Goal: Task Accomplishment & Management: Manage account settings

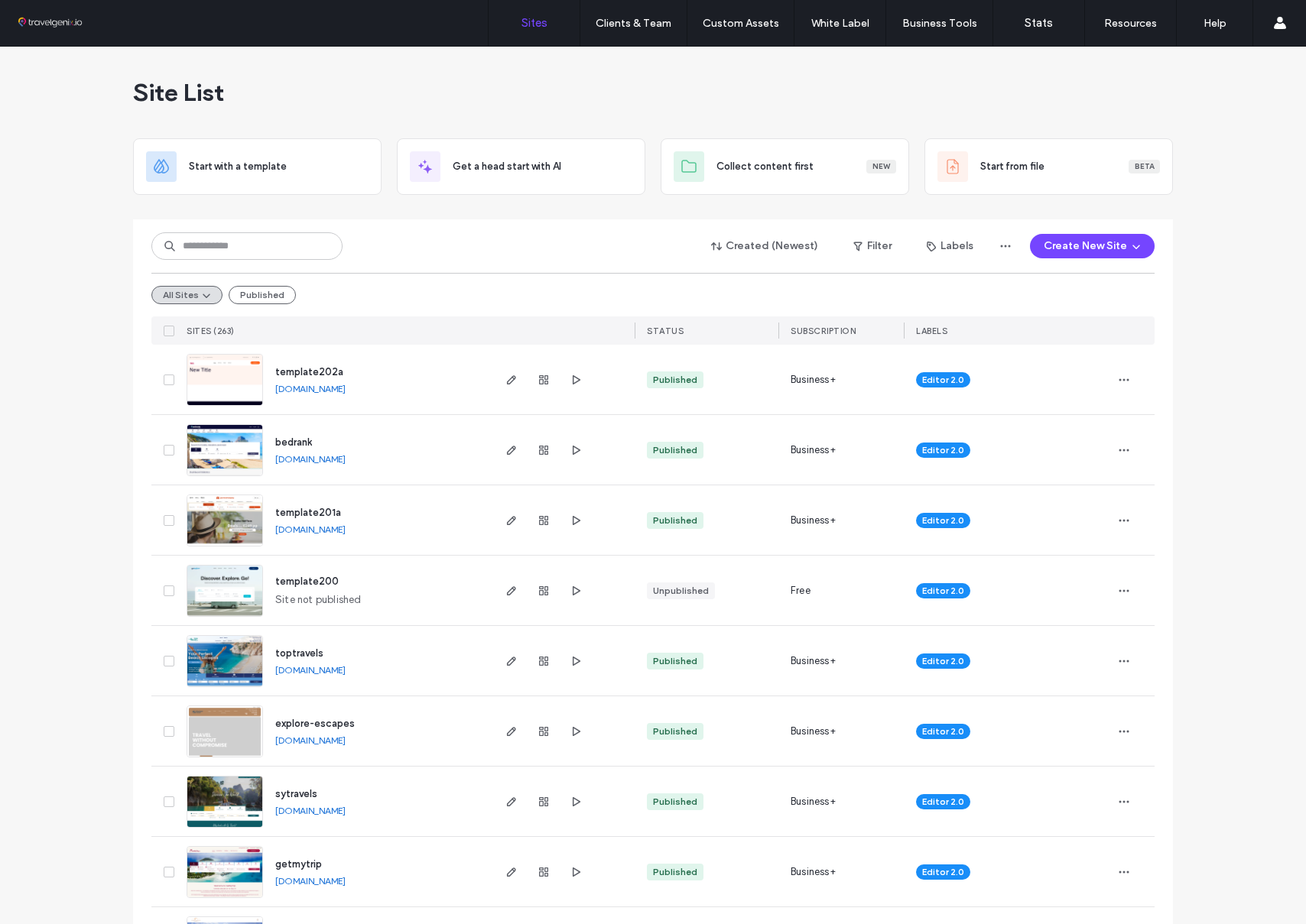
click at [345, 386] on link "[DOMAIN_NAME]" at bounding box center [310, 388] width 70 height 12
click at [507, 379] on use "button" at bounding box center [512, 380] width 9 height 9
click at [1057, 614] on div "Editor 2.0" at bounding box center [1007, 590] width 207 height 70
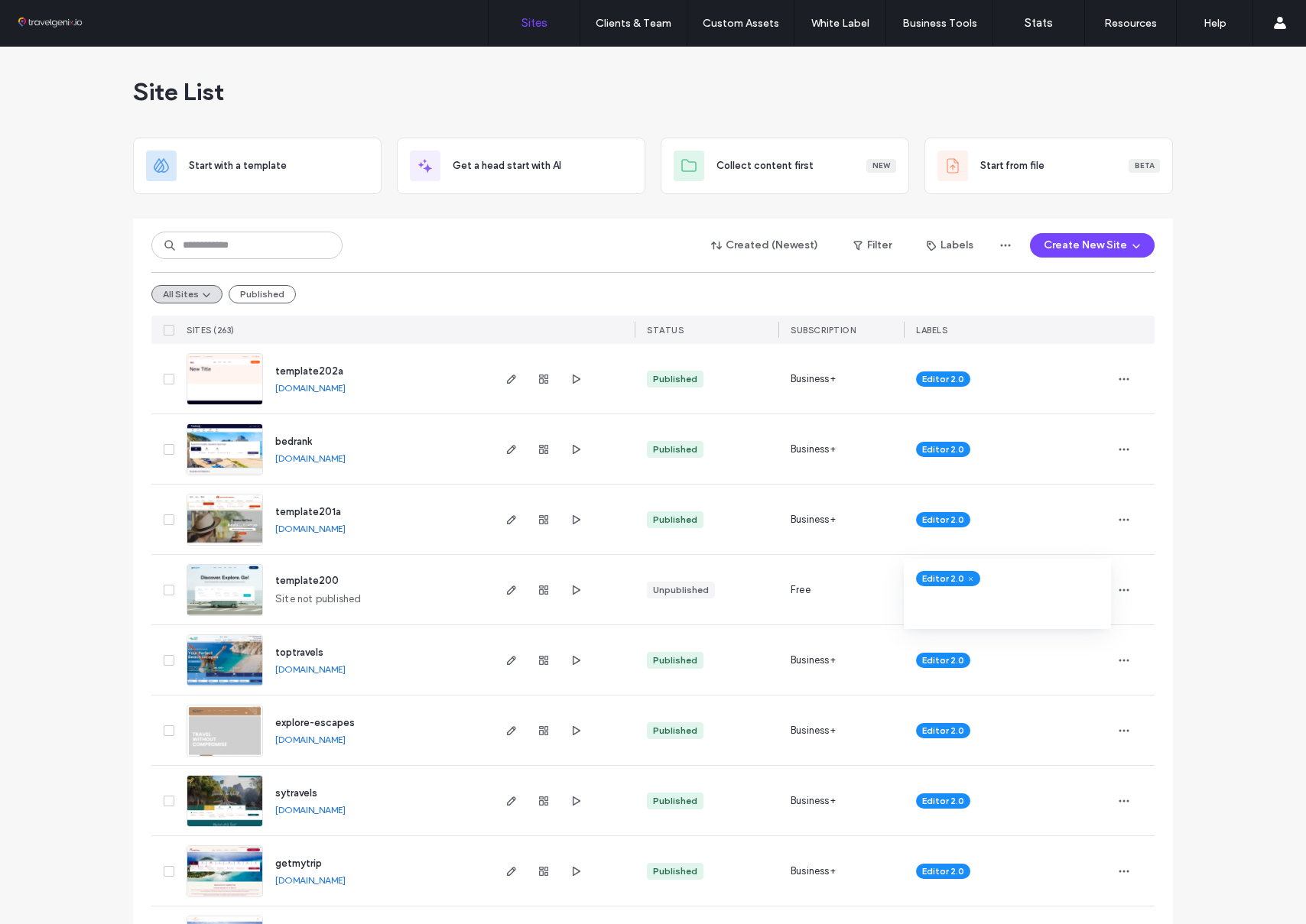
click at [378, 601] on div "template200 Site not published" at bounding box center [376, 590] width 227 height 70
click at [294, 579] on span "template200" at bounding box center [307, 580] width 63 height 12
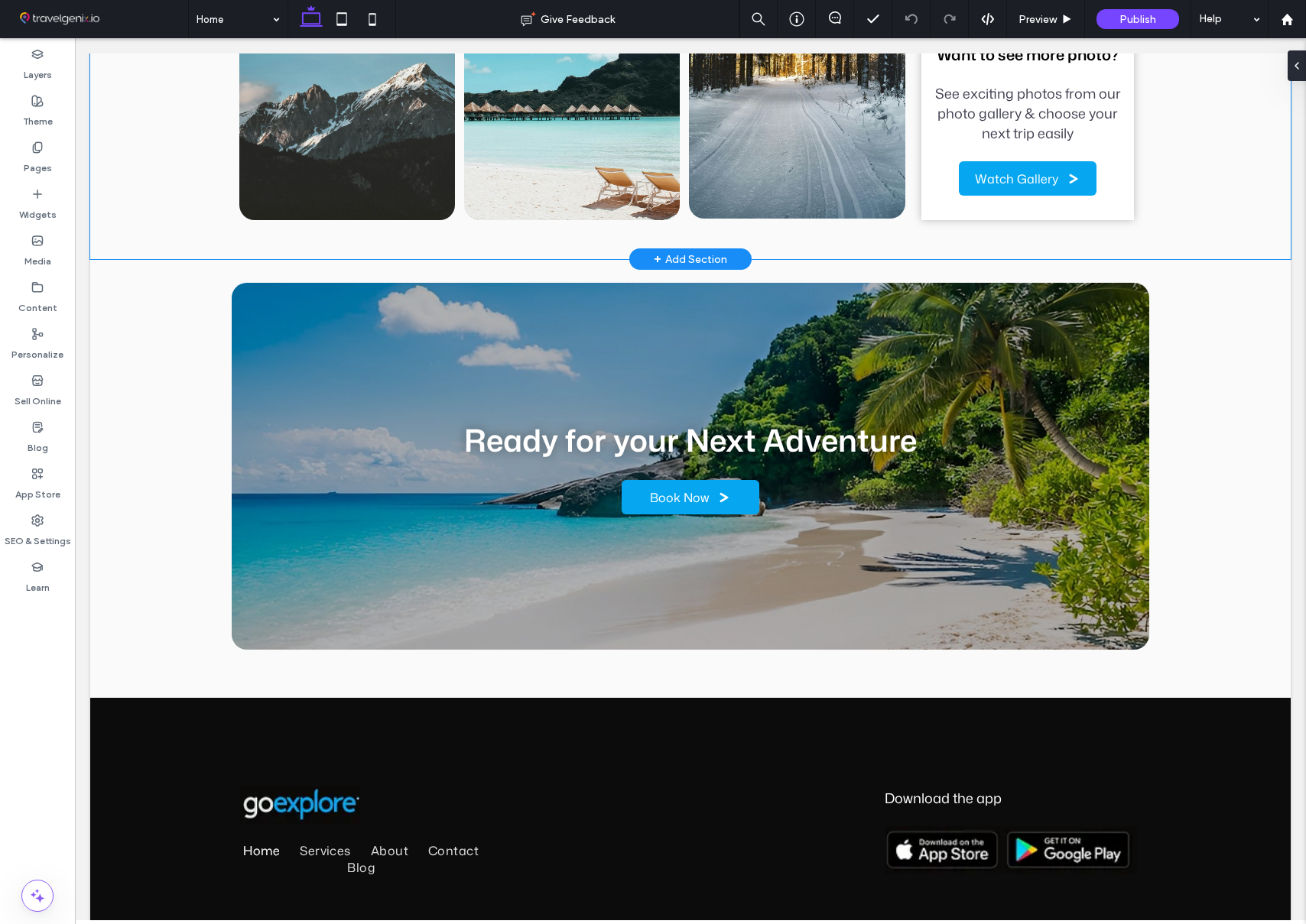
scroll to position [4478, 0]
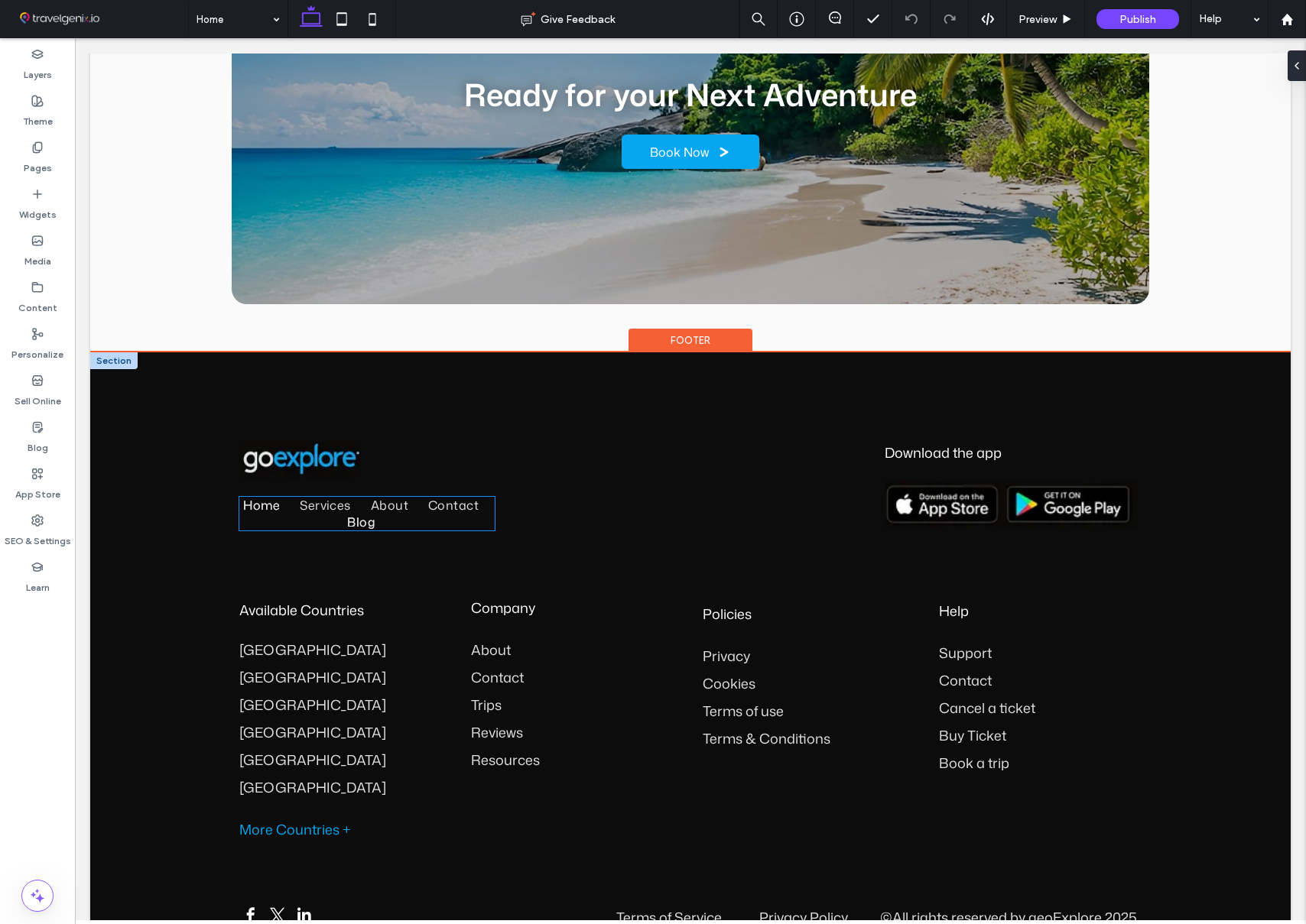
click at [347, 514] on span "Blog" at bounding box center [361, 522] width 28 height 17
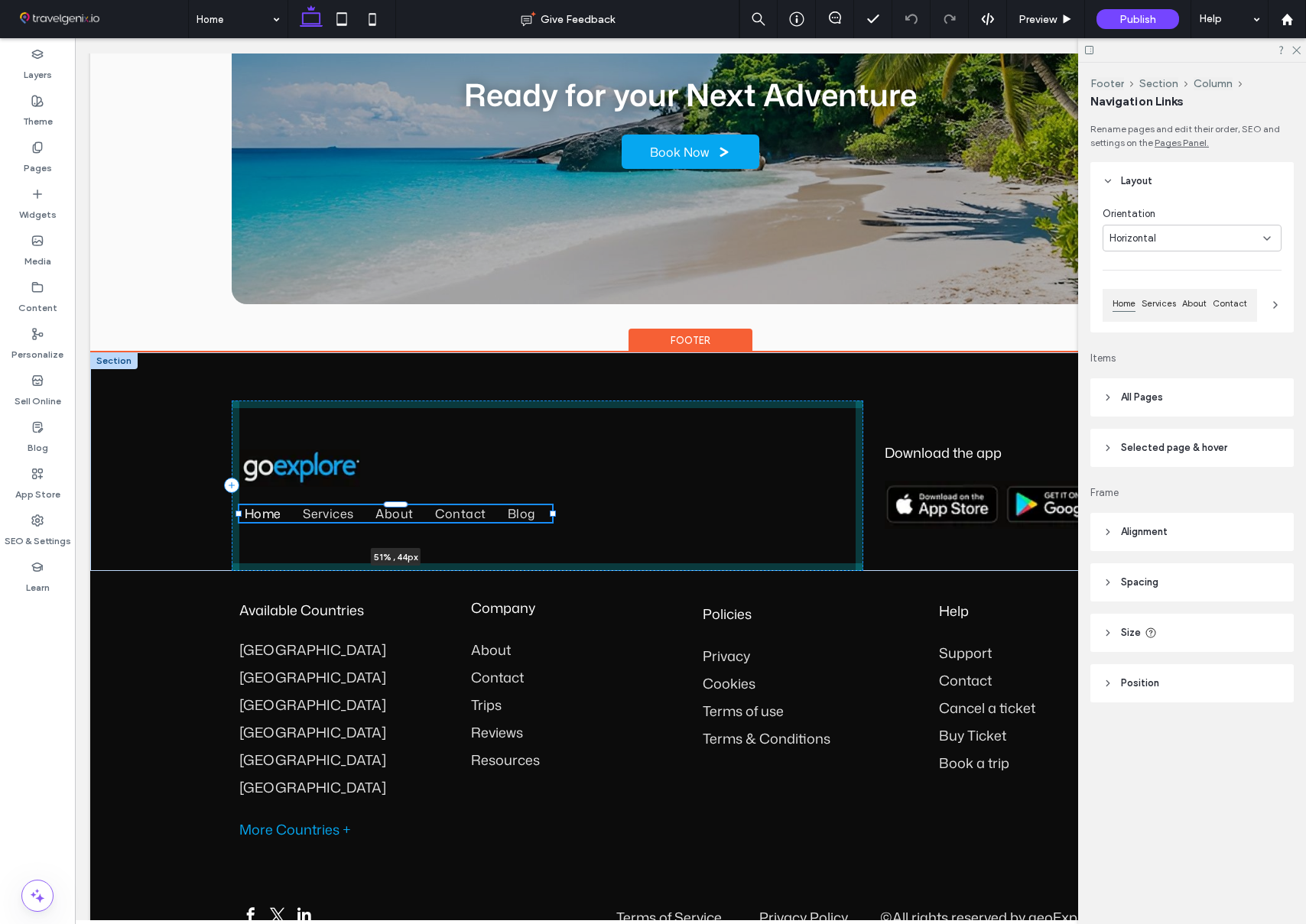
drag, startPoint x: 504, startPoint y: 443, endPoint x: 555, endPoint y: 444, distance: 51.0
click at [555, 511] on div at bounding box center [553, 514] width 6 height 6
type input "**"
type input "****"
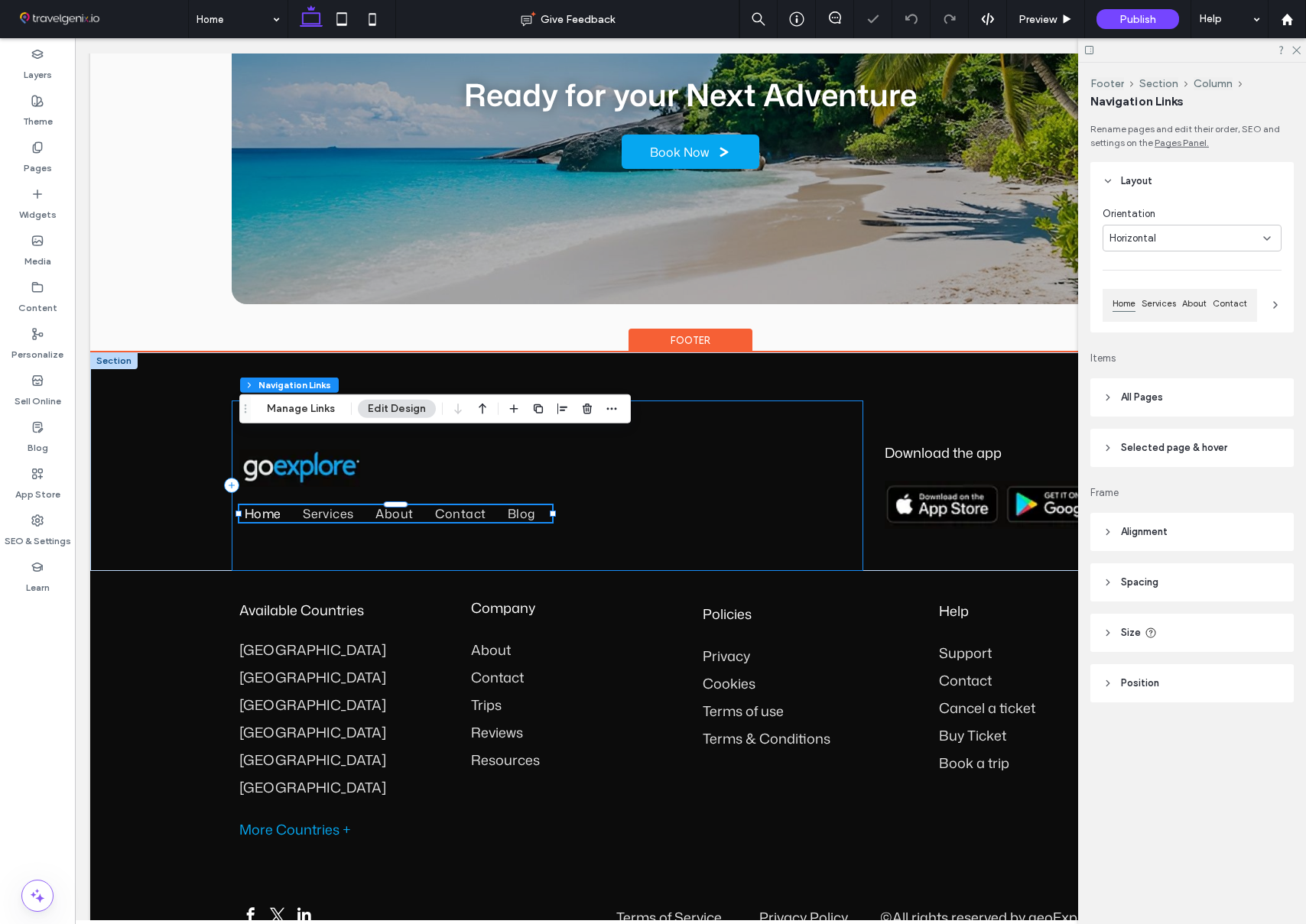
click at [509, 471] on div "Home Services About Contact Blog 51% , 44px" at bounding box center [547, 486] width 632 height 170
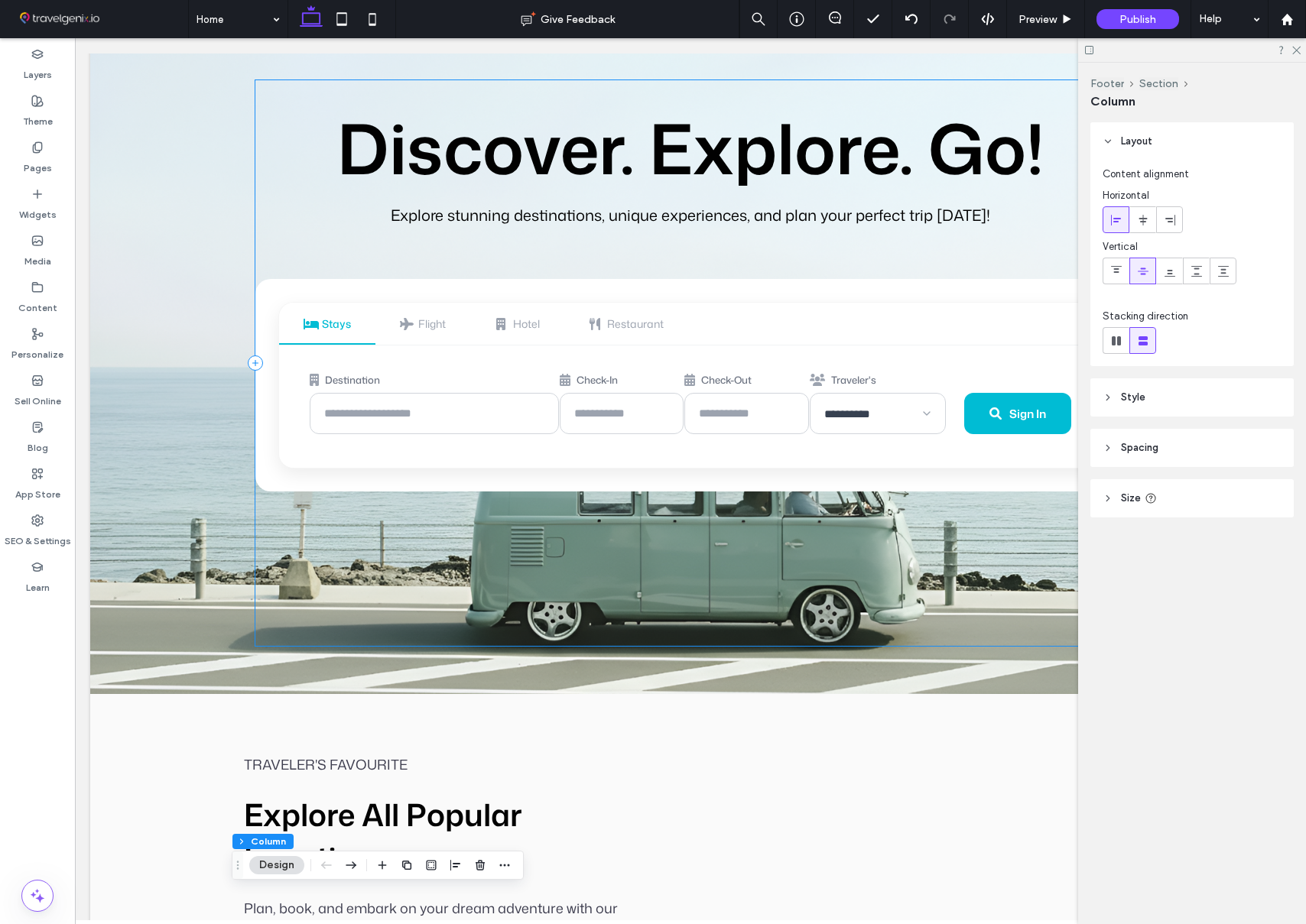
scroll to position [0, 0]
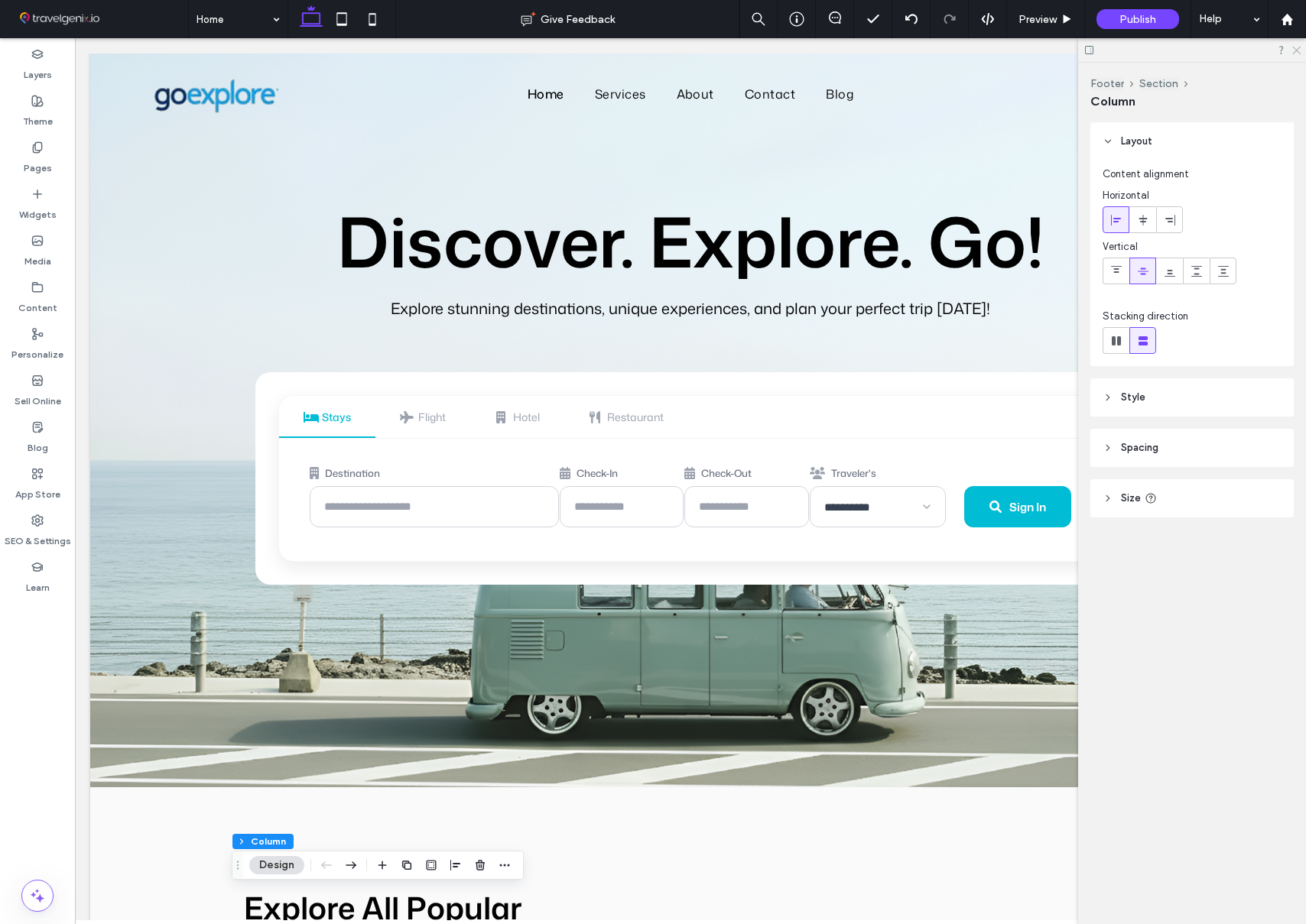
click at [1294, 51] on icon at bounding box center [1295, 49] width 10 height 10
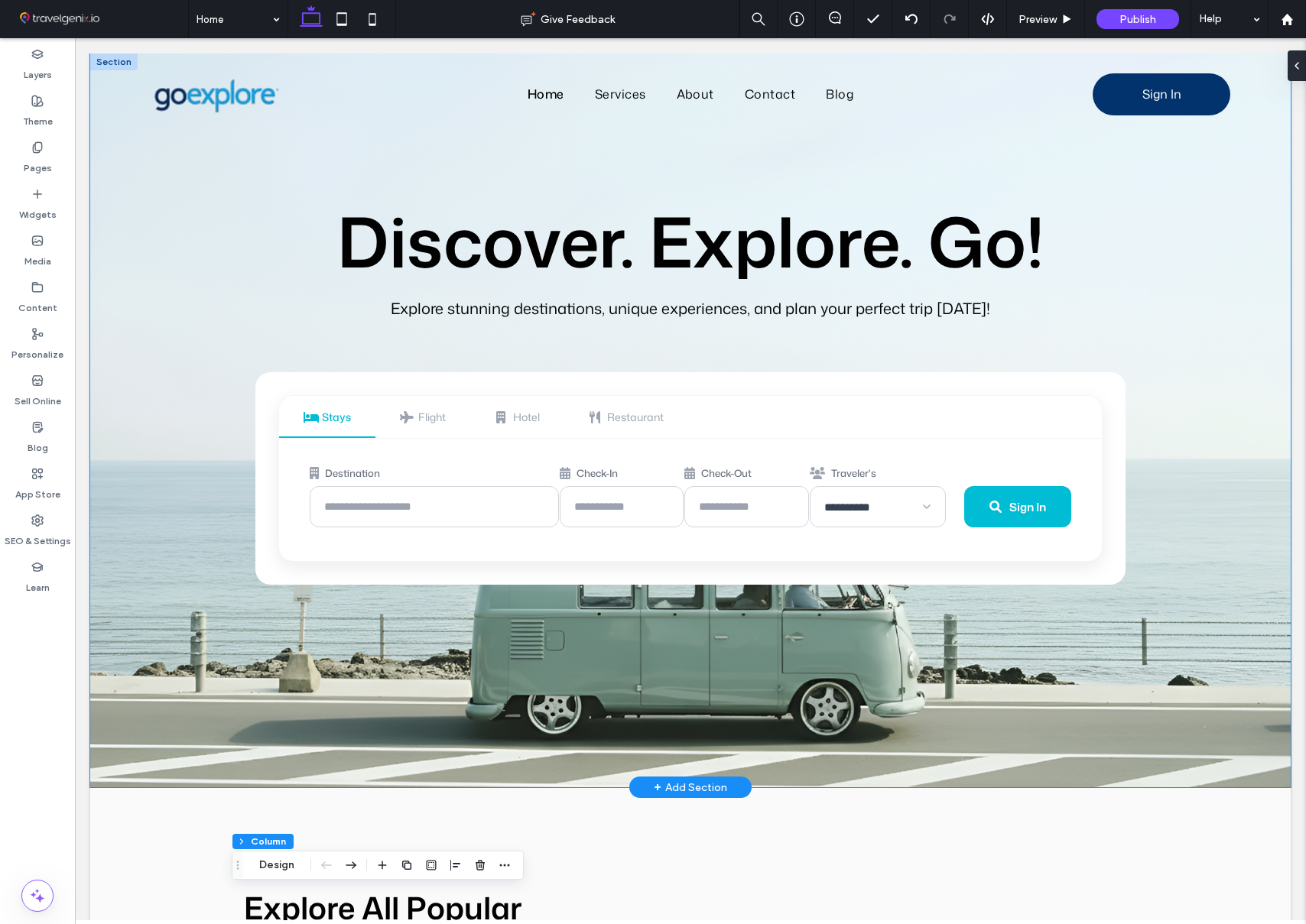
click at [1169, 426] on div "**********" at bounding box center [691, 420] width 1201 height 734
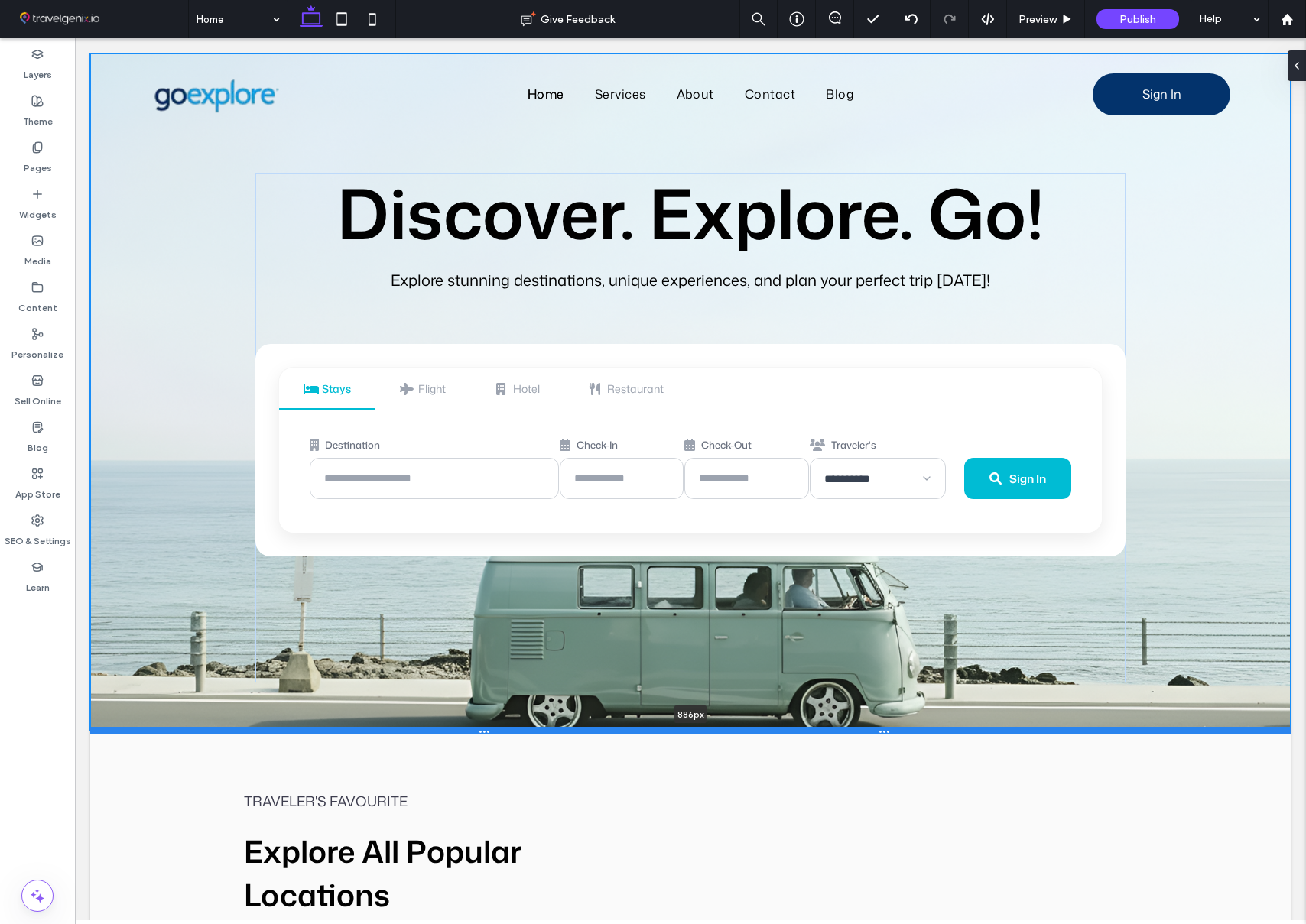
drag, startPoint x: 1150, startPoint y: 784, endPoint x: 1135, endPoint y: 725, distance: 60.9
click at [1135, 727] on div at bounding box center [691, 731] width 1201 height 8
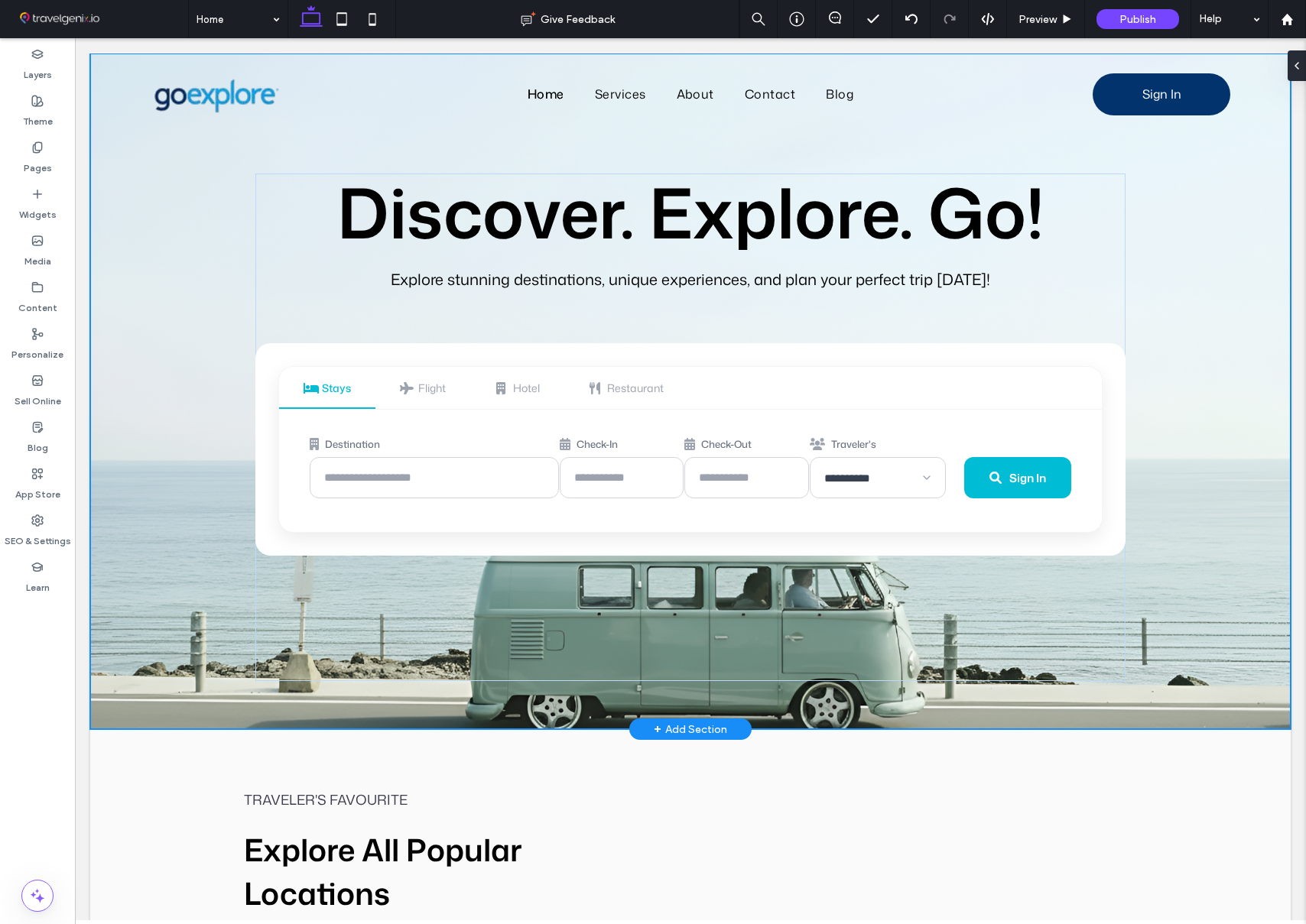
type input "***"
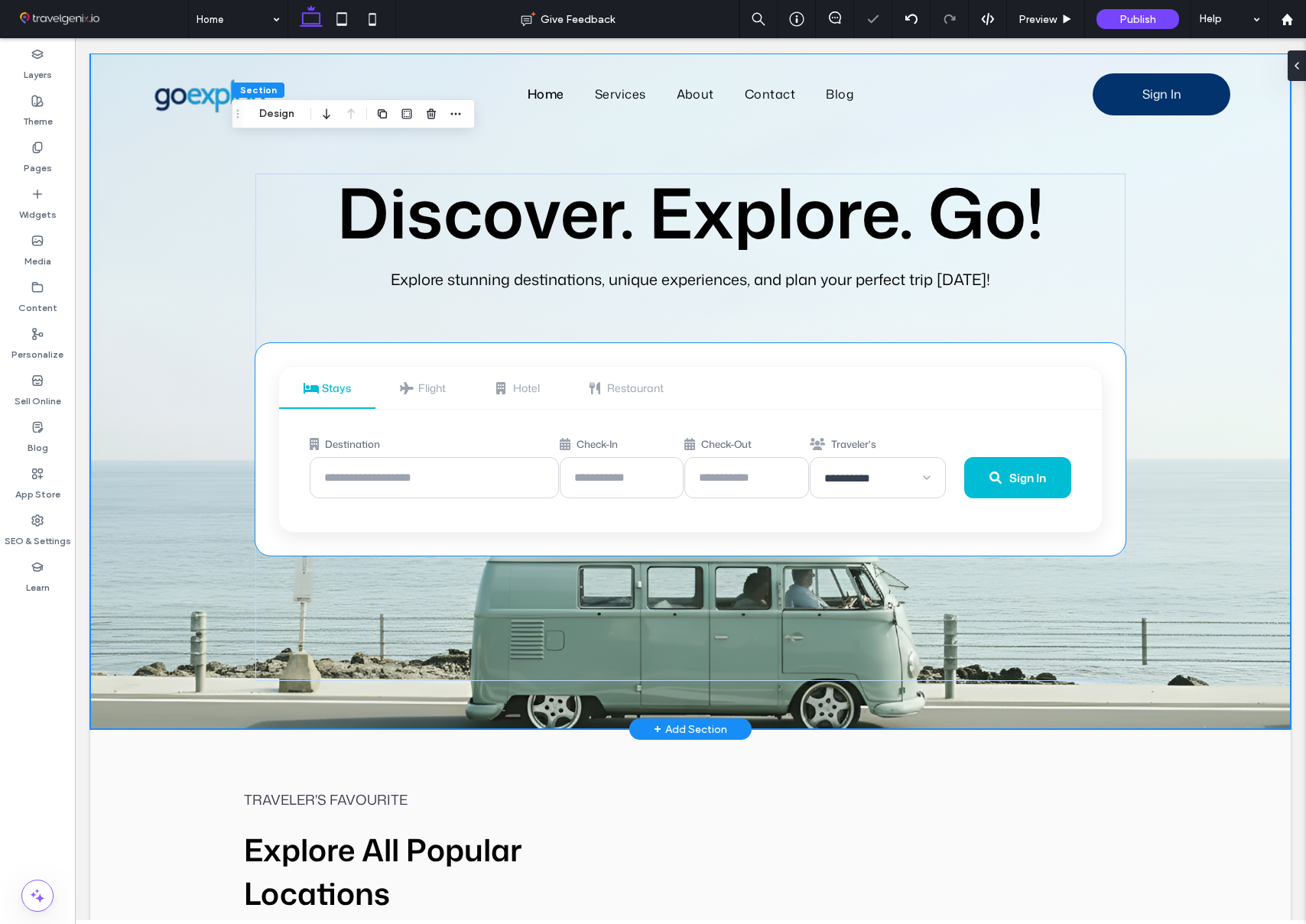
click at [1073, 551] on div "**********" at bounding box center [690, 449] width 869 height 213
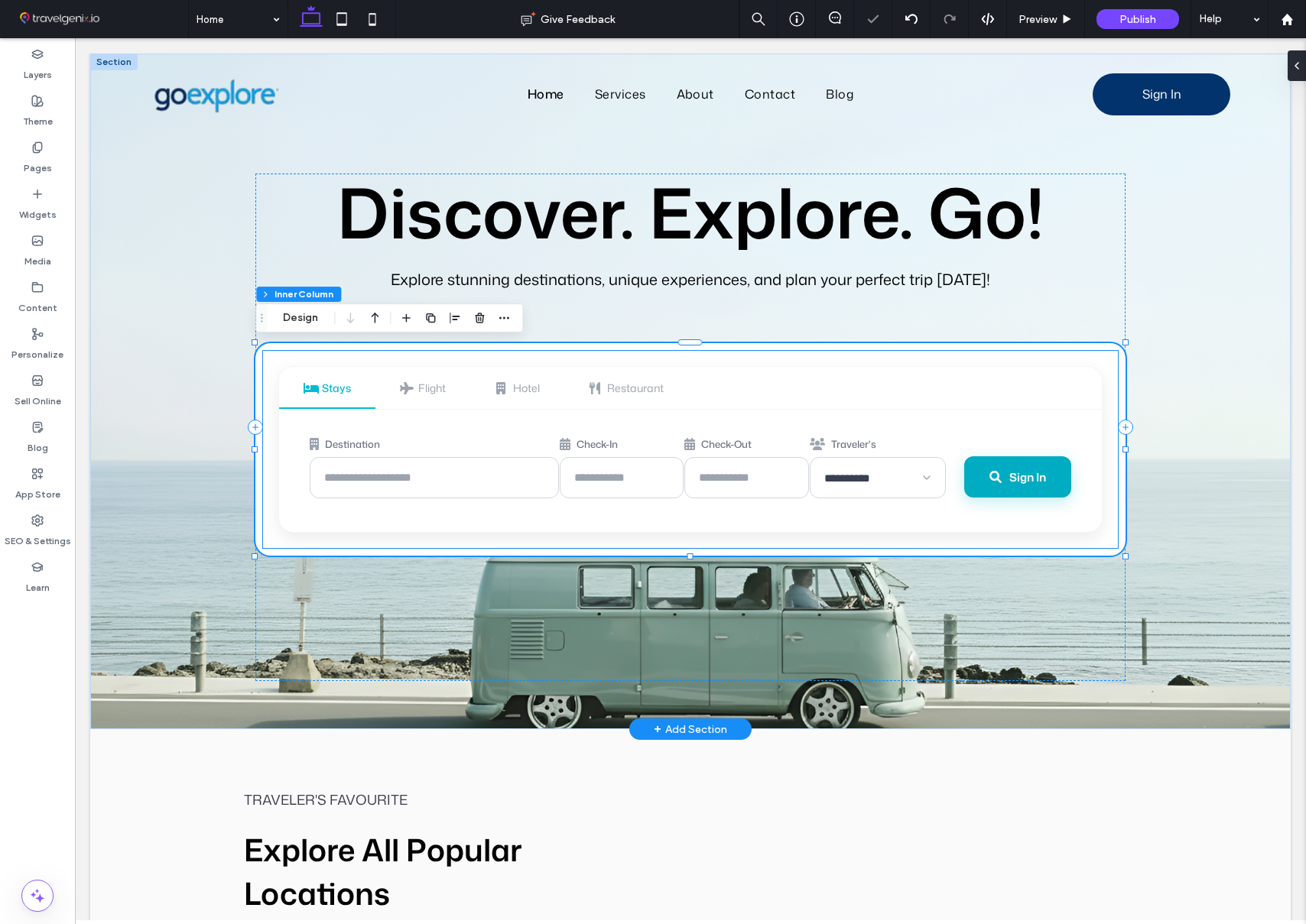
click at [1027, 486] on button "Sign In" at bounding box center [1017, 477] width 107 height 41
click at [1024, 484] on span "Sign In" at bounding box center [1027, 477] width 36 height 16
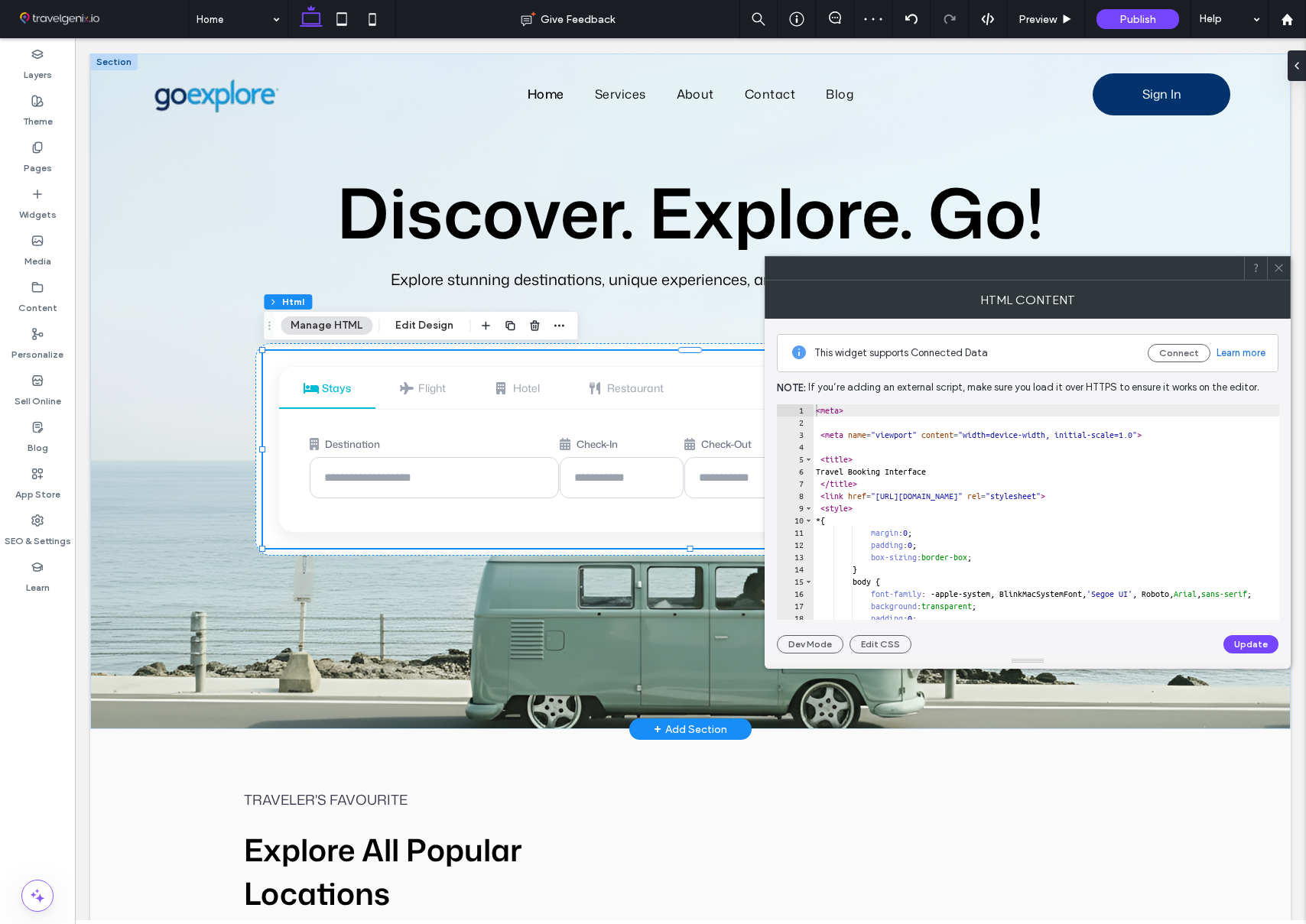
type textarea "********"
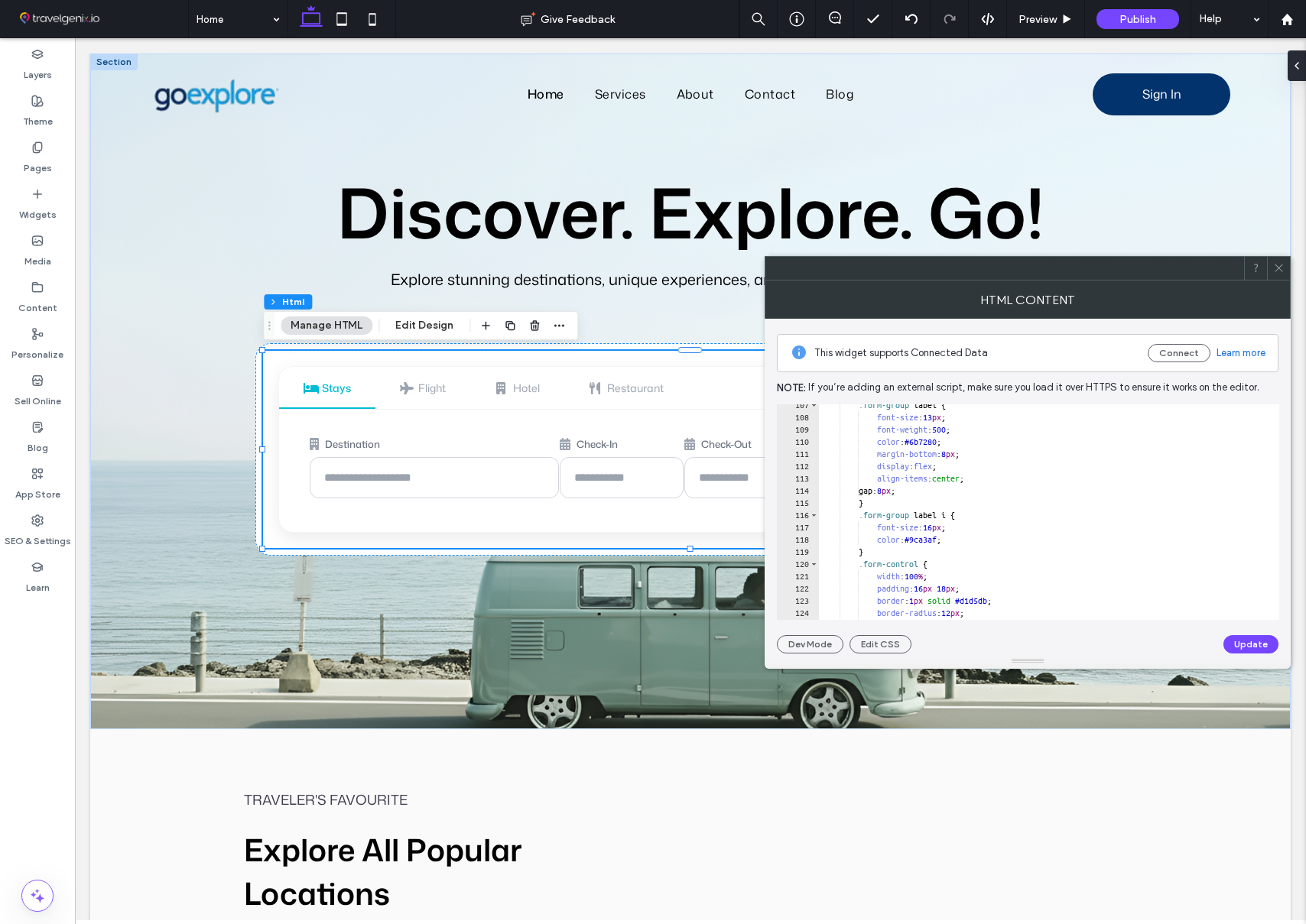
scroll to position [1367, 0]
click at [1281, 263] on icon at bounding box center [1278, 268] width 12 height 12
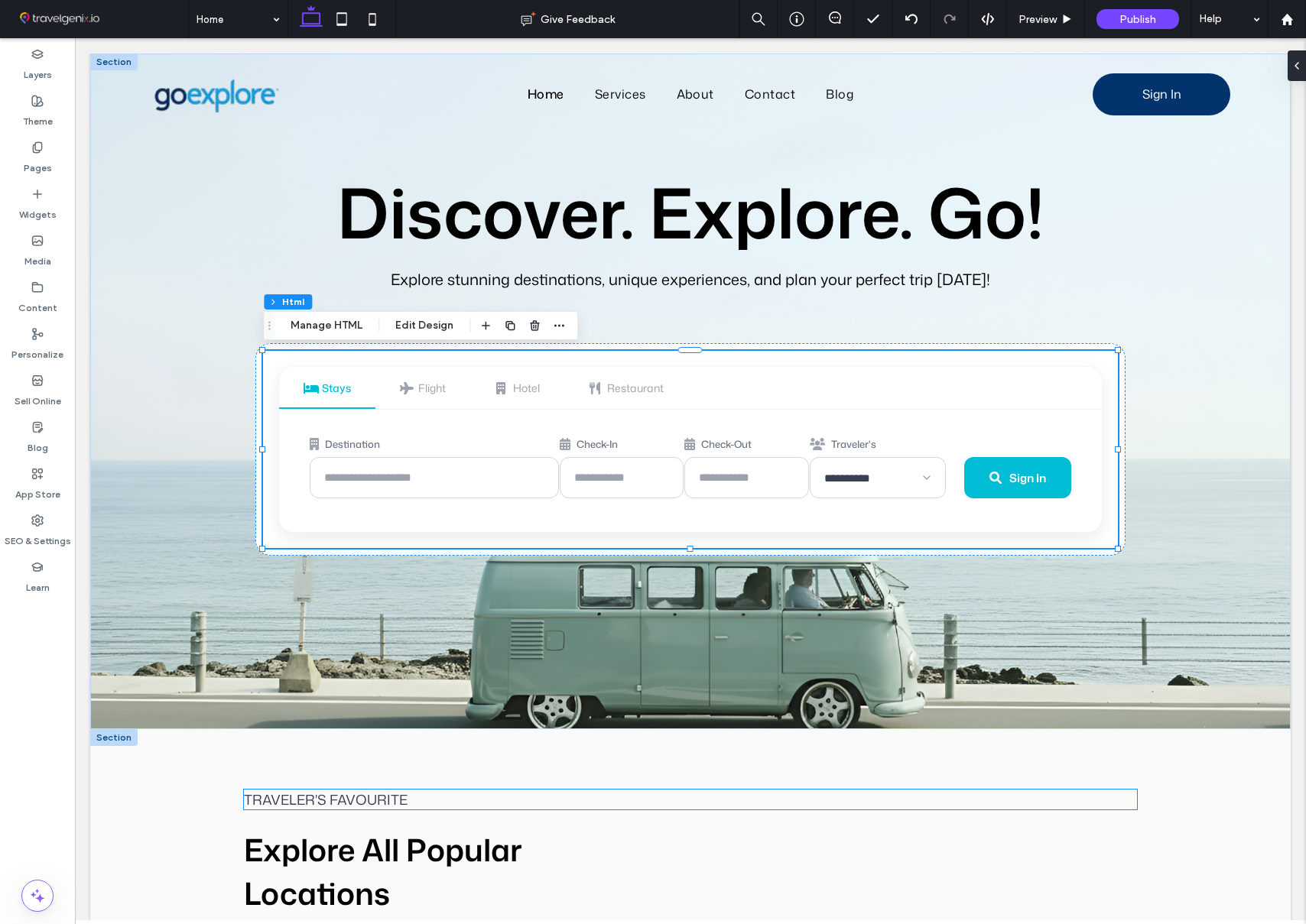
click at [281, 801] on span "TRAVELER'S FAVOURITE" at bounding box center [325, 799] width 163 height 20
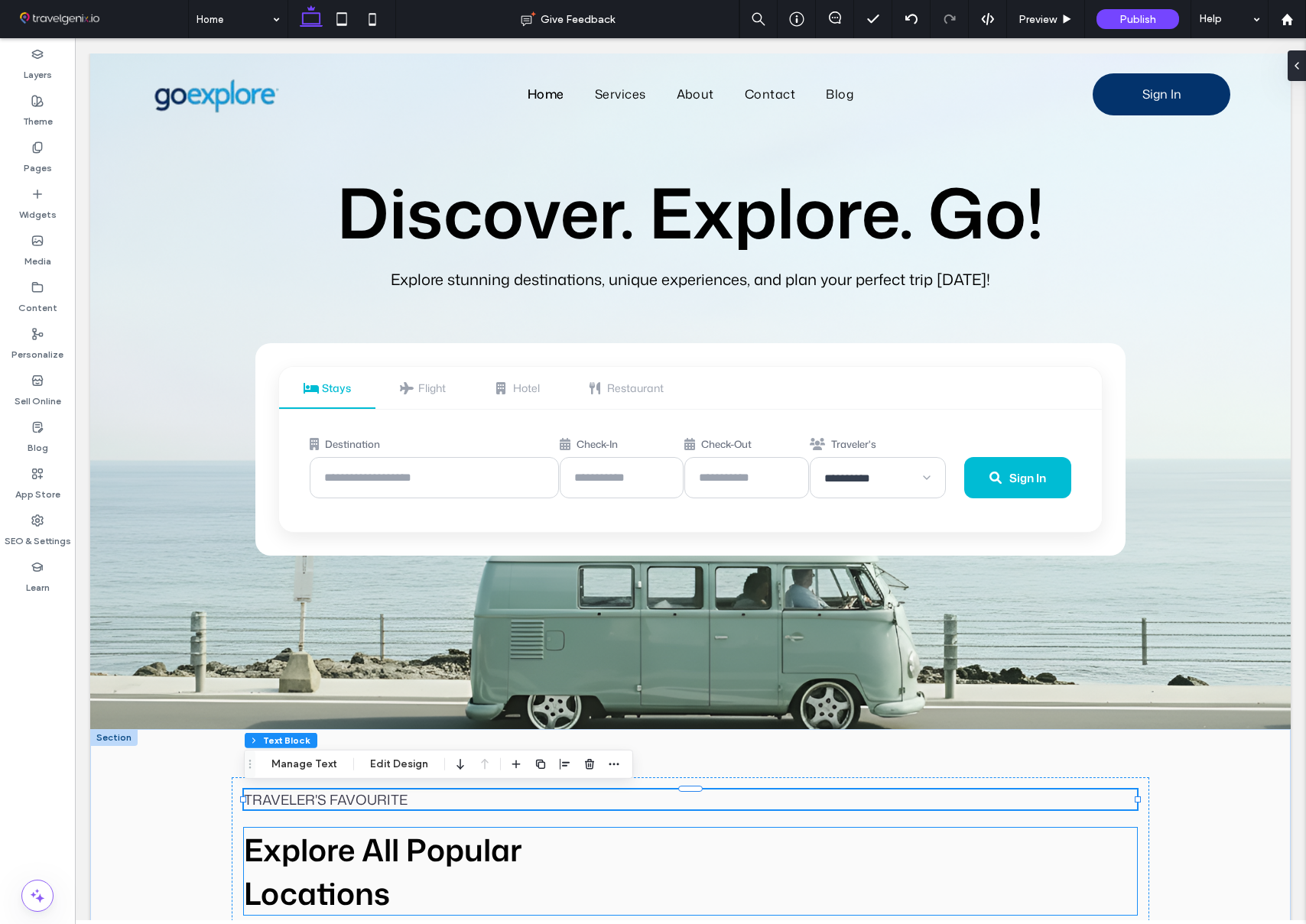
click at [290, 861] on span "Explore All Popular" at bounding box center [383, 850] width 279 height 43
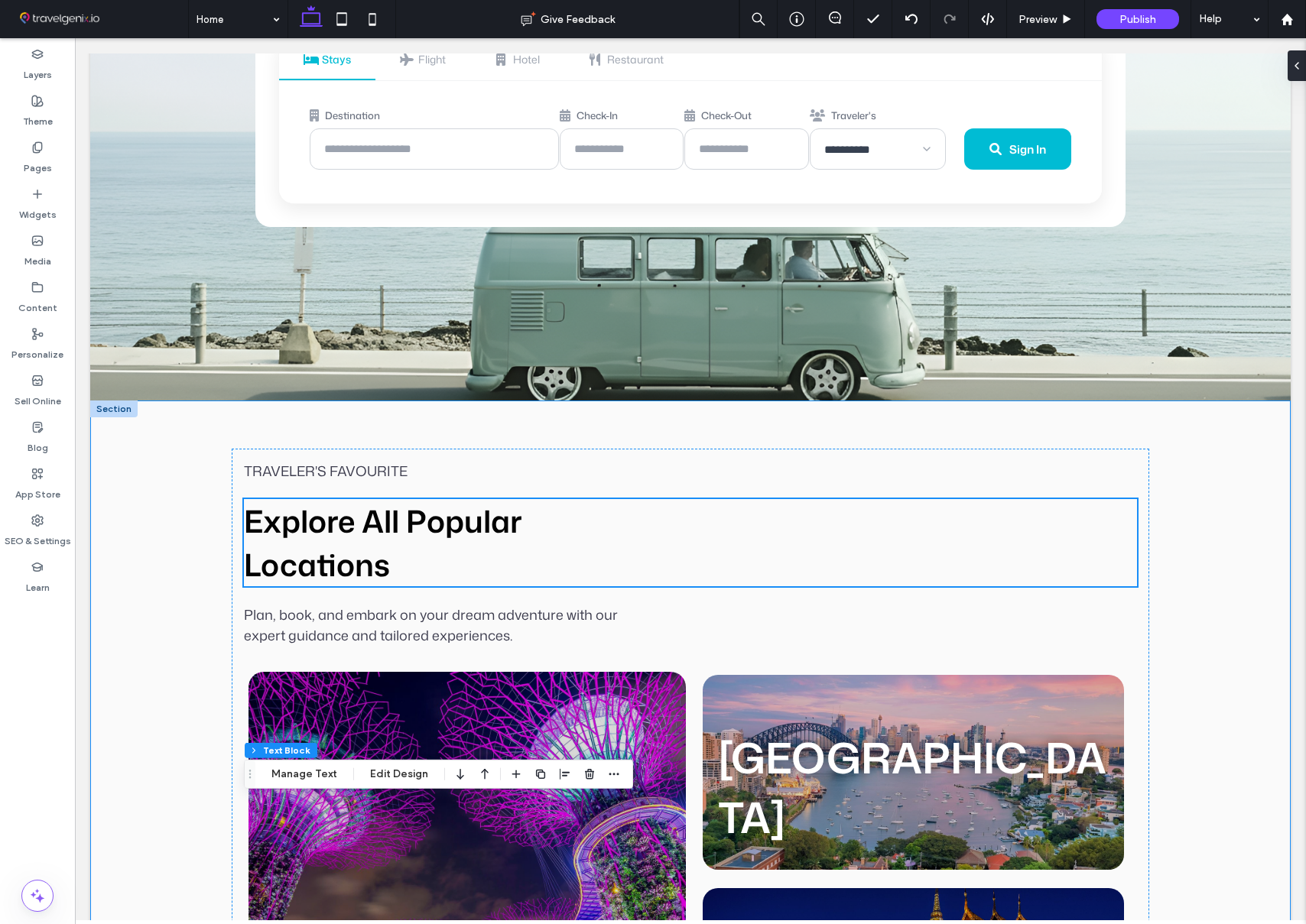
scroll to position [395, 0]
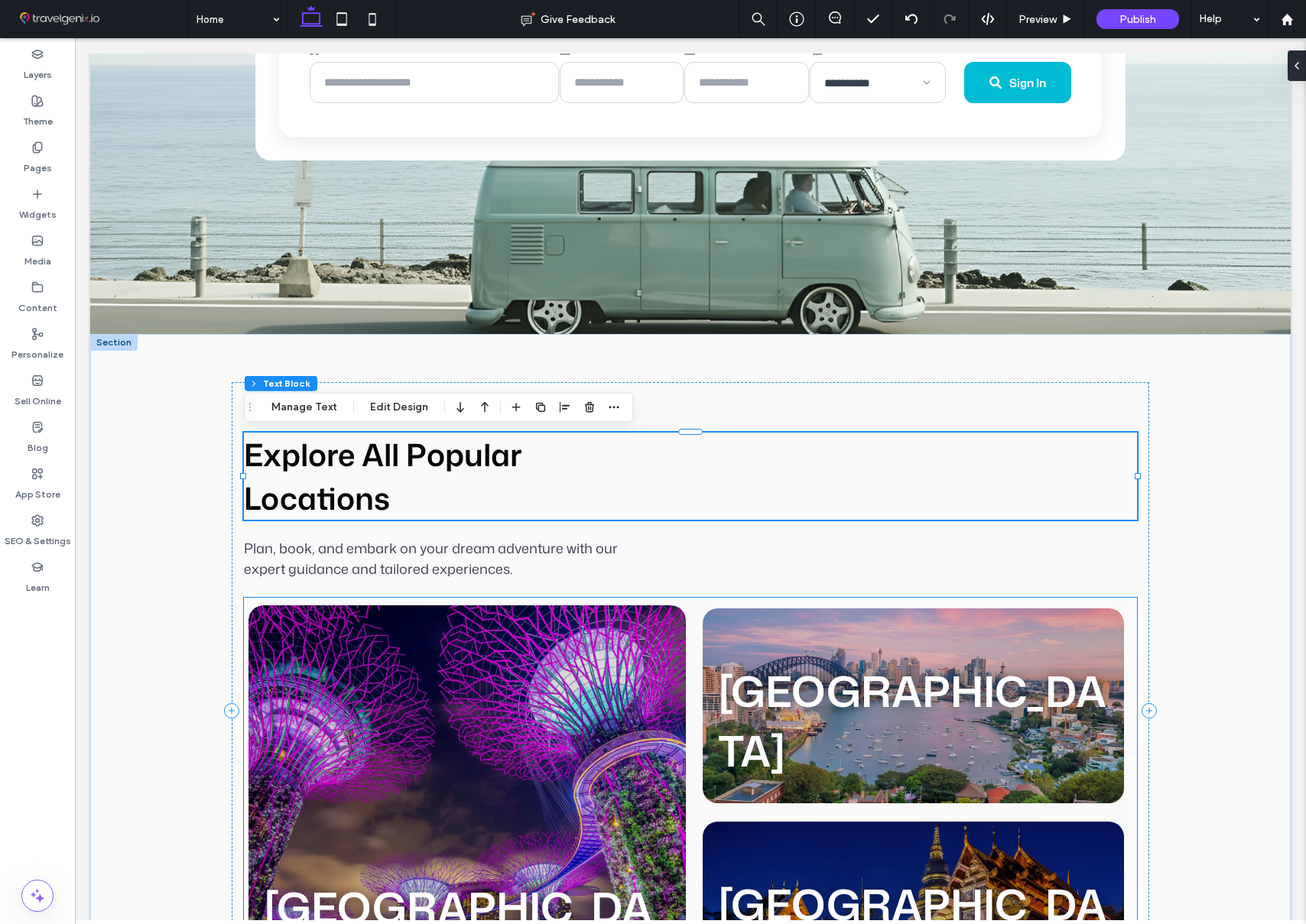
click at [341, 736] on div "Singapore" at bounding box center [467, 812] width 437 height 414
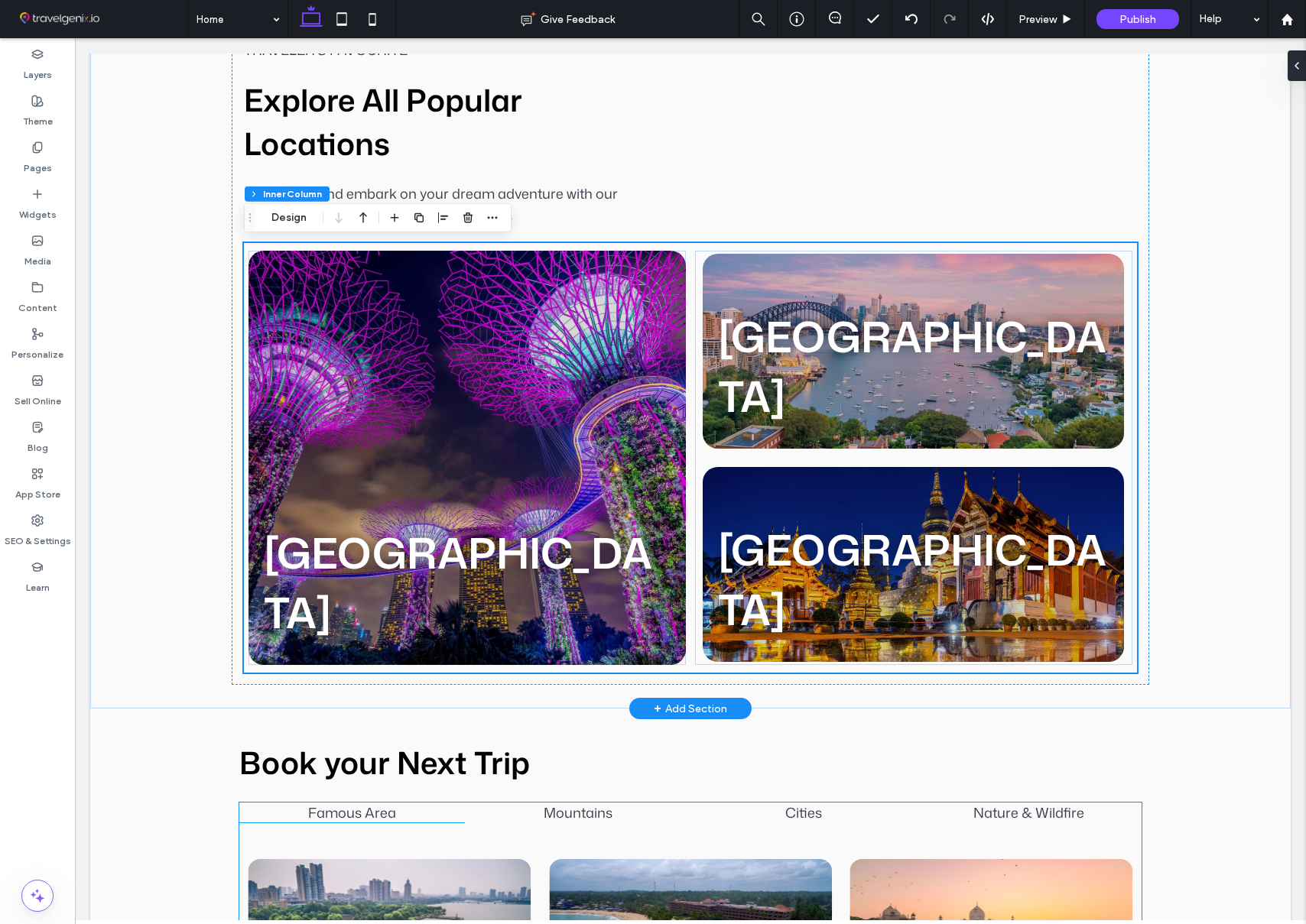
scroll to position [933, 0]
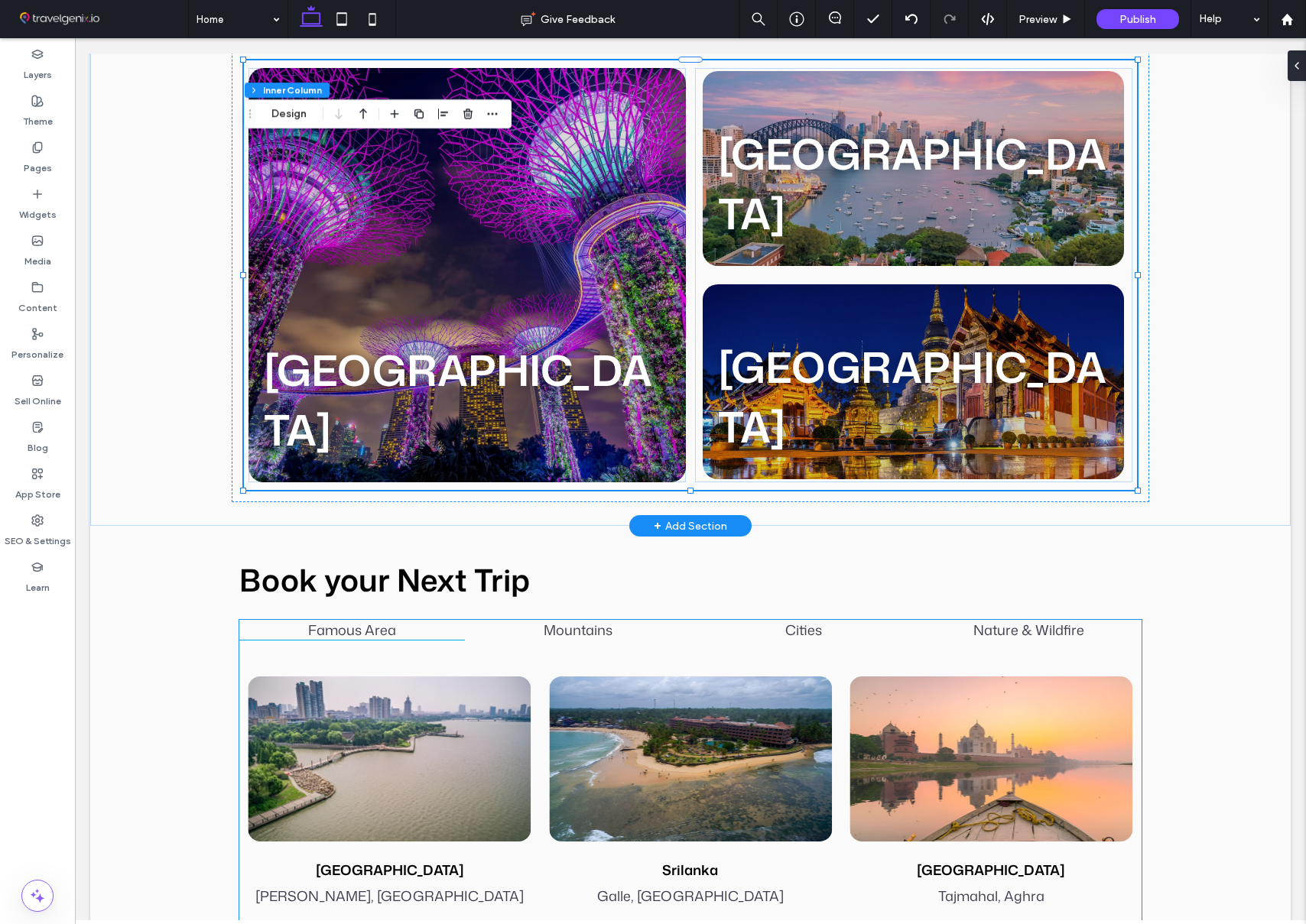
click at [341, 736] on div at bounding box center [389, 758] width 283 height 165
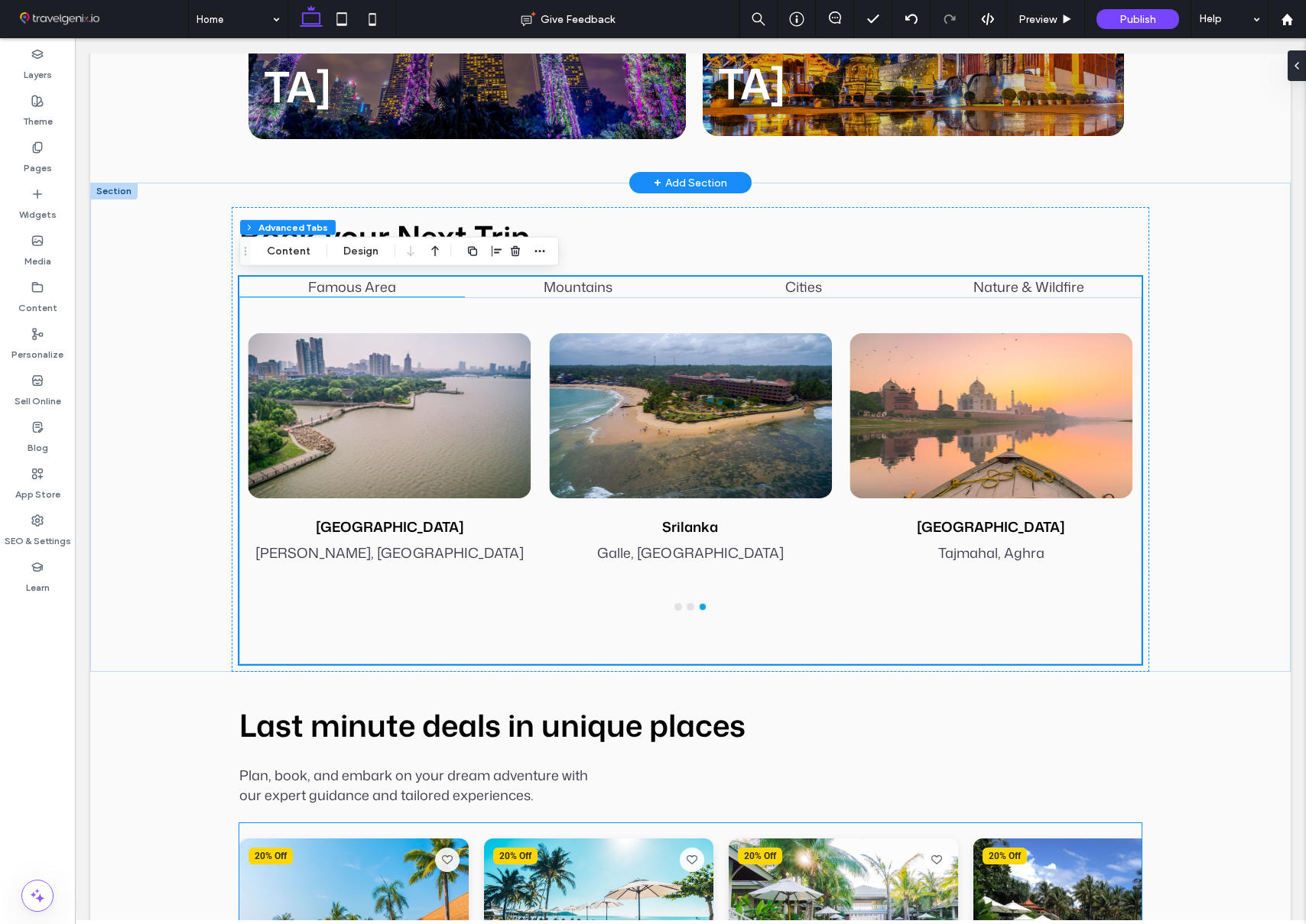
scroll to position [1726, 0]
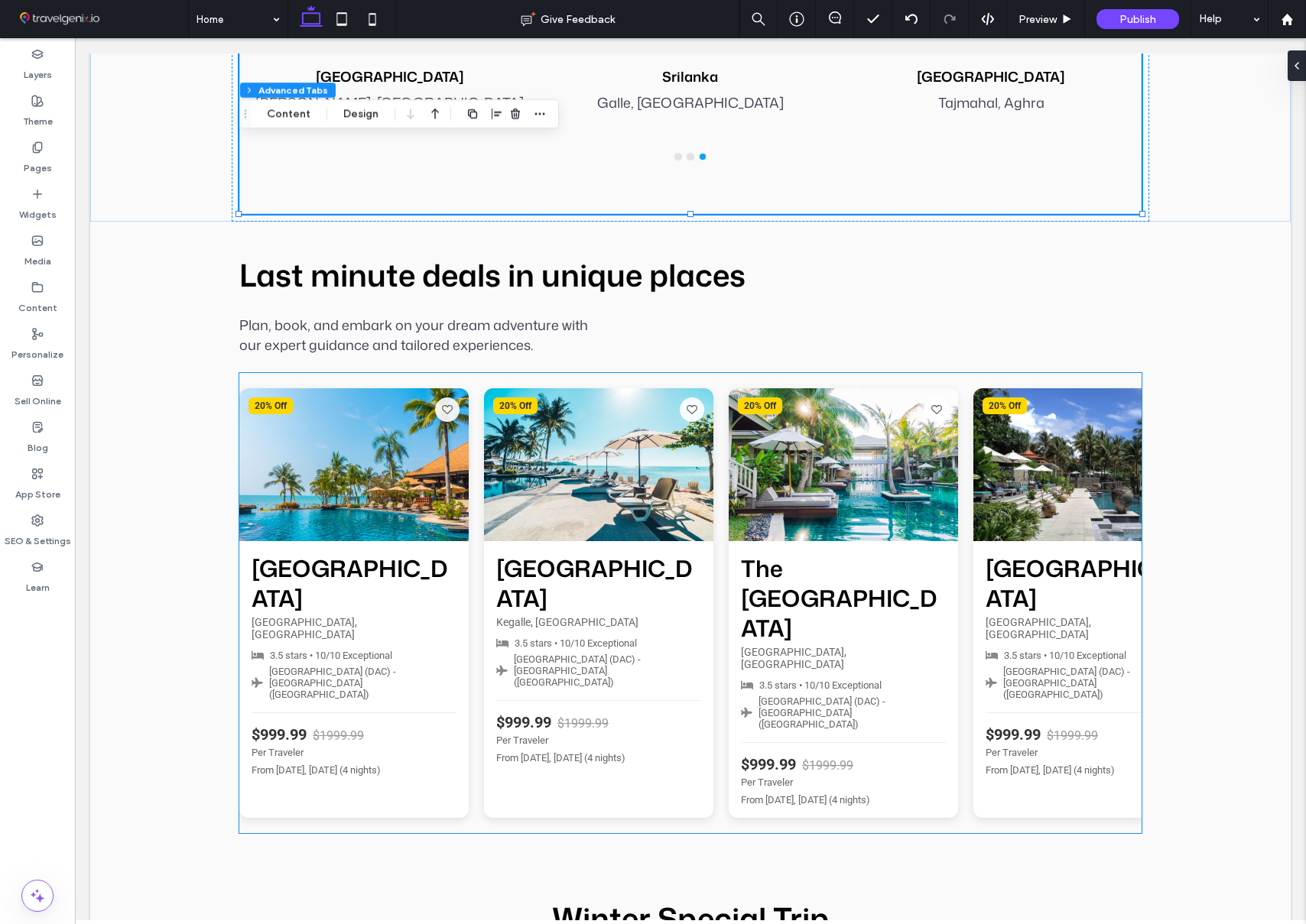
click at [341, 765] on div "From Tue, Nov 26, Sat, Nov 30 (4 nights)" at bounding box center [354, 770] width 205 height 12
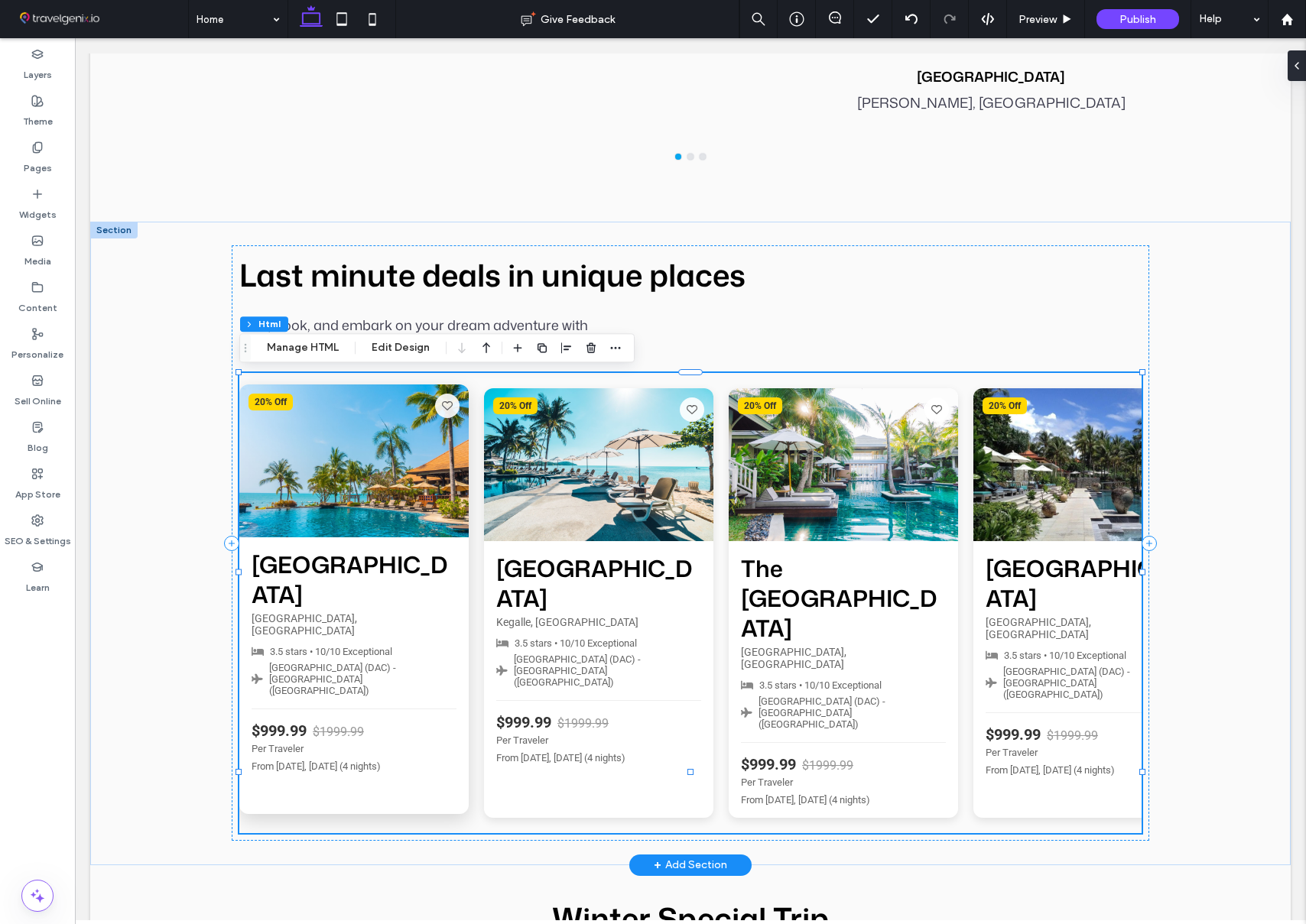
click at [340, 761] on div "From Tue, Nov 26, Sat, Nov 30 (4 nights)" at bounding box center [354, 766] width 205 height 12
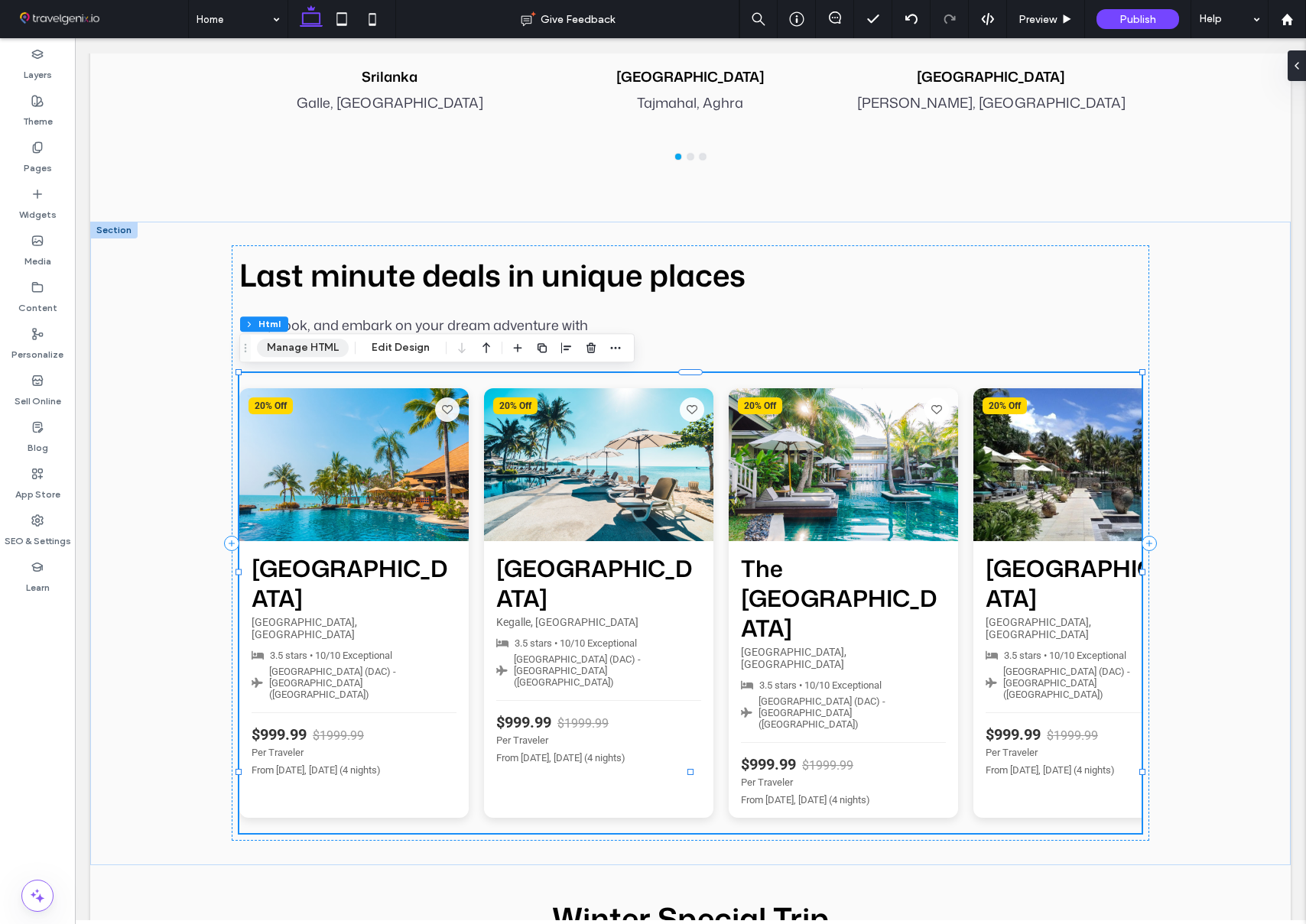
click at [307, 350] on button "Manage HTML" at bounding box center [303, 348] width 92 height 19
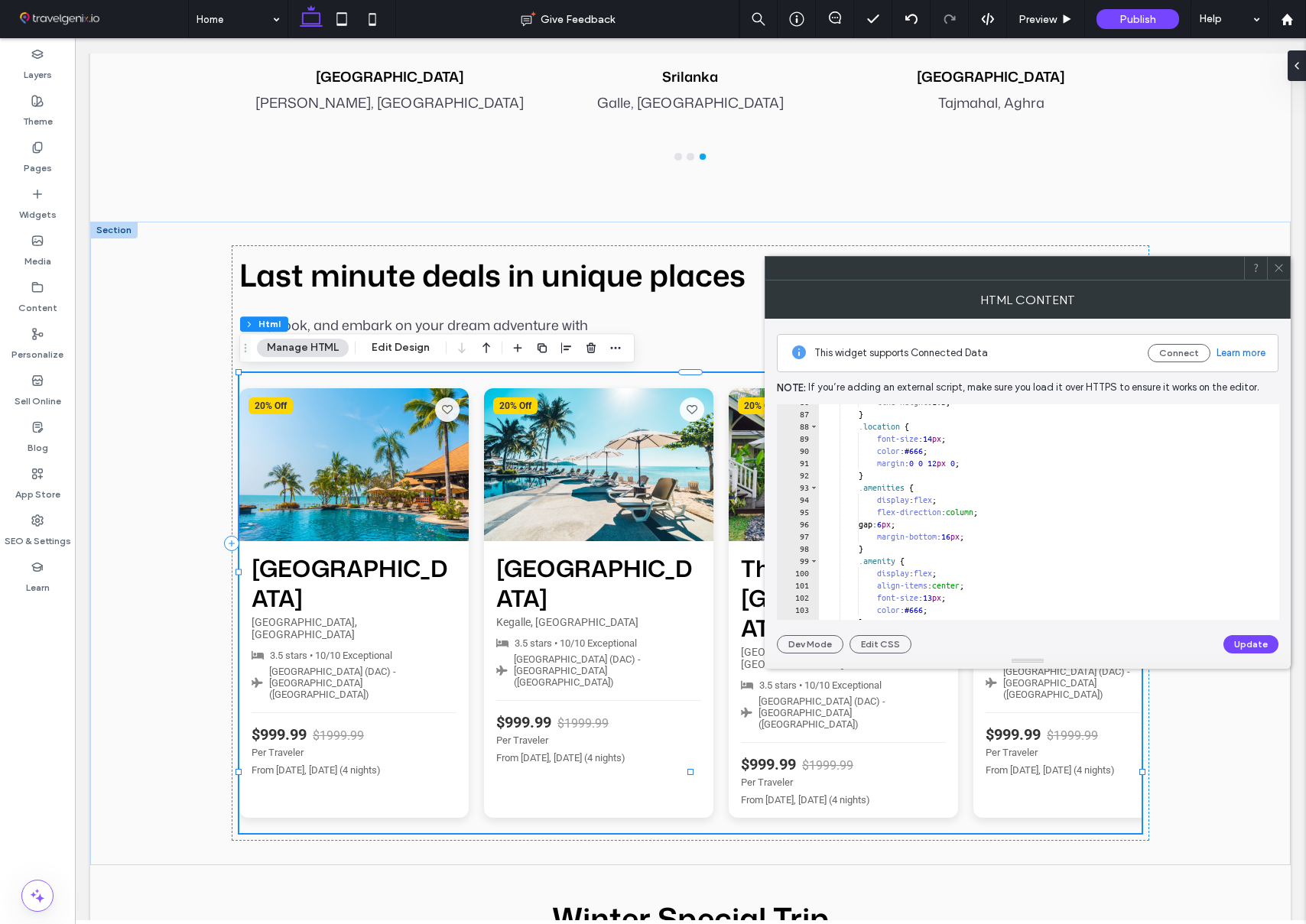
scroll to position [1048, 0]
click at [1280, 266] on use at bounding box center [1278, 269] width 8 height 8
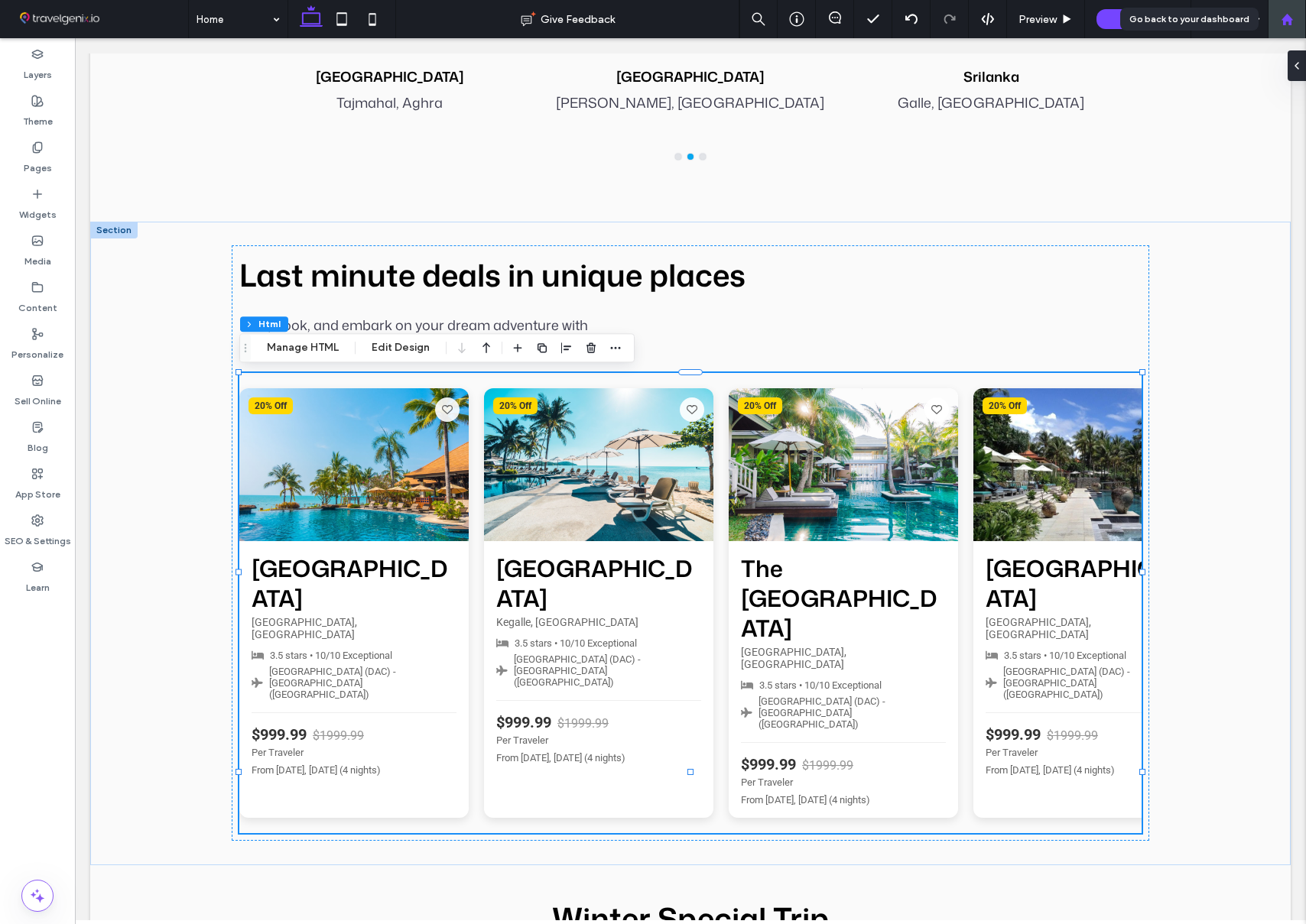
click at [1280, 17] on icon at bounding box center [1287, 19] width 13 height 13
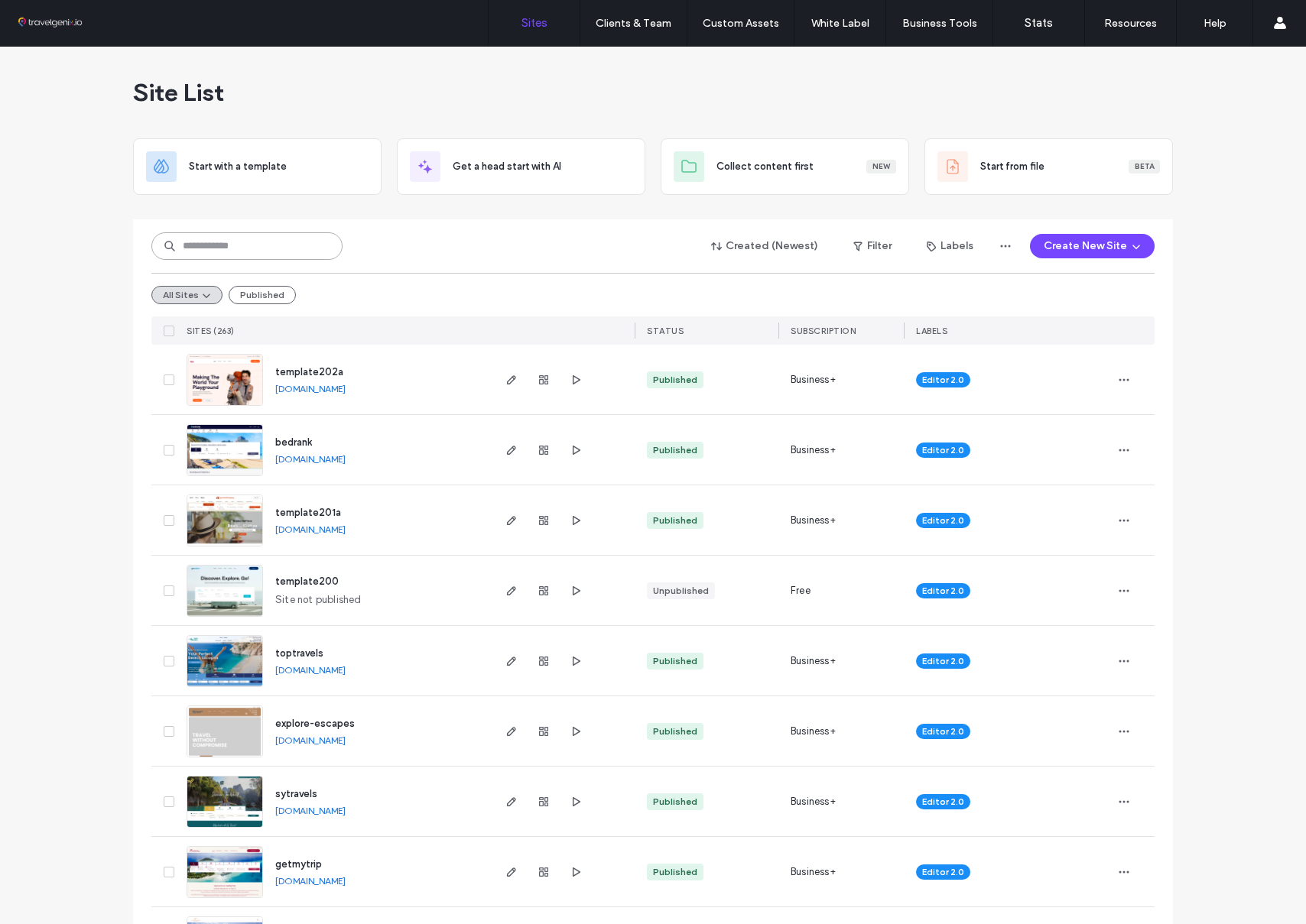
click at [284, 240] on input at bounding box center [247, 246] width 191 height 28
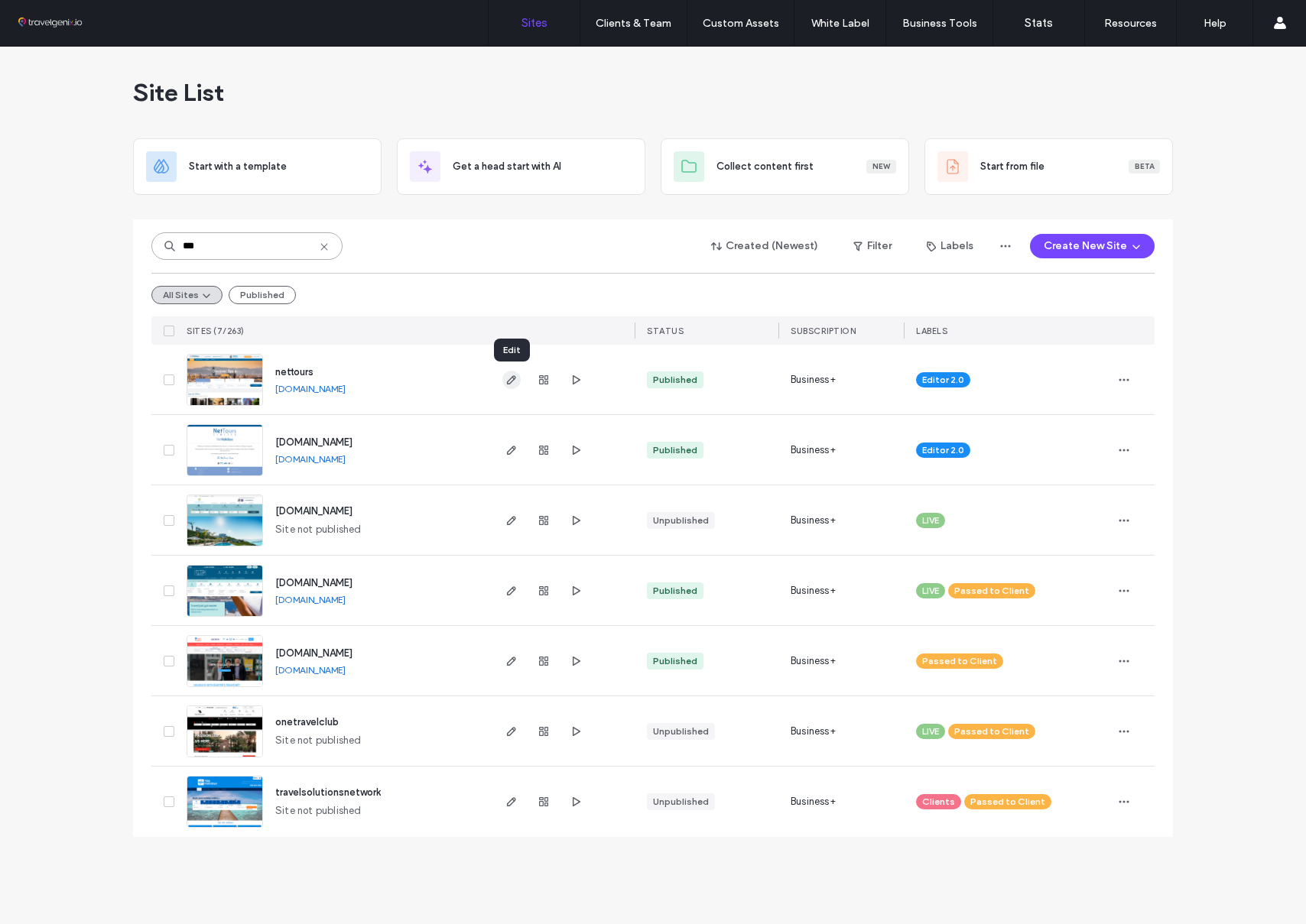
type input "***"
click at [506, 379] on icon "button" at bounding box center [512, 380] width 12 height 12
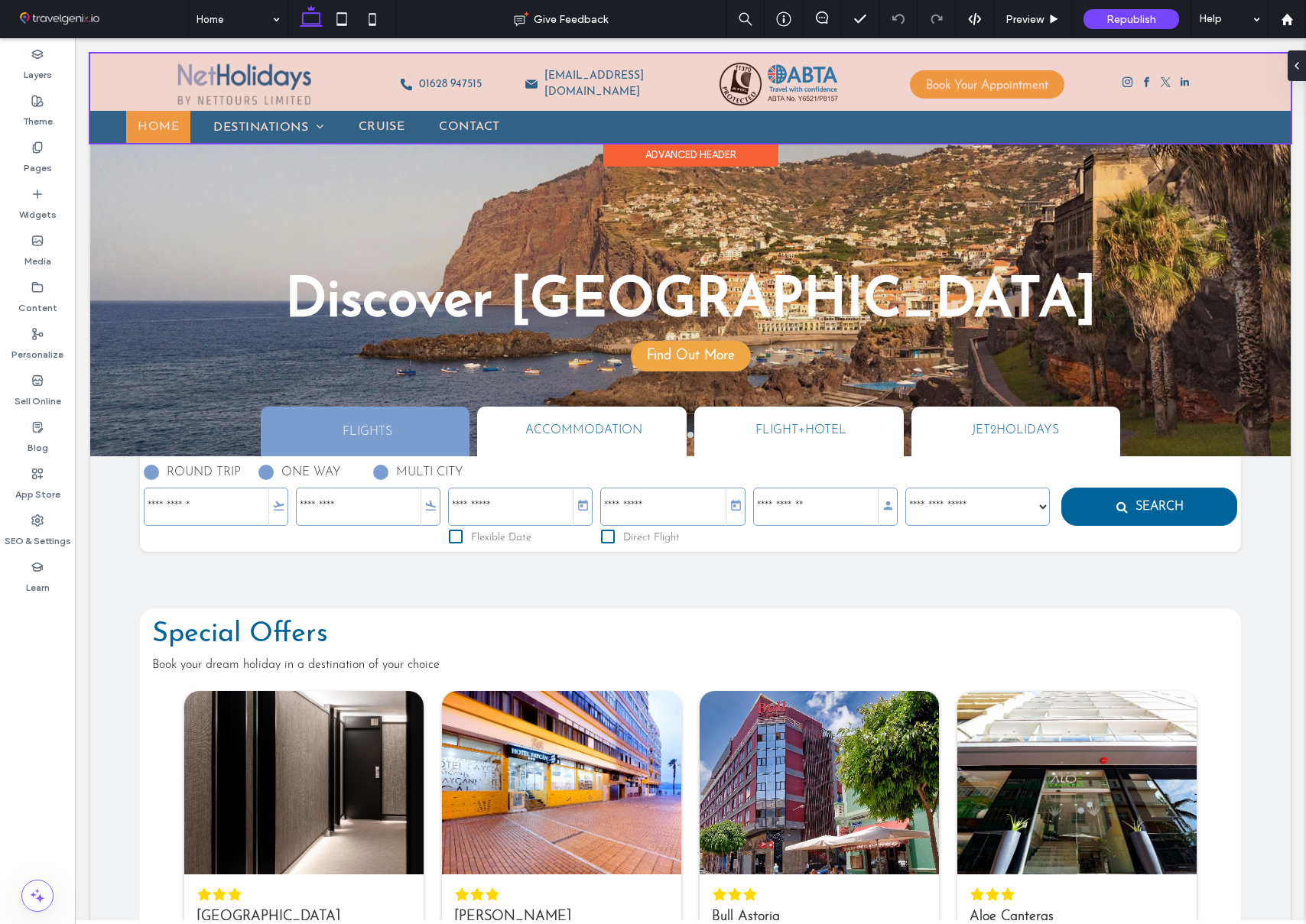
click at [229, 82] on div at bounding box center [691, 98] width 1201 height 90
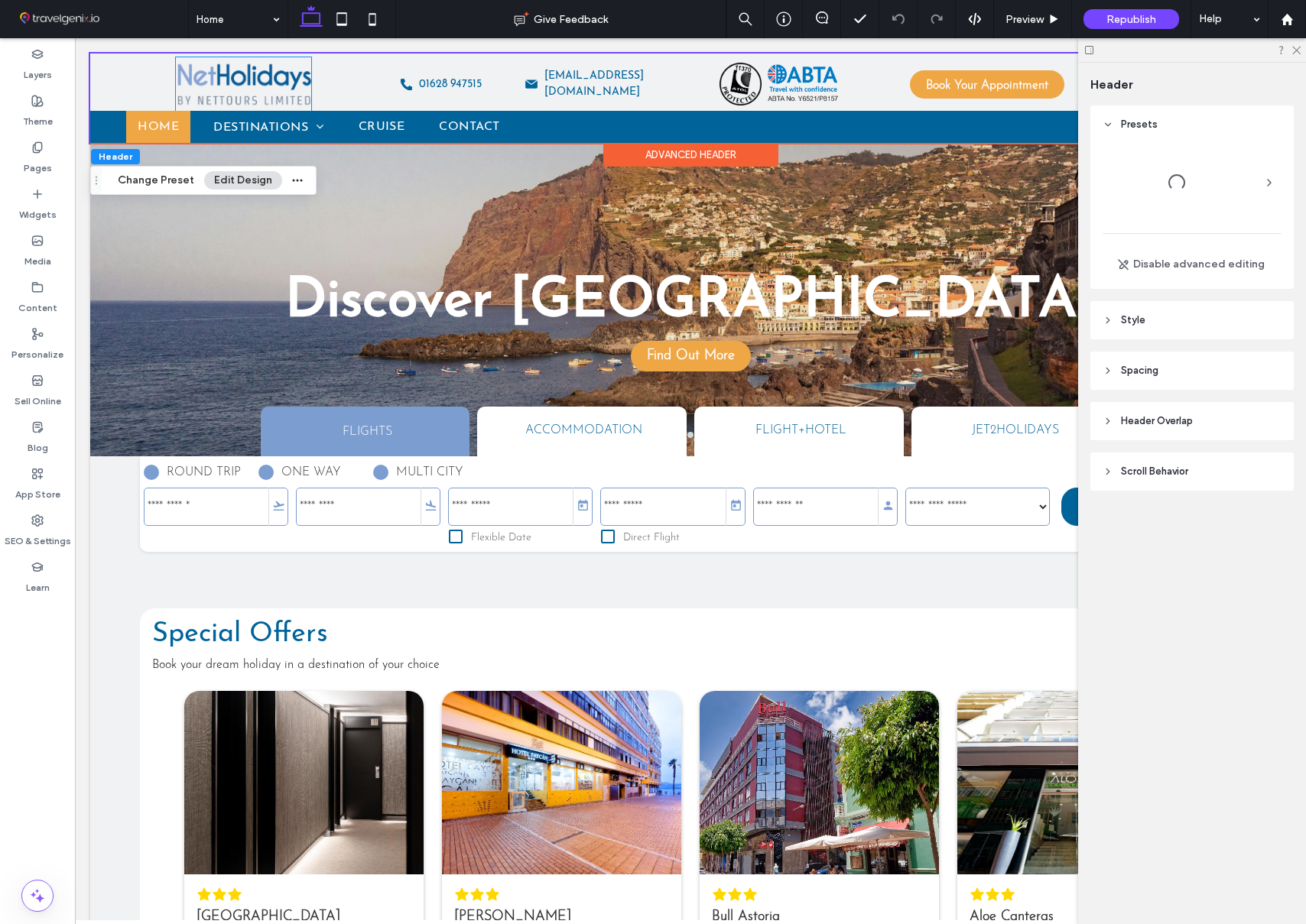
click at [229, 82] on img at bounding box center [243, 84] width 135 height 53
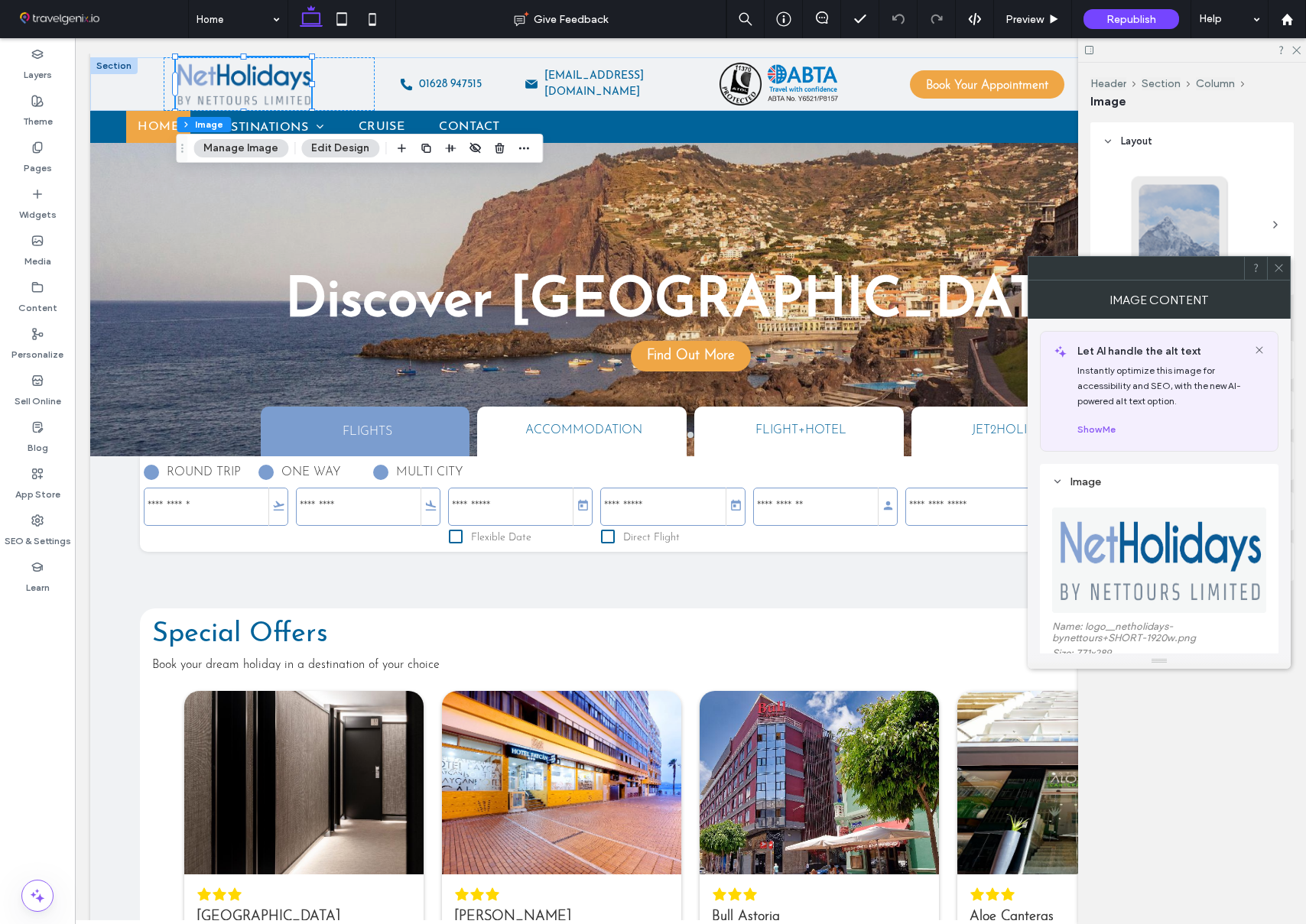
scroll to position [444, 0]
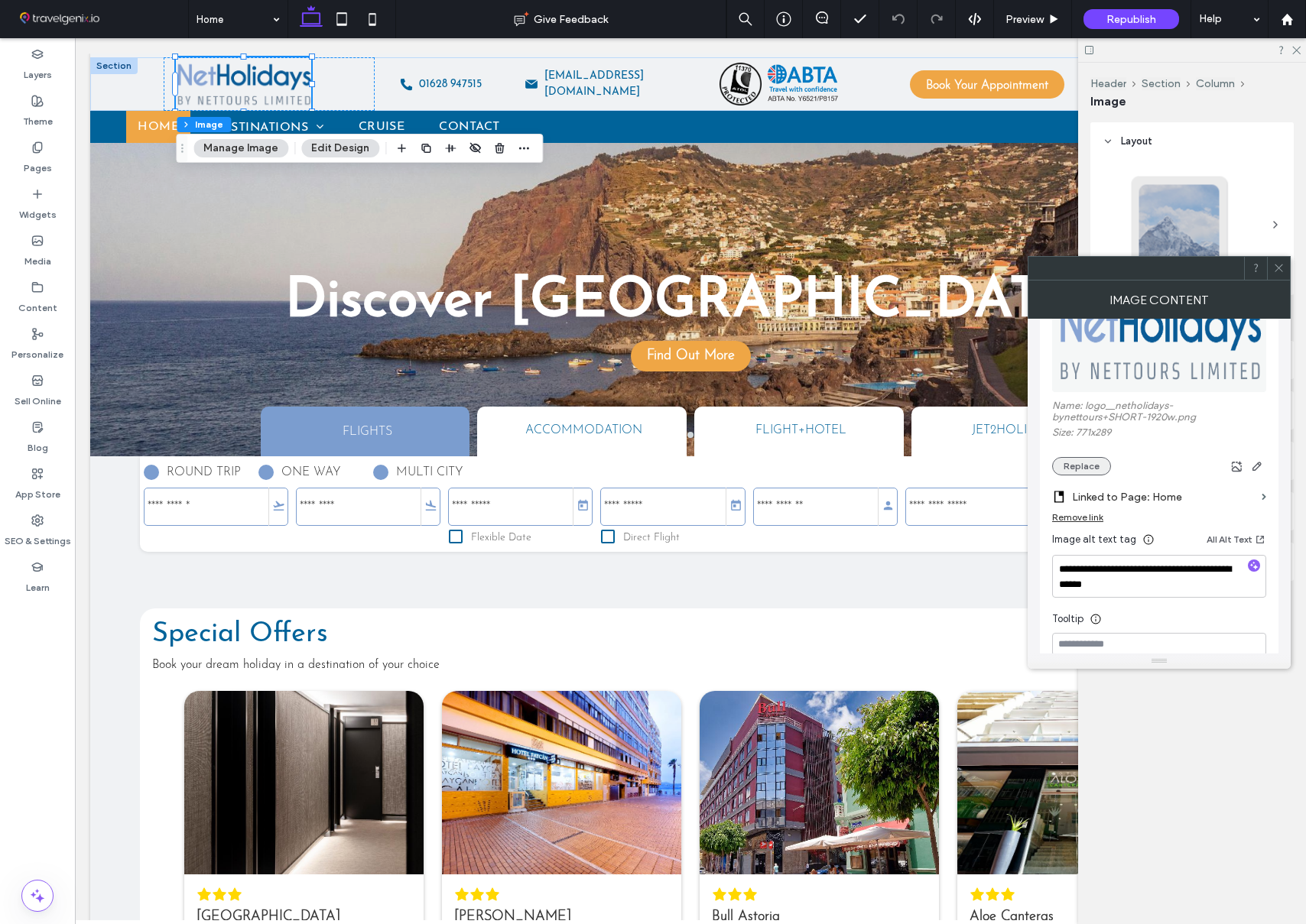
click at [1085, 460] on button "Replace" at bounding box center [1081, 467] width 59 height 19
click at [1071, 467] on button "Replace" at bounding box center [1081, 467] width 59 height 19
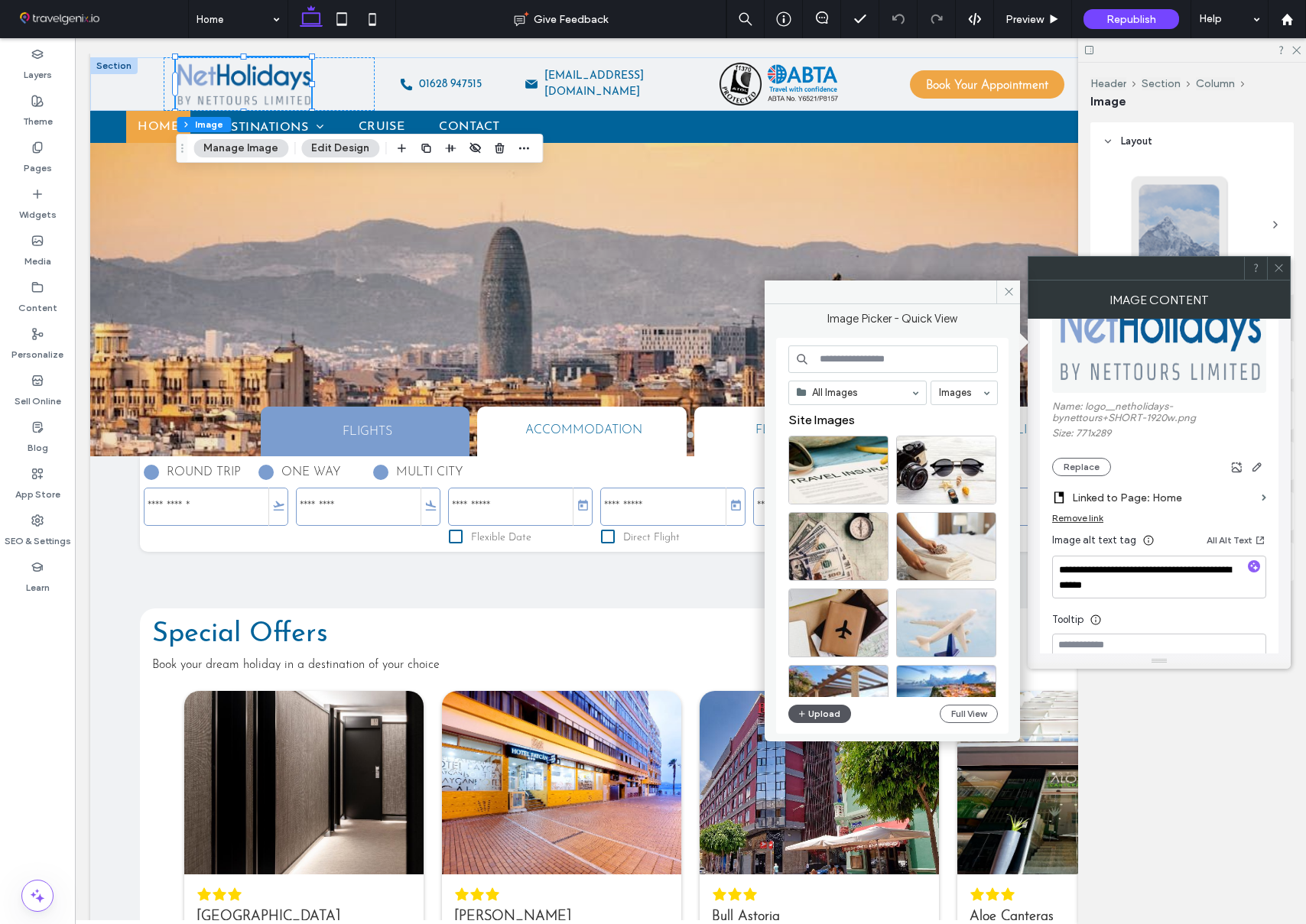
click at [825, 711] on button "Upload" at bounding box center [819, 714] width 63 height 19
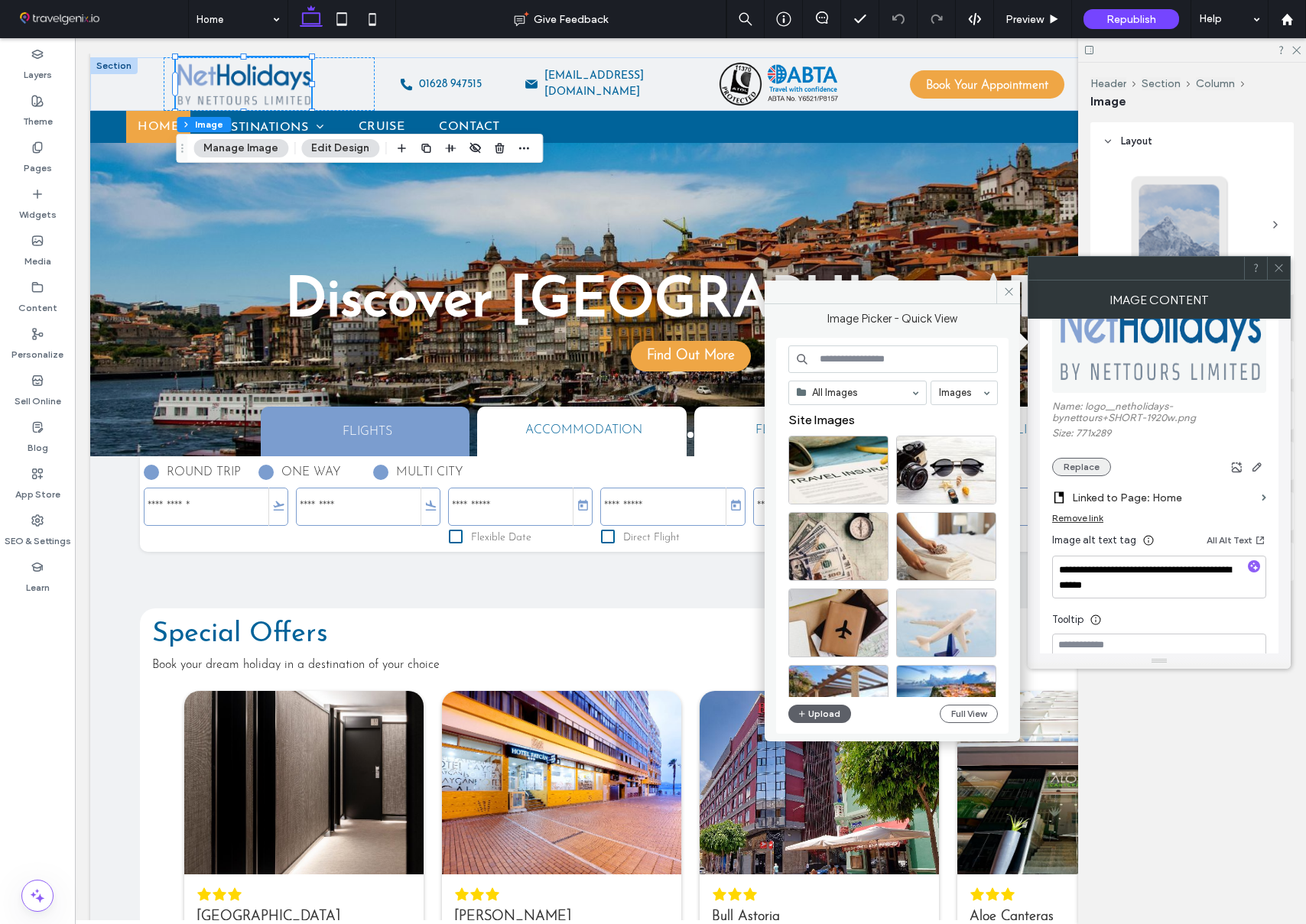
click at [1081, 464] on button "Replace" at bounding box center [1081, 467] width 59 height 19
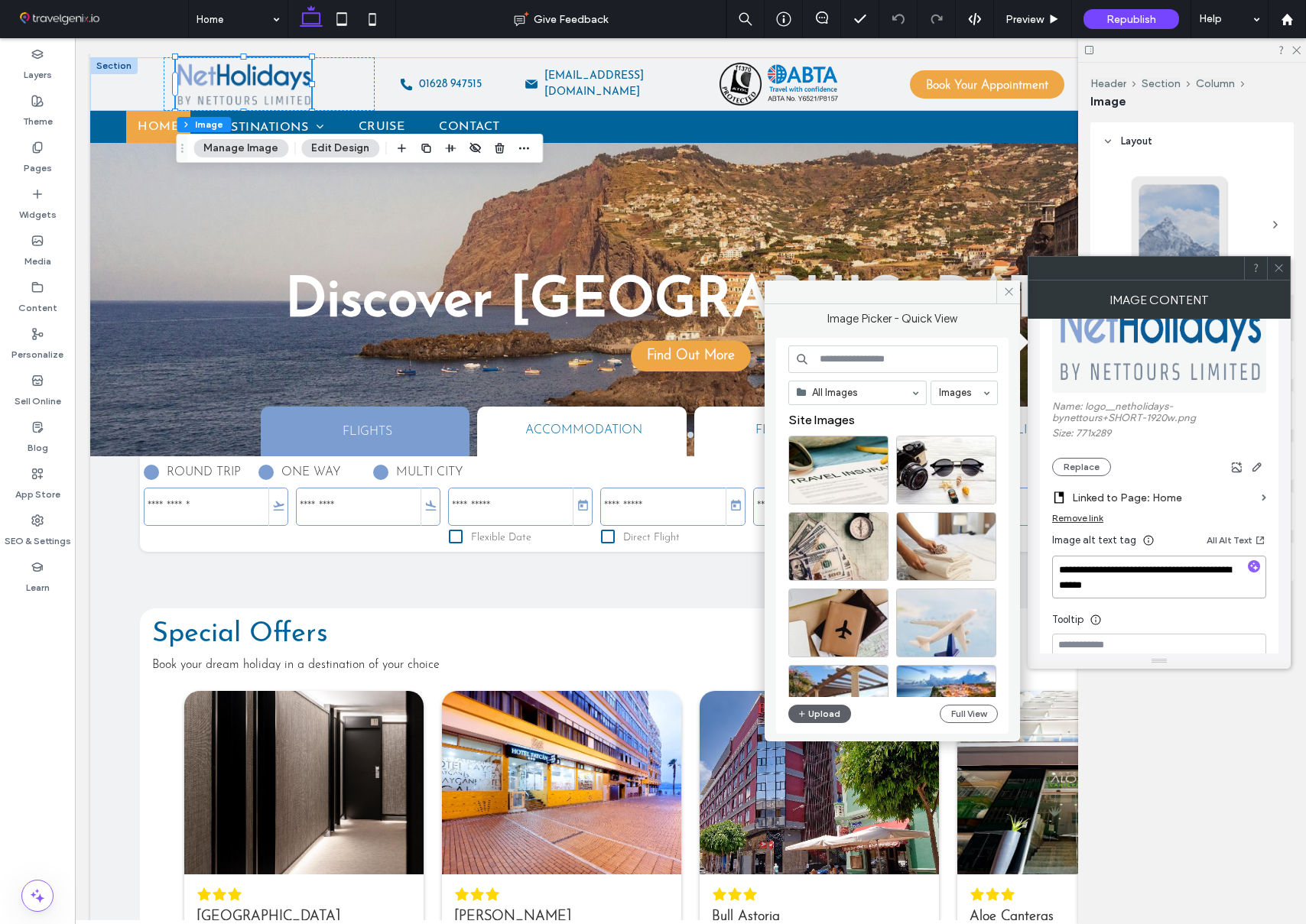
click at [1098, 576] on textarea "**********" at bounding box center [1159, 577] width 214 height 43
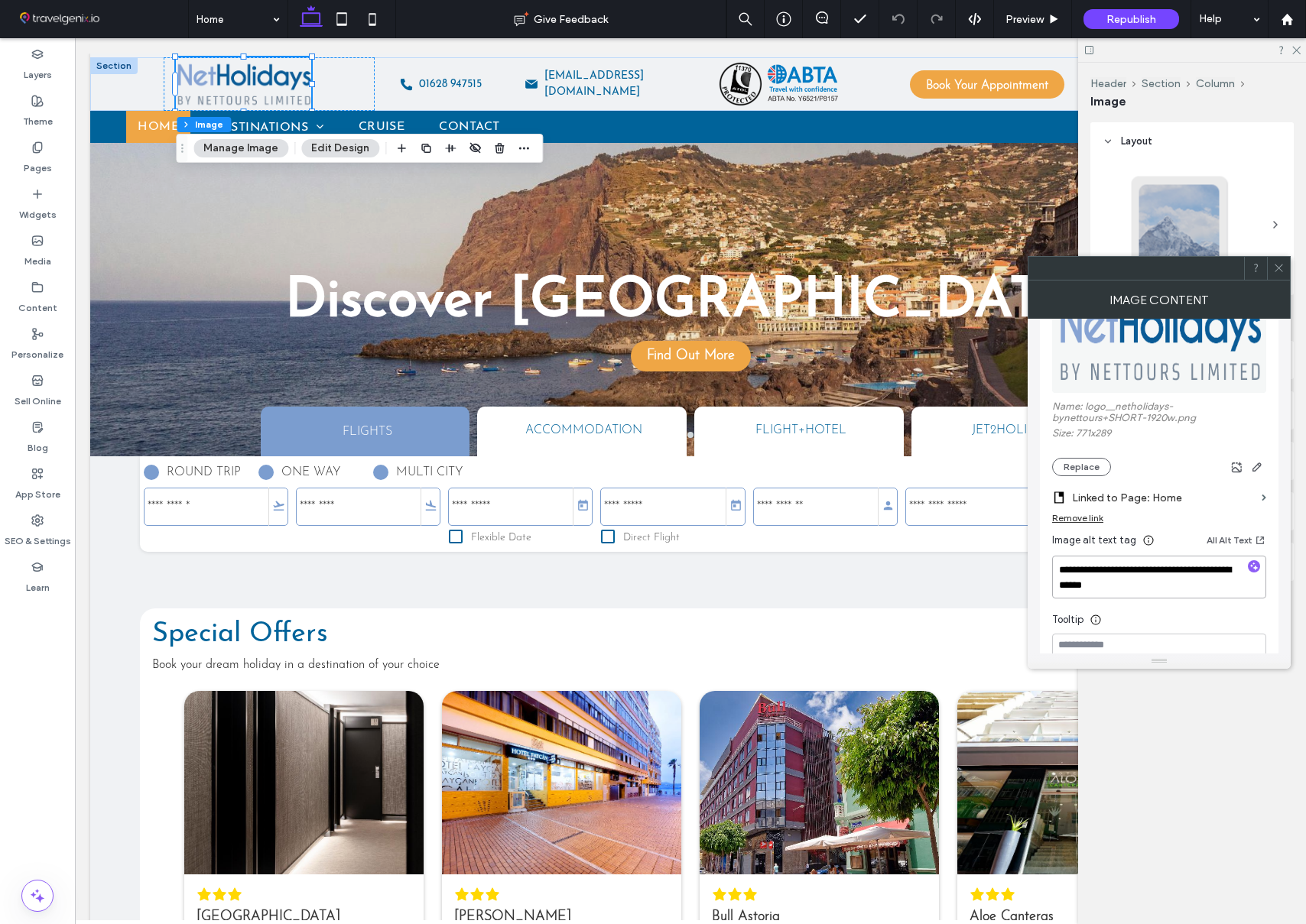
click at [1098, 576] on textarea "**********" at bounding box center [1159, 577] width 214 height 43
click at [1078, 464] on button "Replace" at bounding box center [1081, 467] width 59 height 19
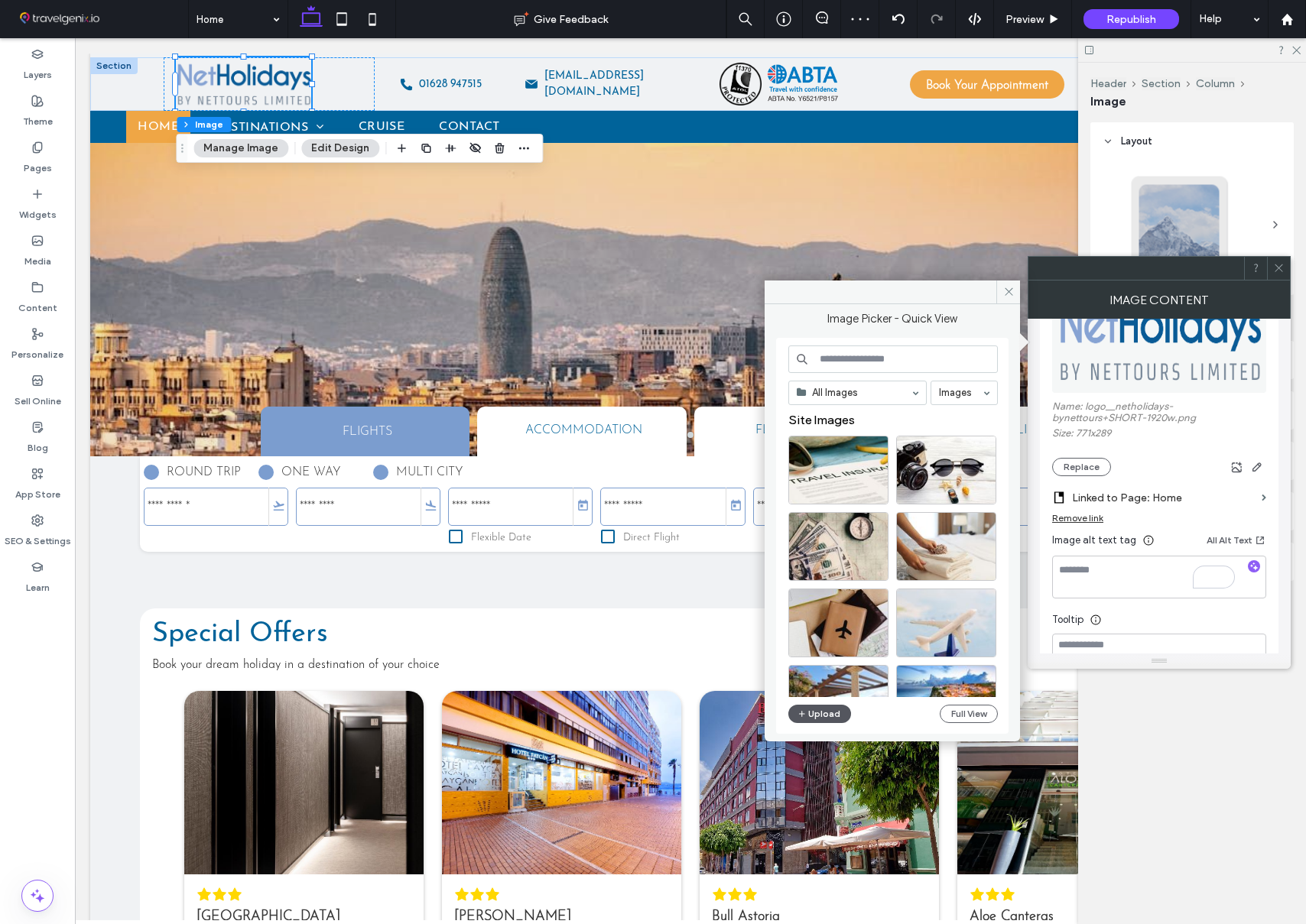
click at [824, 712] on button "Upload" at bounding box center [819, 714] width 63 height 19
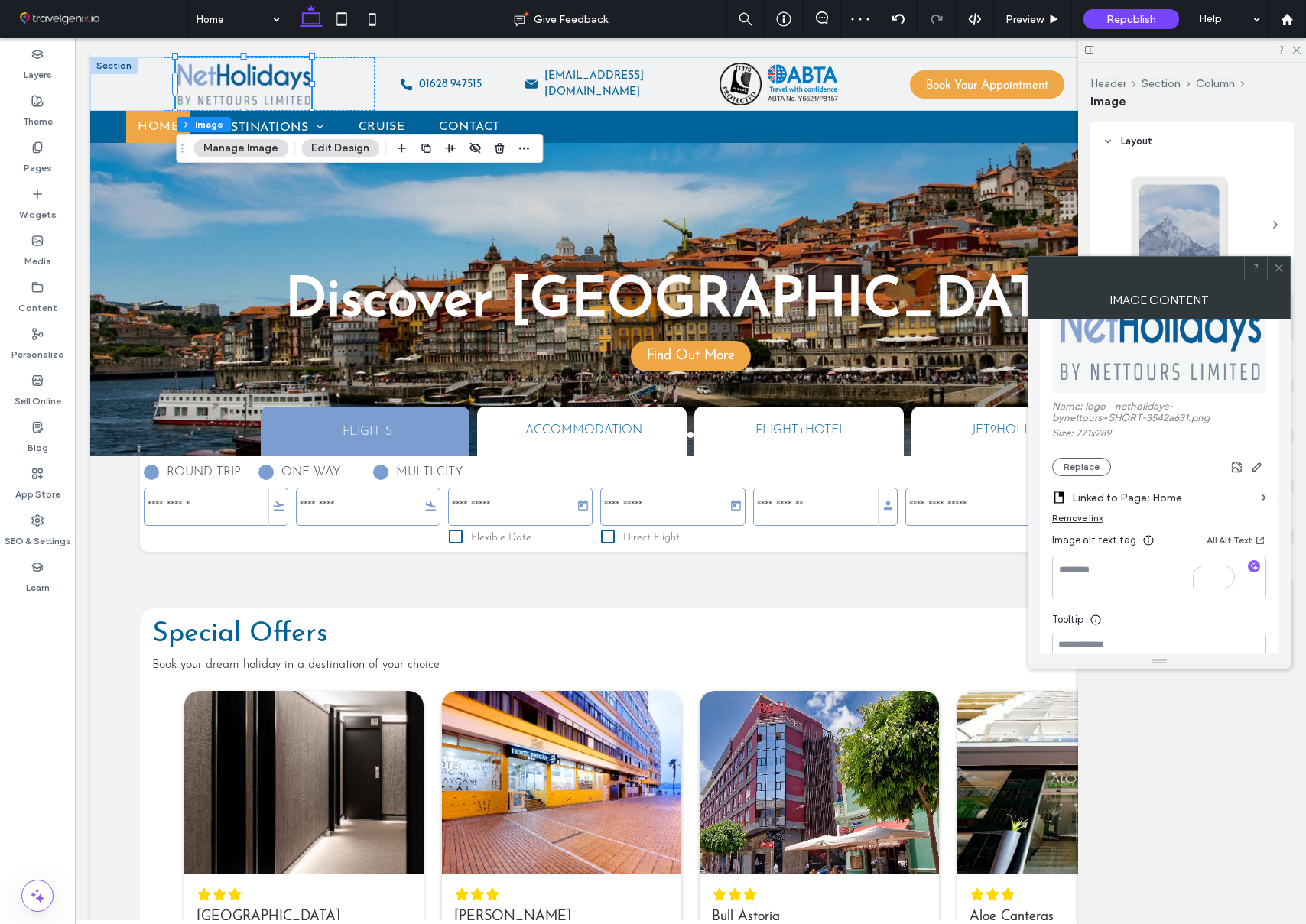
scroll to position [221, 0]
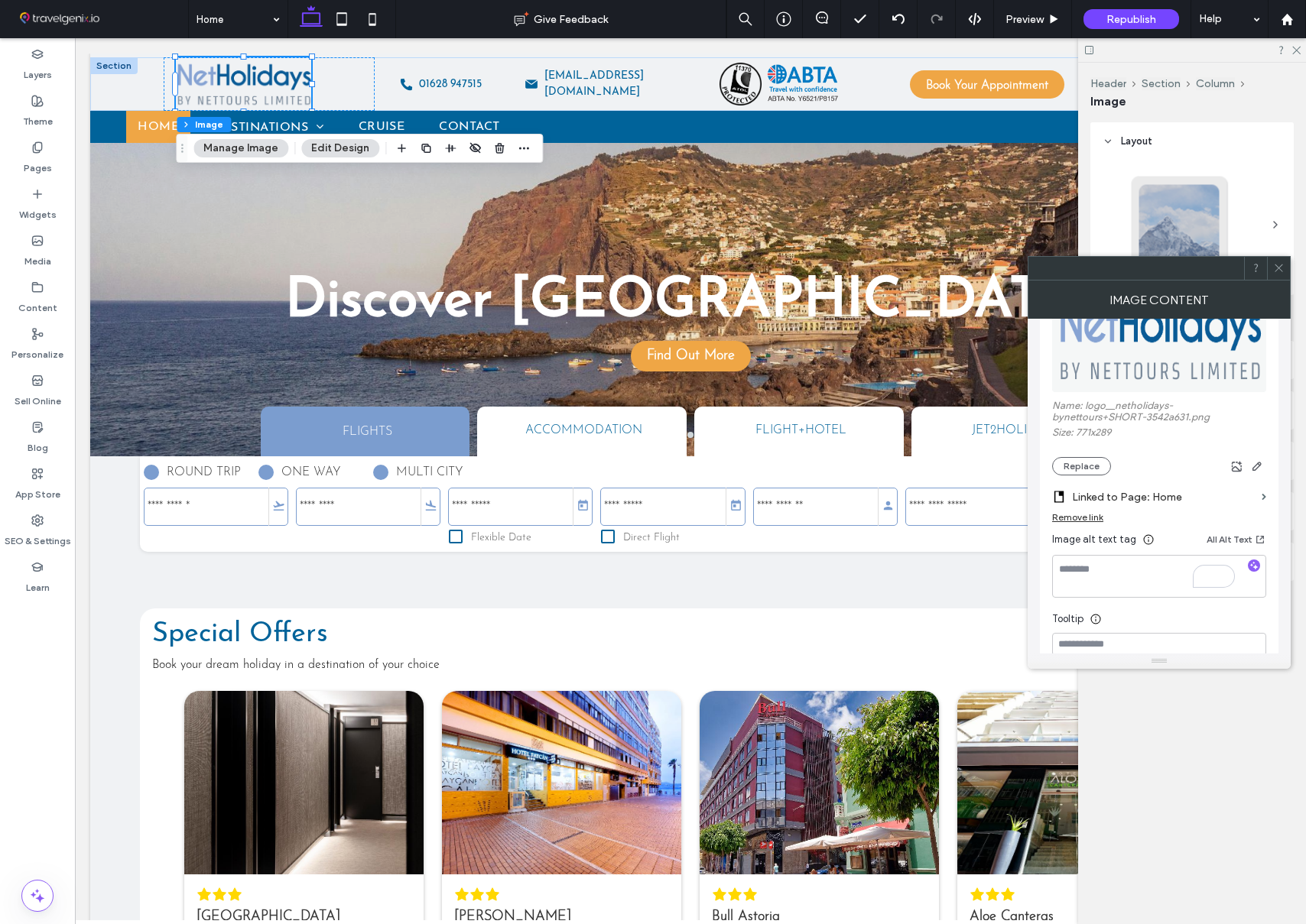
click at [1282, 267] on icon at bounding box center [1278, 268] width 12 height 12
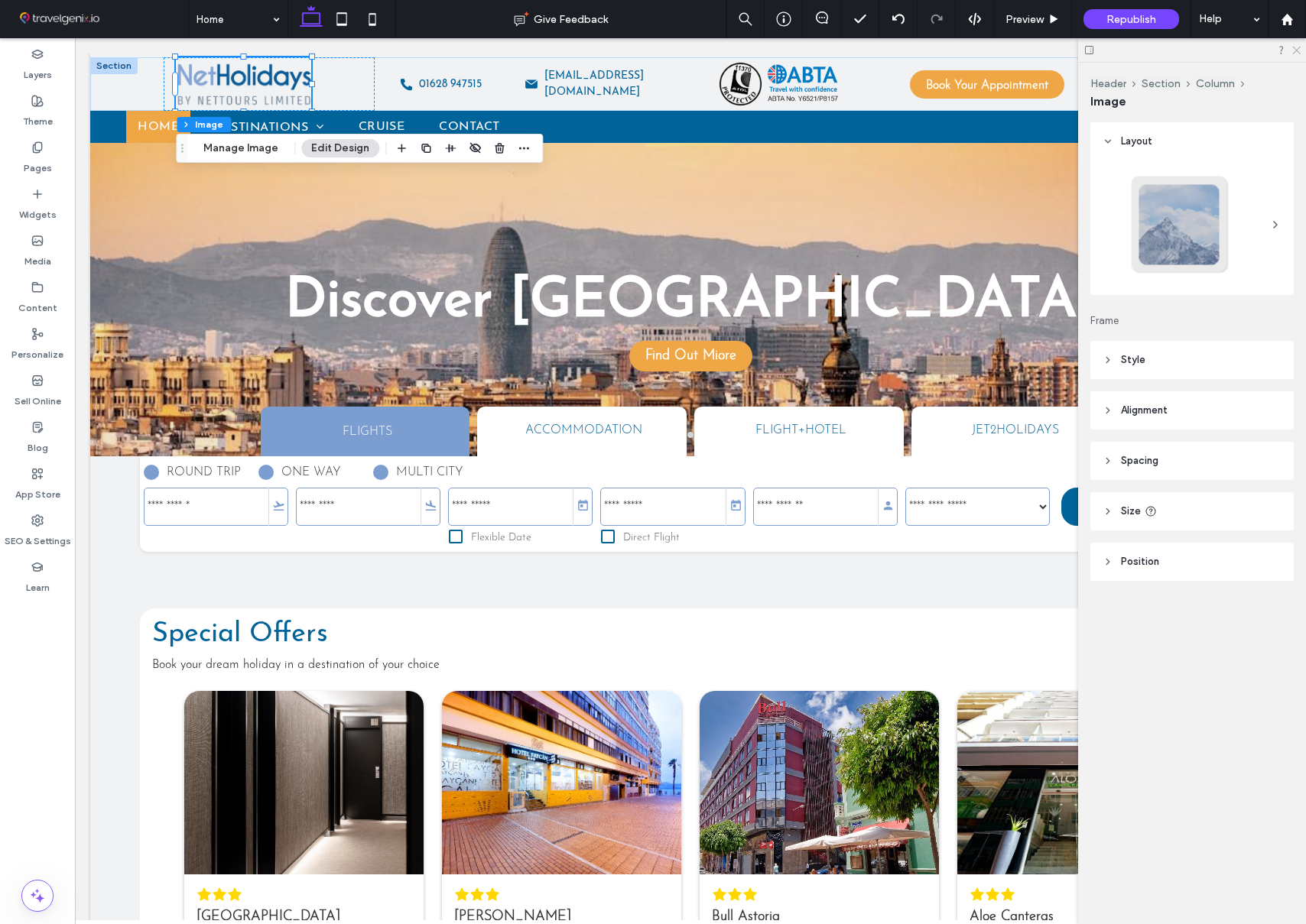
click at [1299, 52] on icon at bounding box center [1295, 49] width 10 height 10
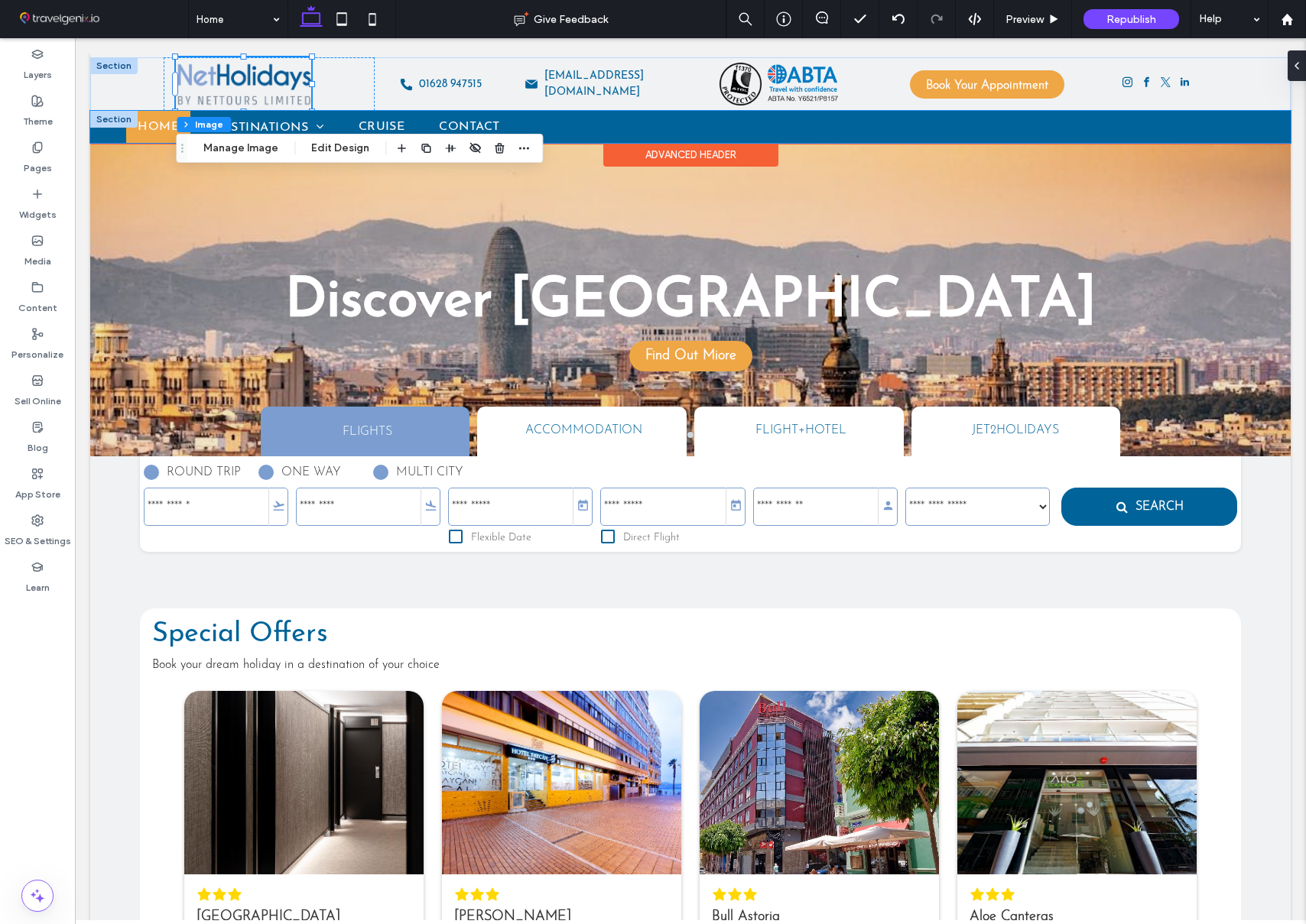
click at [111, 137] on div "Home Destinations Malta Portugal Madeira Greece Spain Cruise Contact" at bounding box center [691, 126] width 1201 height 32
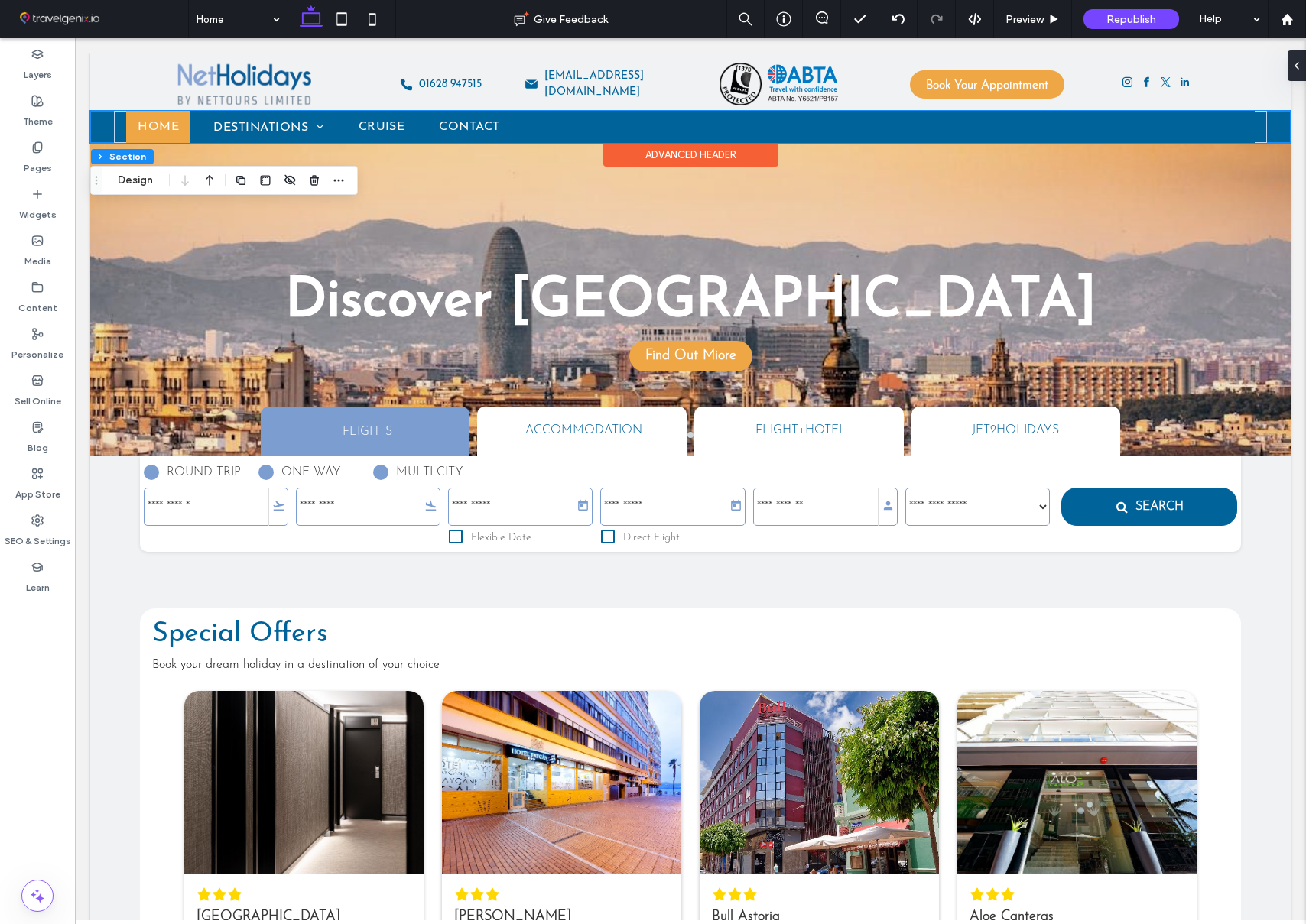
click at [1279, 122] on div "Home Destinations Malta Portugal Madeira Greece Spain Cruise Contact" at bounding box center [691, 126] width 1201 height 32
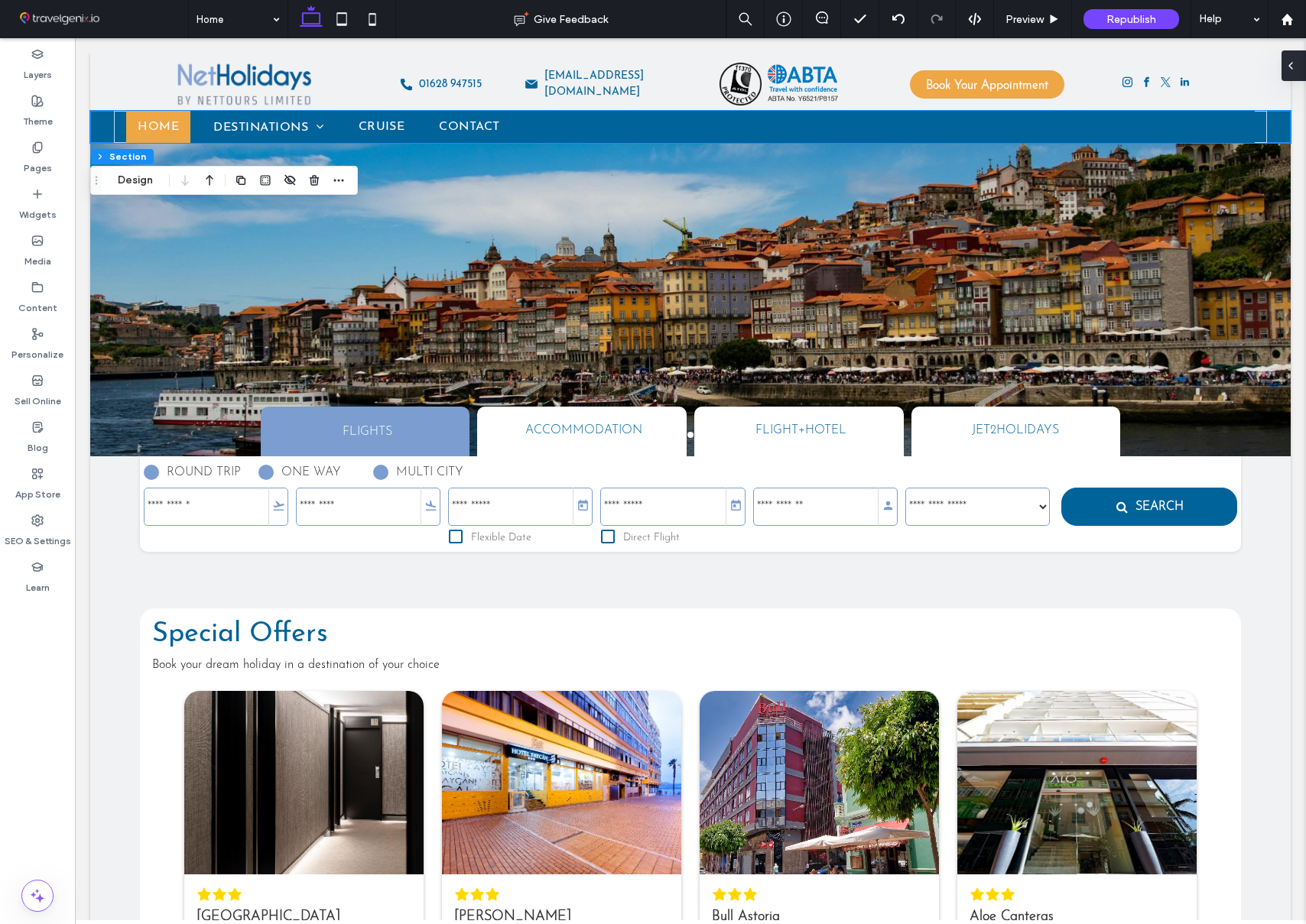
click at [1291, 72] on span at bounding box center [1291, 66] width 12 height 31
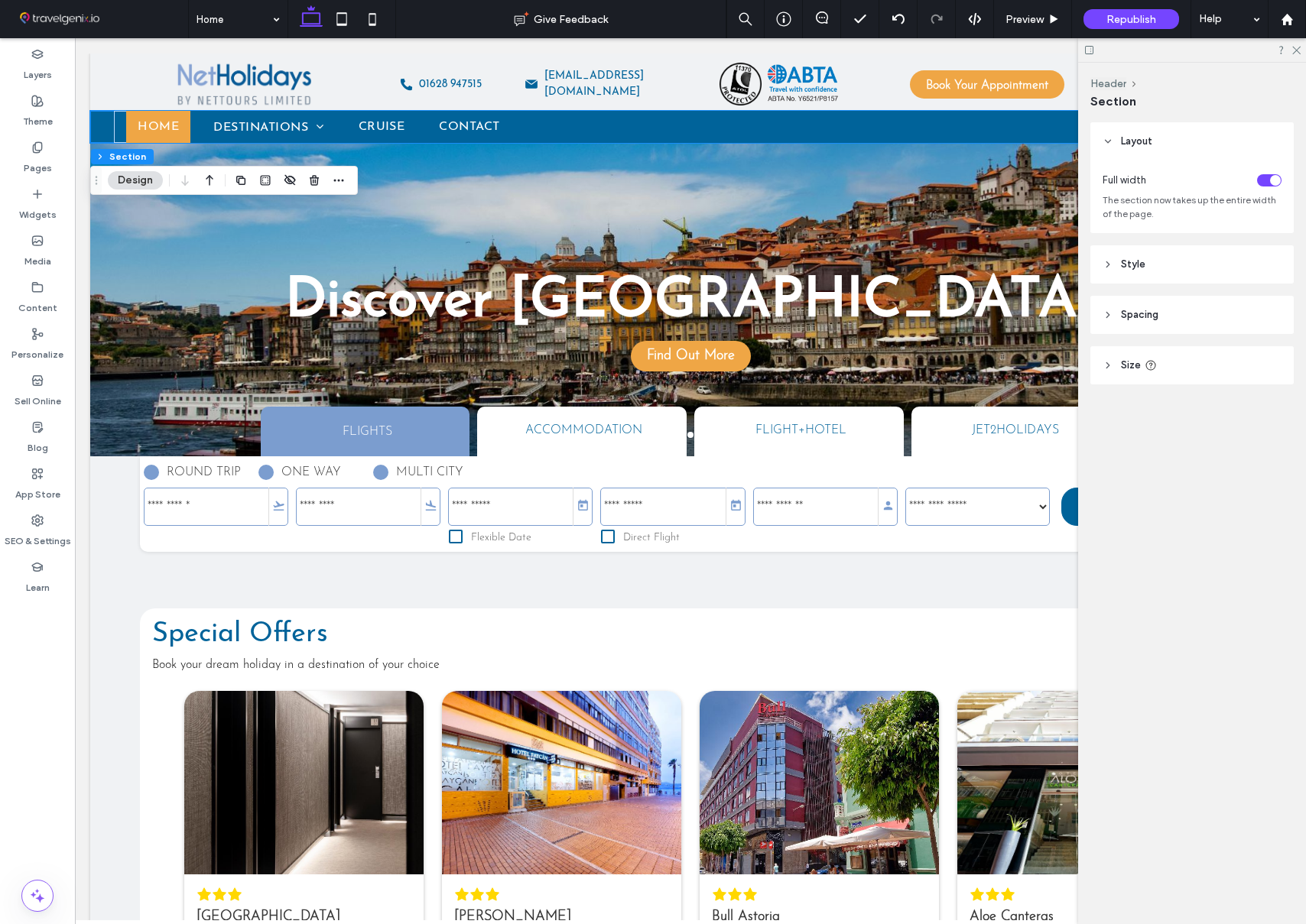
click at [1184, 270] on header "Style" at bounding box center [1191, 264] width 204 height 38
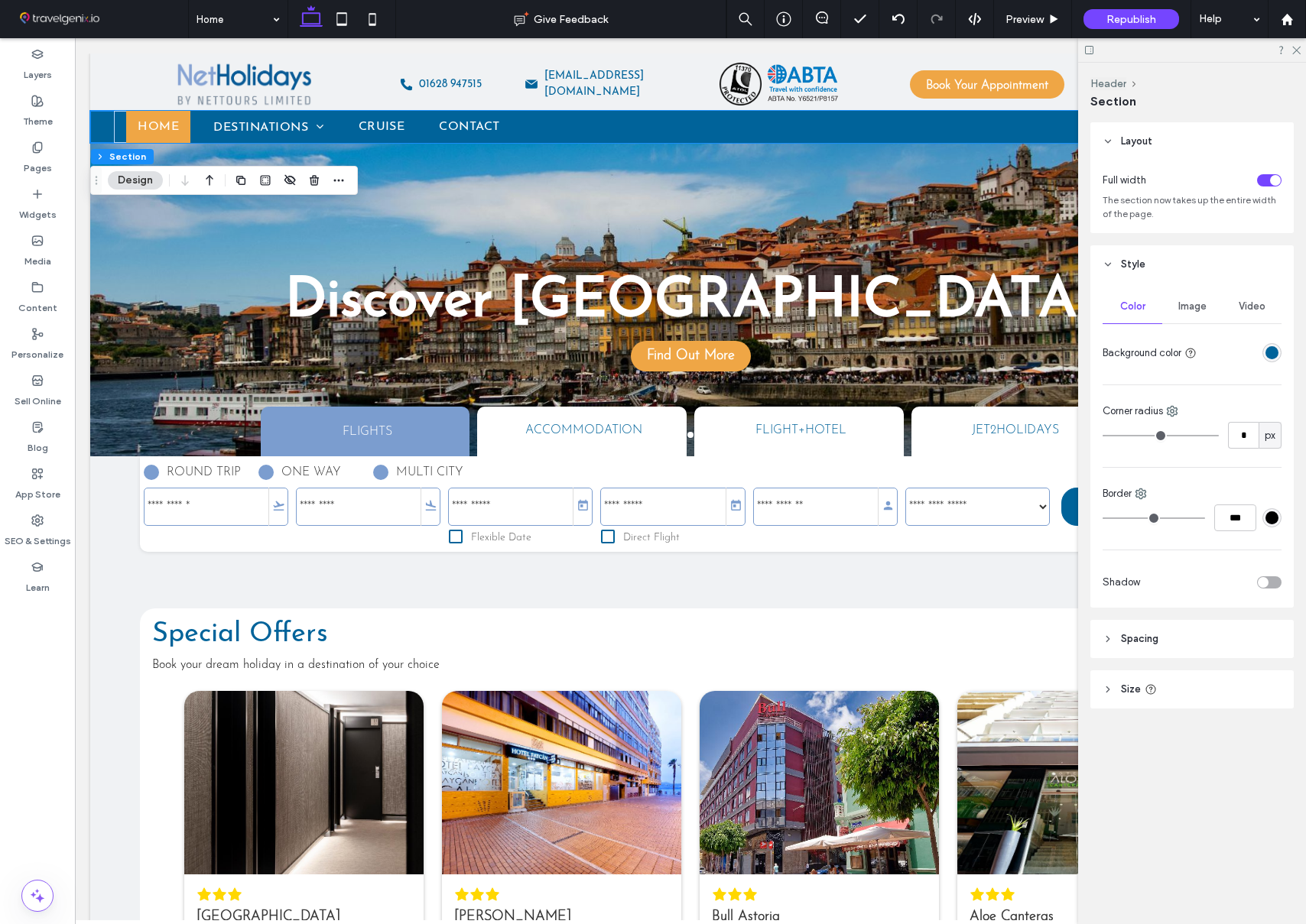
click at [1270, 353] on div "rgba(0, 99, 154, 1)" at bounding box center [1272, 352] width 13 height 13
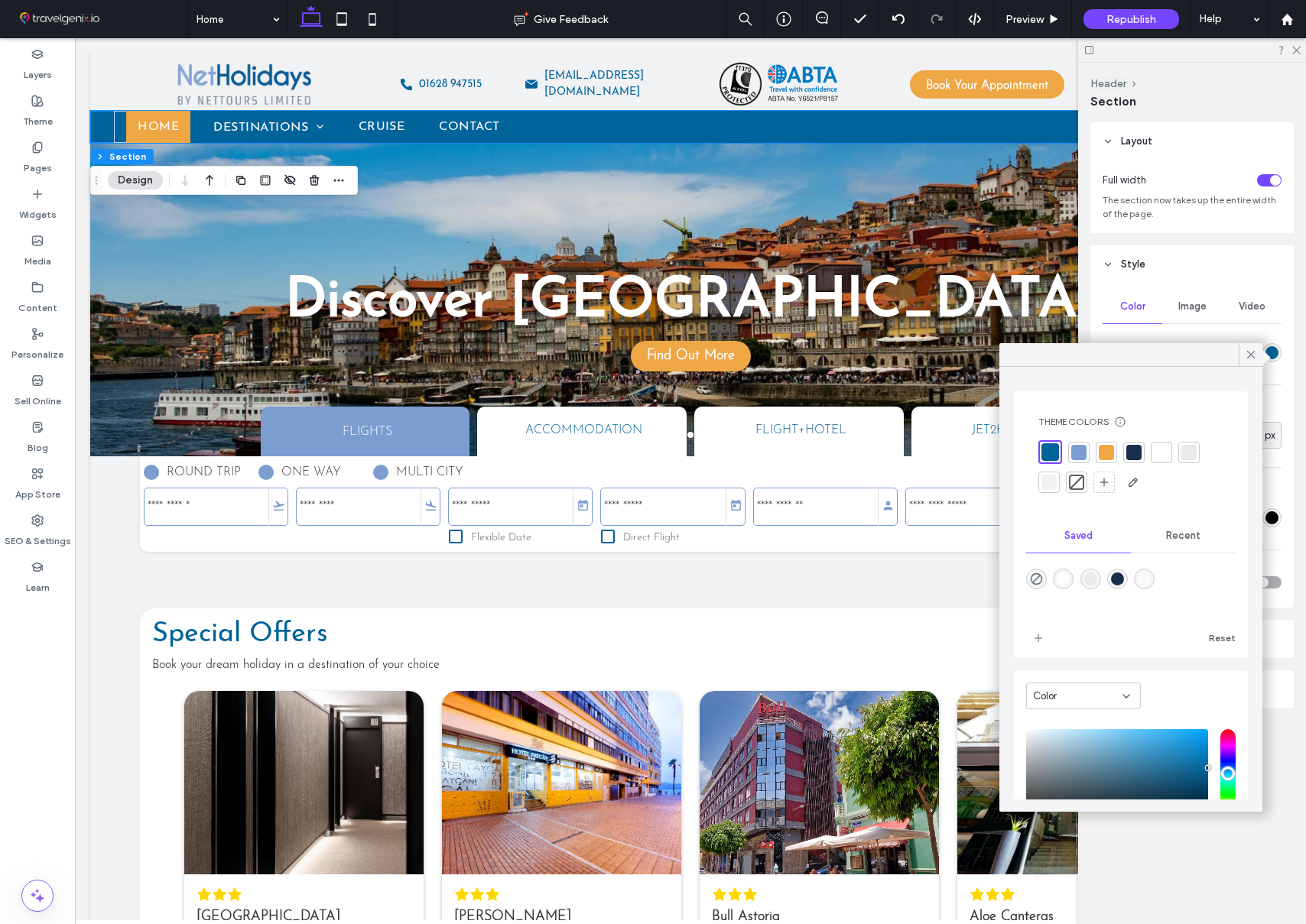
click at [1190, 453] on div at bounding box center [1189, 453] width 15 height 15
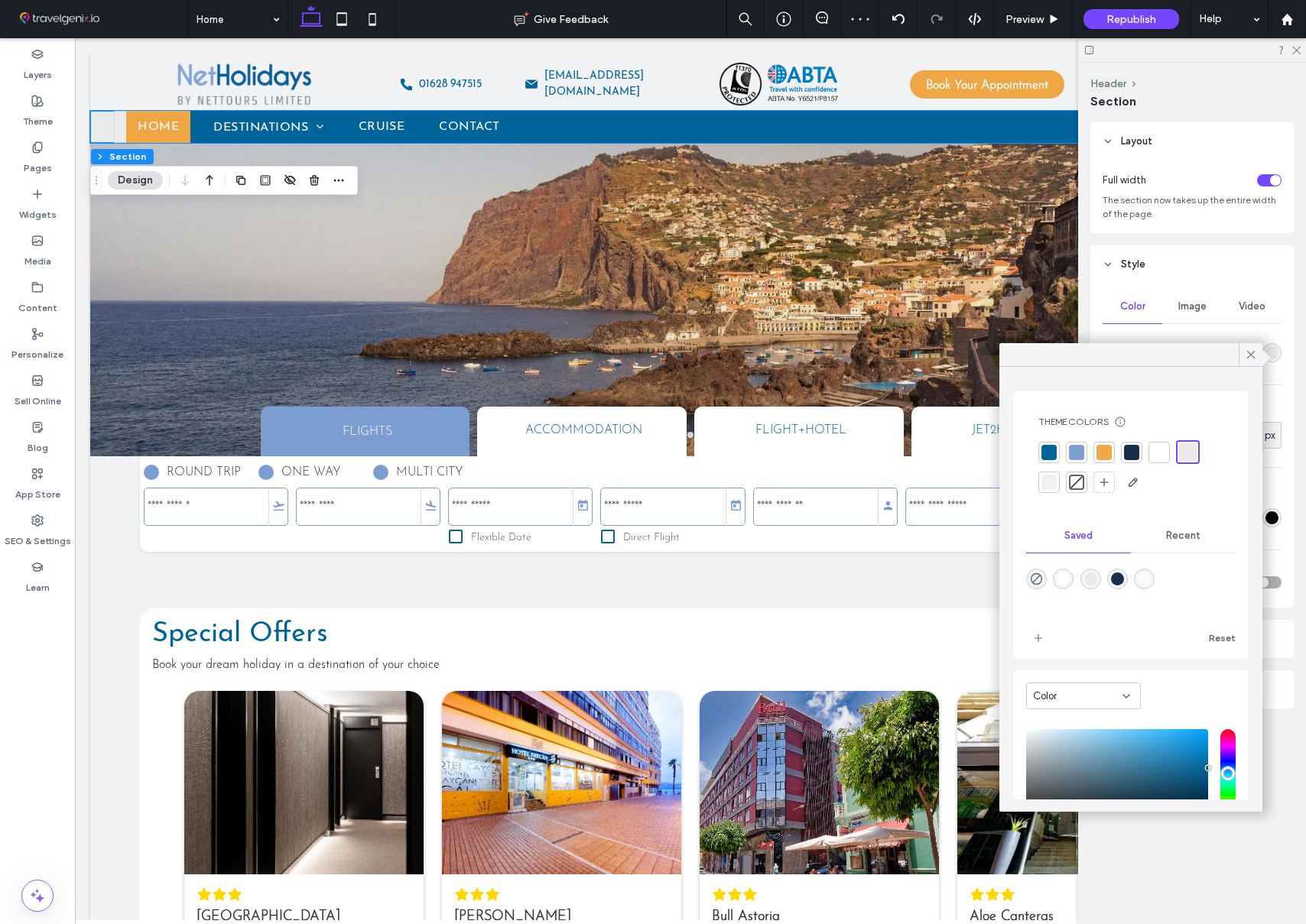
click at [1049, 484] on div at bounding box center [1049, 482] width 15 height 15
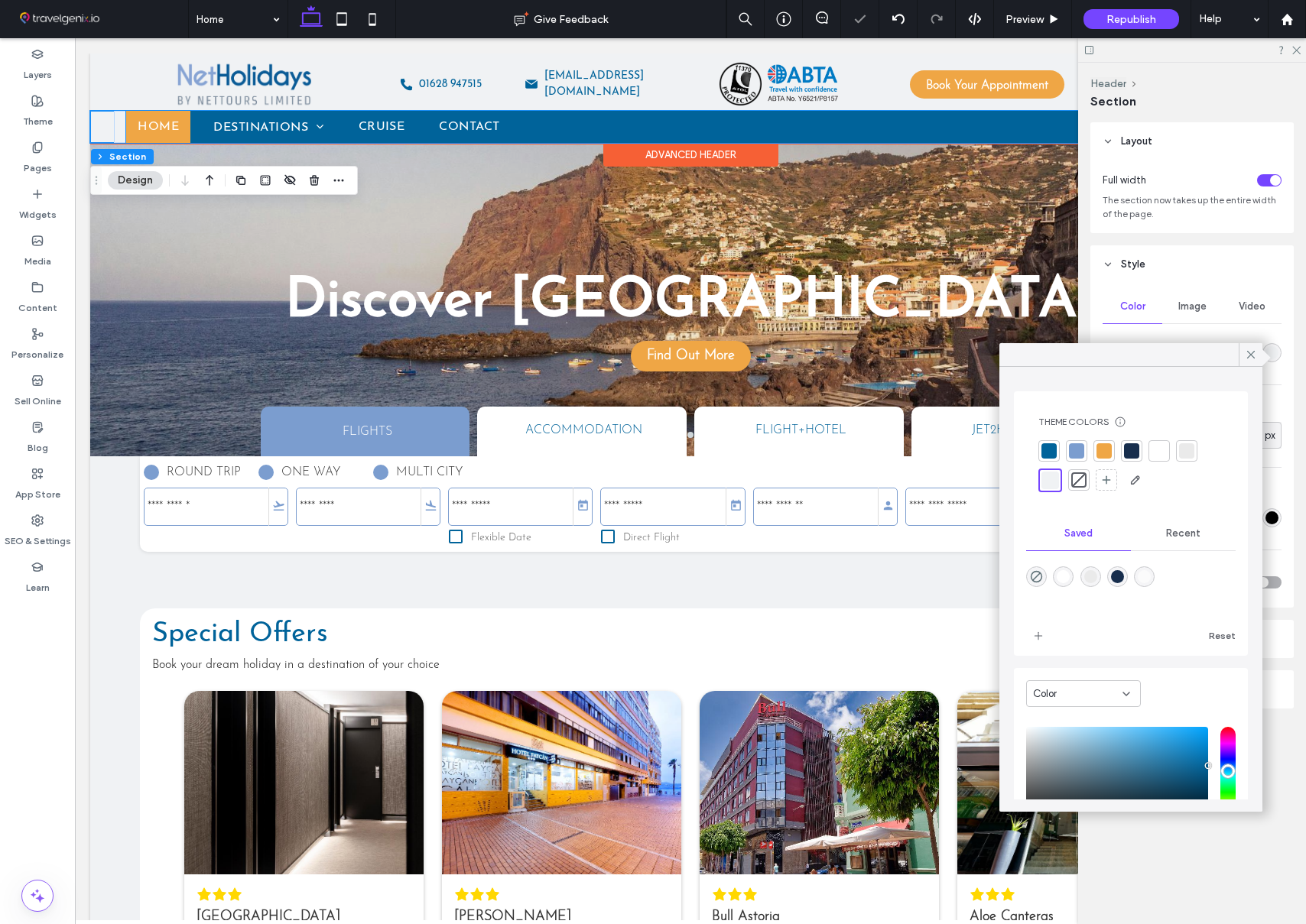
click at [852, 125] on ul "Home Destinations Malta Portugal Madeira Greece Spain Cruise Contact" at bounding box center [690, 126] width 1128 height 32
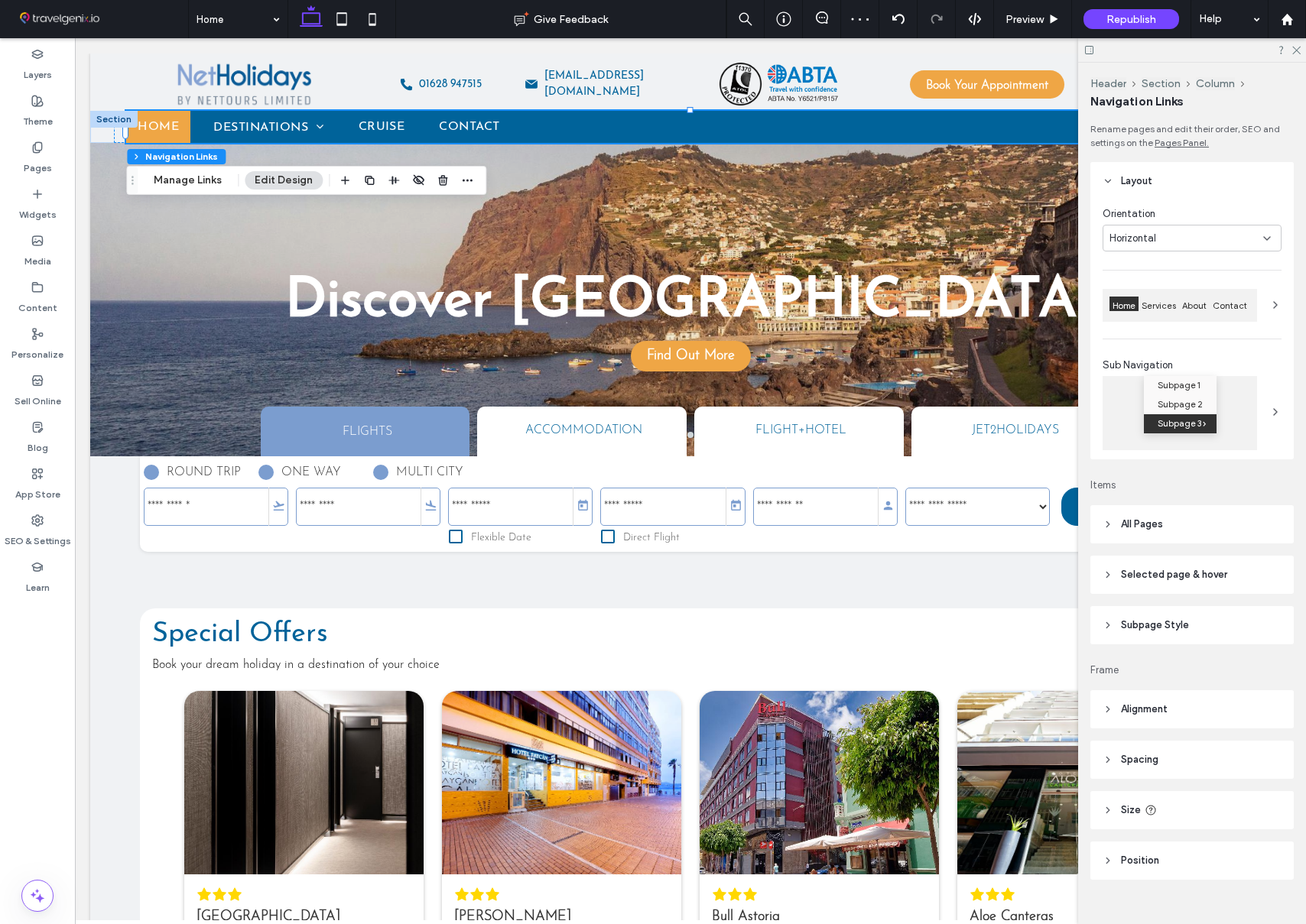
scroll to position [23, 0]
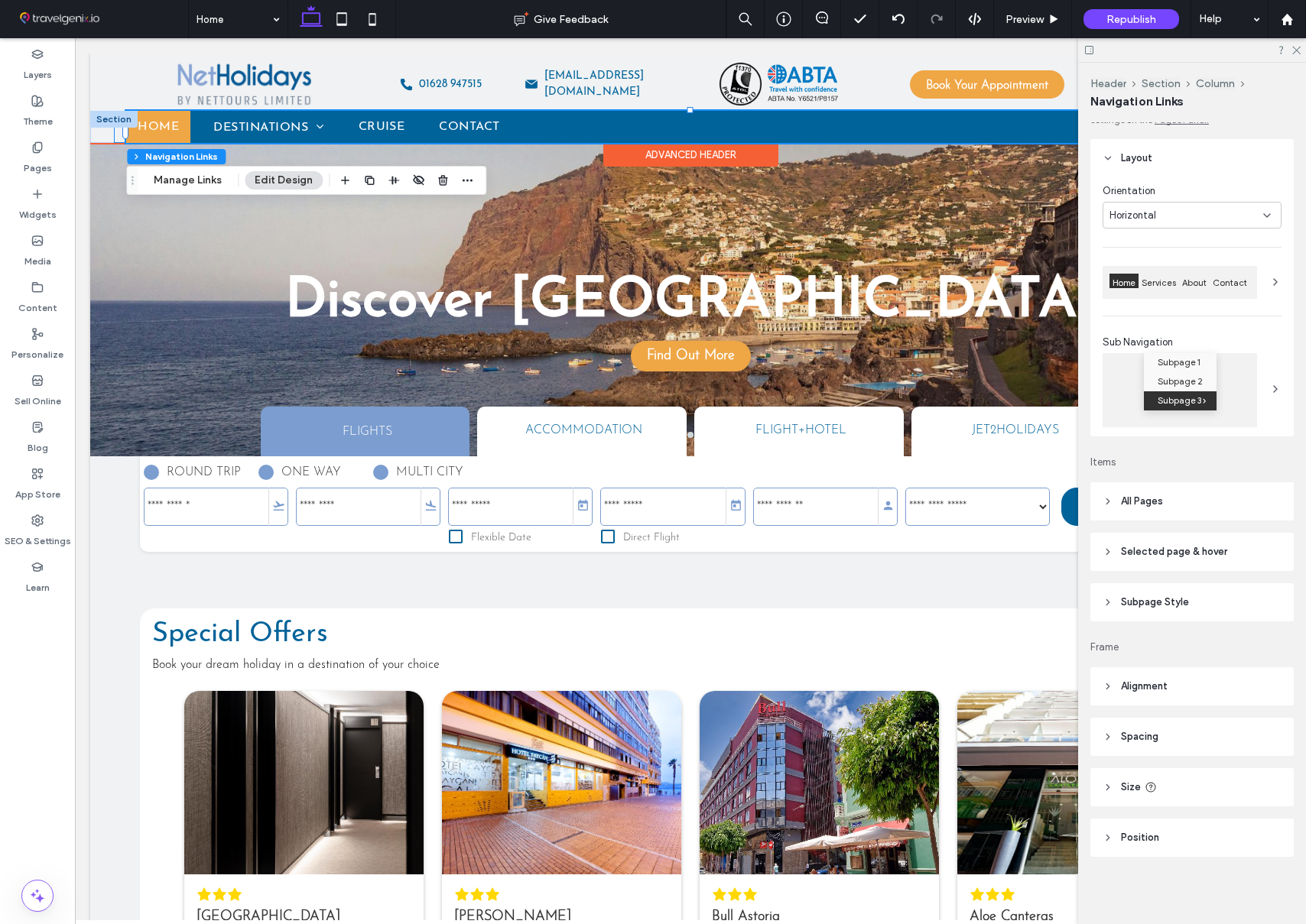
click at [118, 135] on div "Home Destinations Malta Portugal Madeira Greece Spain Cruise Contact" at bounding box center [690, 126] width 1152 height 32
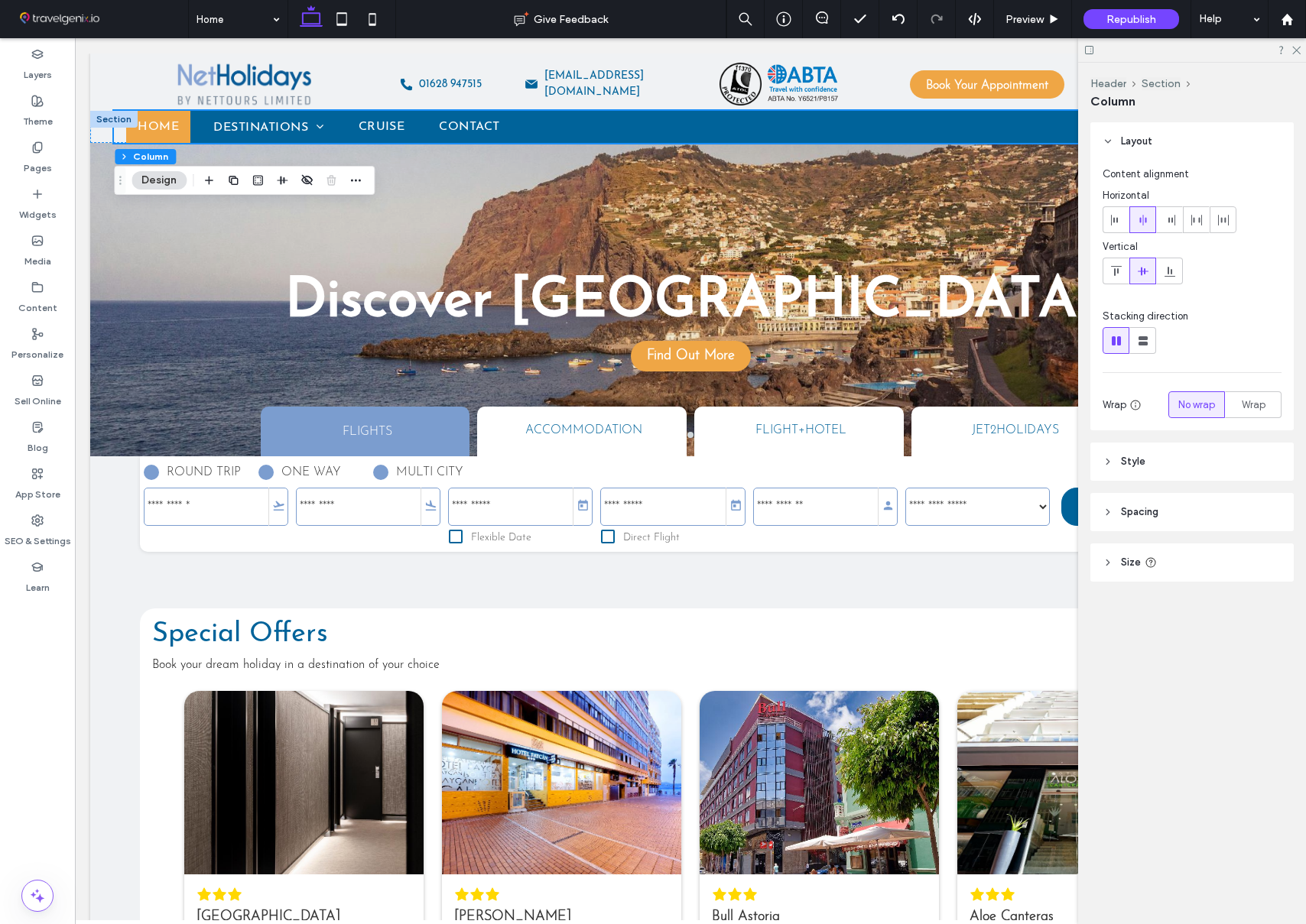
click at [1167, 463] on header "Style" at bounding box center [1191, 461] width 204 height 38
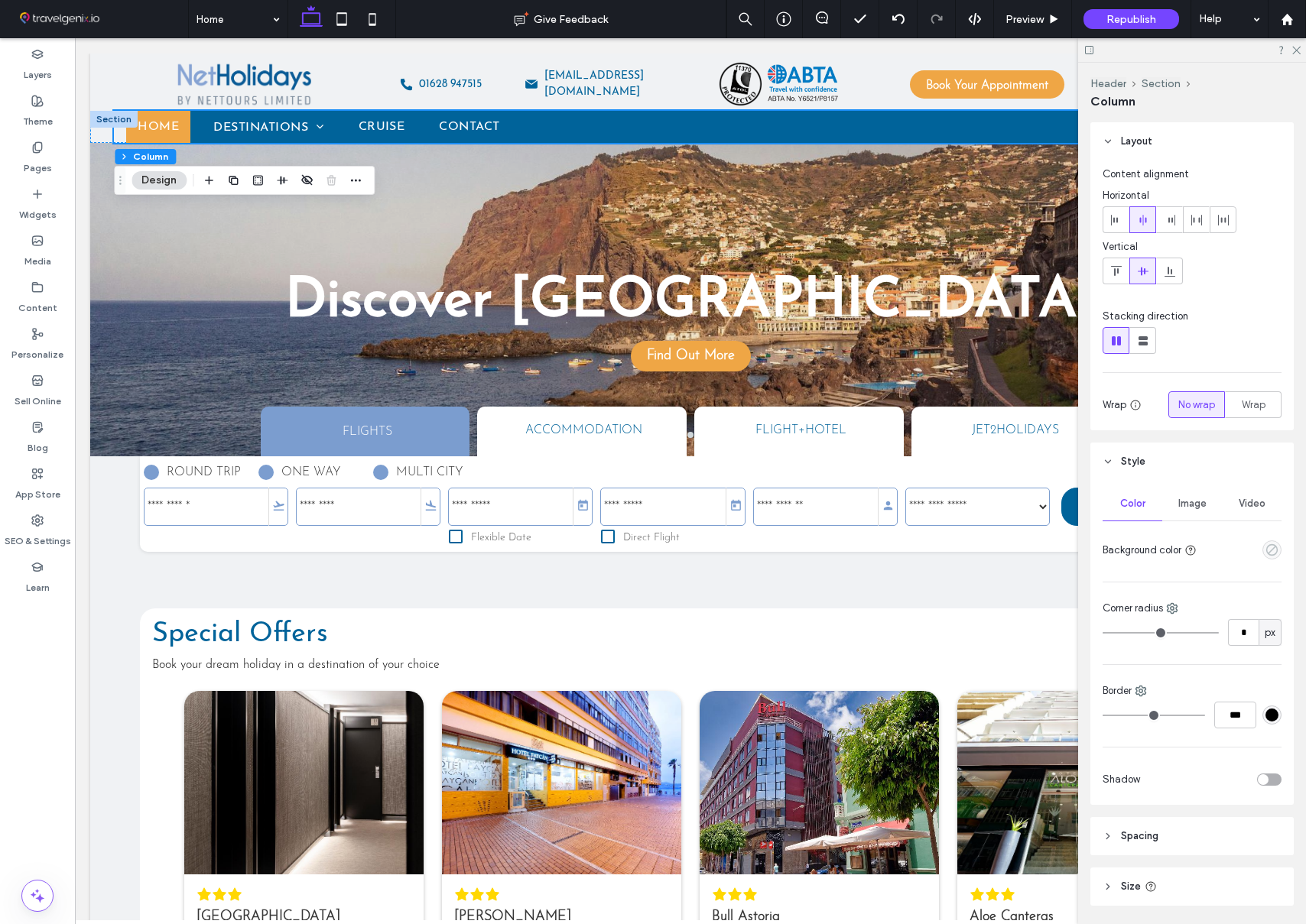
click at [1271, 548] on icon "empty color" at bounding box center [1272, 549] width 13 height 13
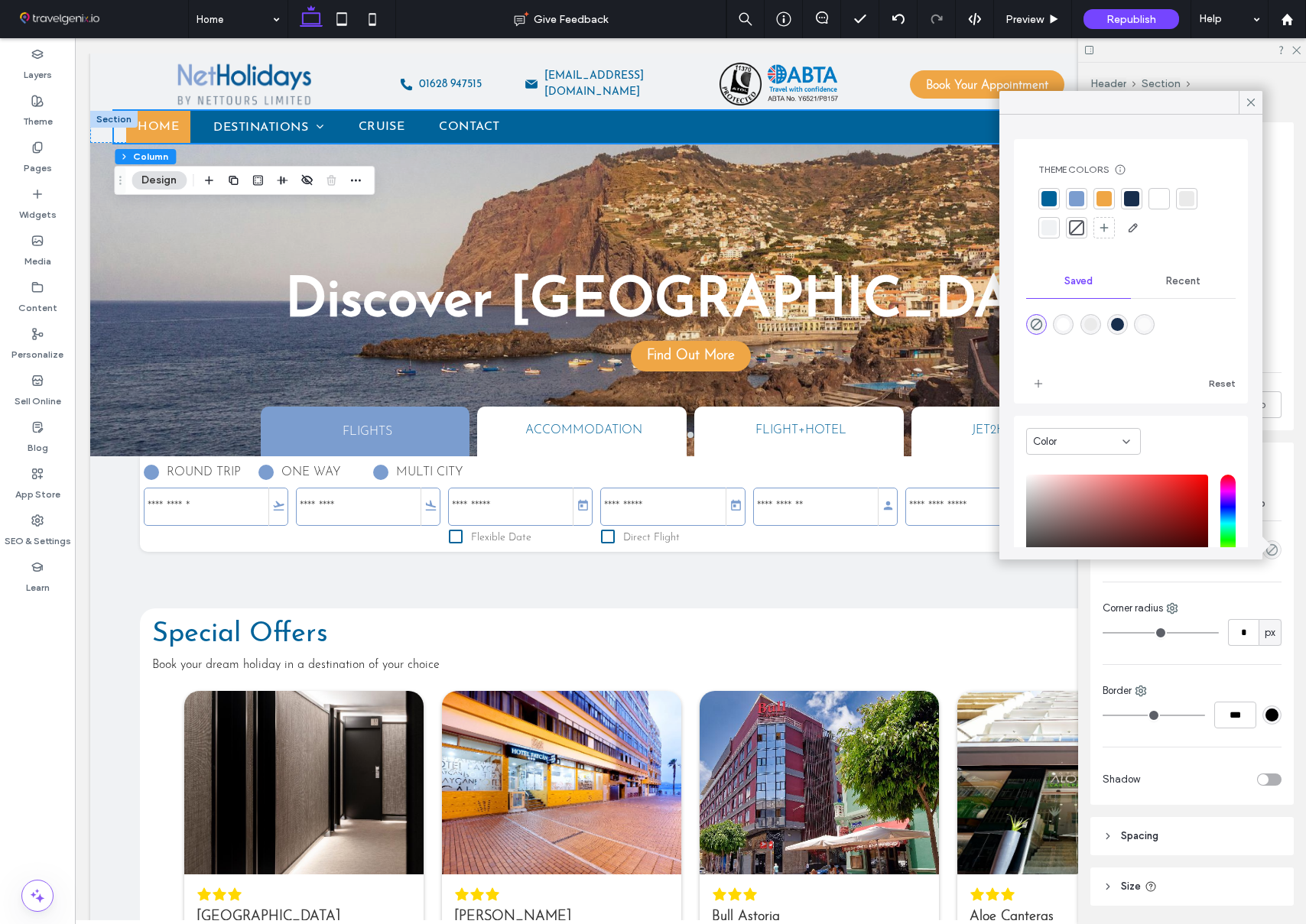
click at [1051, 229] on div at bounding box center [1049, 228] width 15 height 15
click at [1253, 100] on use at bounding box center [1251, 102] width 8 height 8
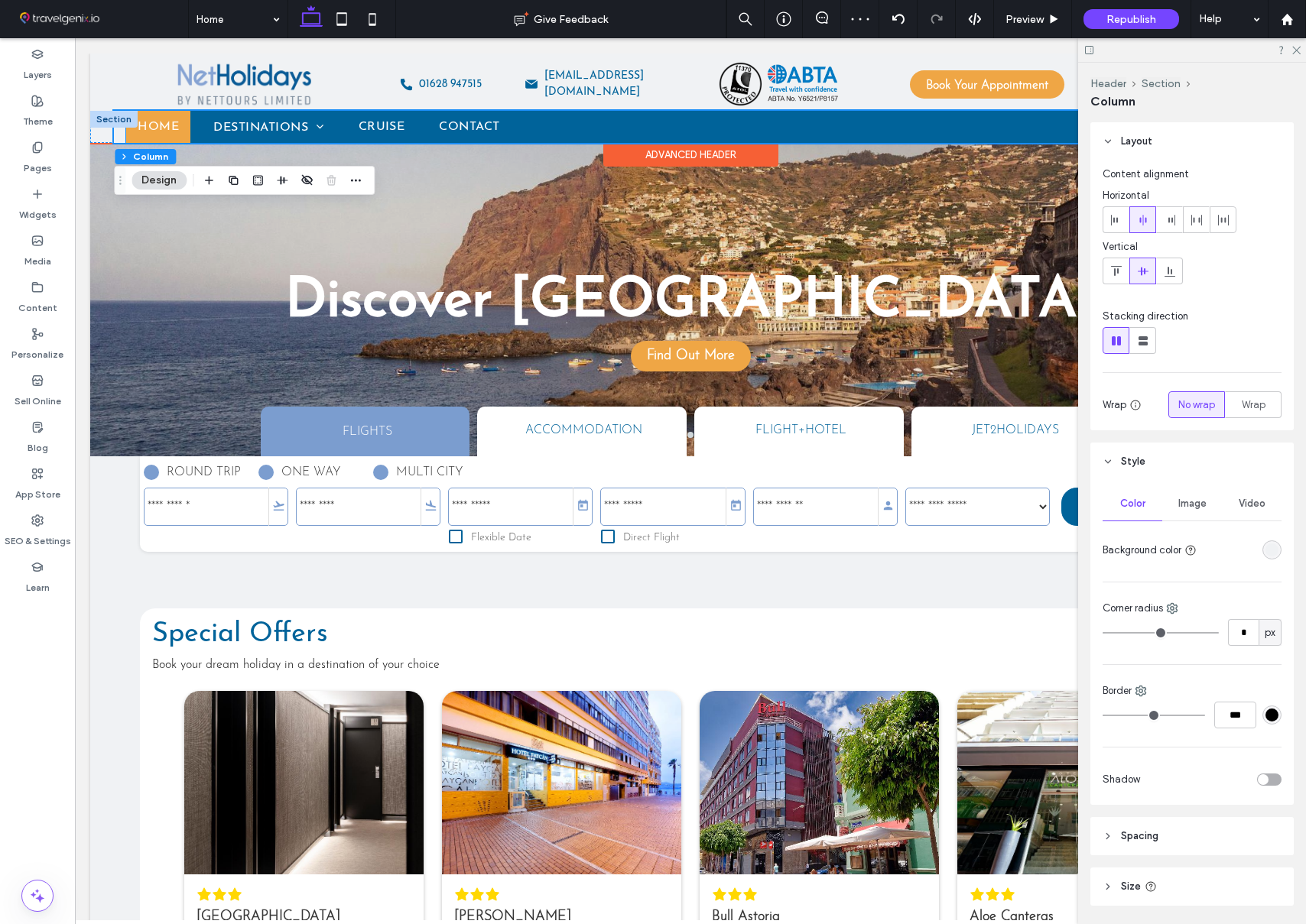
click at [764, 122] on ul "Home Destinations Malta Portugal Madeira Greece Spain Cruise Contact" at bounding box center [690, 126] width 1128 height 32
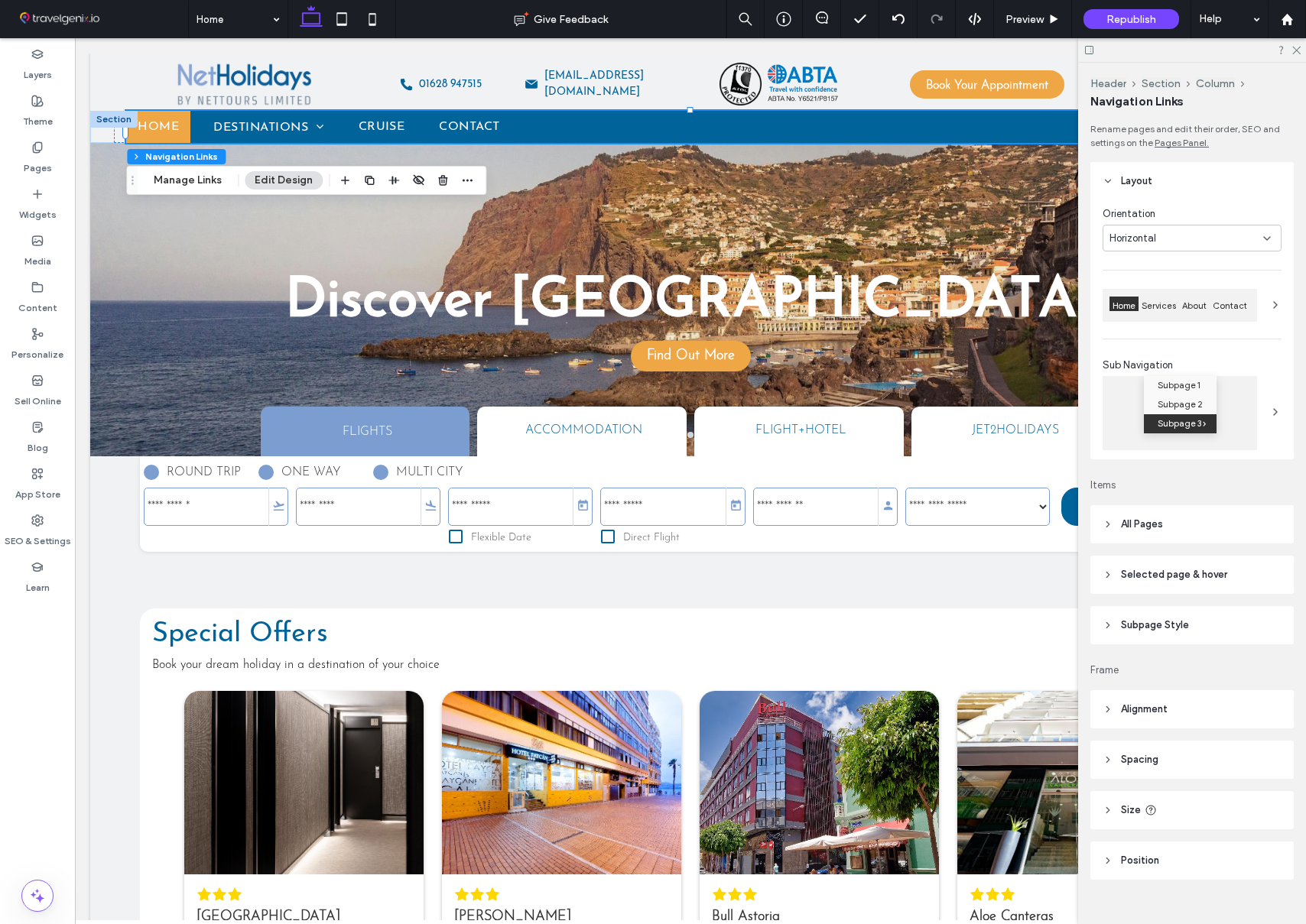
click at [1193, 522] on header "All Pages" at bounding box center [1191, 524] width 204 height 38
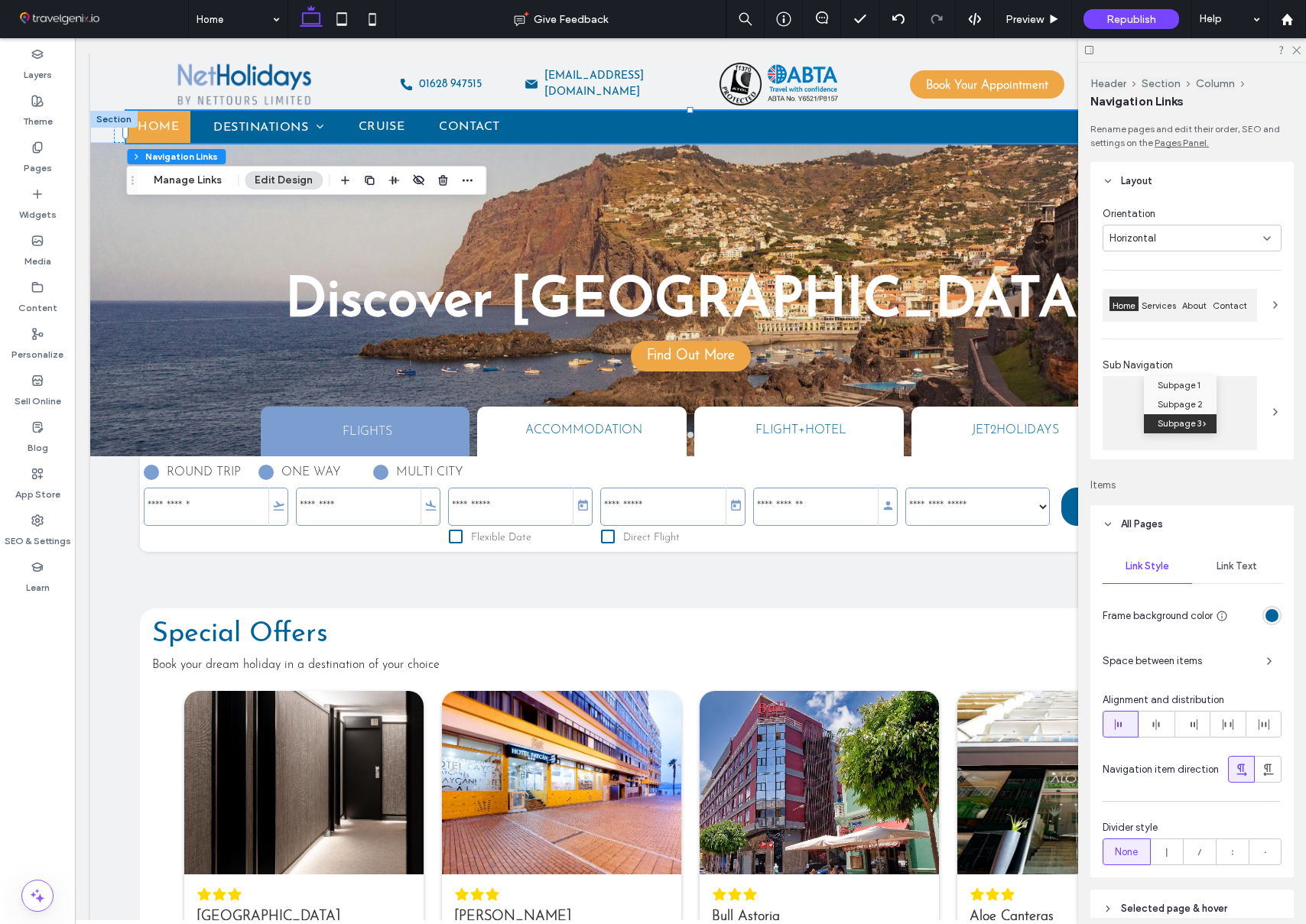
click at [1271, 614] on div "rgb(0, 99, 154)" at bounding box center [1272, 615] width 13 height 13
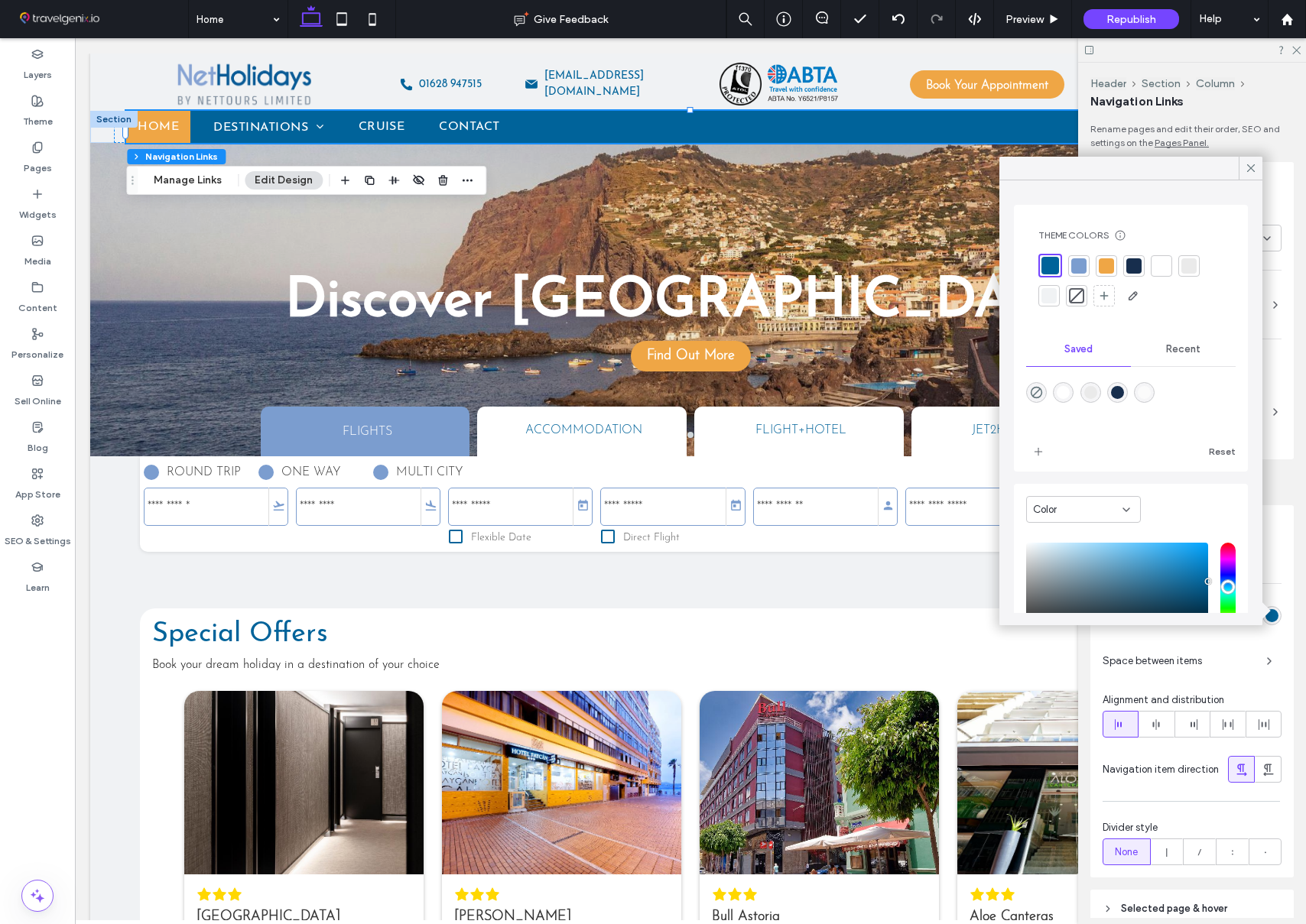
click at [1080, 299] on div at bounding box center [1077, 296] width 15 height 15
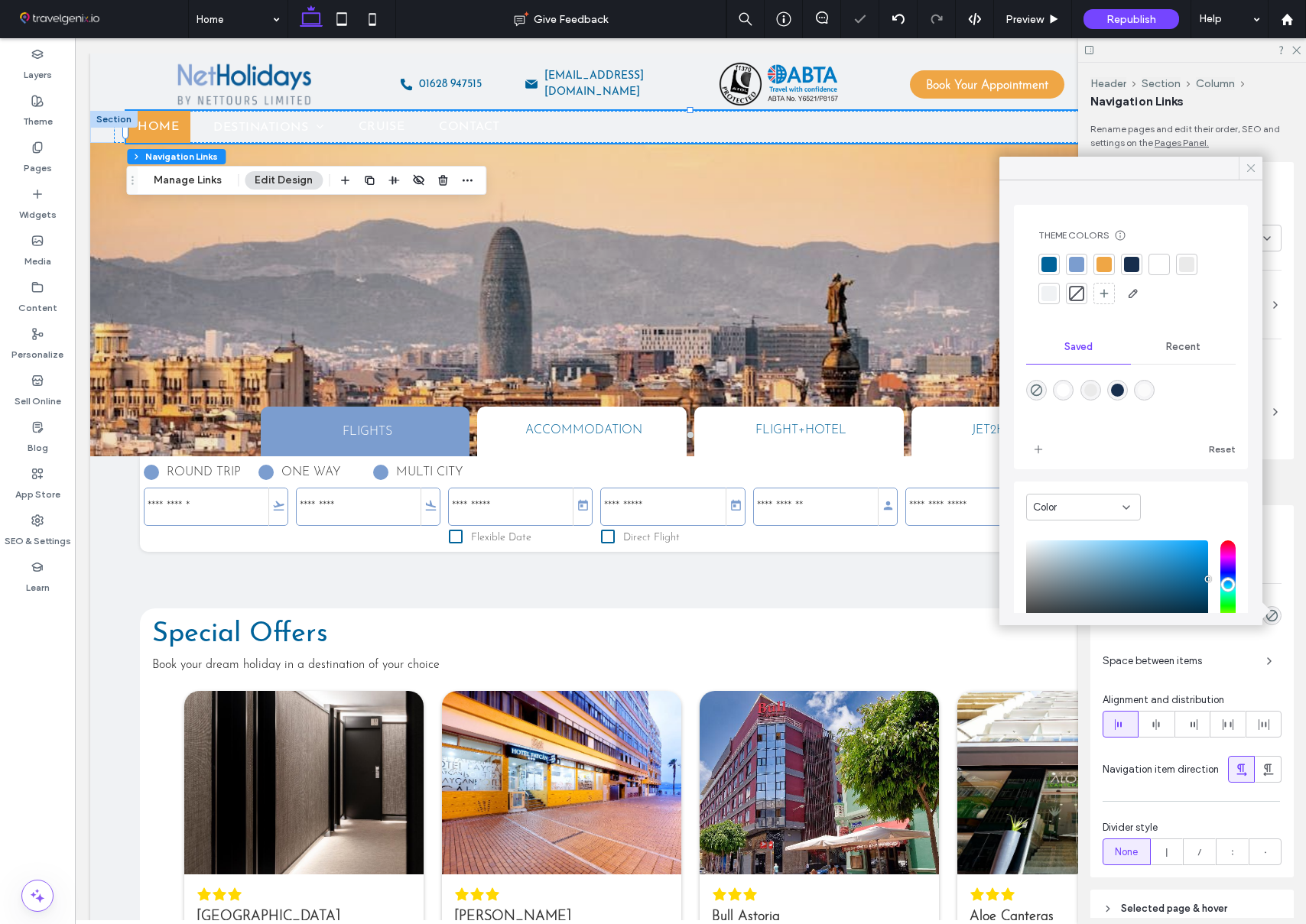
click at [1249, 170] on icon at bounding box center [1251, 168] width 14 height 14
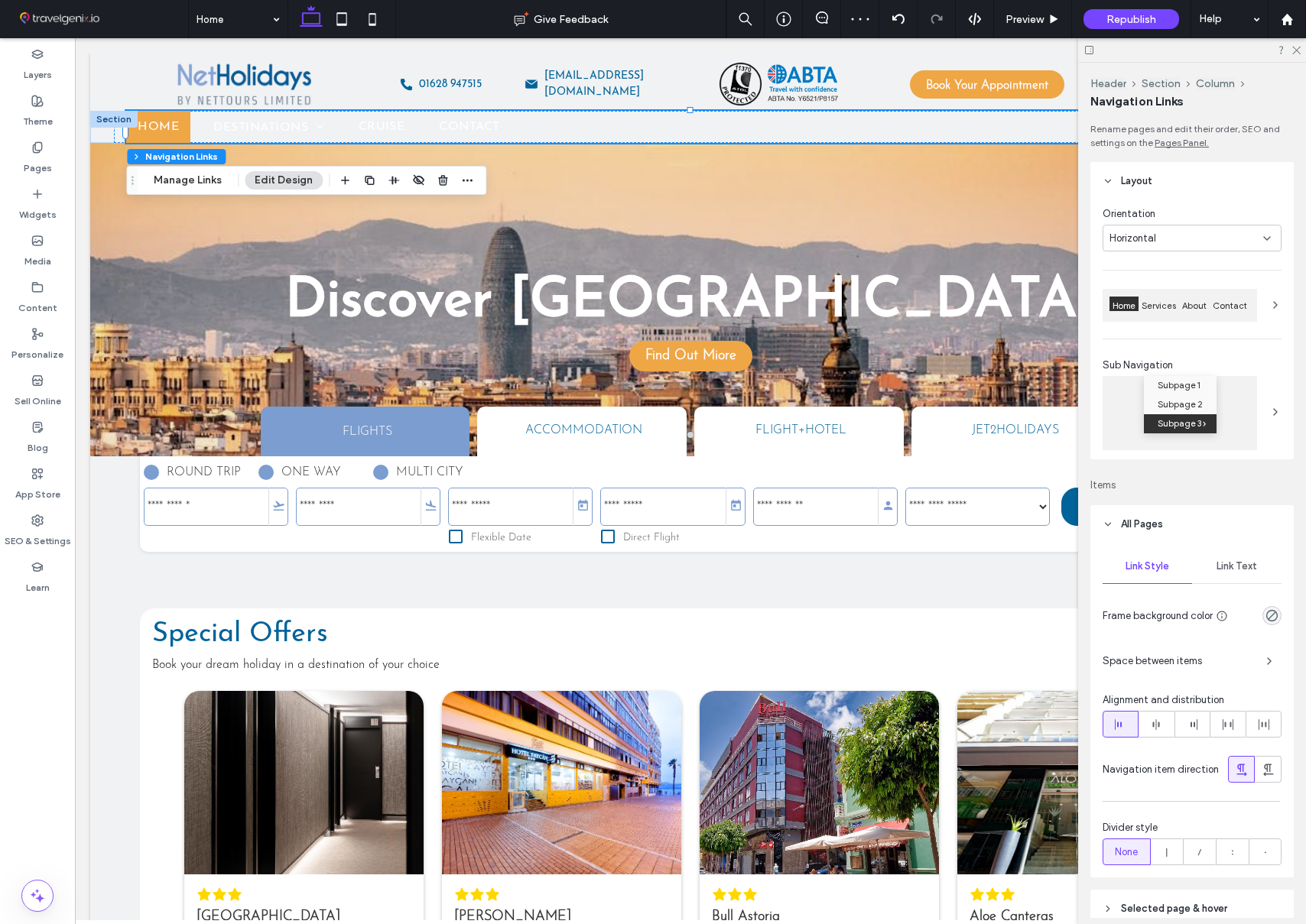
click at [1246, 564] on span "Link Text" at bounding box center [1236, 566] width 40 height 12
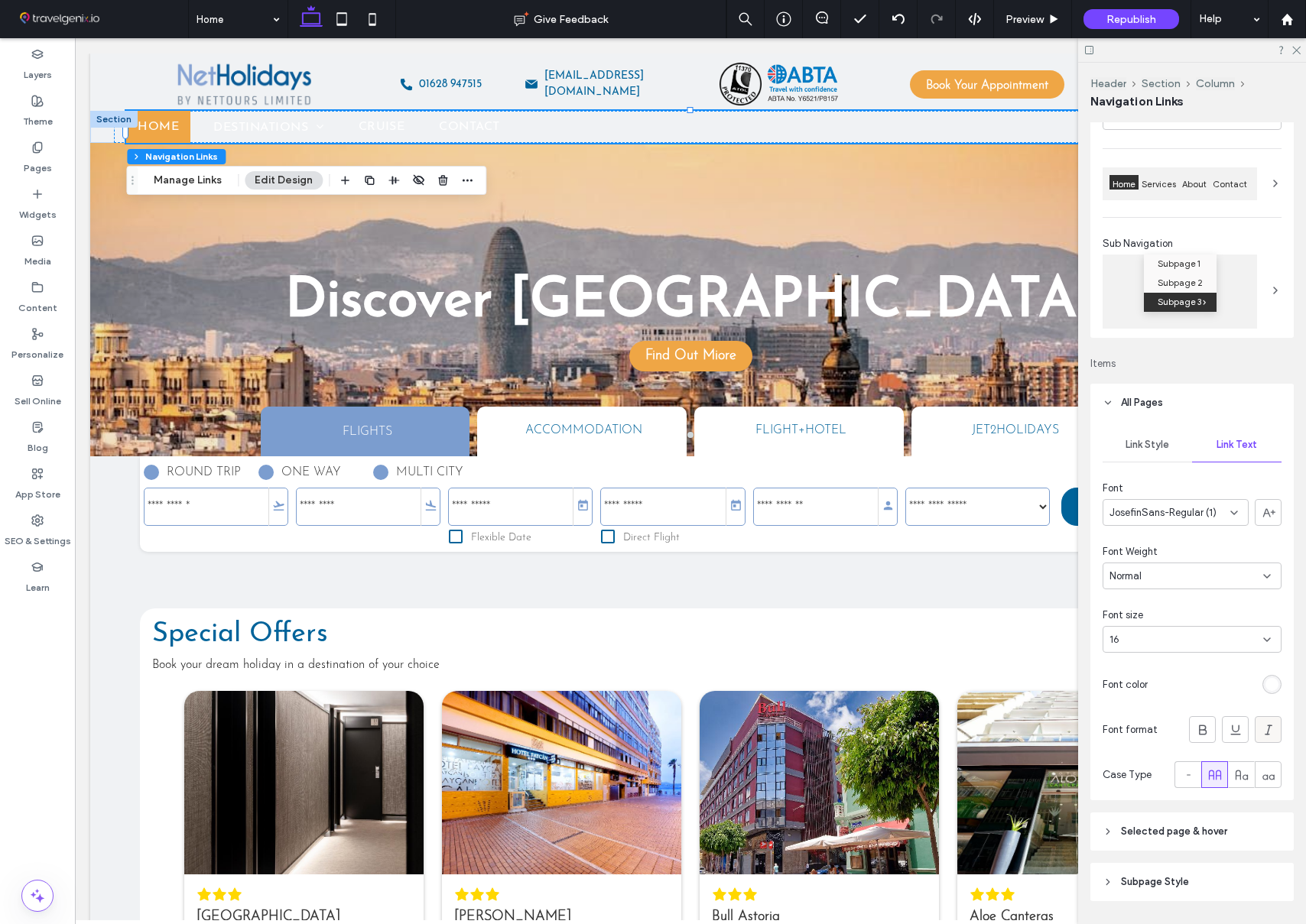
scroll to position [128, 0]
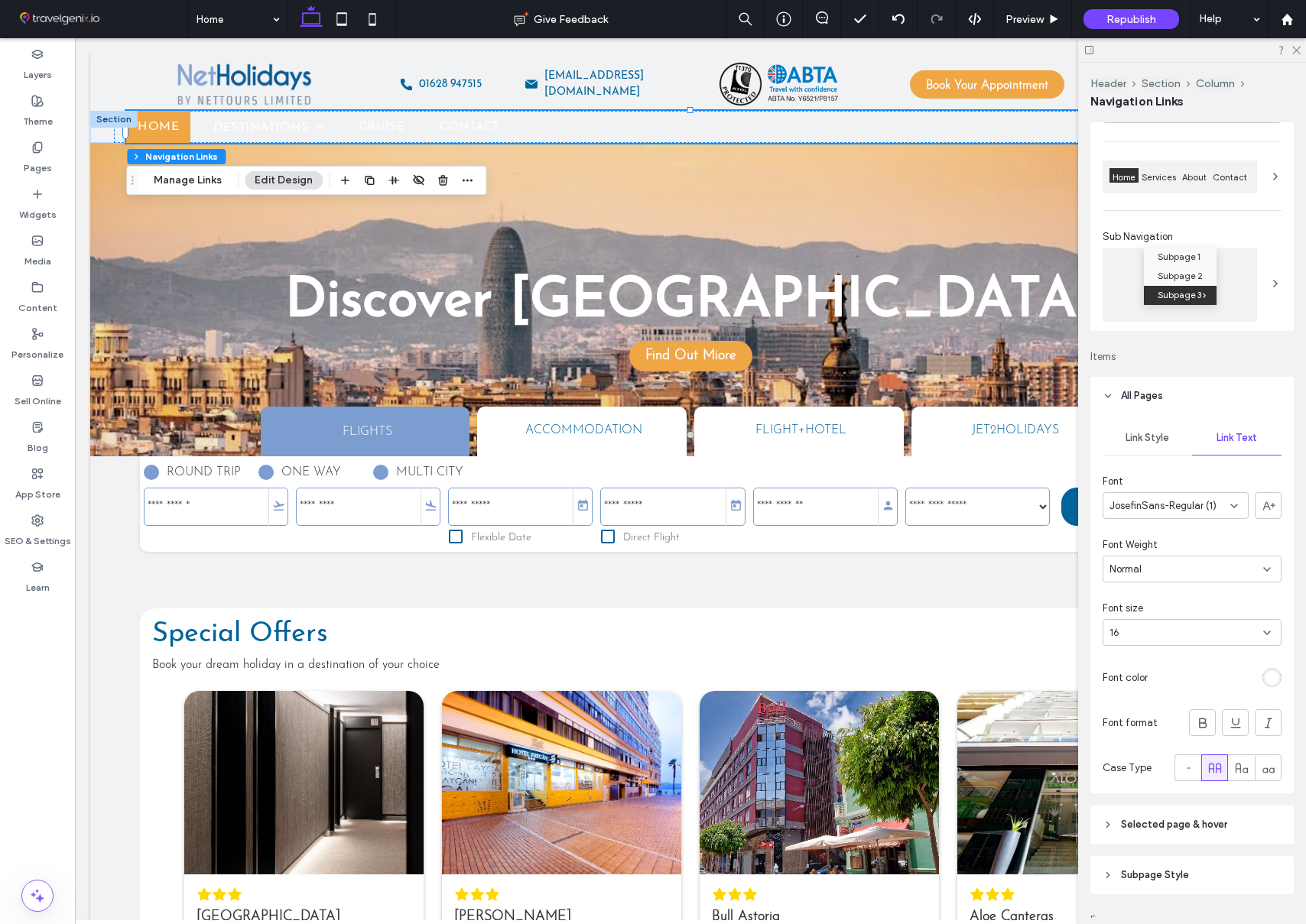
click at [1270, 681] on div "rgb(255, 255, 255)" at bounding box center [1272, 677] width 13 height 13
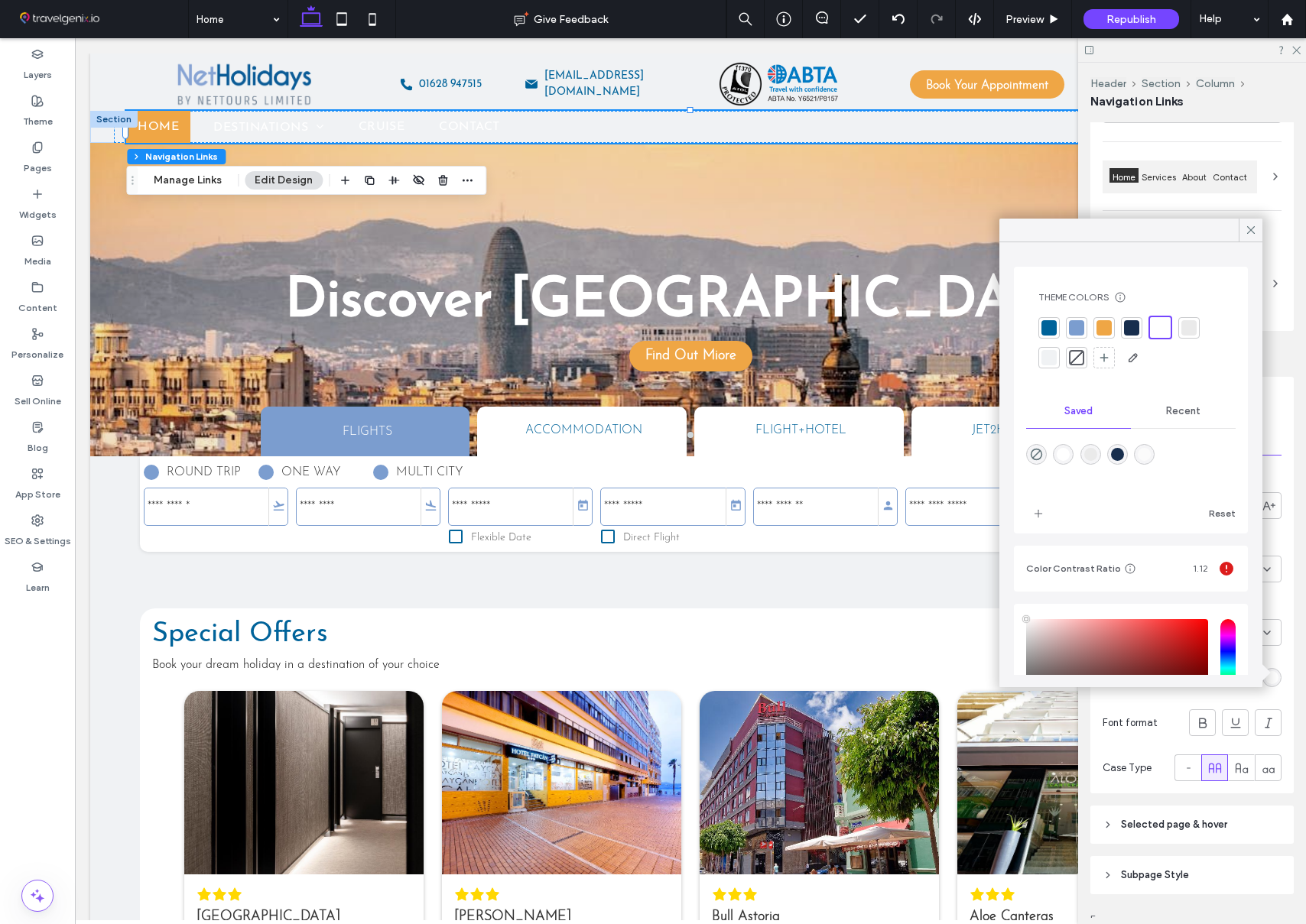
click at [1053, 328] on div at bounding box center [1049, 328] width 15 height 15
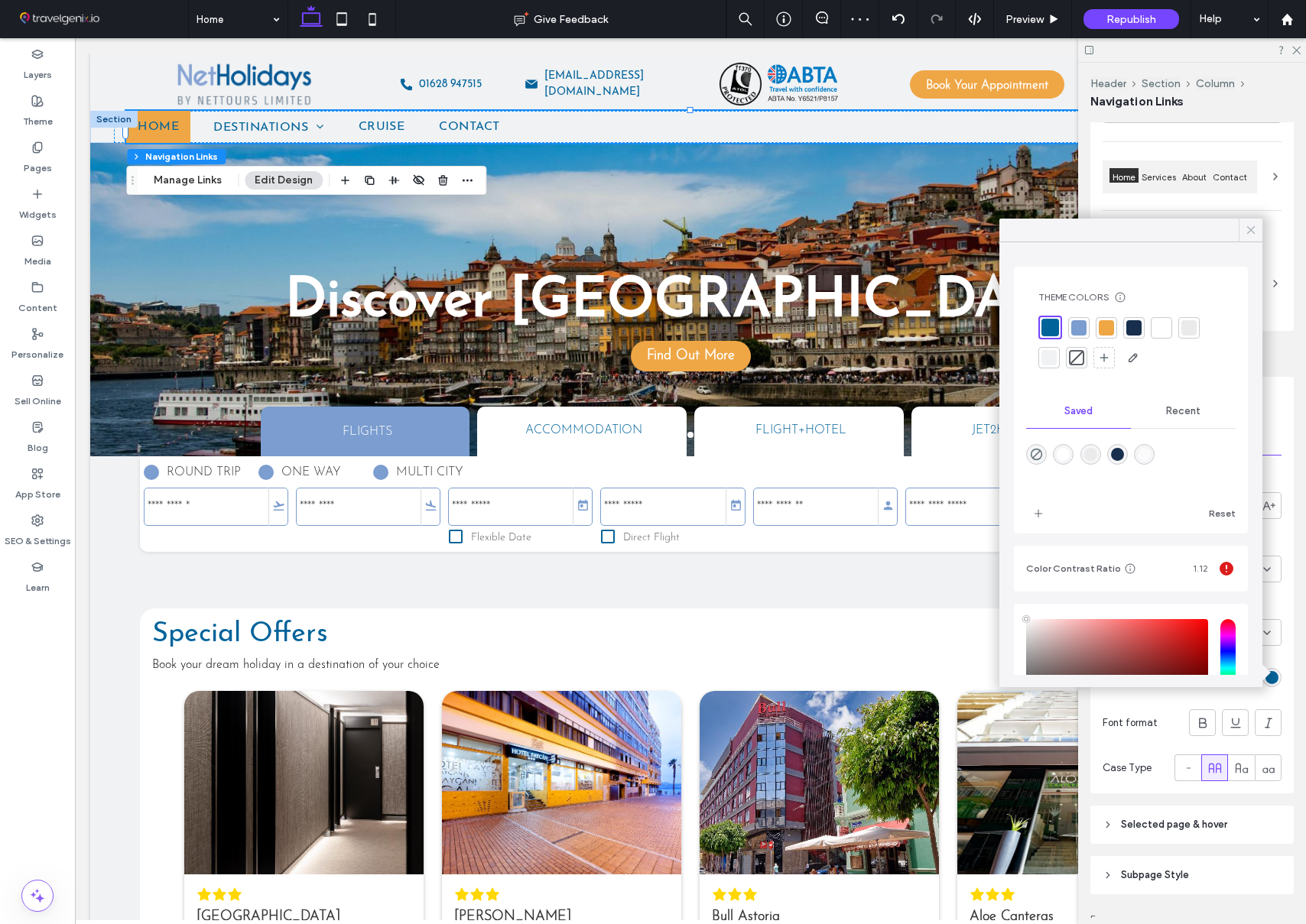
click at [1250, 228] on icon at bounding box center [1251, 230] width 14 height 14
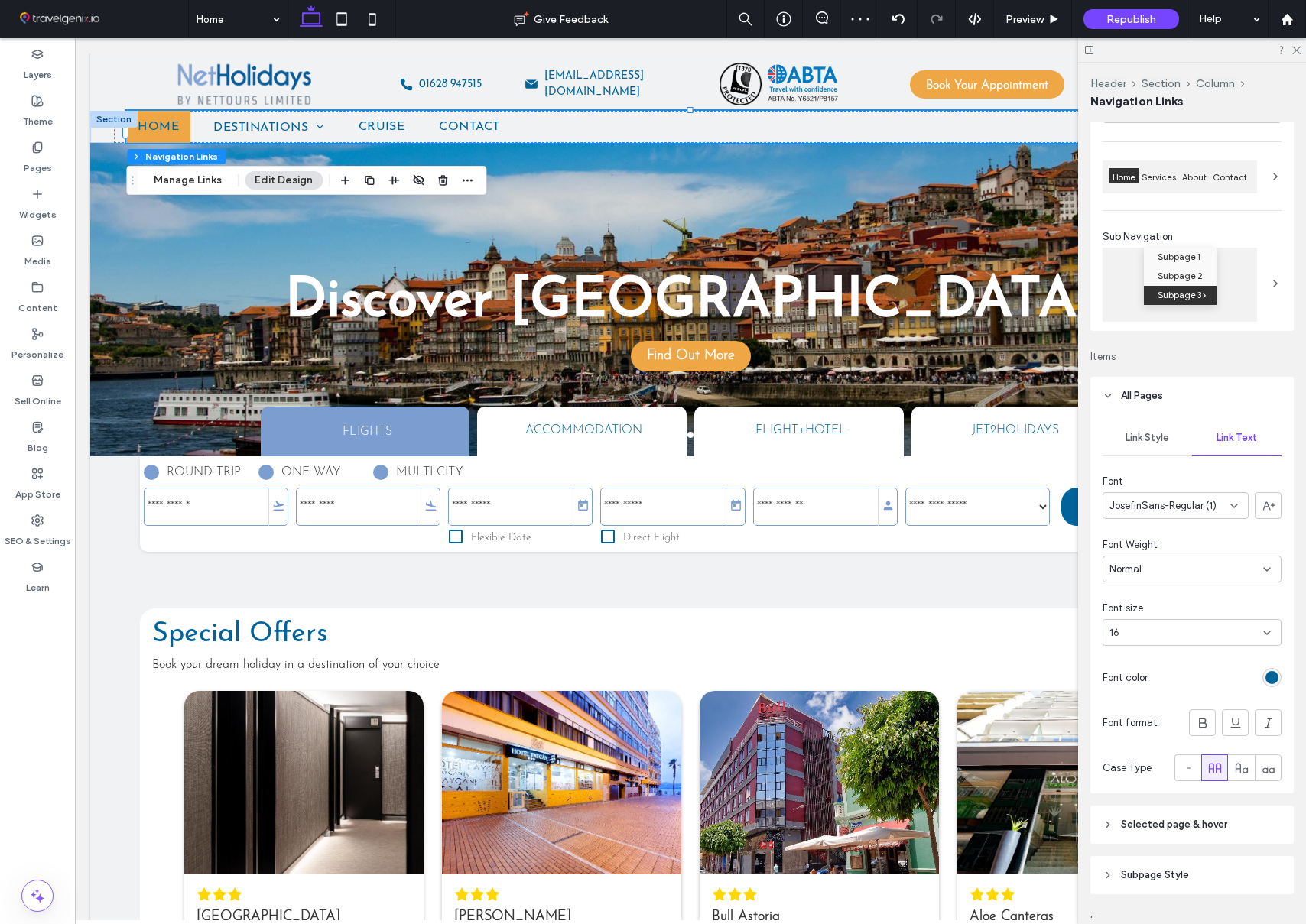
scroll to position [129, 0]
click at [1147, 439] on span "Link Style" at bounding box center [1147, 437] width 43 height 12
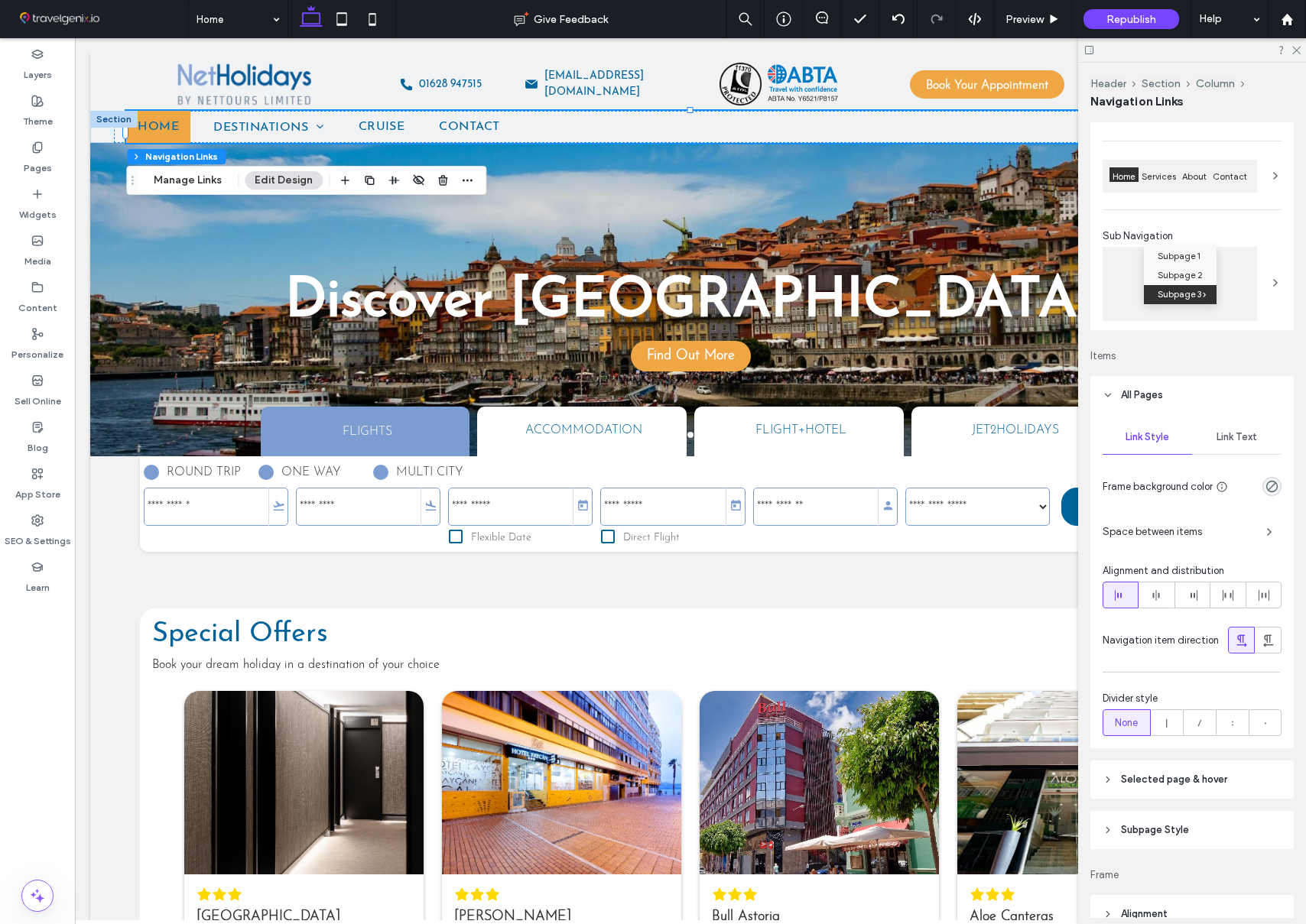
click at [1230, 187] on div "Contact" at bounding box center [1229, 180] width 40 height 26
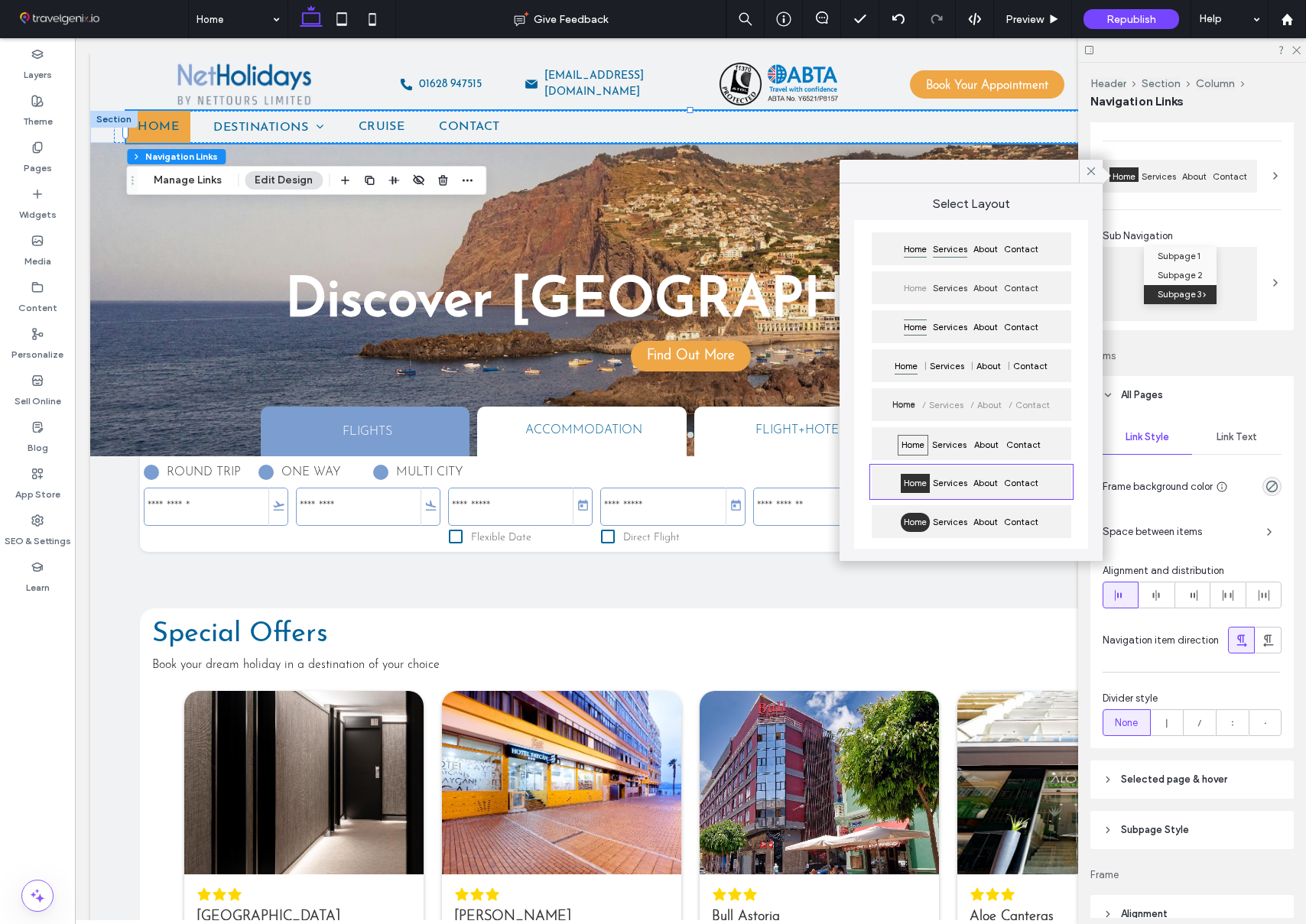
click at [946, 245] on span "Services" at bounding box center [950, 249] width 40 height 19
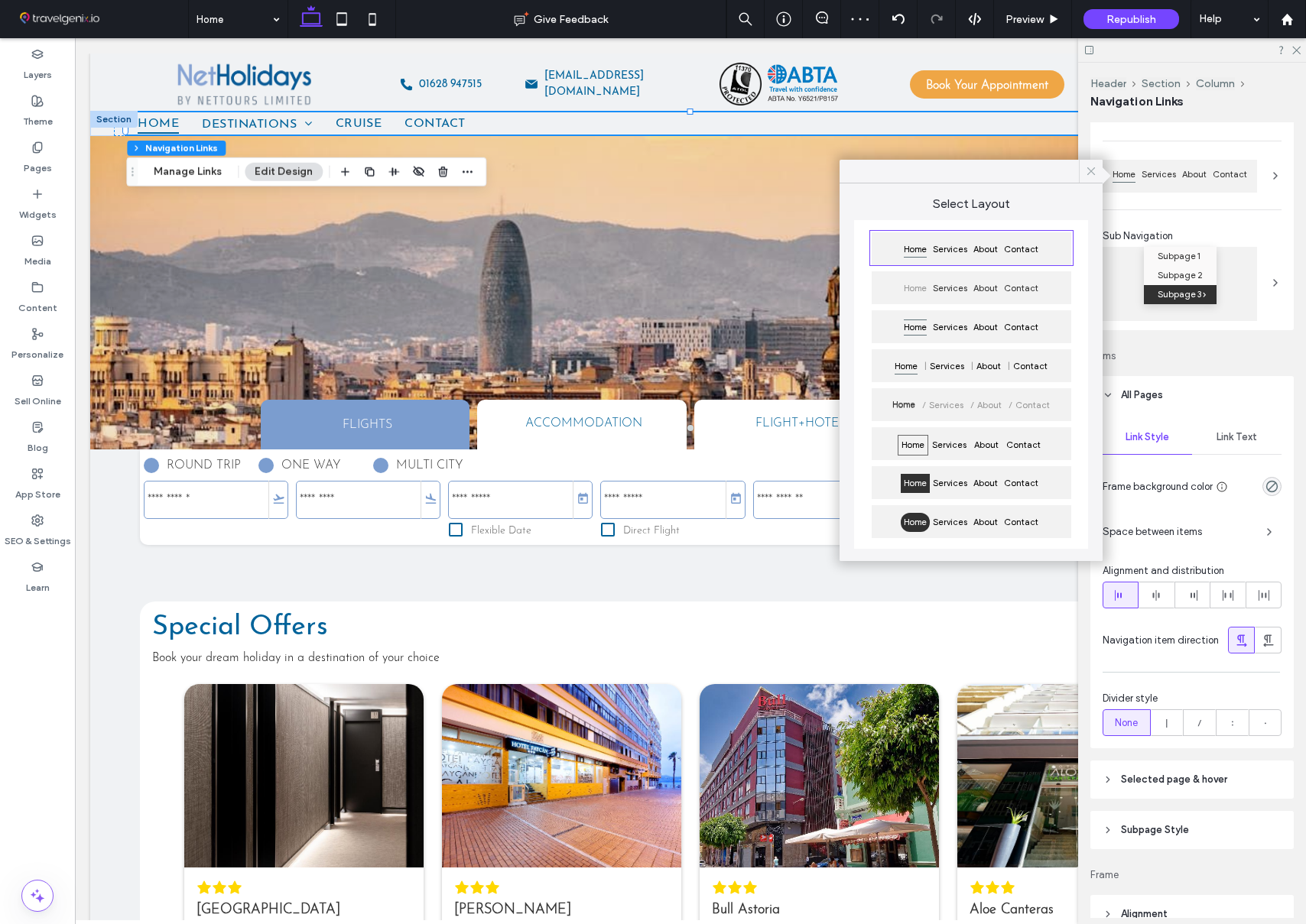
click at [1092, 173] on icon at bounding box center [1092, 171] width 14 height 14
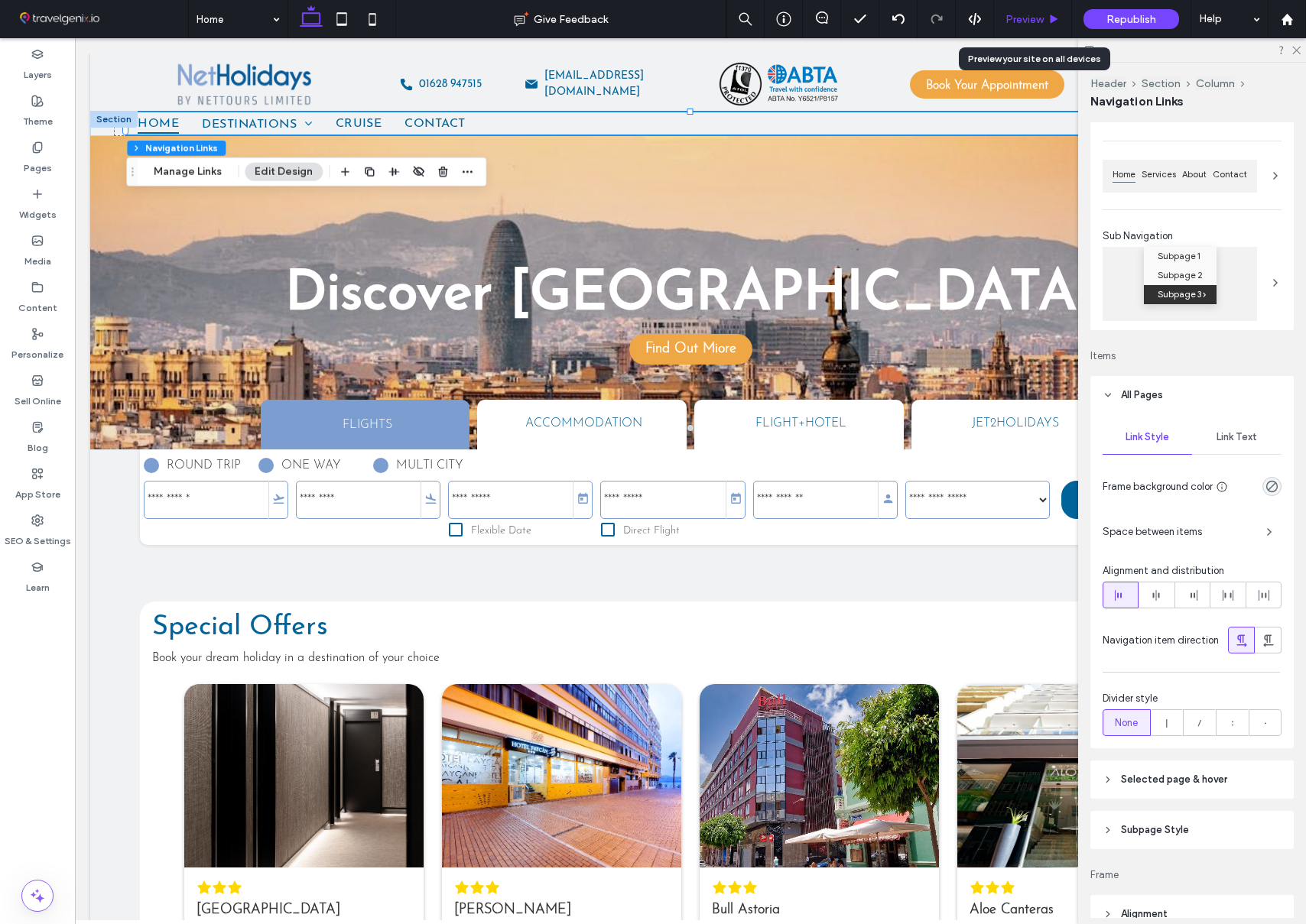
click at [1038, 25] on span "Preview" at bounding box center [1024, 19] width 38 height 13
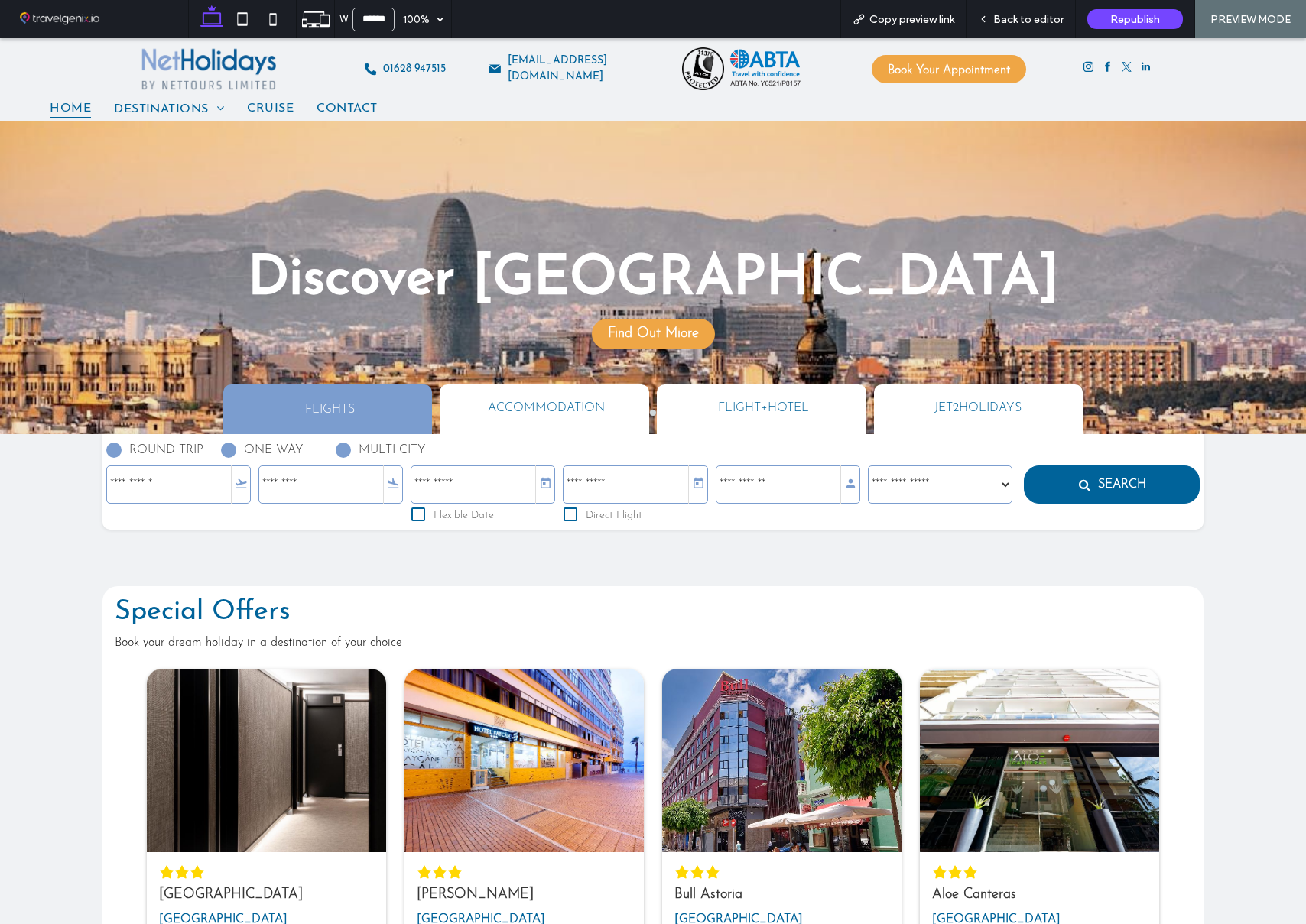
click at [1037, 25] on span "Back to editor" at bounding box center [1028, 19] width 70 height 13
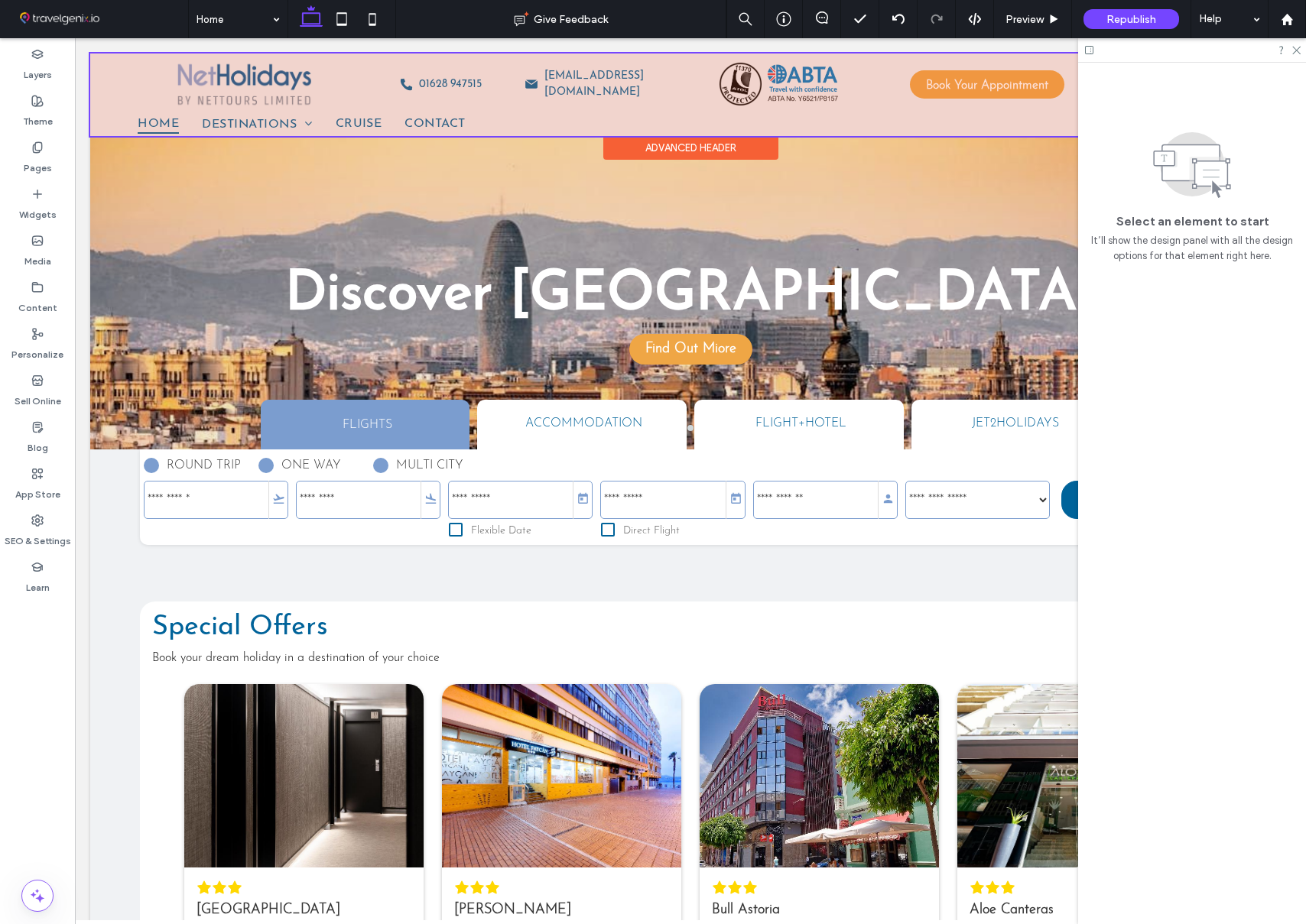
click at [1015, 121] on div at bounding box center [691, 94] width 1201 height 83
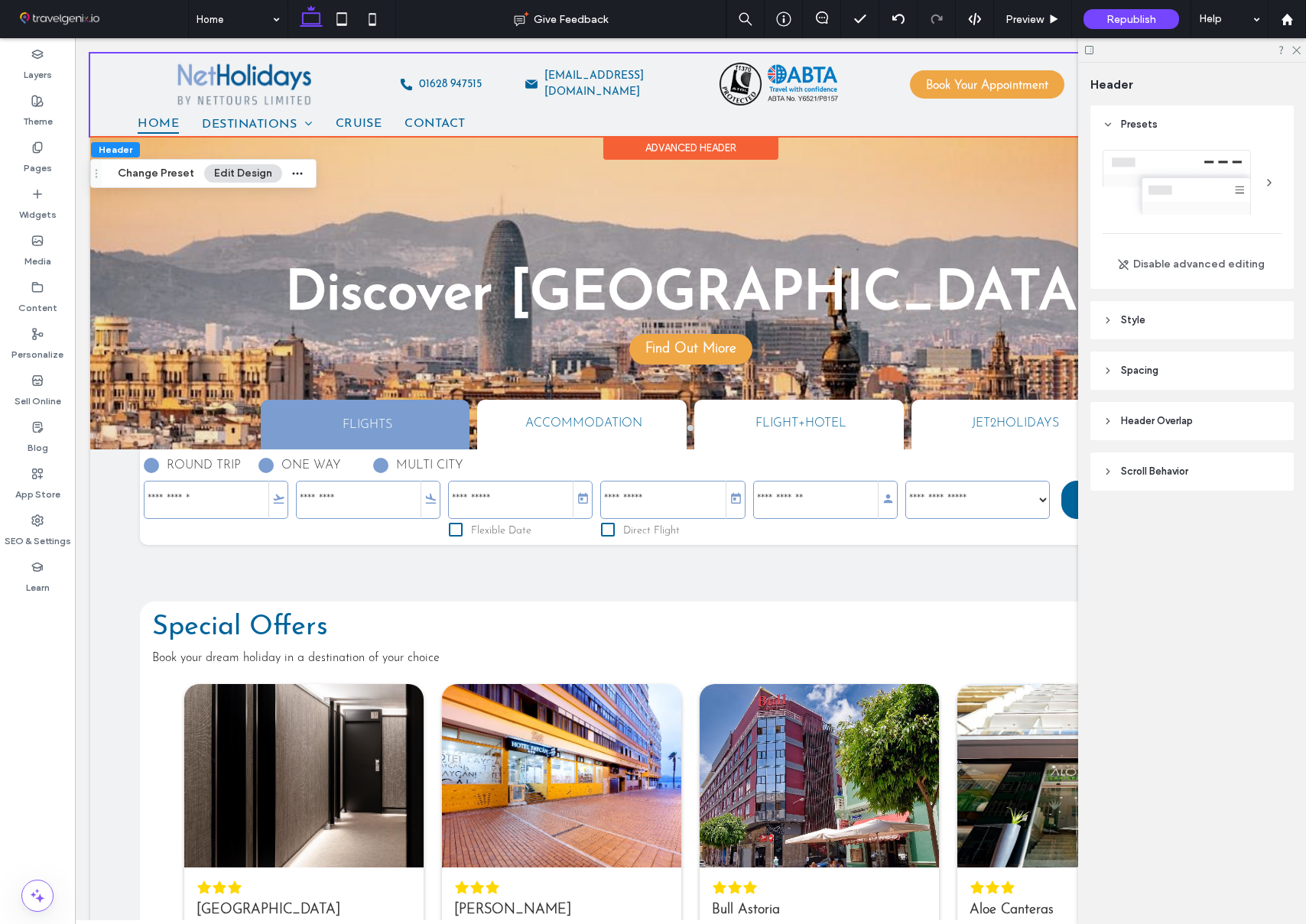
click at [760, 154] on div "Advanced Header" at bounding box center [691, 148] width 175 height 24
click at [1140, 358] on header "Spacing" at bounding box center [1191, 370] width 204 height 38
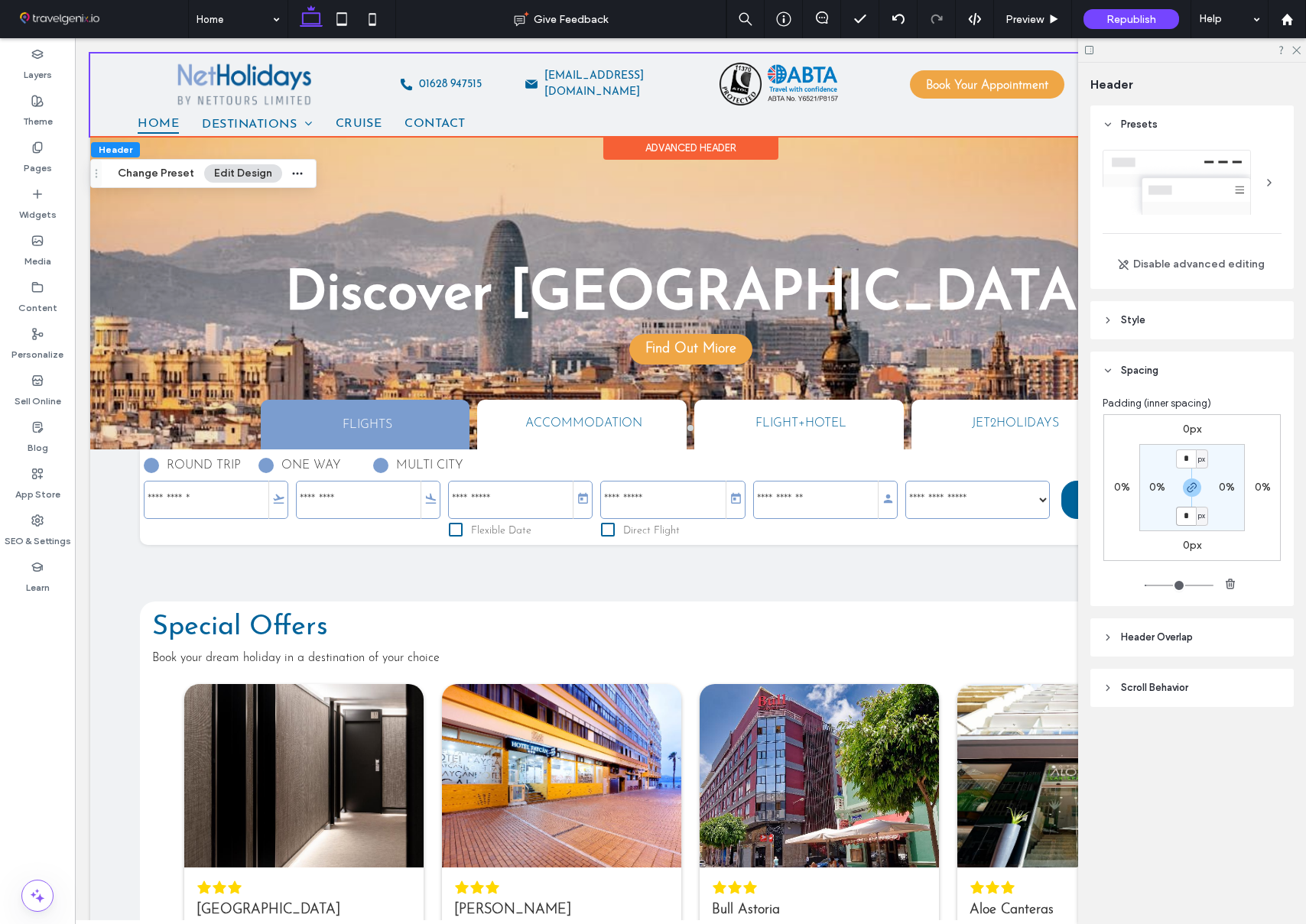
click at [1188, 515] on input "*" at bounding box center [1186, 516] width 20 height 19
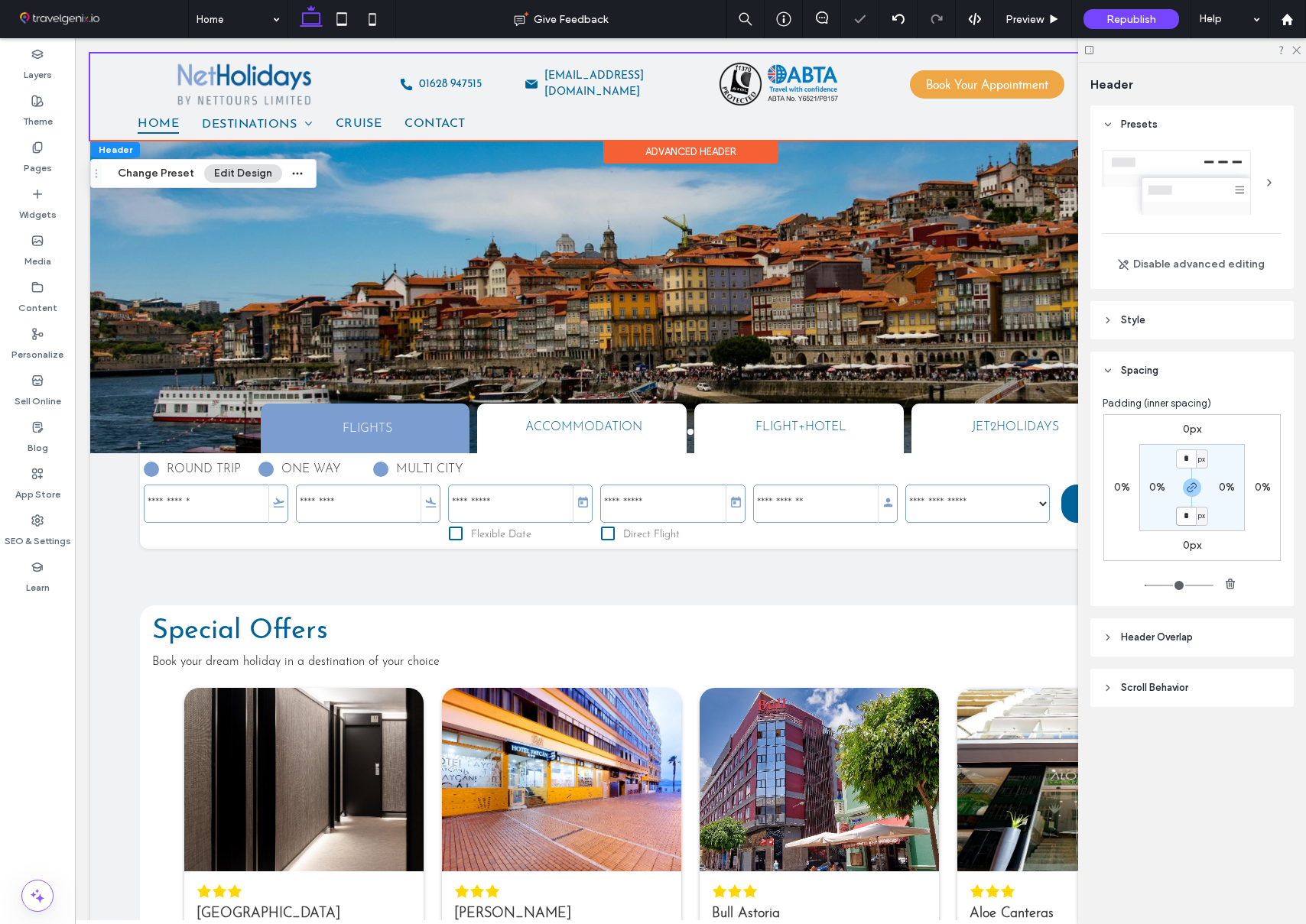
click at [1195, 513] on input "*" at bounding box center [1186, 516] width 20 height 19
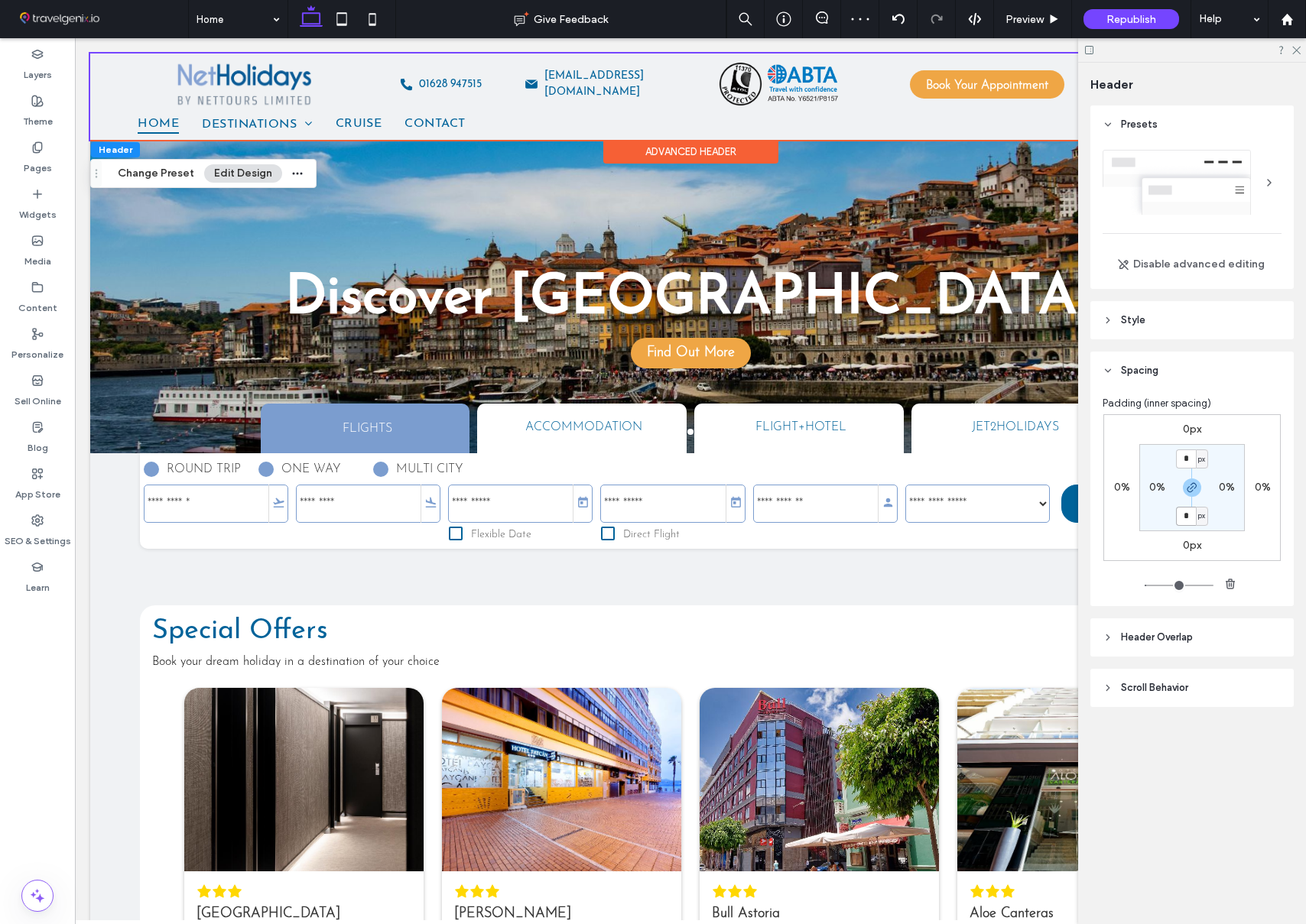
click at [1195, 513] on input "*" at bounding box center [1186, 516] width 20 height 19
type input "**"
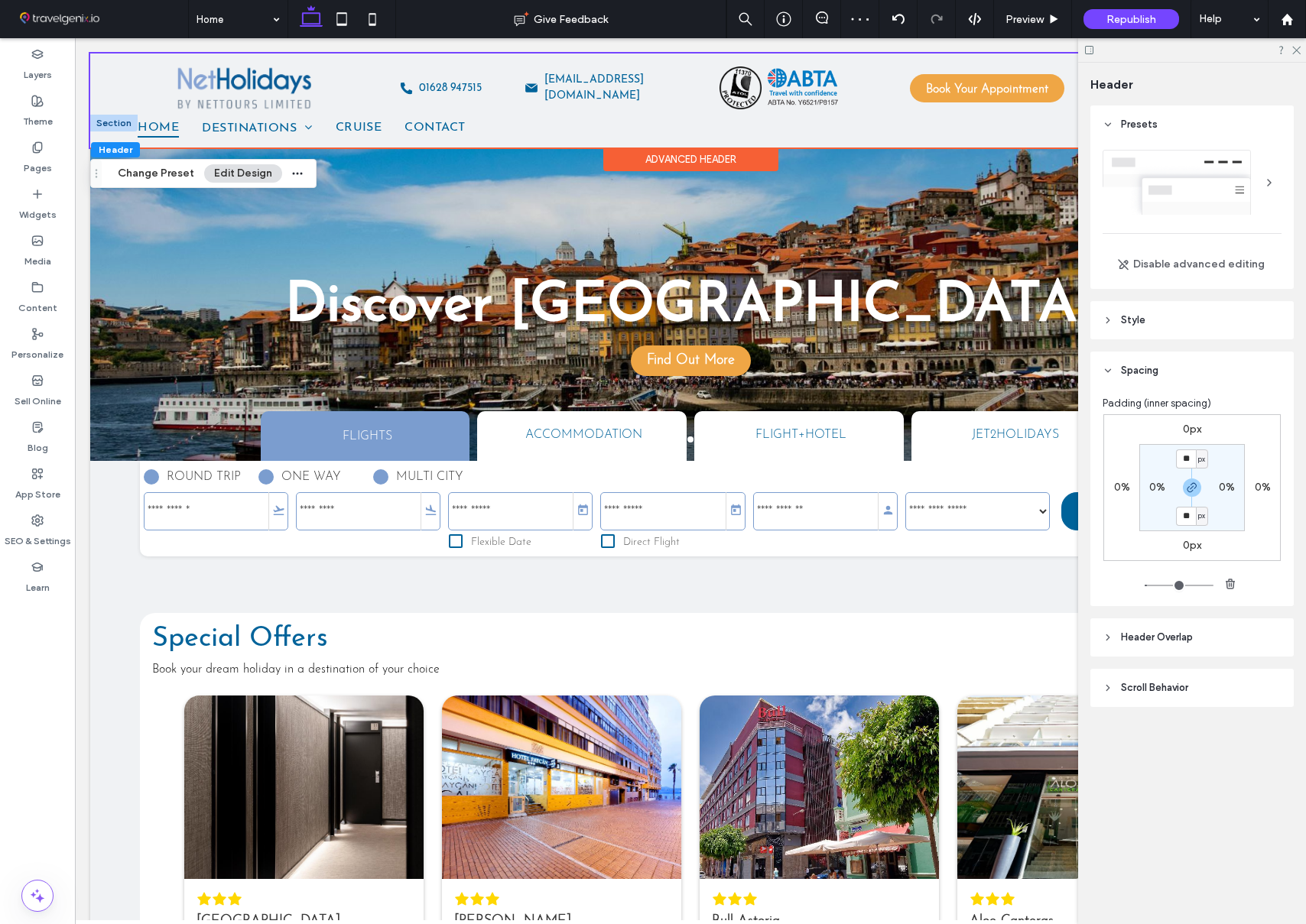
click at [112, 124] on div at bounding box center [114, 123] width 47 height 17
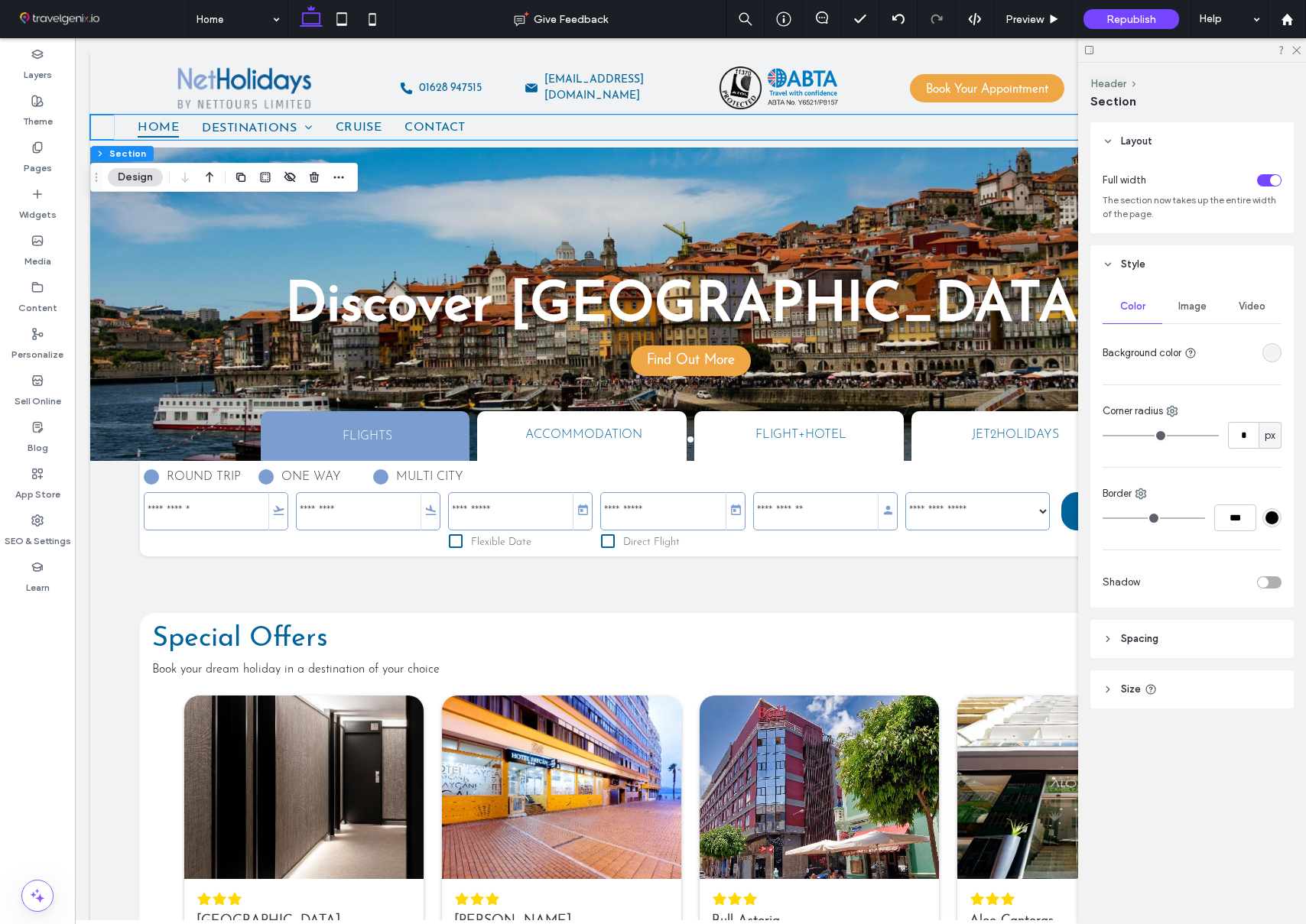
click at [1187, 643] on header "Spacing" at bounding box center [1191, 638] width 204 height 38
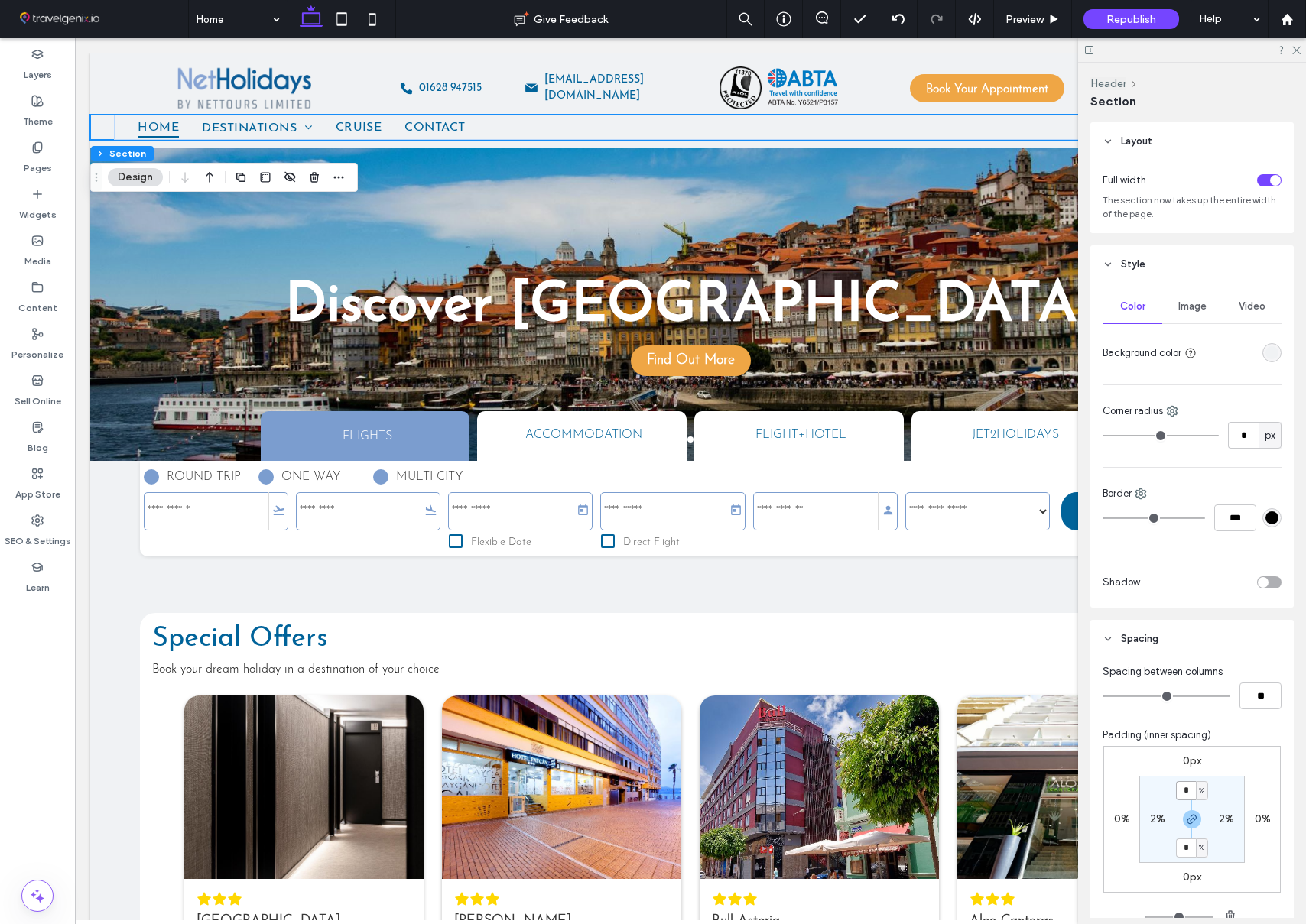
click at [1188, 793] on input "*" at bounding box center [1186, 790] width 20 height 19
type input "*"
click at [1235, 788] on section "* % 2% * % 2%" at bounding box center [1192, 819] width 105 height 87
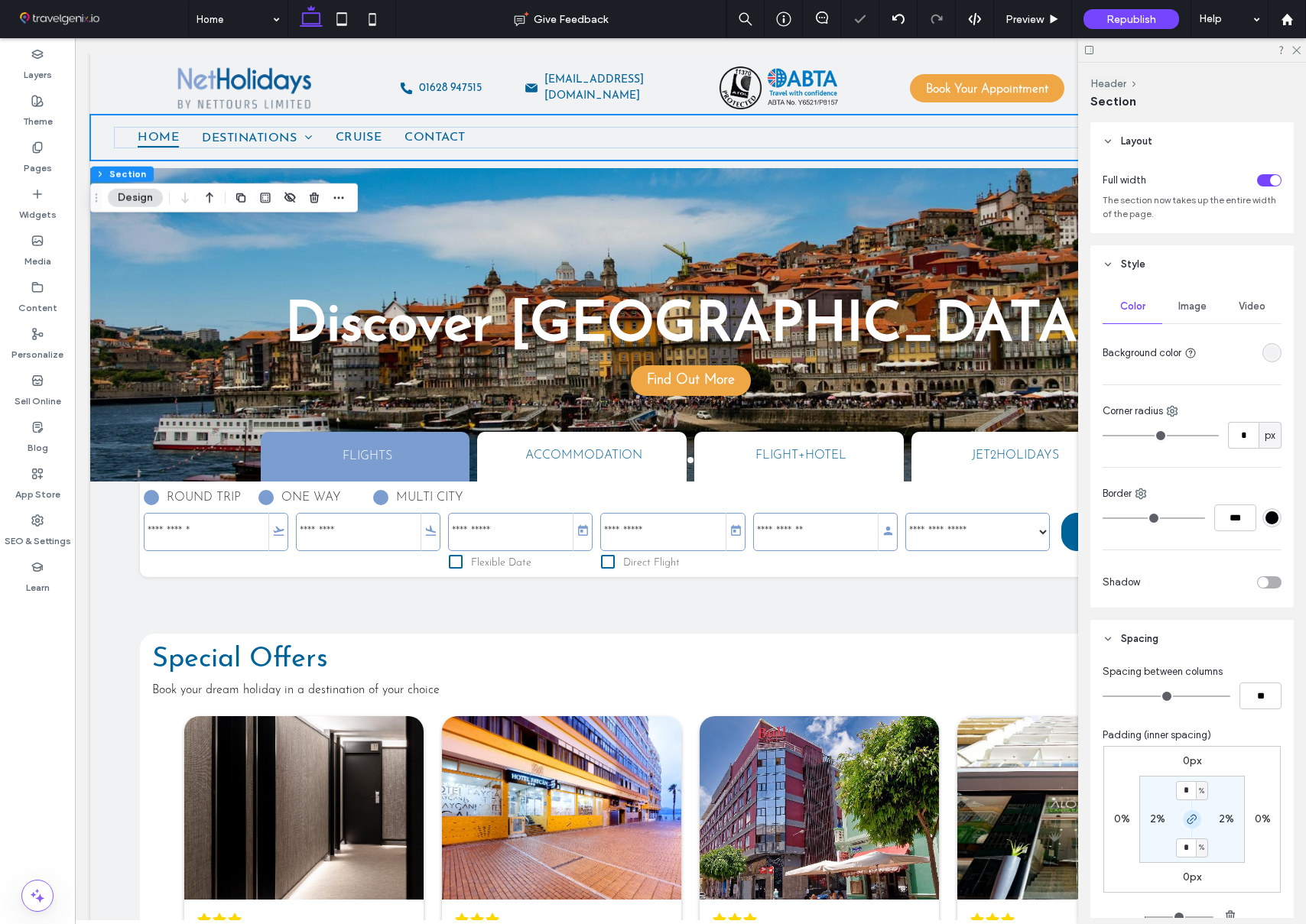
click at [1198, 820] on span "button" at bounding box center [1192, 820] width 19 height 19
click at [1189, 849] on label "1%" at bounding box center [1191, 847] width 13 height 13
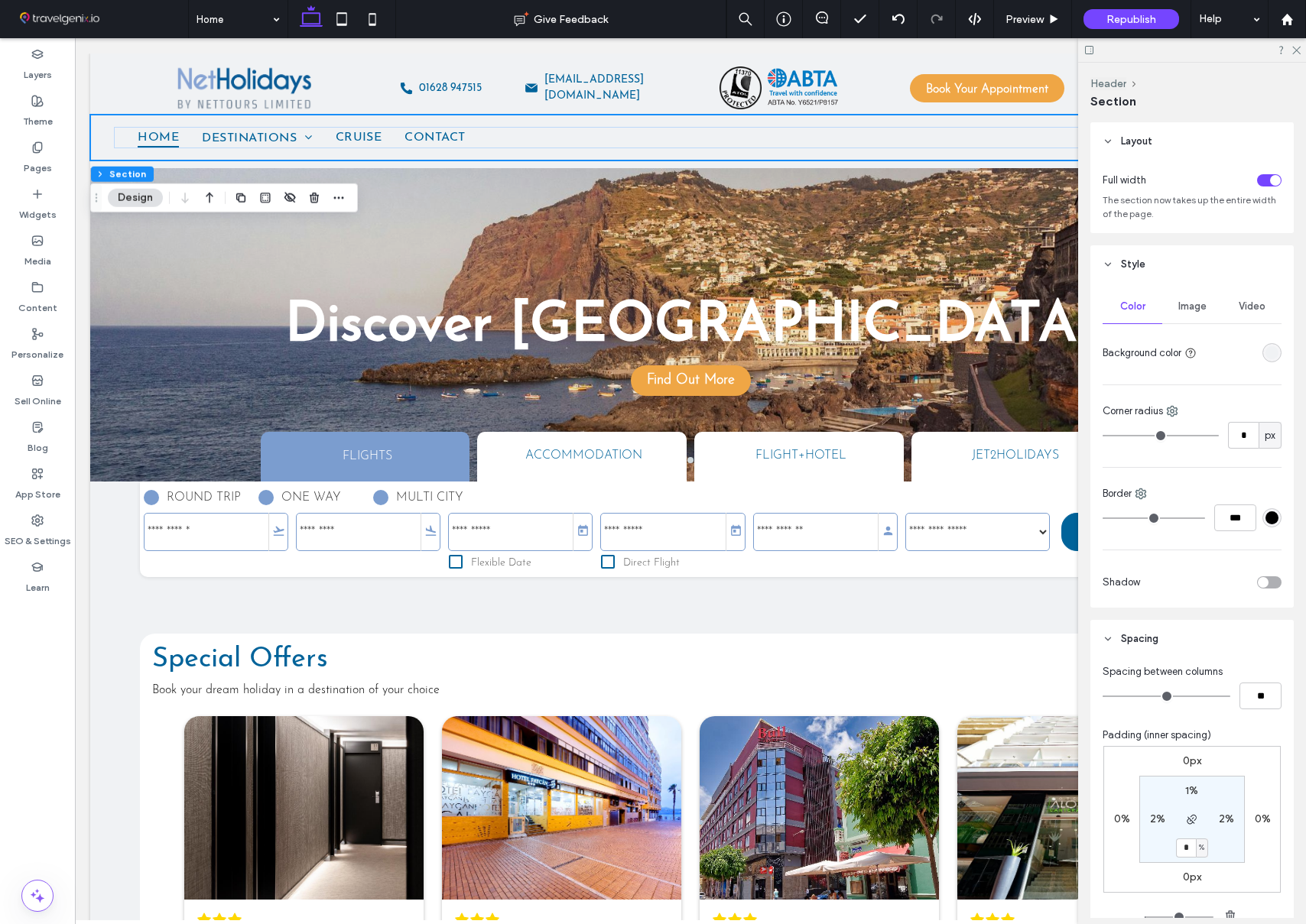
type input "*"
click at [1259, 840] on div "0px 0% 0px 0% 1% 2% * % 2%" at bounding box center [1191, 820] width 177 height 147
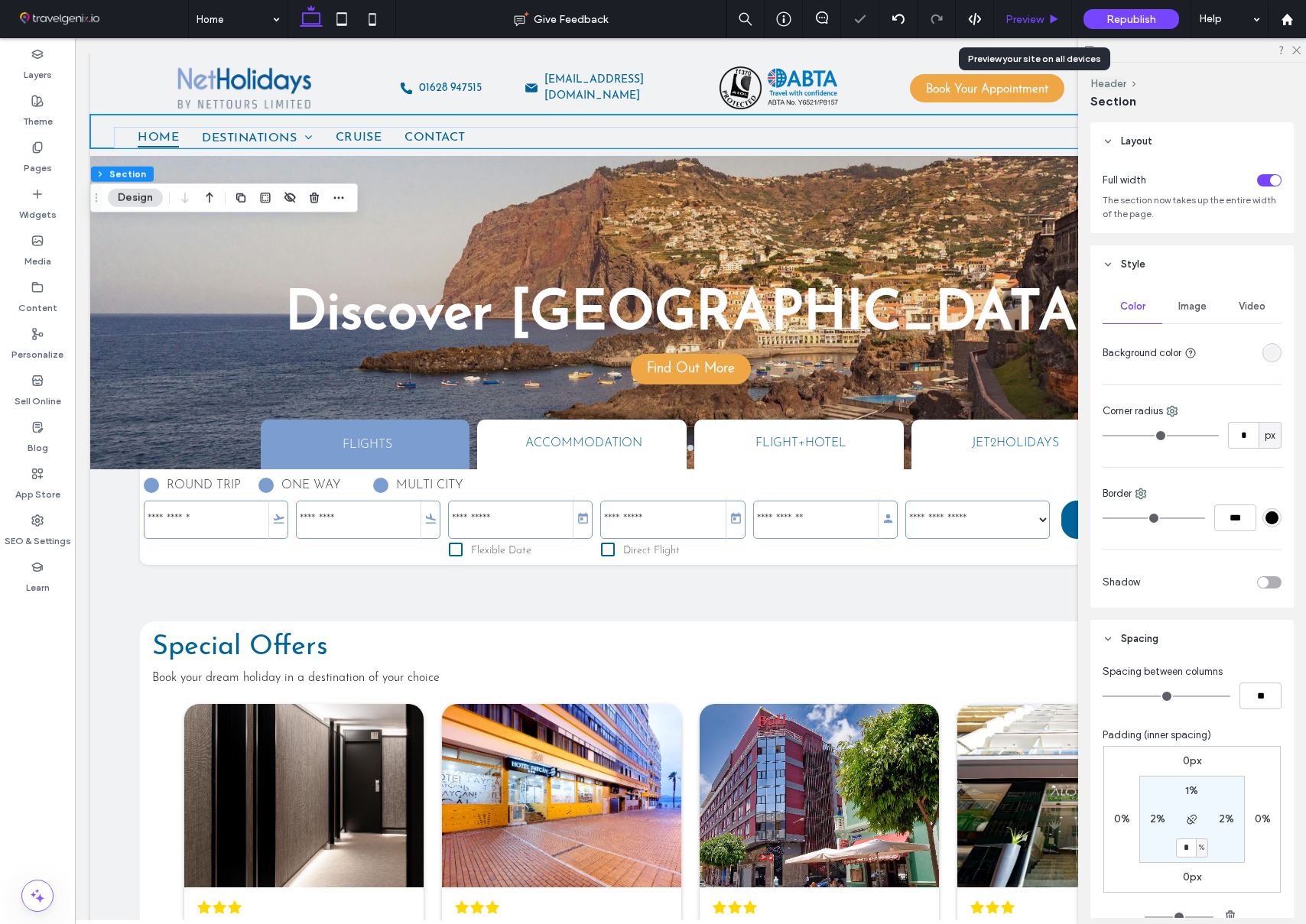
click at [1006, 21] on span "Preview" at bounding box center [1024, 19] width 38 height 13
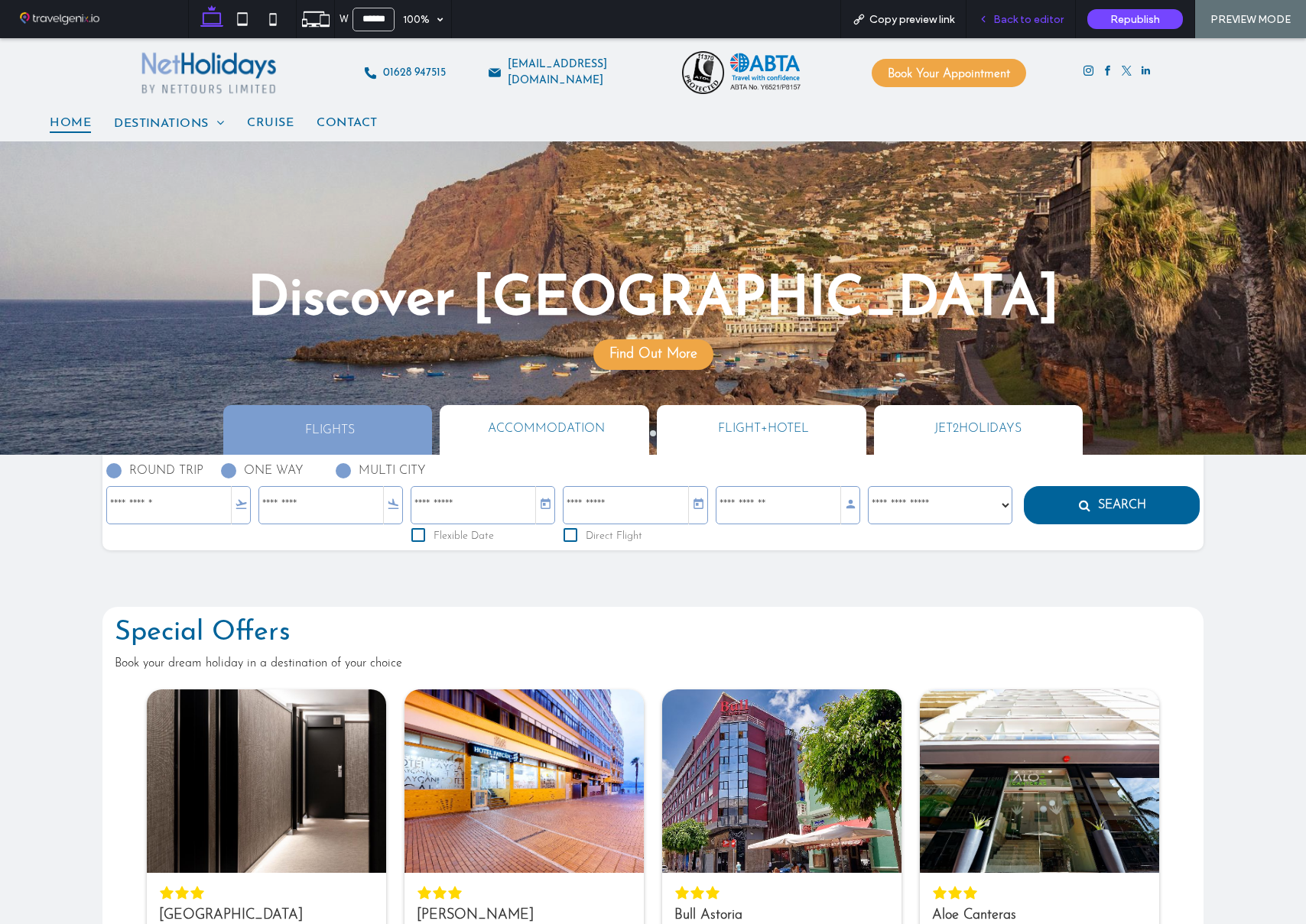
click at [1030, 16] on span "Back to editor" at bounding box center [1028, 19] width 70 height 13
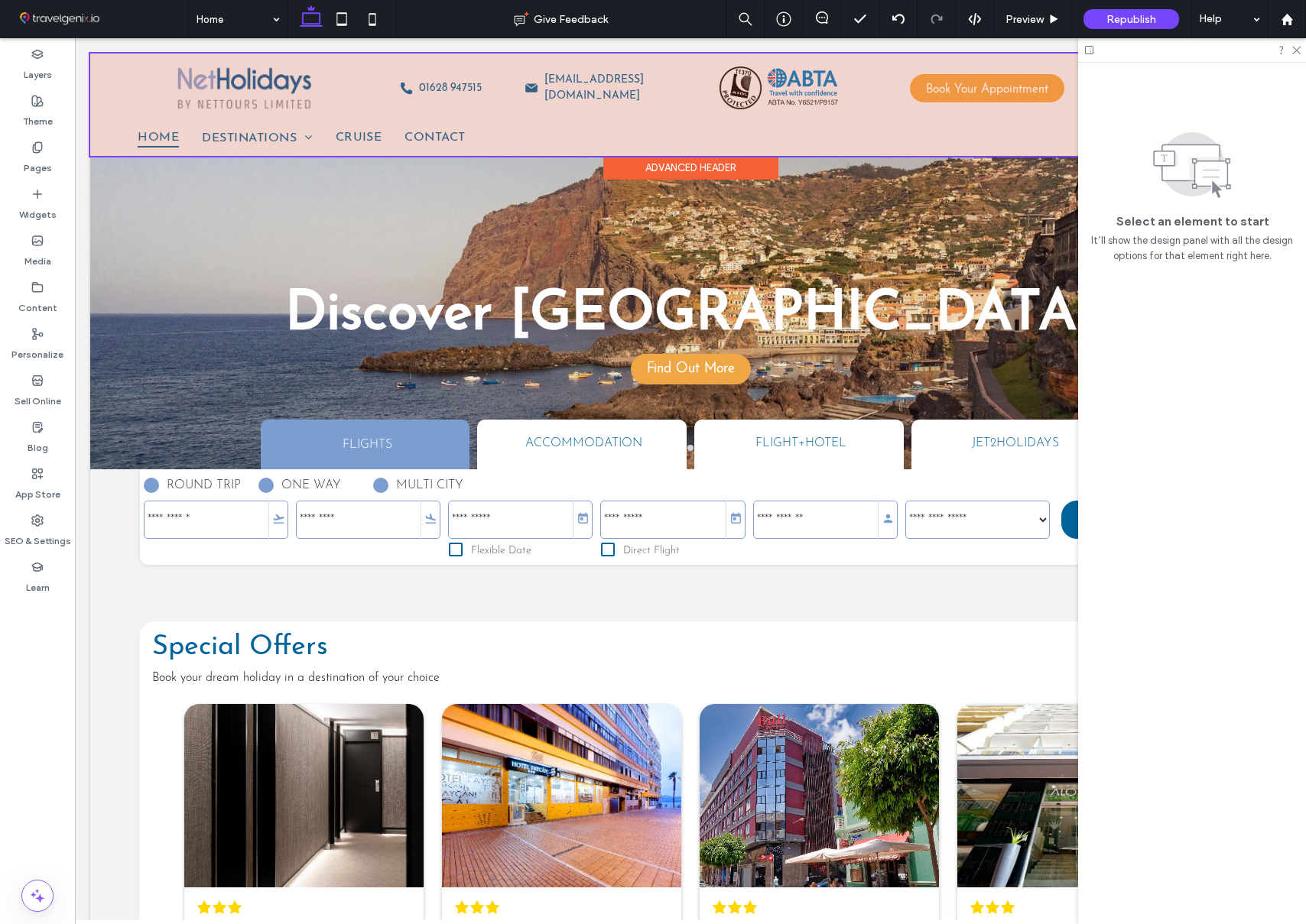
click at [113, 144] on div at bounding box center [691, 104] width 1201 height 102
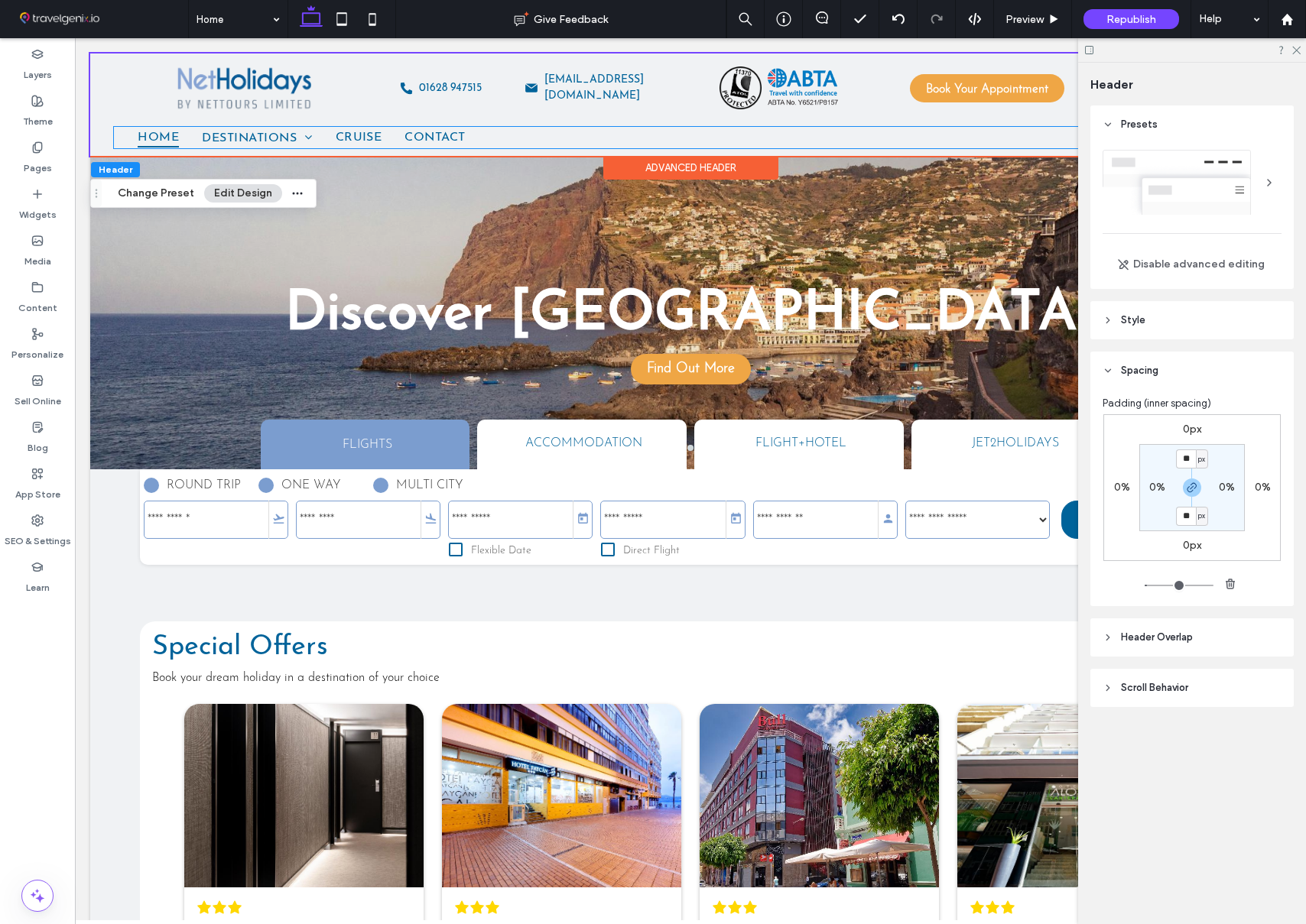
click at [113, 145] on div at bounding box center [691, 149] width 1201 height 8
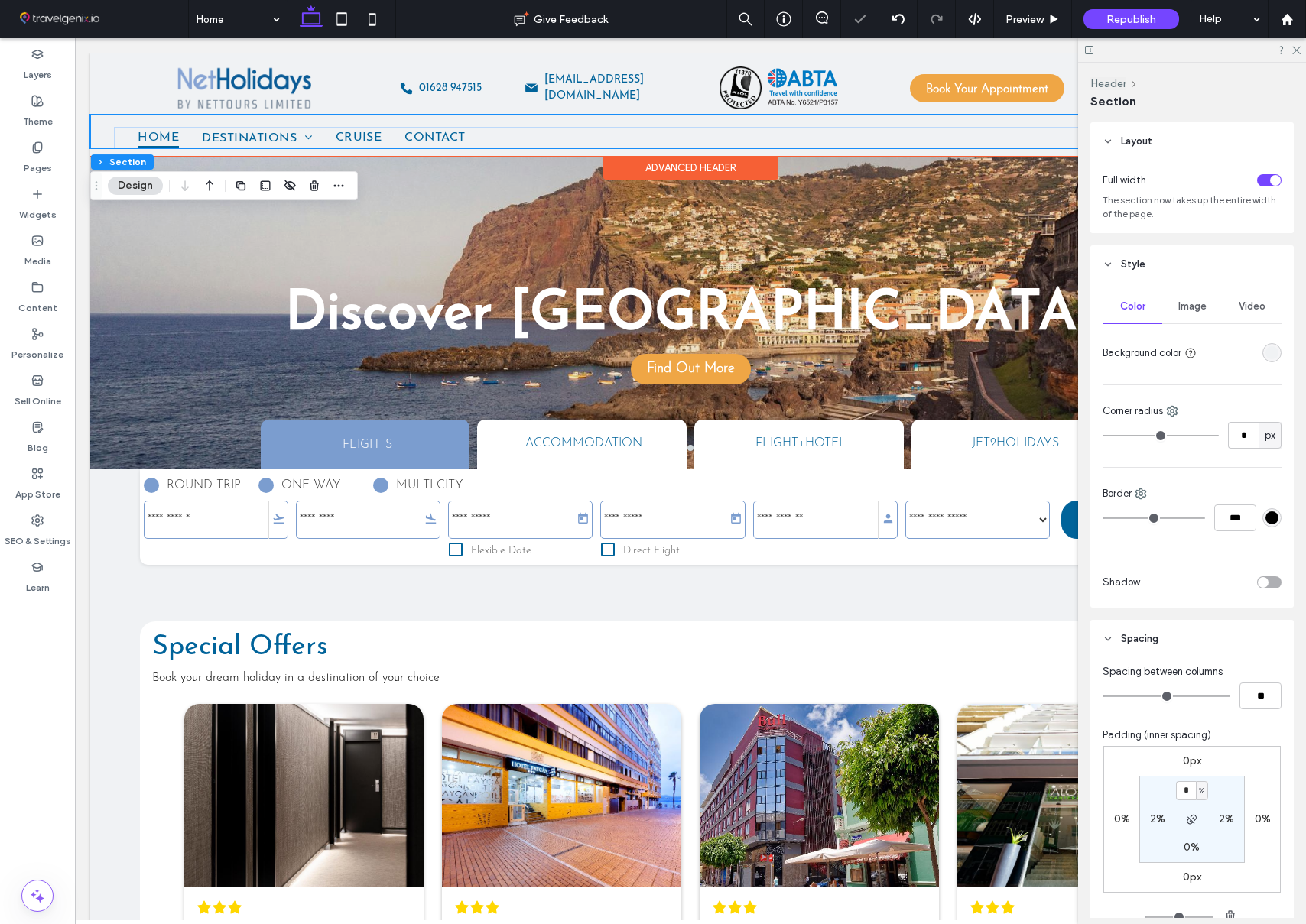
click at [103, 139] on div "Home Destinations Malta Portugal Madeira Greece Spain Cruise Contact" at bounding box center [691, 131] width 1201 height 33
click at [1262, 177] on div "toggle" at bounding box center [1270, 180] width 25 height 12
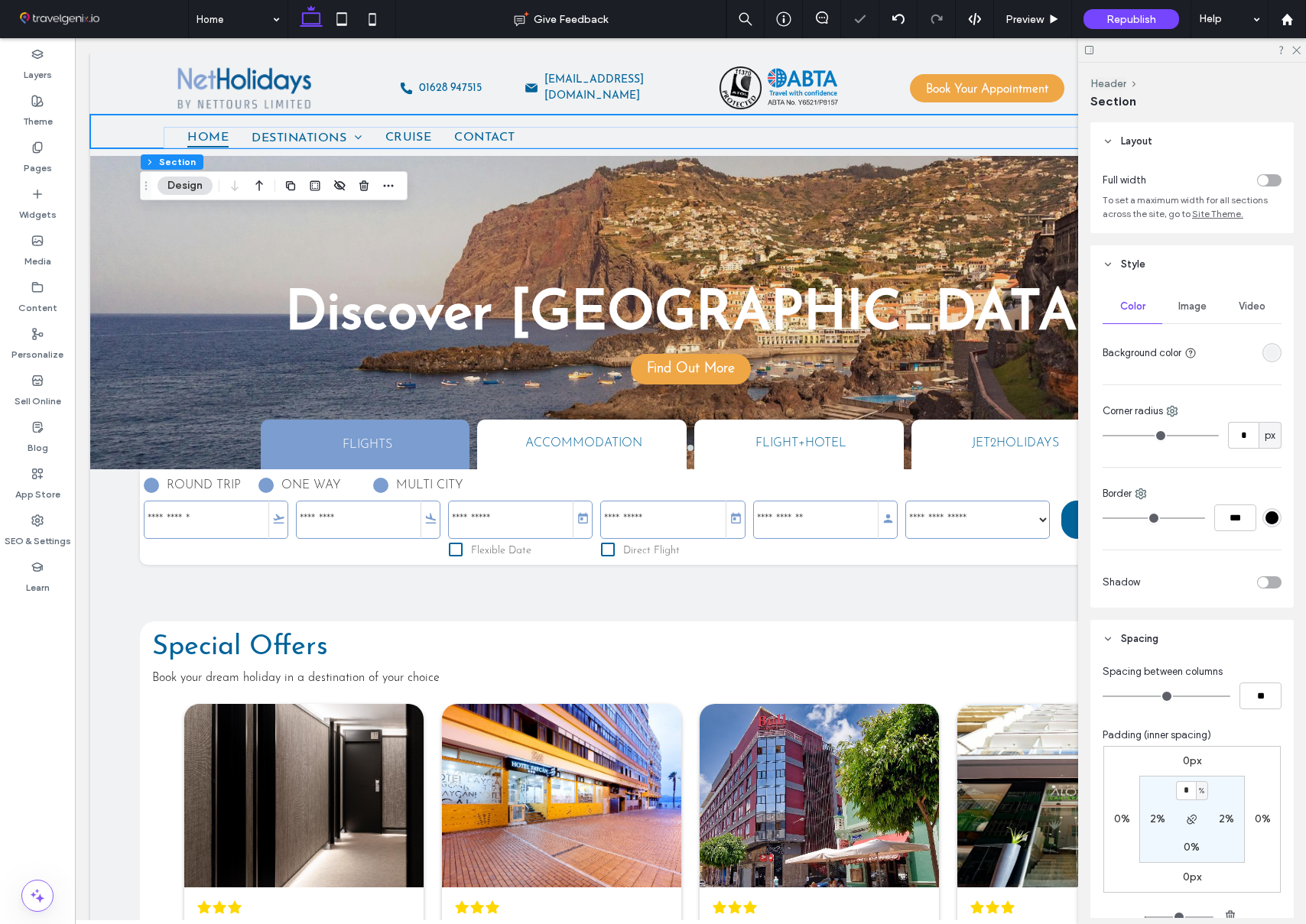
click at [1159, 822] on label "2%" at bounding box center [1157, 819] width 15 height 13
type input "*"
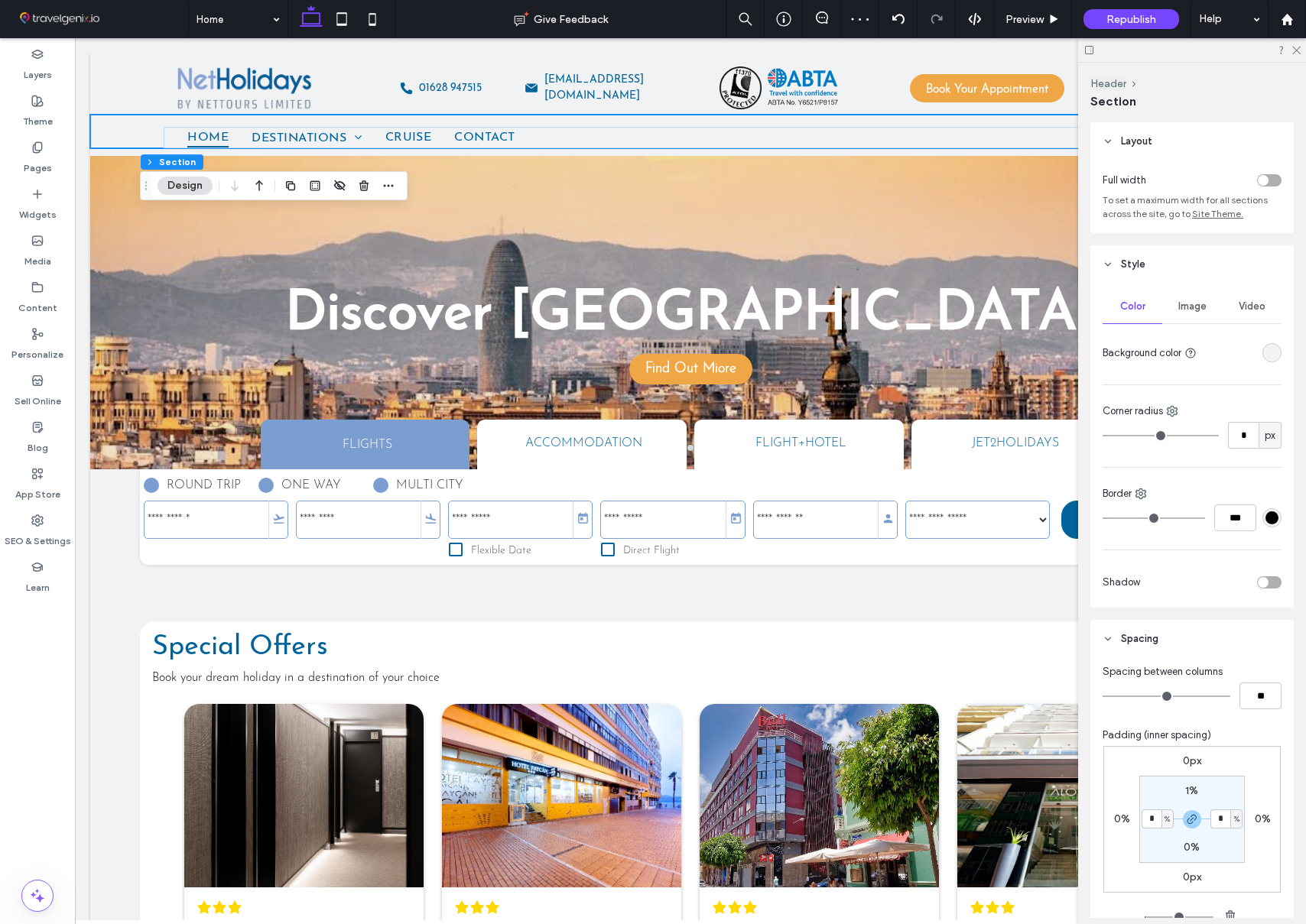
type input "*"
click at [1259, 746] on div "0px 0% 0px 0% 1% * % 0% * %" at bounding box center [1191, 820] width 177 height 147
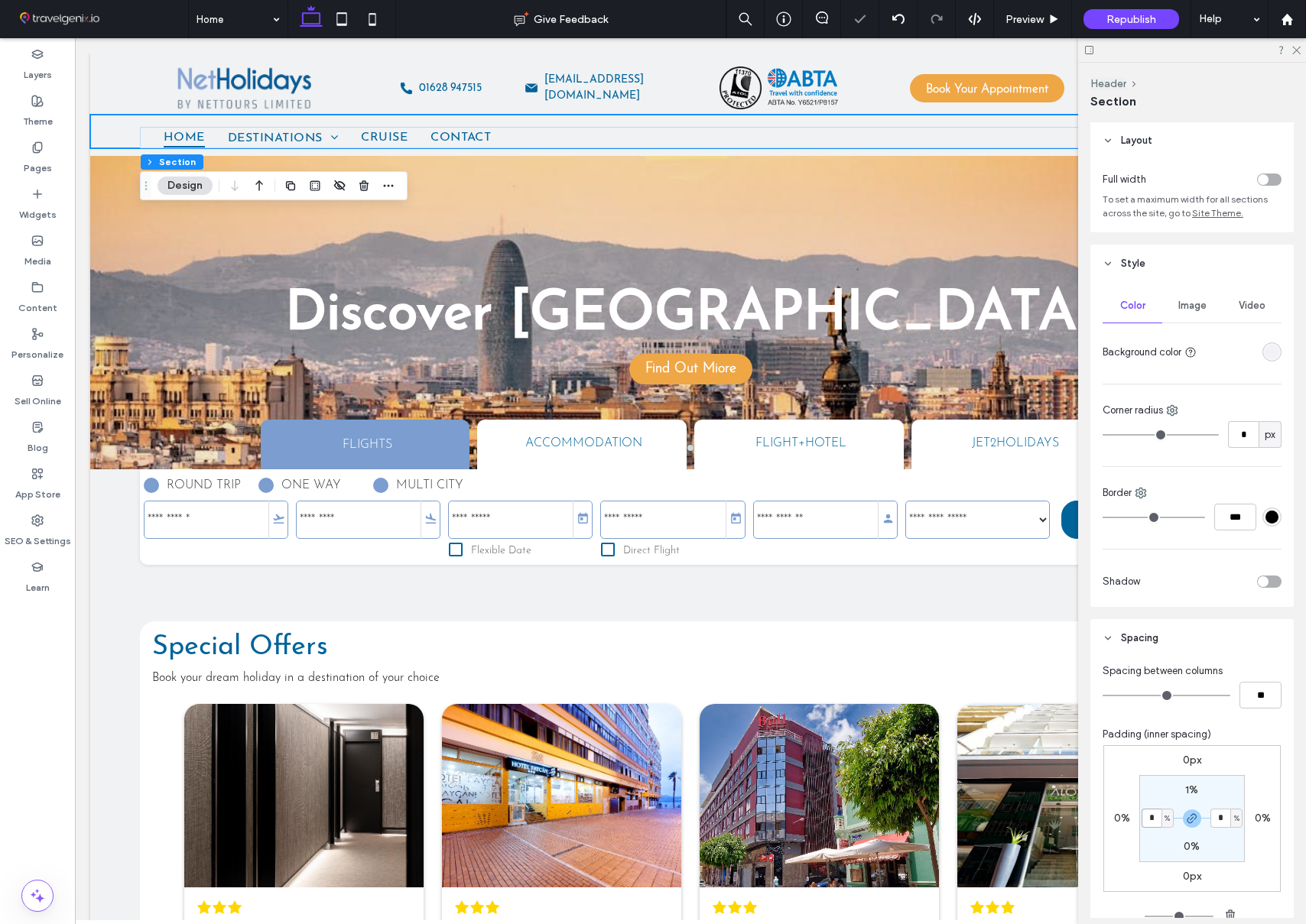
drag, startPoint x: 1154, startPoint y: 816, endPoint x: 1165, endPoint y: 801, distance: 18.6
click at [1154, 816] on input "*" at bounding box center [1152, 818] width 20 height 19
type input "*"
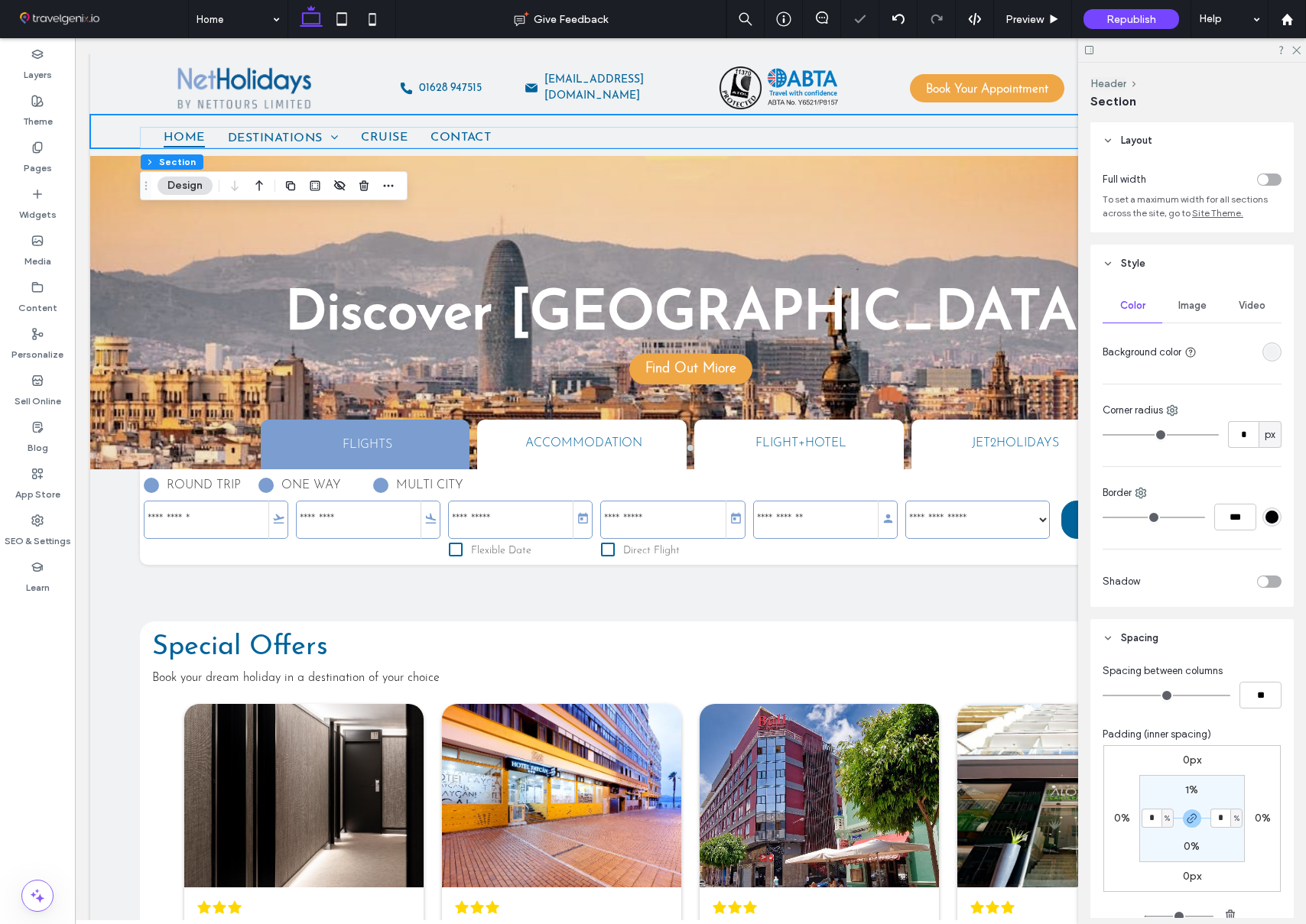
click at [1167, 786] on section "1% * % 0% * %" at bounding box center [1192, 818] width 105 height 87
click at [1034, 13] on span "Preview" at bounding box center [1024, 19] width 38 height 13
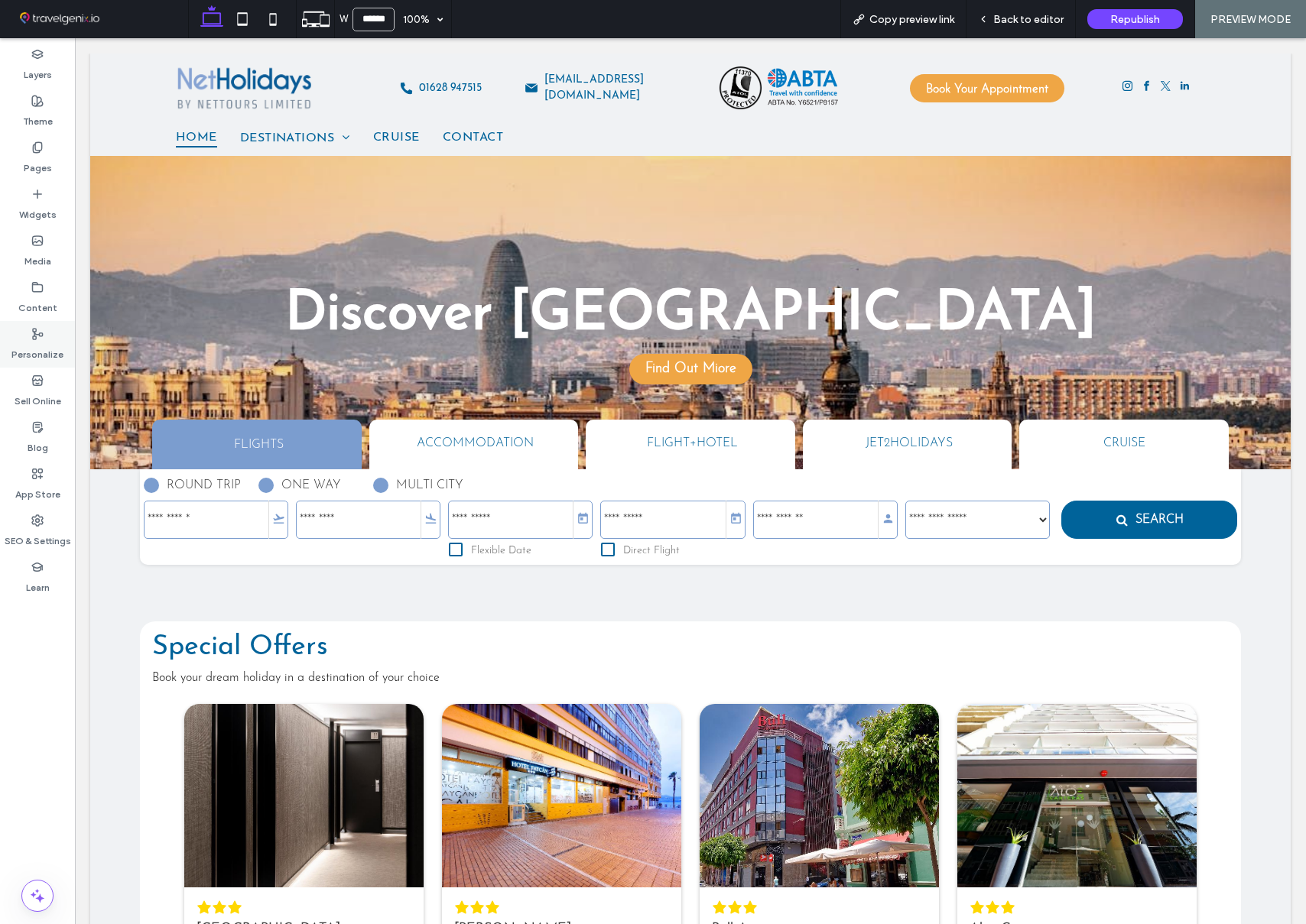
click at [31, 145] on icon at bounding box center [37, 148] width 12 height 12
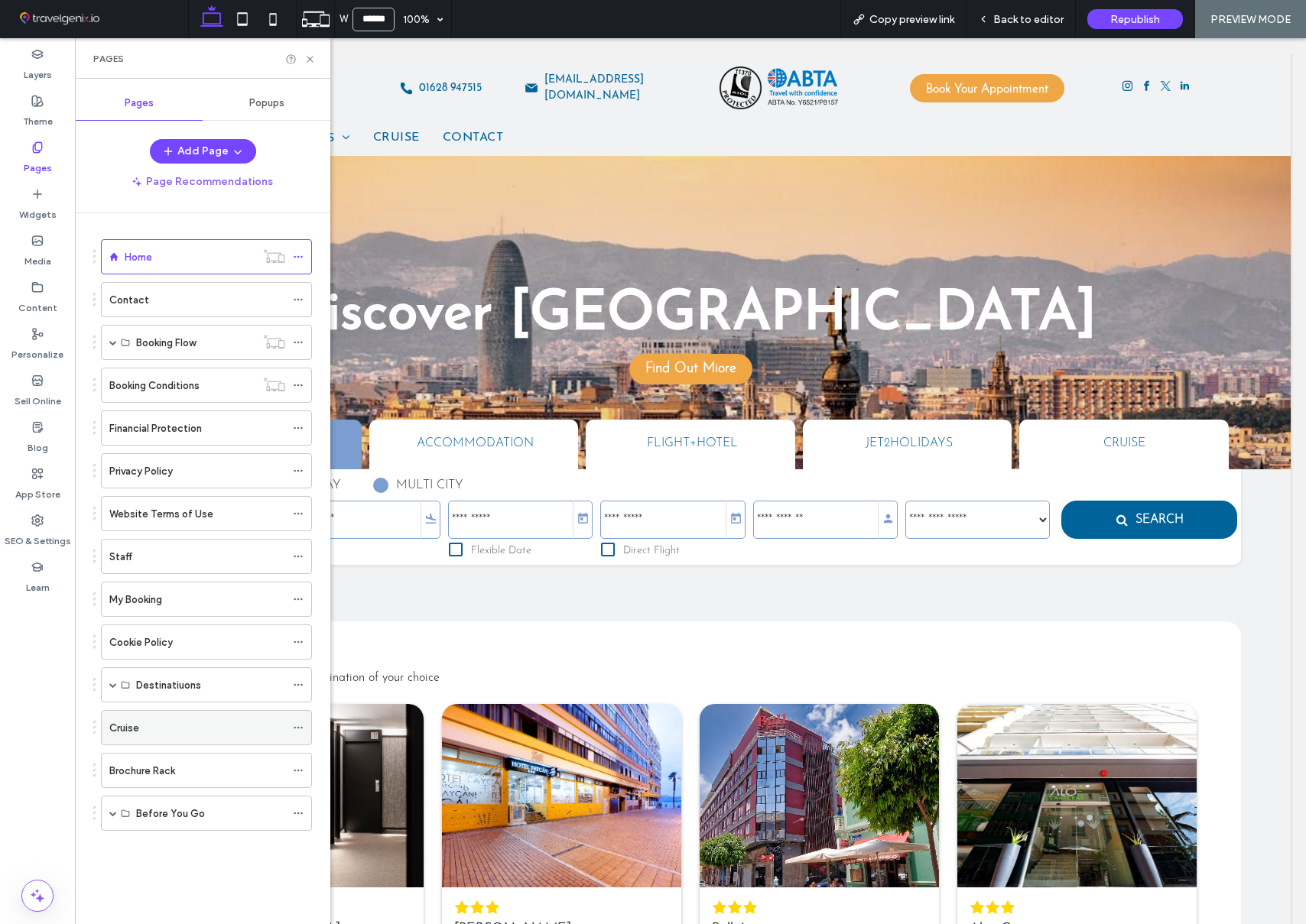
click at [133, 724] on label "Cruise" at bounding box center [124, 727] width 30 height 27
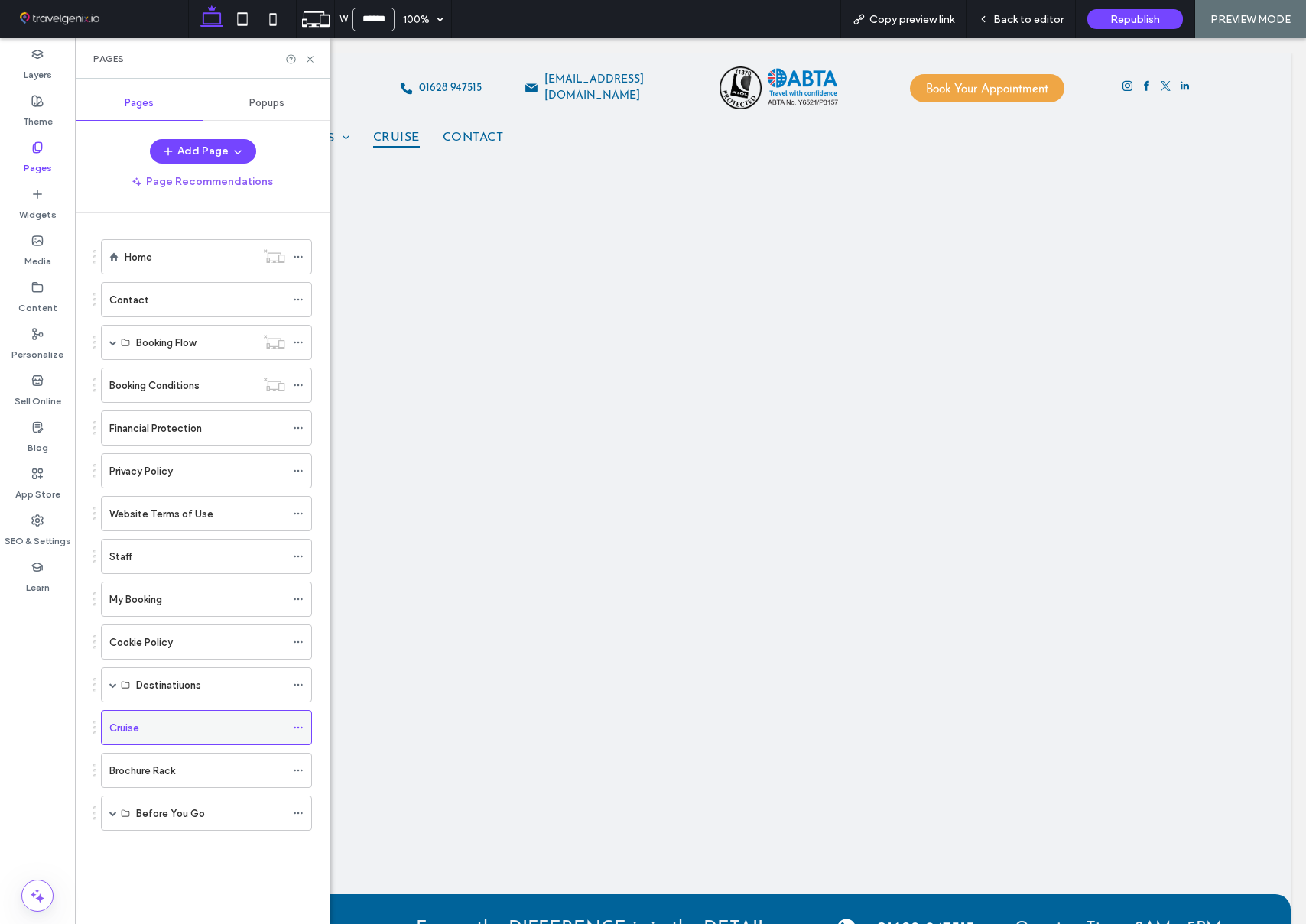
click at [298, 729] on icon at bounding box center [298, 727] width 11 height 11
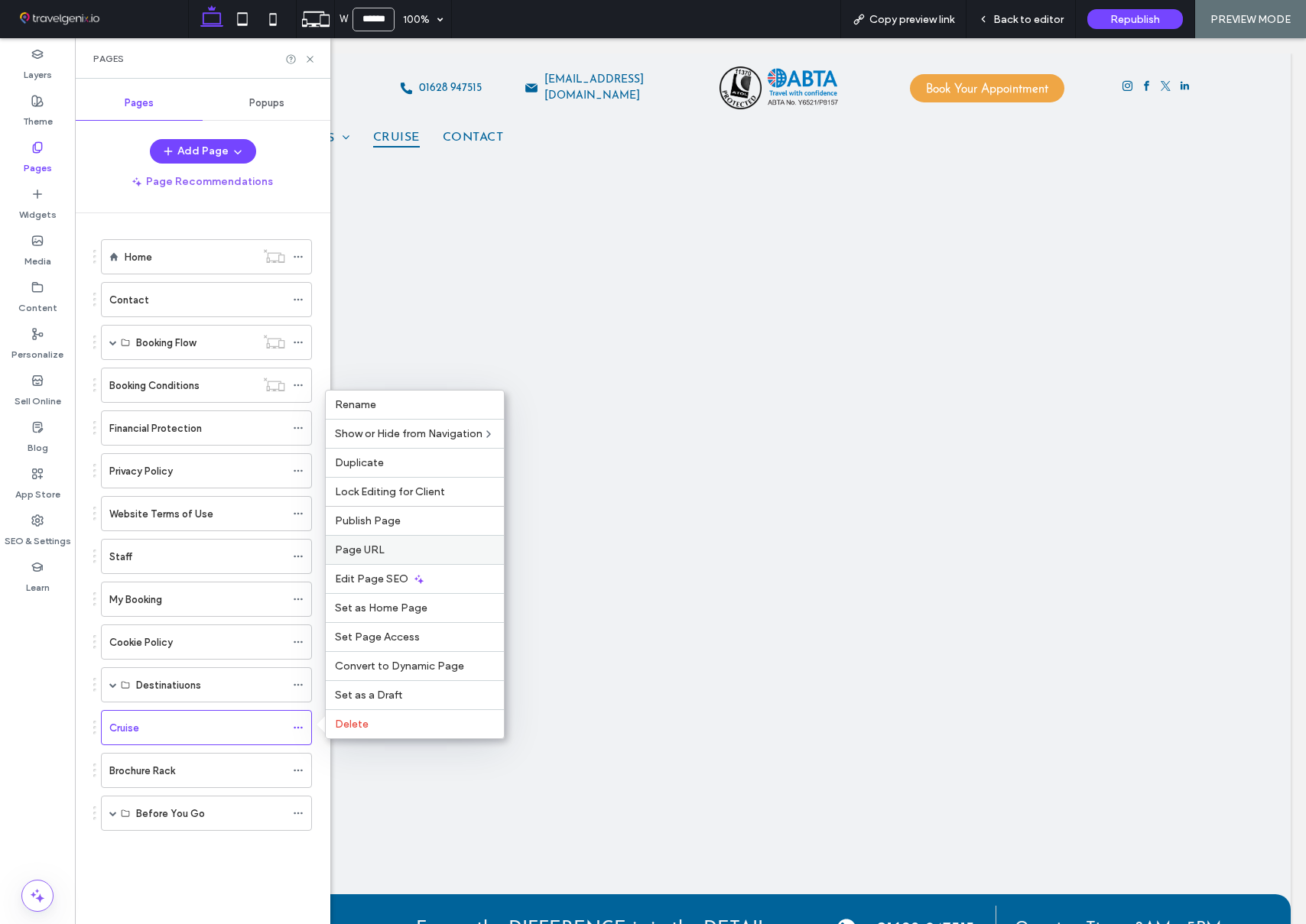
click at [402, 545] on label "Page URL" at bounding box center [415, 549] width 159 height 13
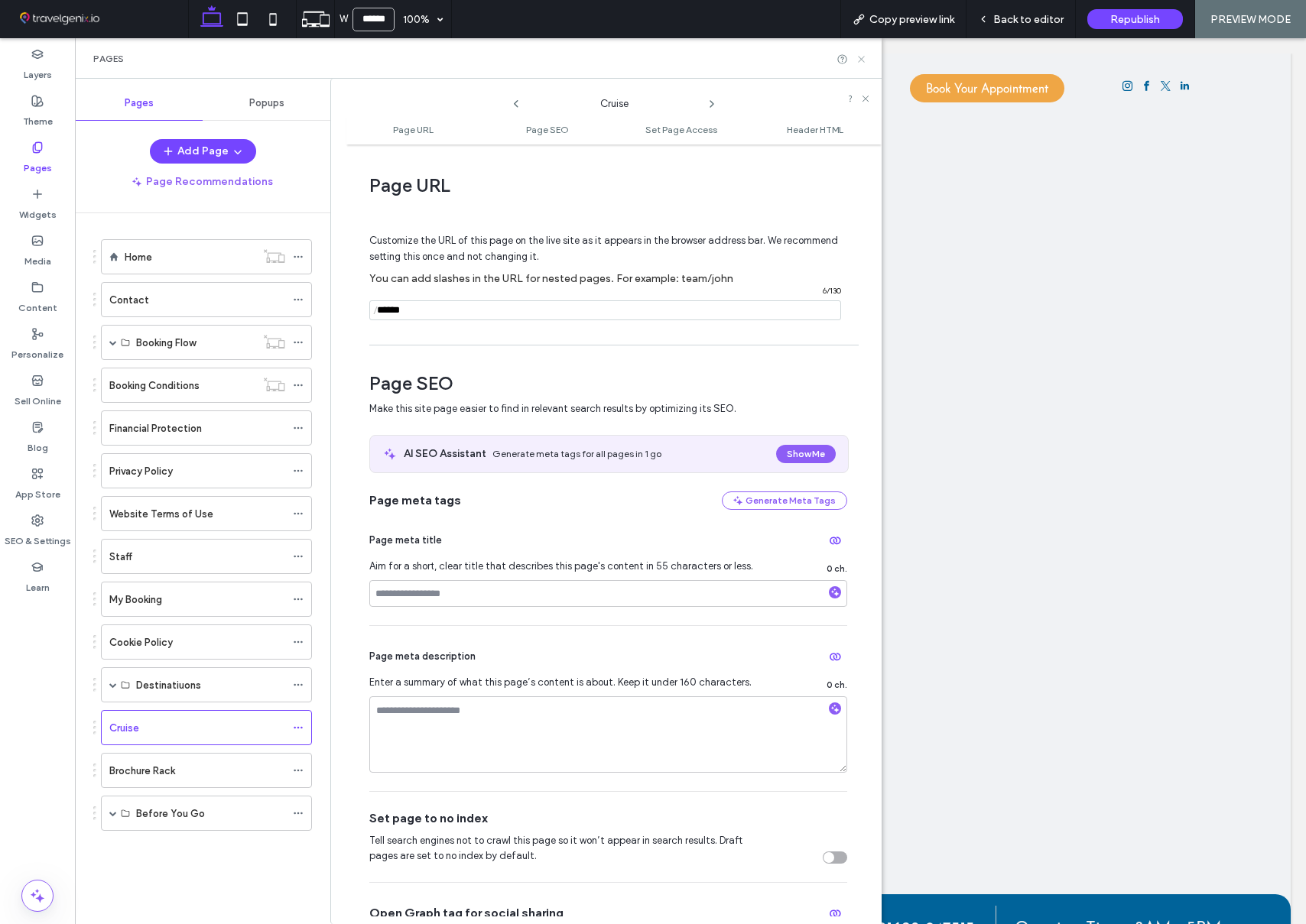
click at [862, 56] on icon at bounding box center [861, 59] width 12 height 12
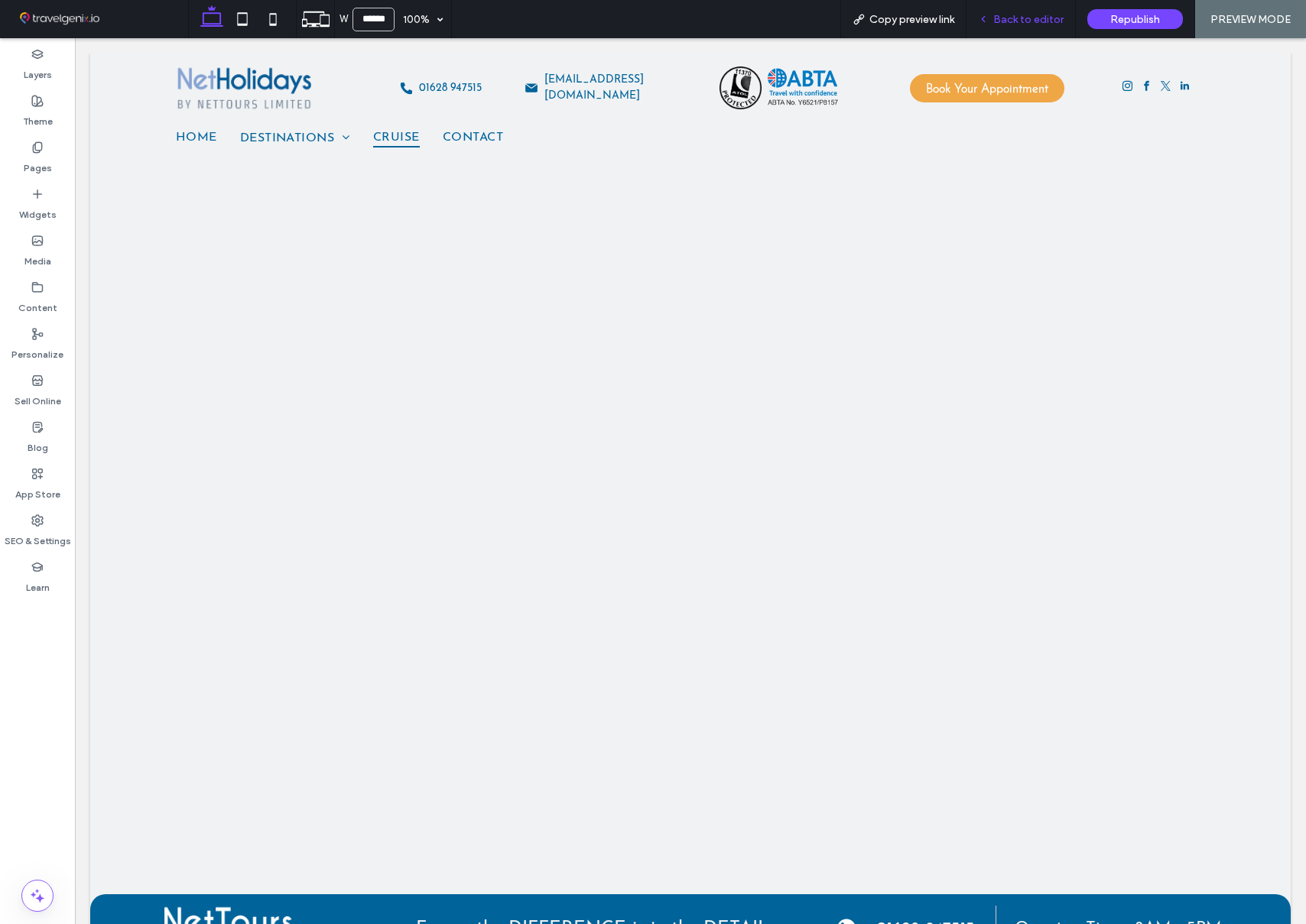
click at [1023, 20] on span "Back to editor" at bounding box center [1028, 19] width 70 height 13
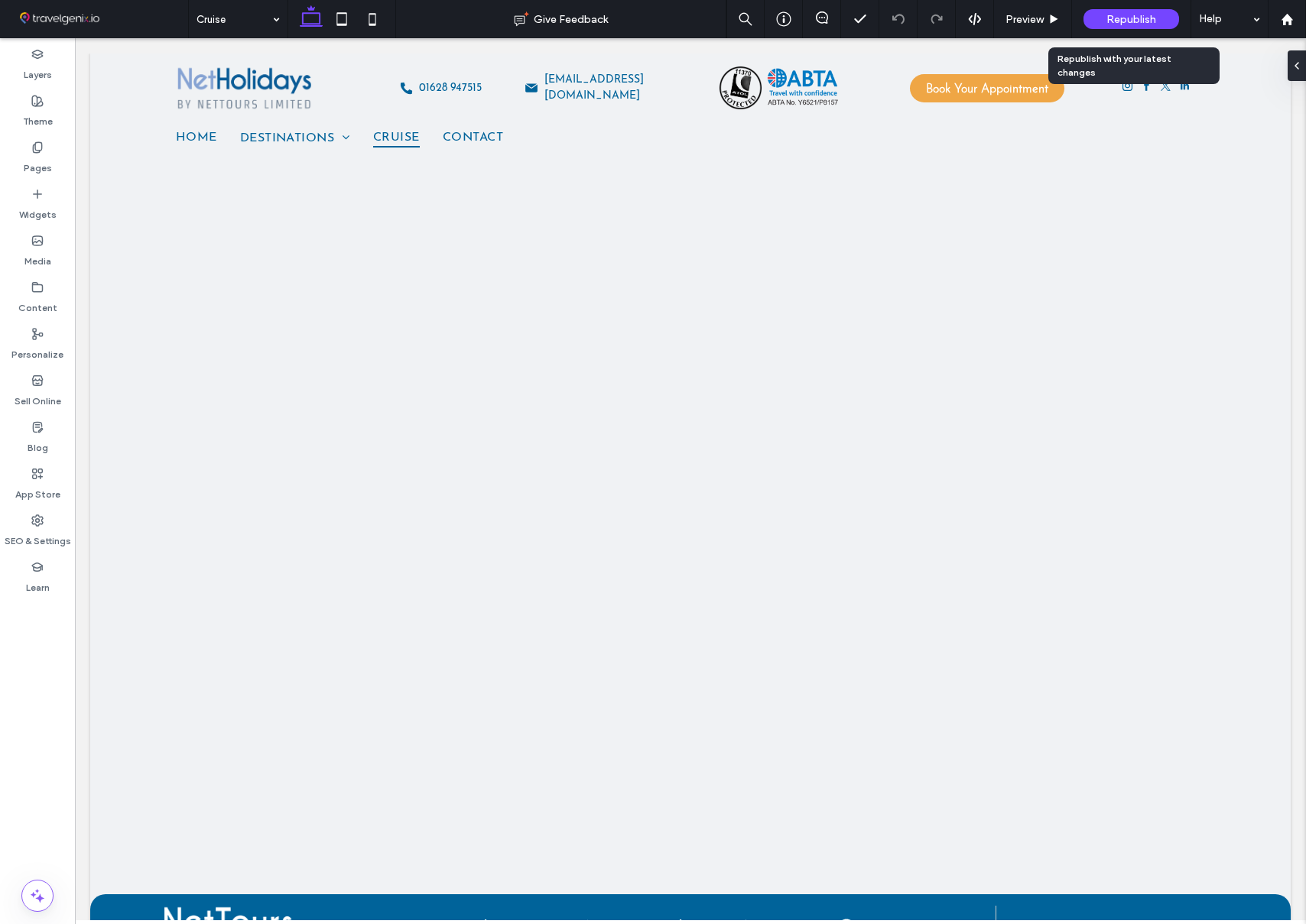
click at [1134, 18] on span "Republish" at bounding box center [1131, 19] width 50 height 13
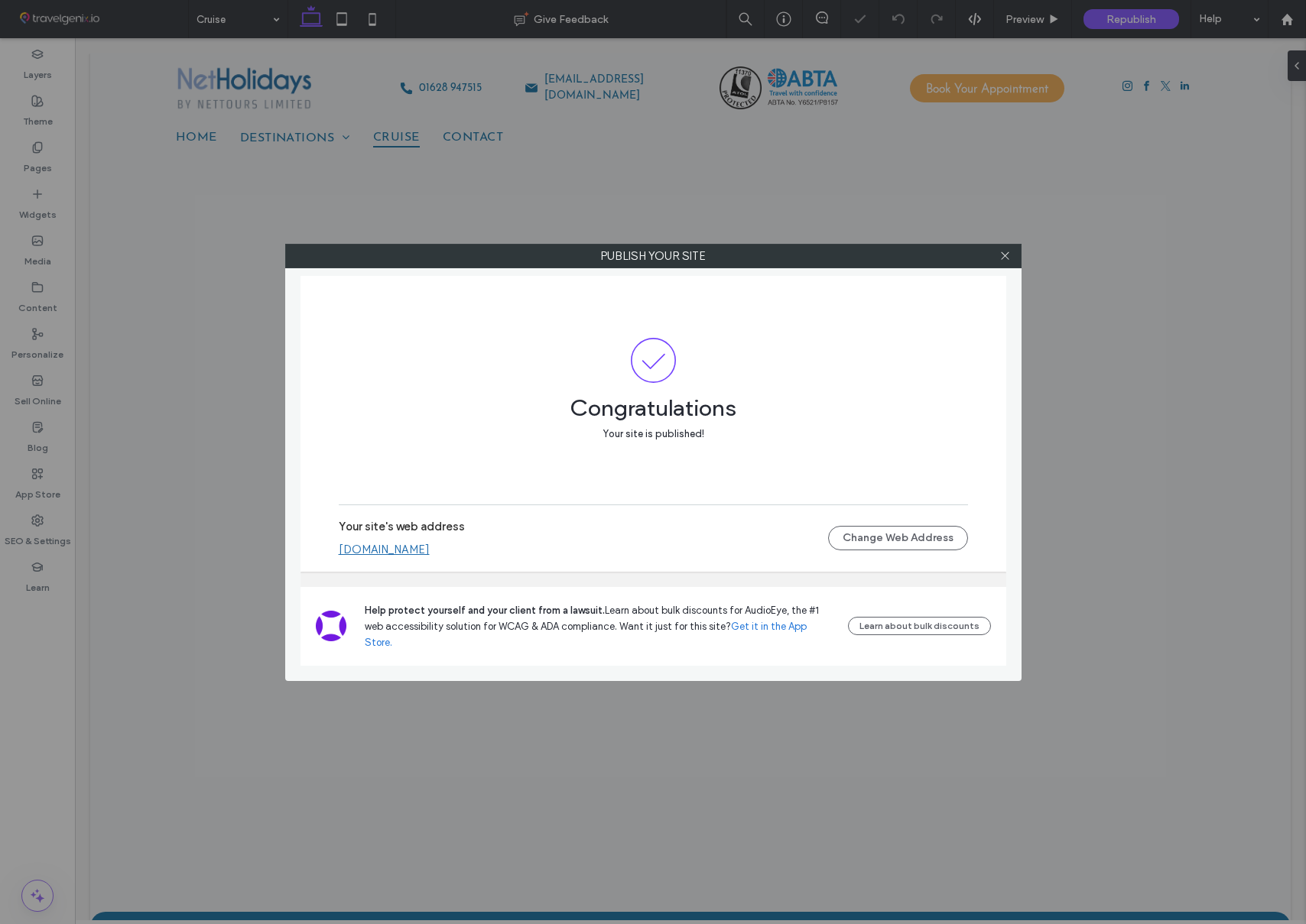
click at [401, 556] on link "[DOMAIN_NAME]" at bounding box center [385, 549] width 91 height 14
click at [1004, 254] on icon at bounding box center [1005, 255] width 12 height 12
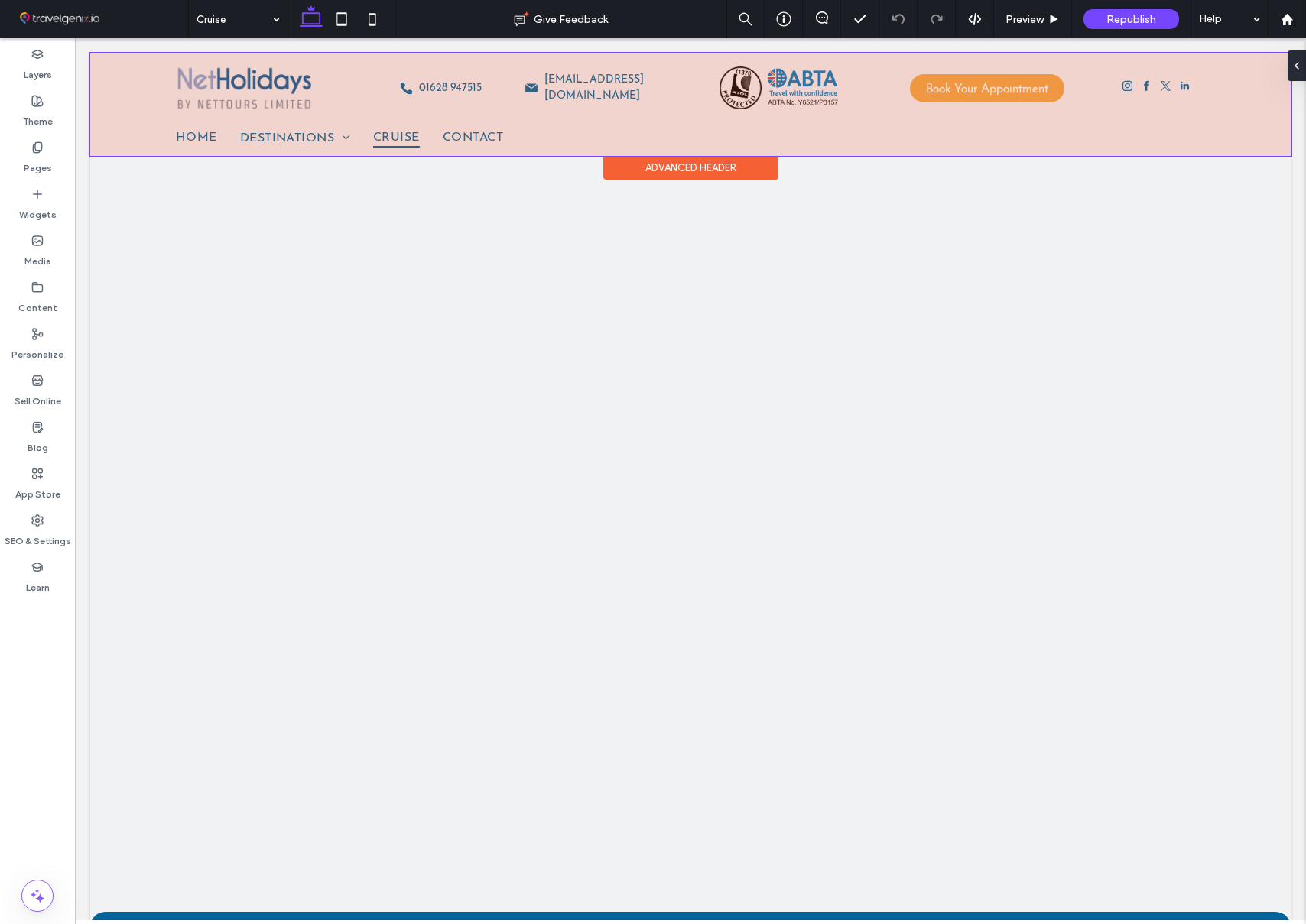
click at [313, 135] on div at bounding box center [691, 104] width 1201 height 102
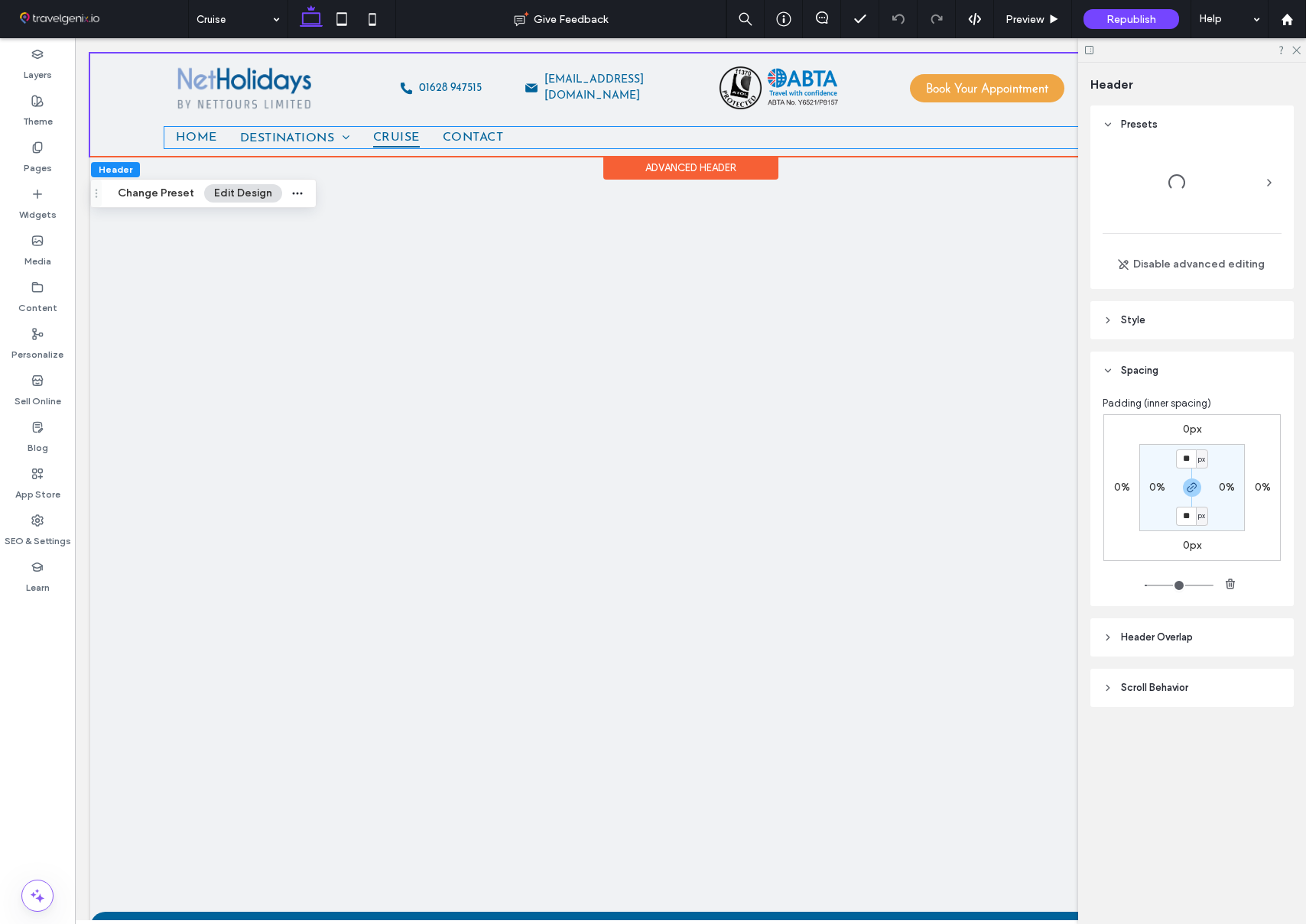
click at [313, 135] on span "Destinations" at bounding box center [295, 138] width 110 height 22
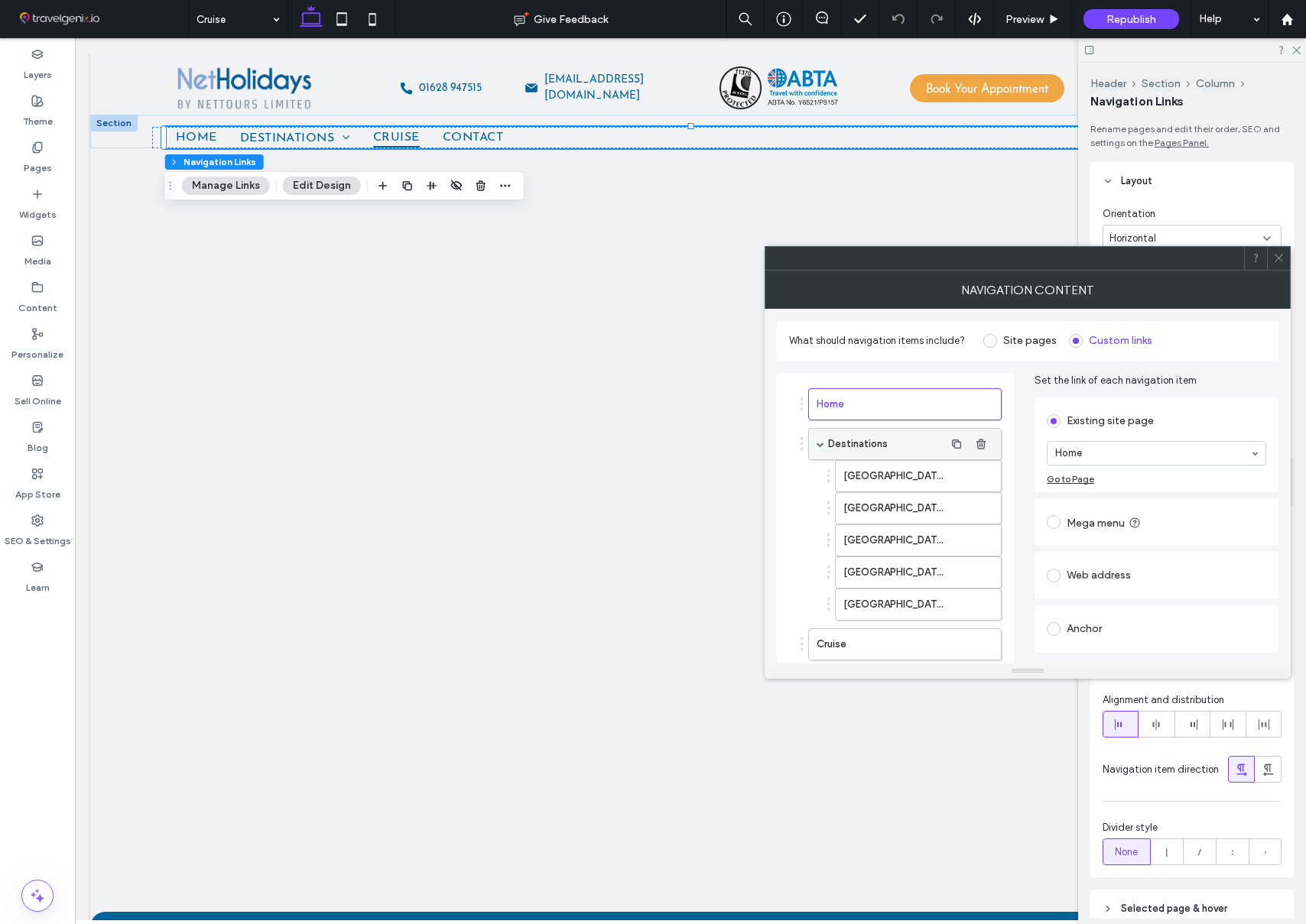
click at [821, 447] on span at bounding box center [821, 444] width 8 height 8
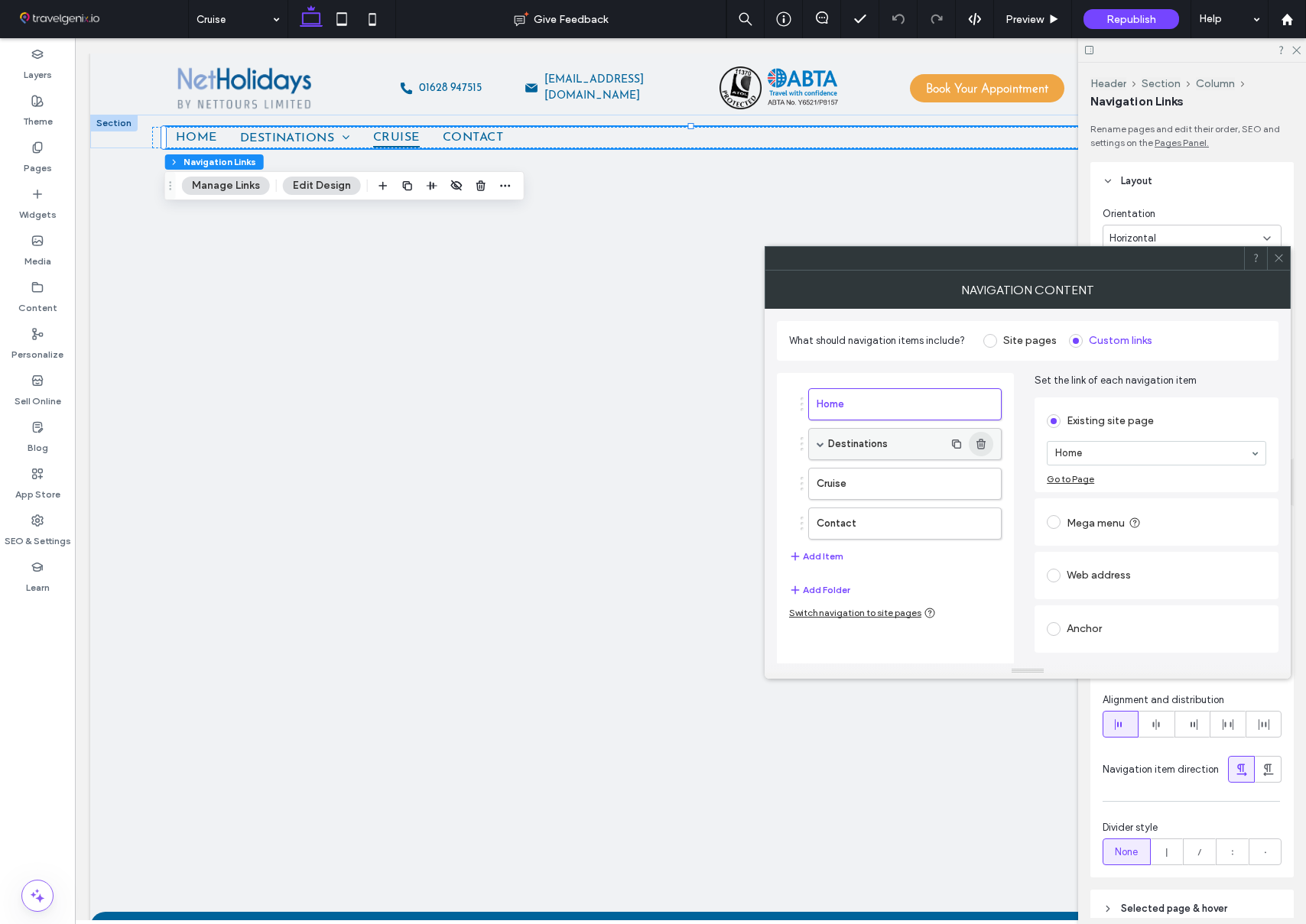
click at [983, 441] on use "button" at bounding box center [981, 443] width 9 height 10
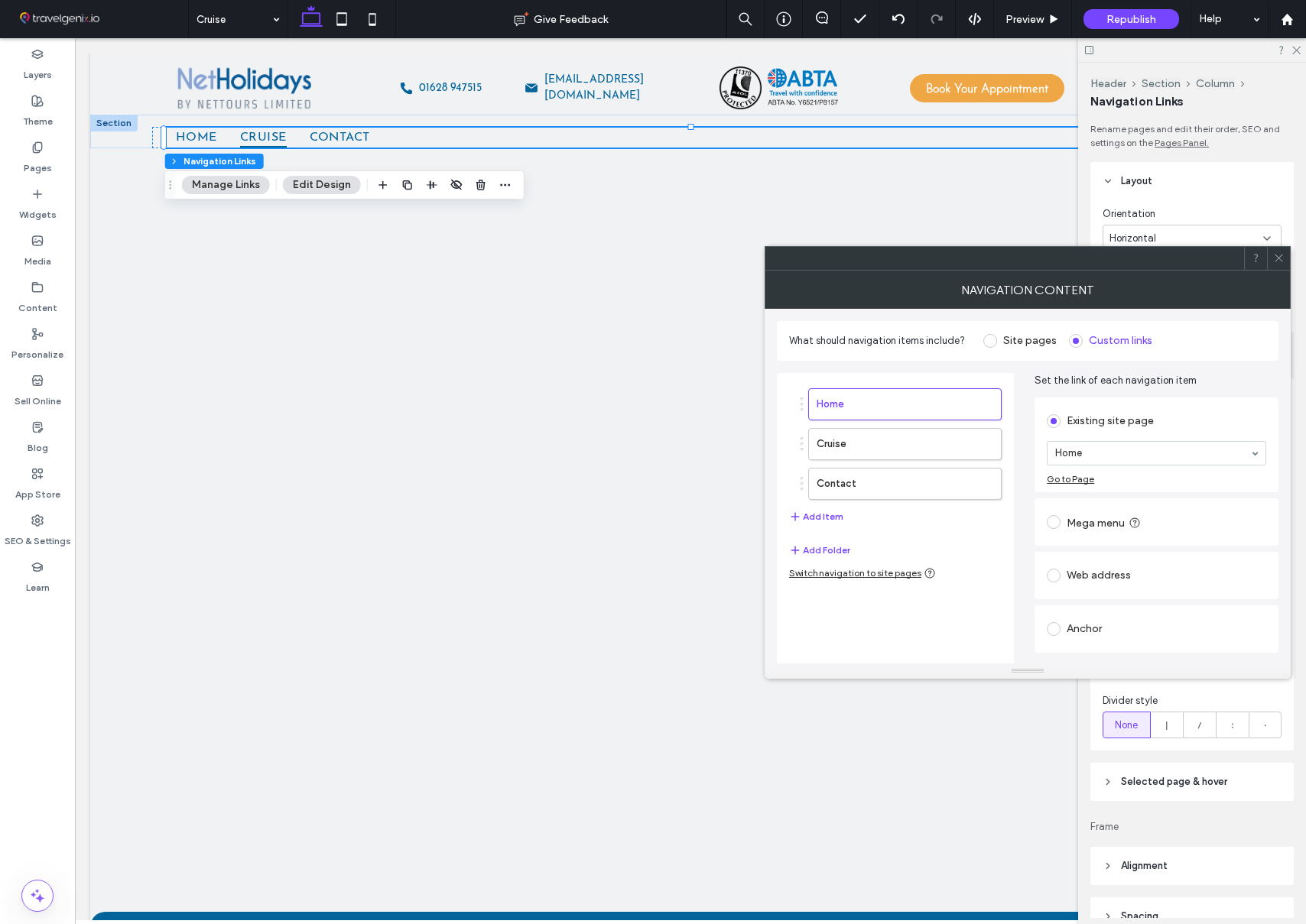
click at [1279, 258] on icon at bounding box center [1278, 258] width 12 height 12
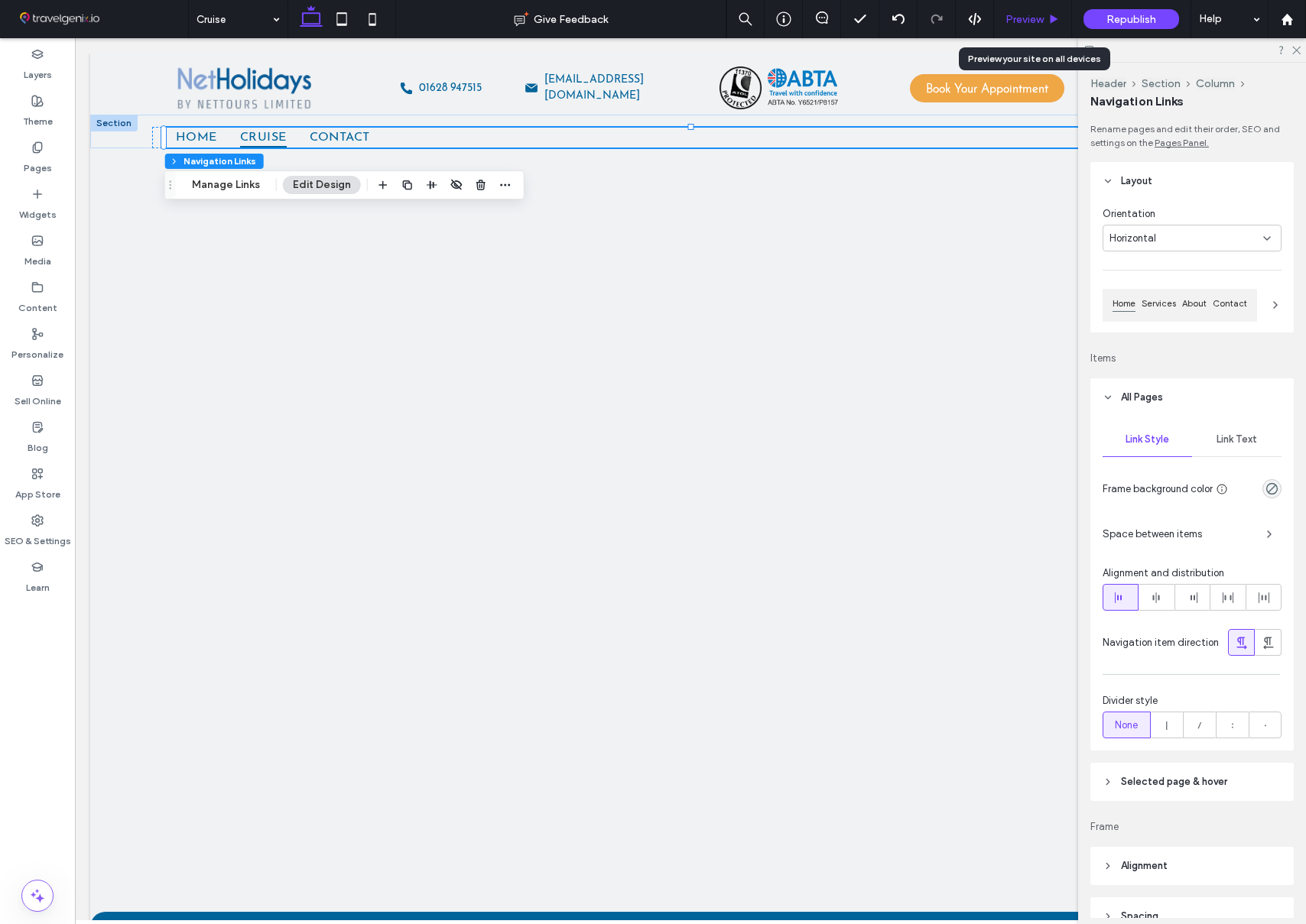
drag, startPoint x: 1024, startPoint y: 26, endPoint x: 999, endPoint y: 33, distance: 26.0
click at [1024, 26] on div "Preview" at bounding box center [1033, 19] width 78 height 38
click at [1032, 17] on span "Preview" at bounding box center [1024, 19] width 38 height 13
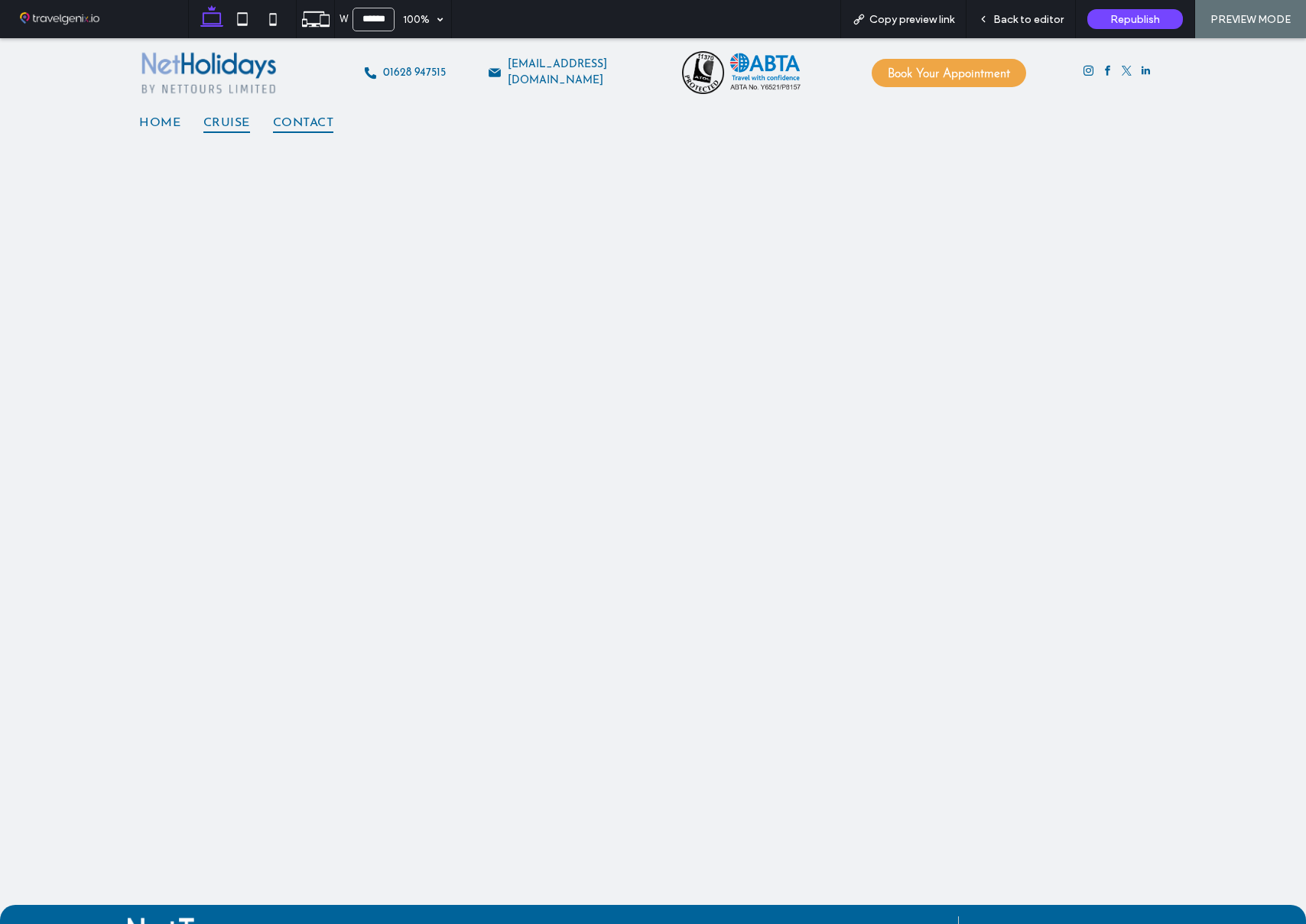
click at [312, 117] on span "Contact" at bounding box center [303, 122] width 60 height 20
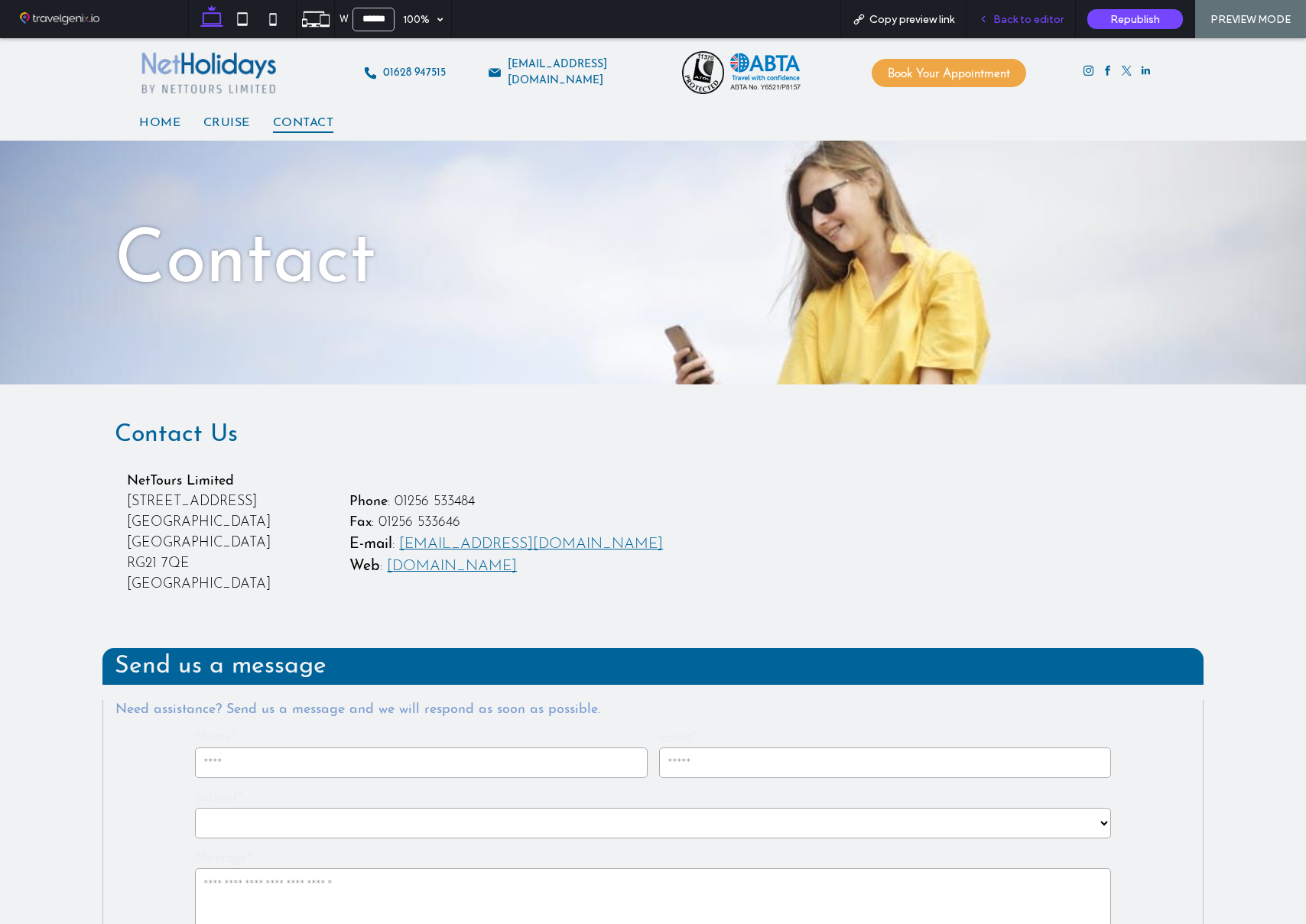
click at [1011, 14] on span "Back to editor" at bounding box center [1028, 19] width 70 height 13
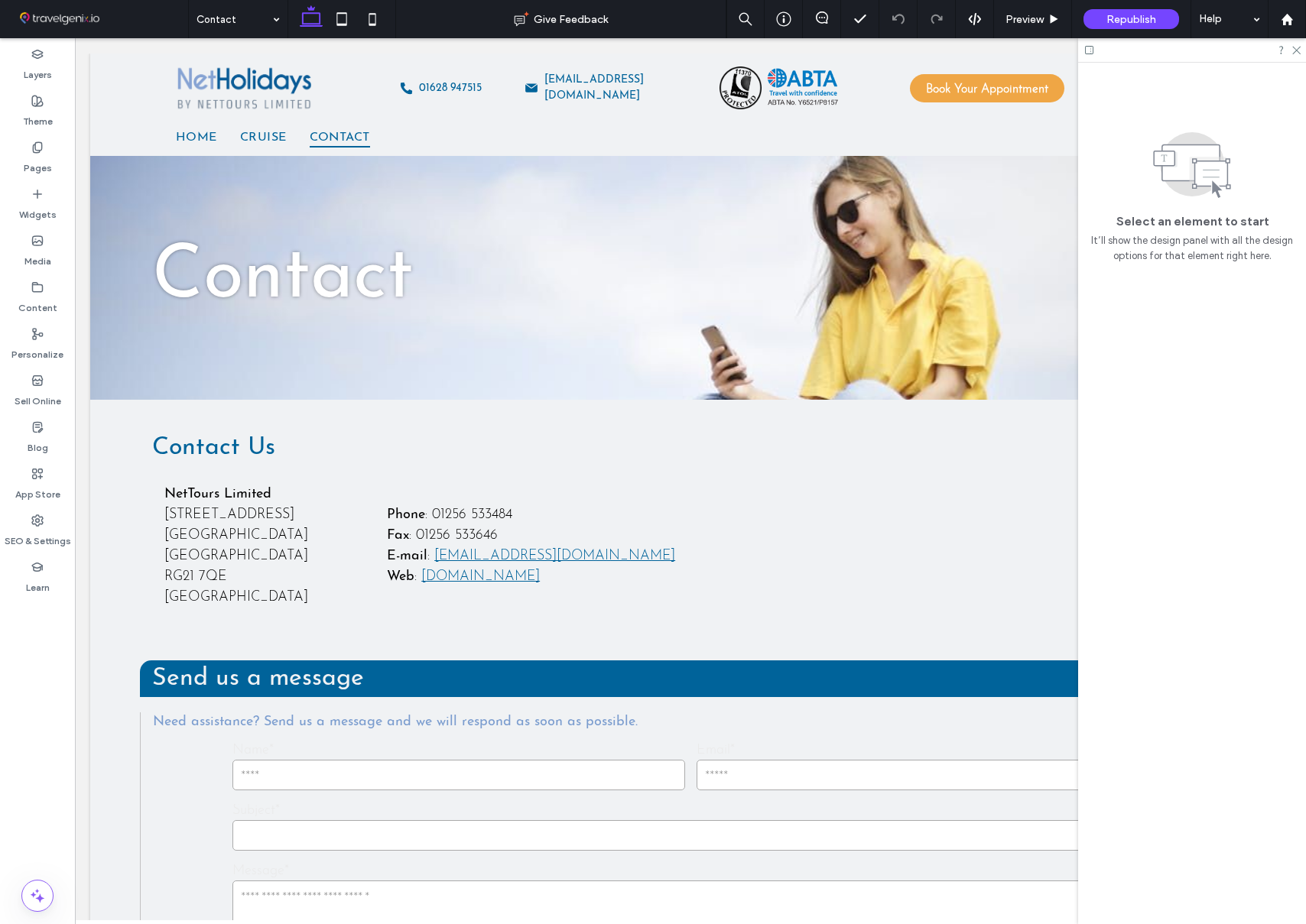
click at [1302, 51] on div at bounding box center [1192, 50] width 228 height 24
click at [1293, 49] on icon at bounding box center [1295, 49] width 10 height 10
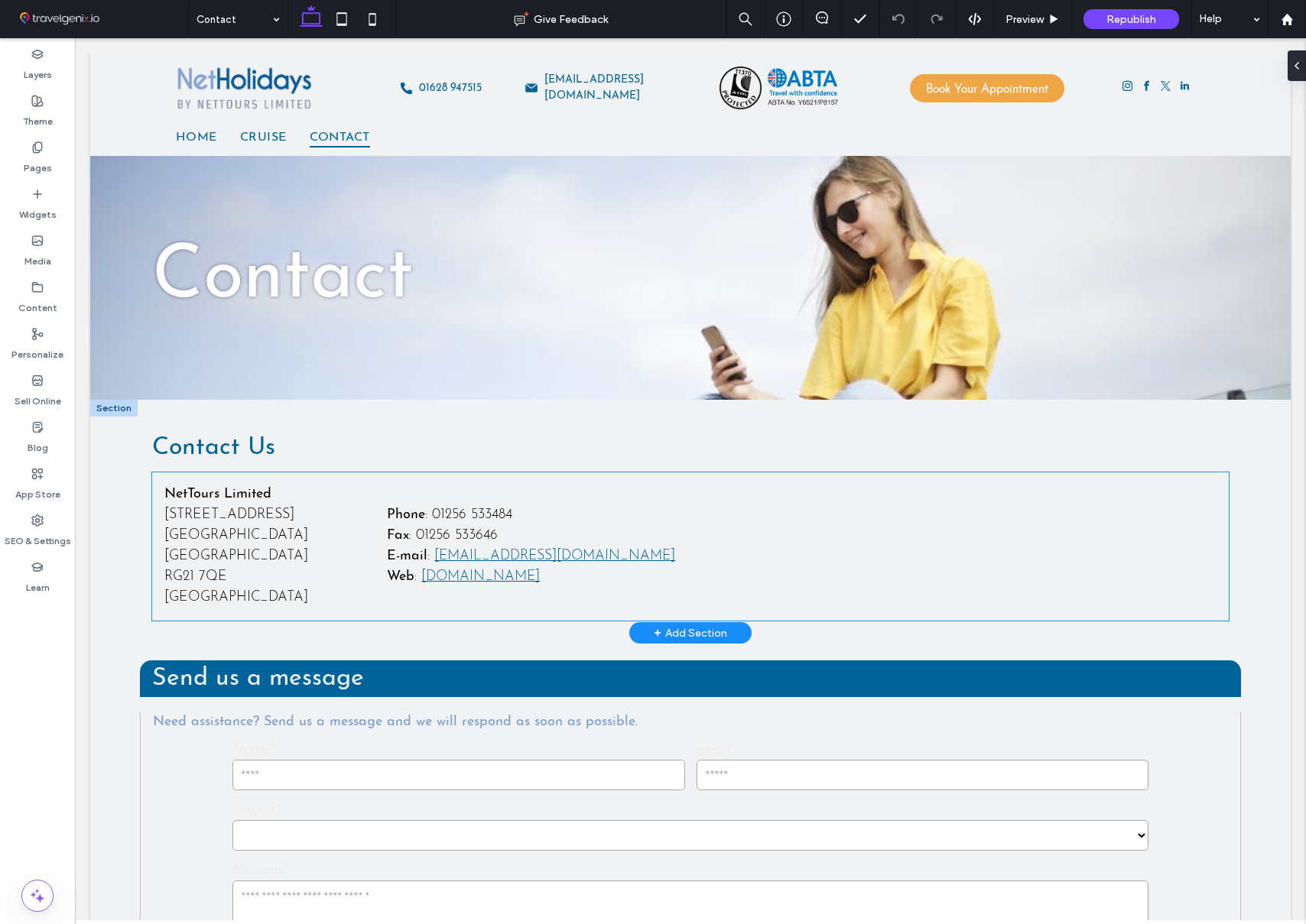
scroll to position [960, 0]
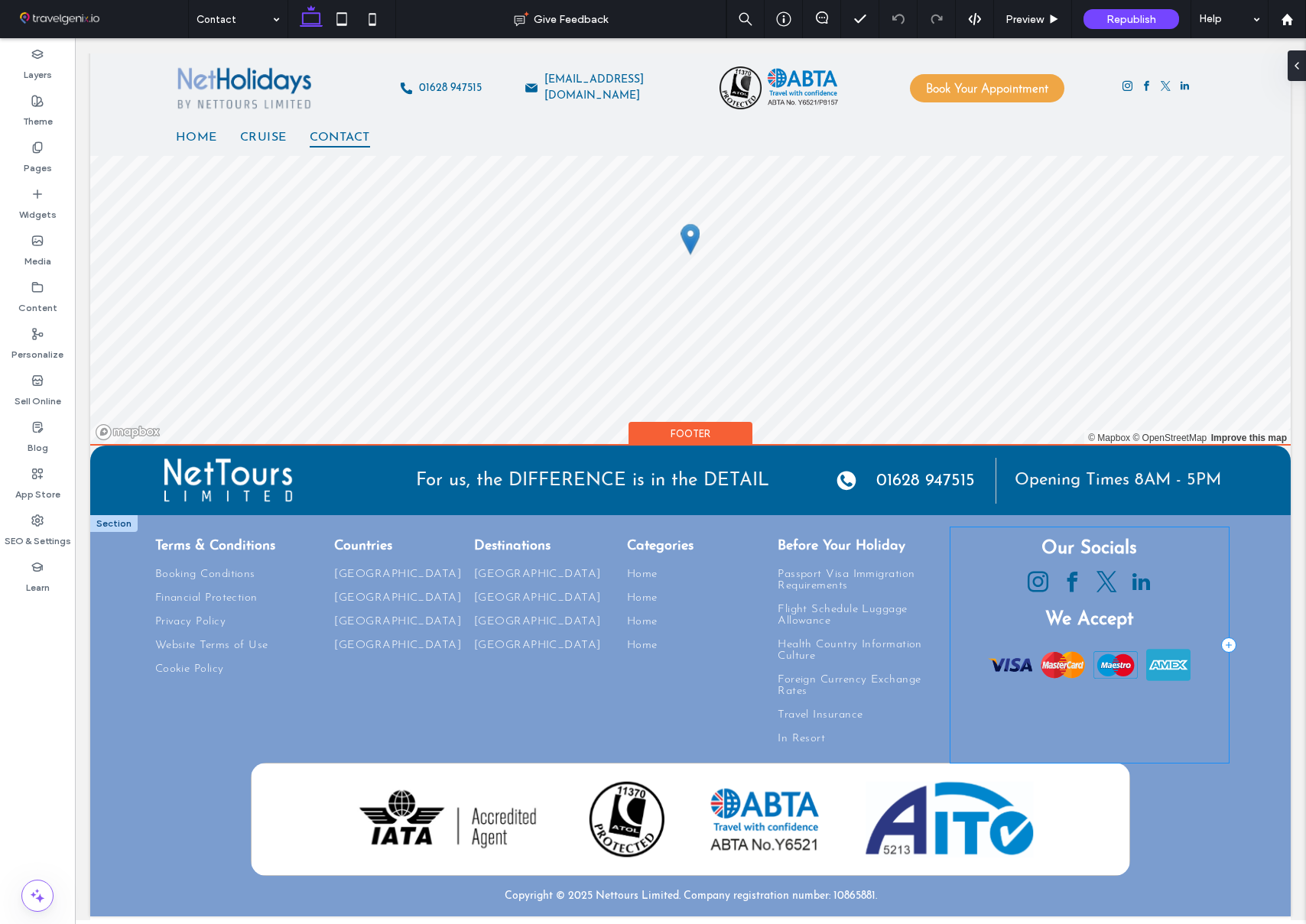
click at [1167, 561] on div "Our Socials We Accept" at bounding box center [1090, 645] width 279 height 235
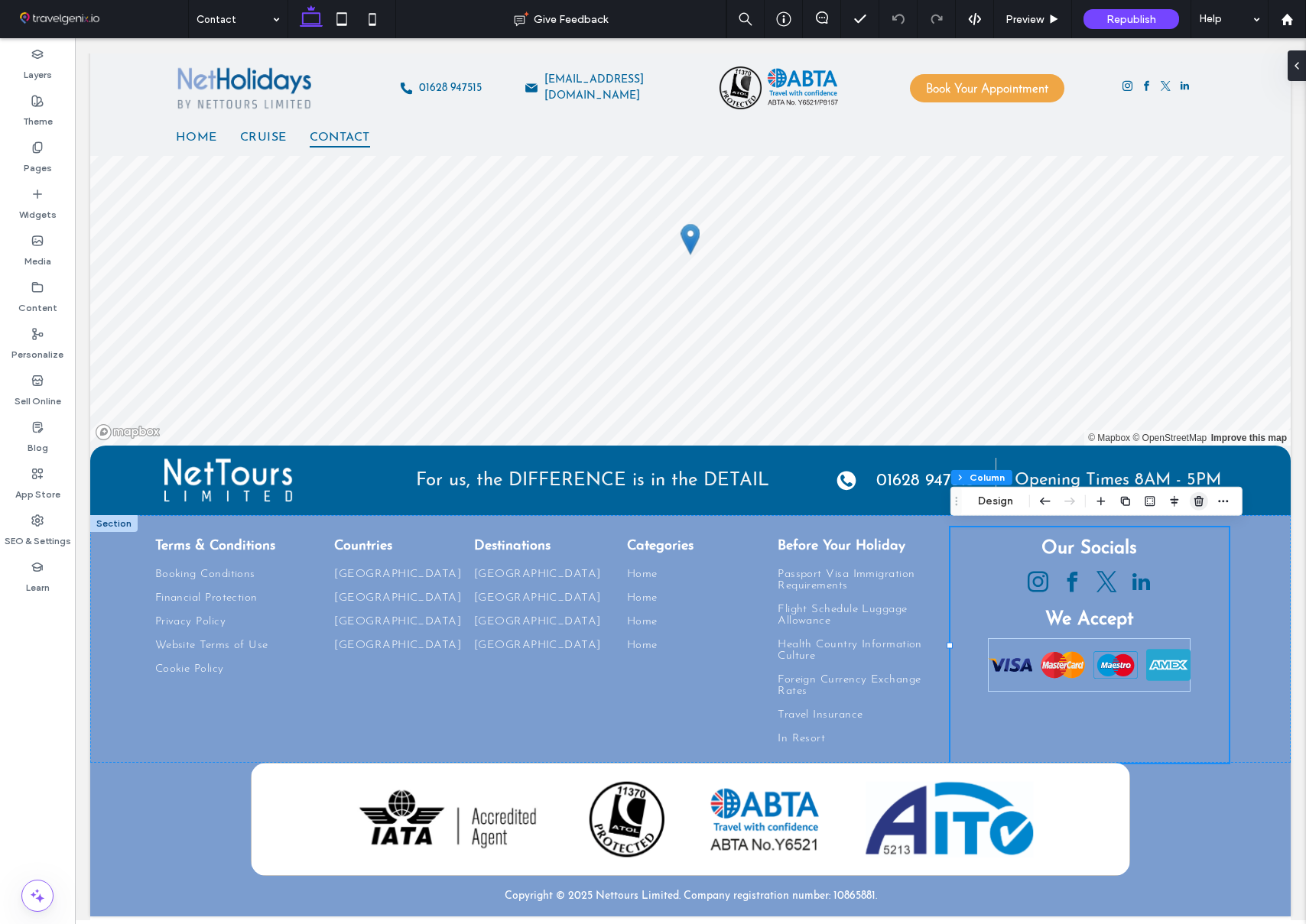
click at [1198, 504] on icon "button" at bounding box center [1199, 501] width 12 height 12
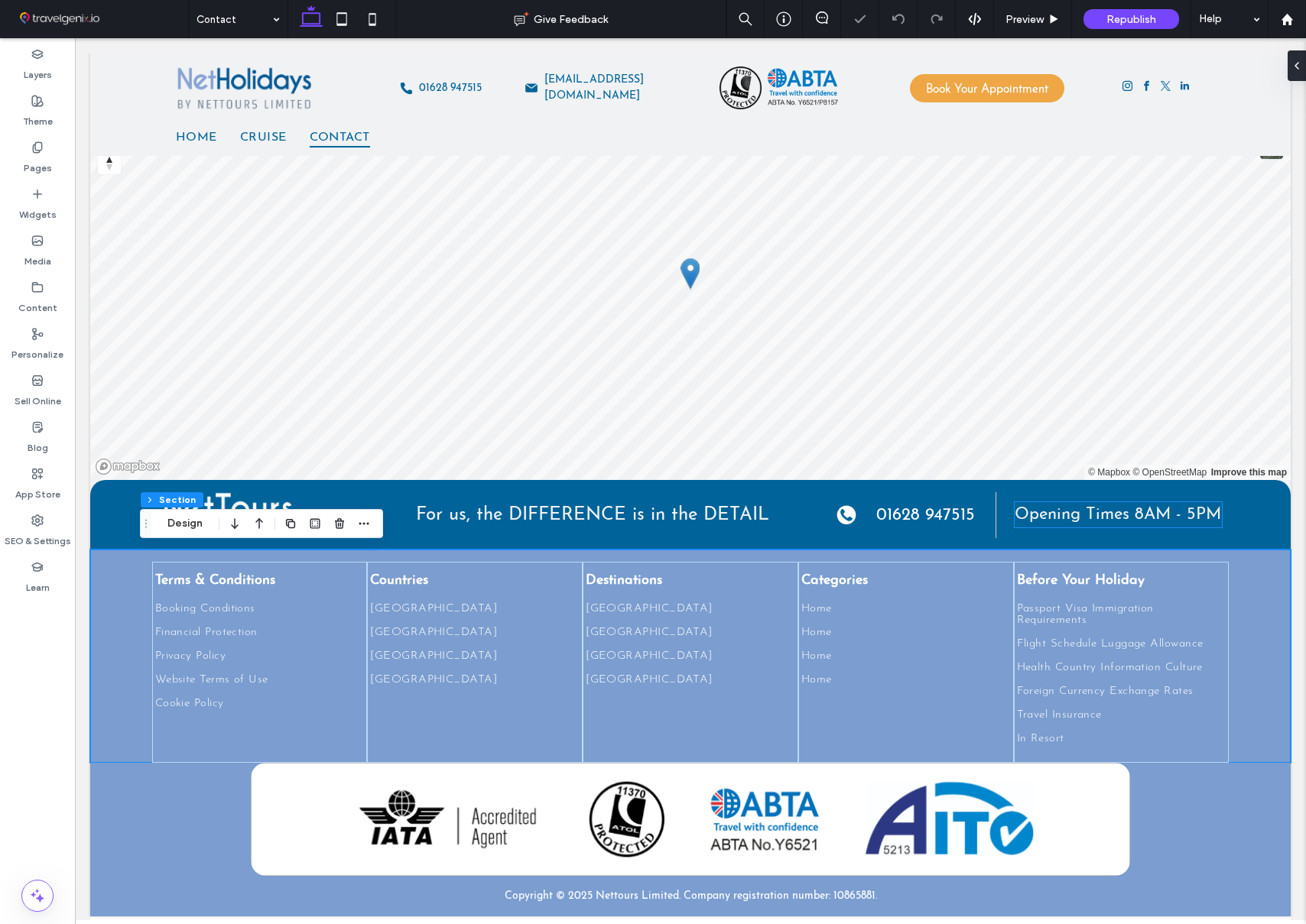
scroll to position [926, 0]
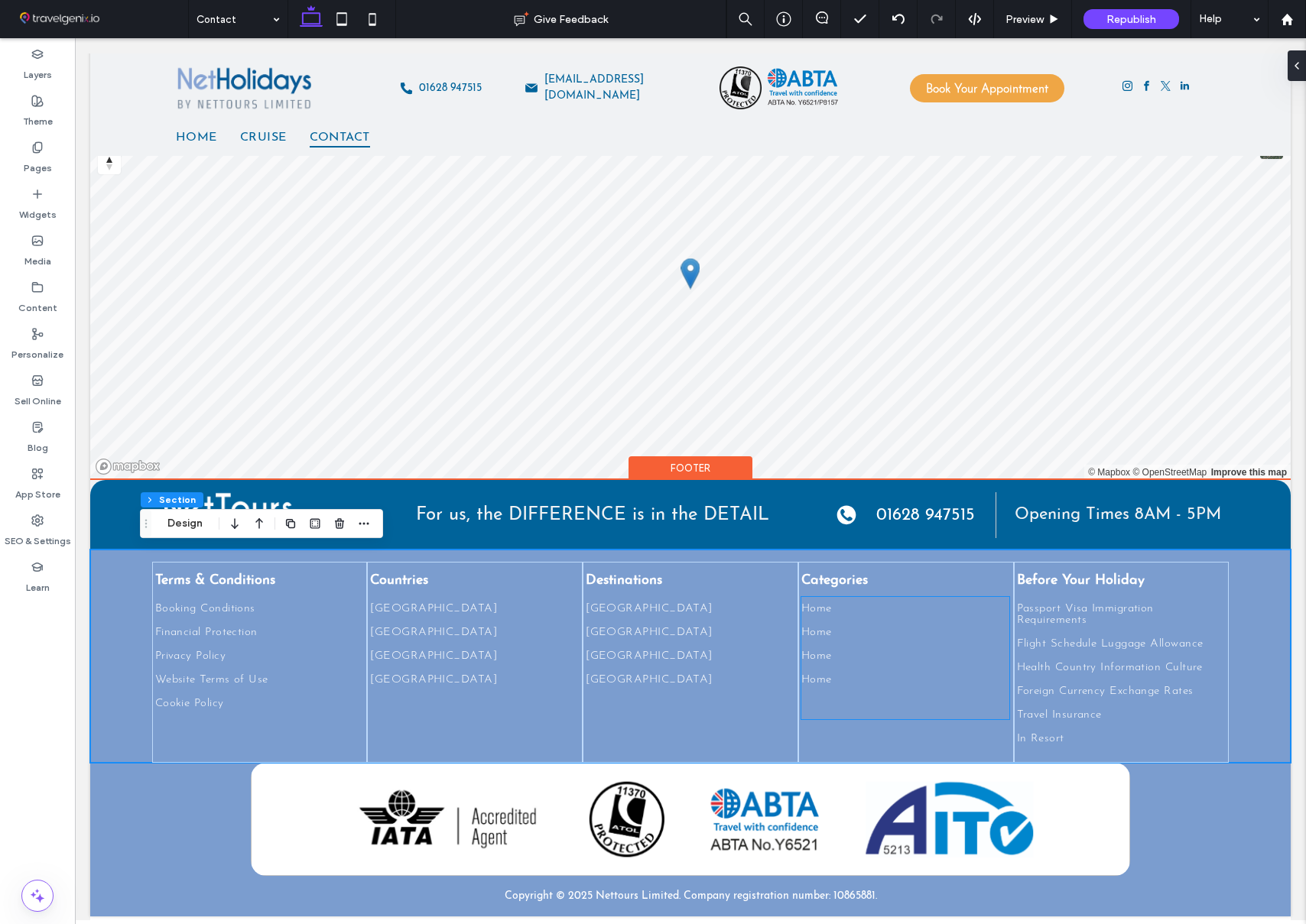
click at [992, 607] on link "Home" at bounding box center [906, 608] width 209 height 24
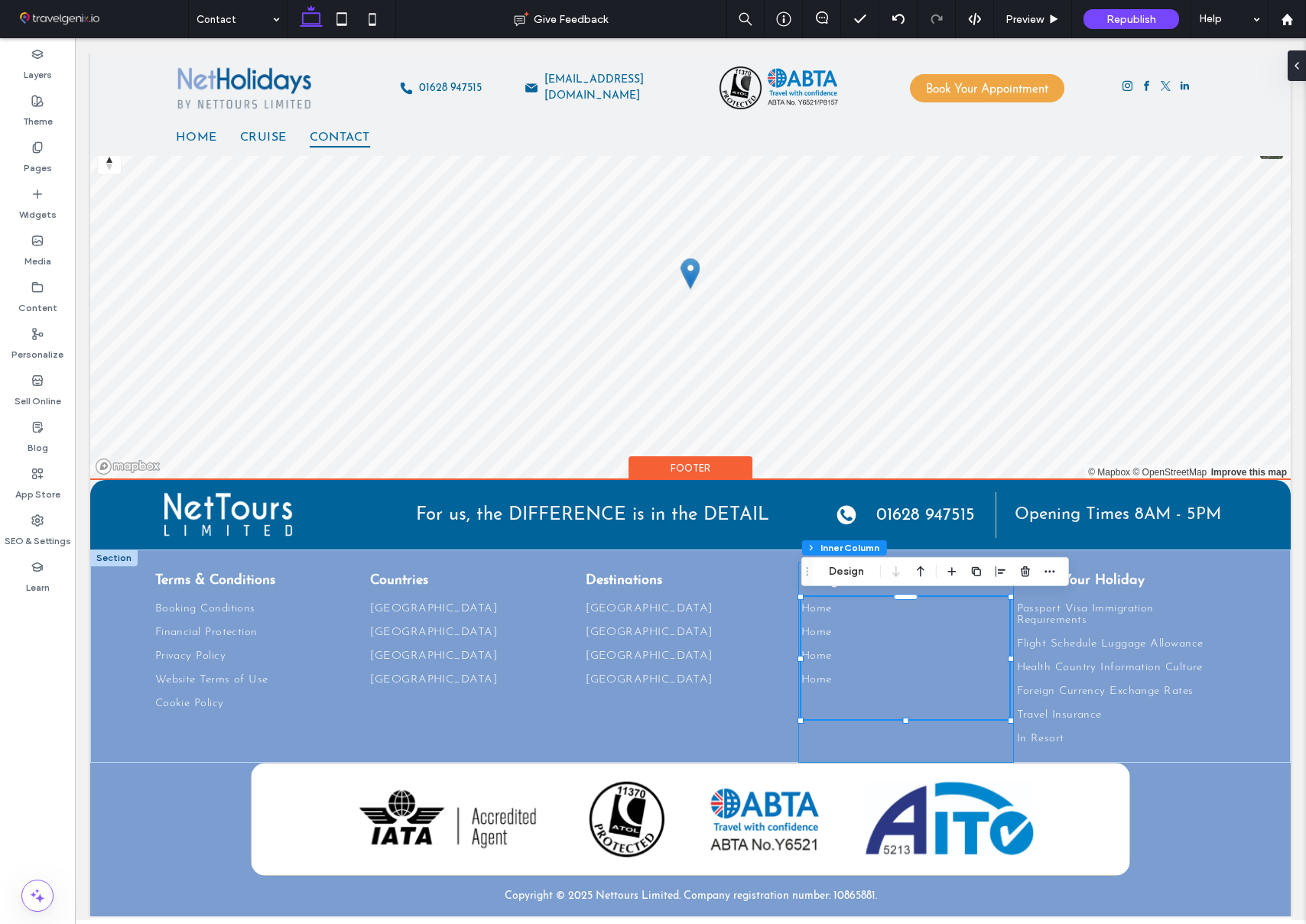
click at [993, 734] on div "Categories Home Home Home Home" at bounding box center [906, 662] width 216 height 201
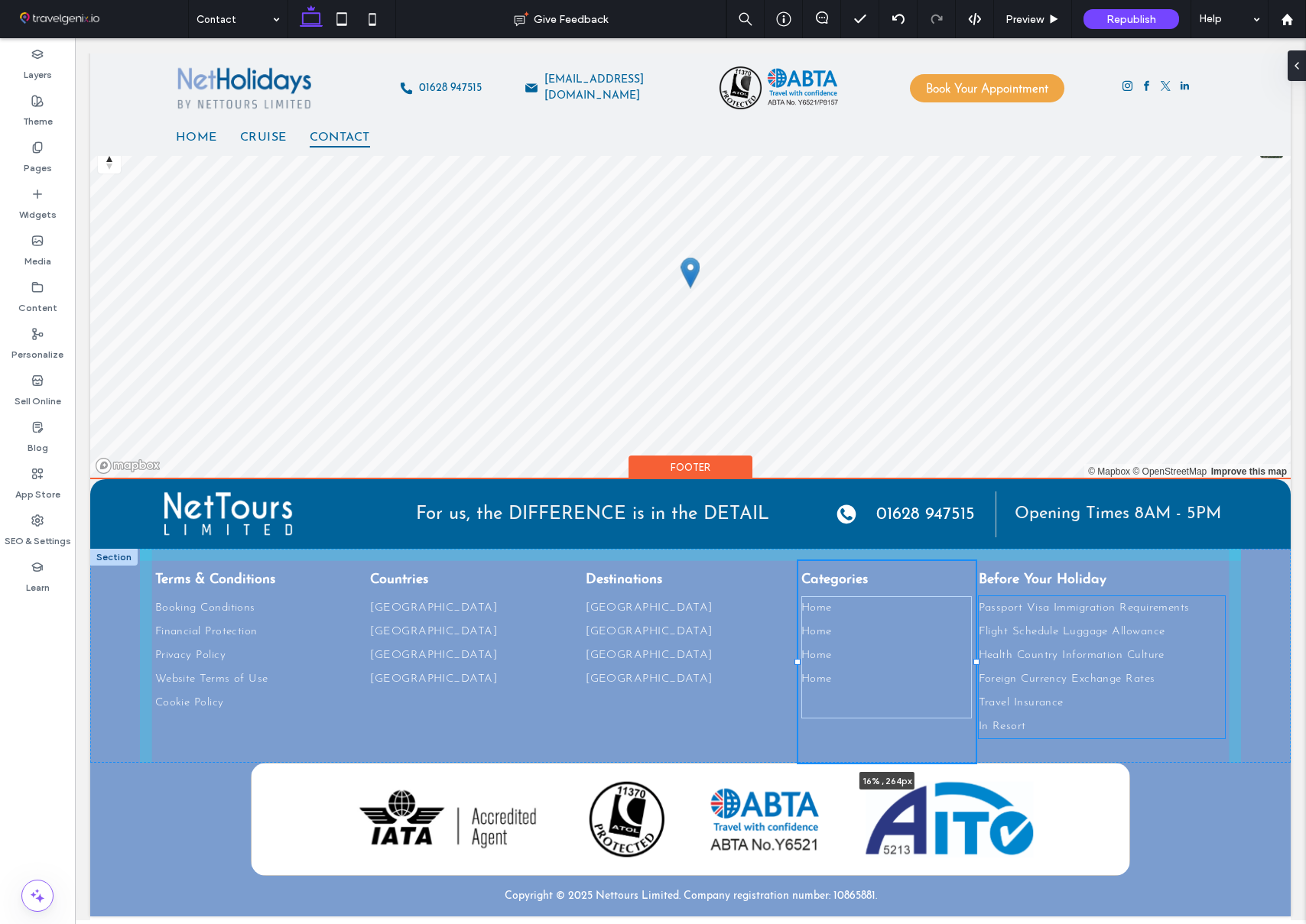
drag, startPoint x: 1014, startPoint y: 660, endPoint x: 975, endPoint y: 658, distance: 39.1
click at [975, 659] on div at bounding box center [976, 662] width 6 height 6
type input "**"
type input "*****"
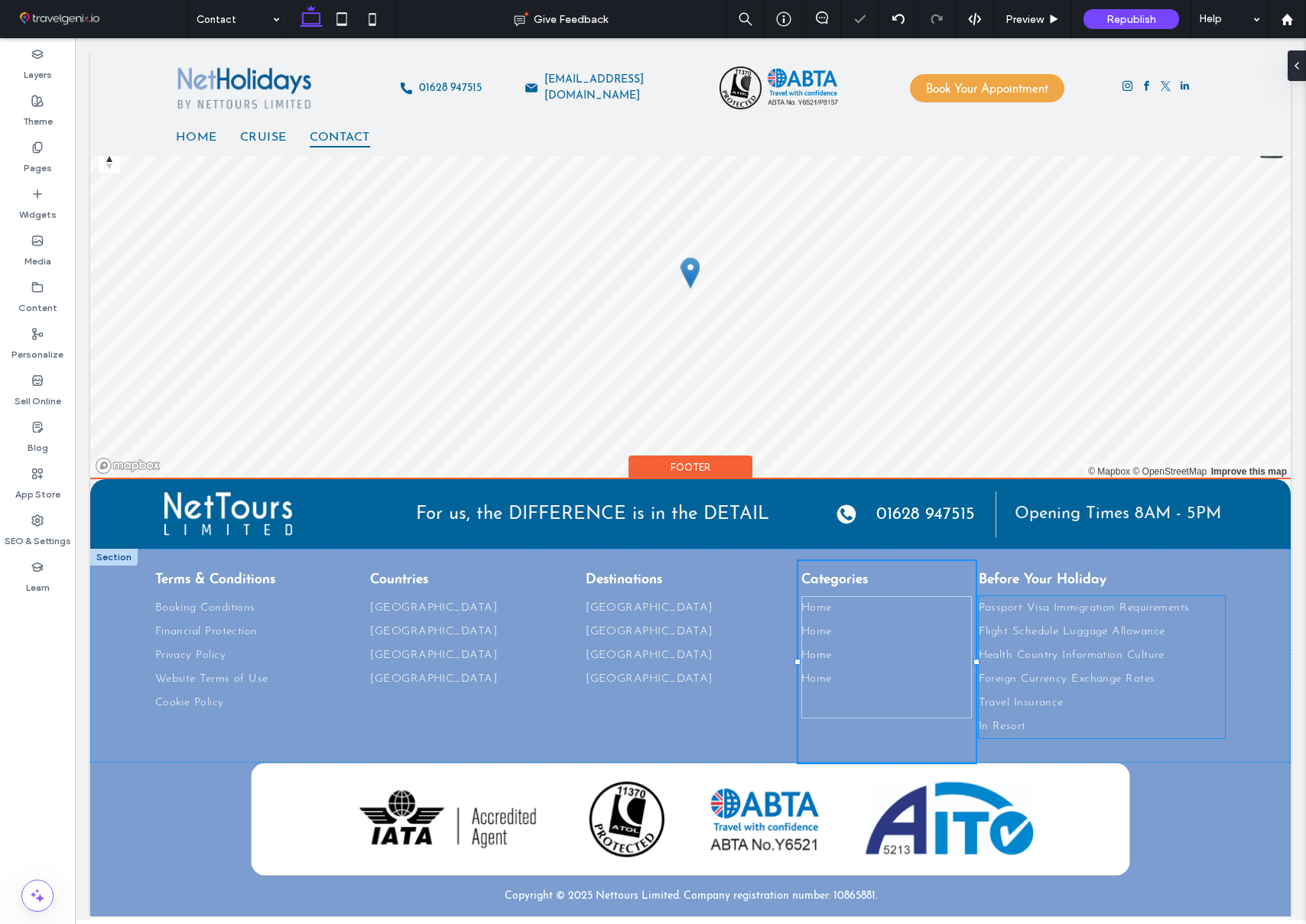
scroll to position [914, 0]
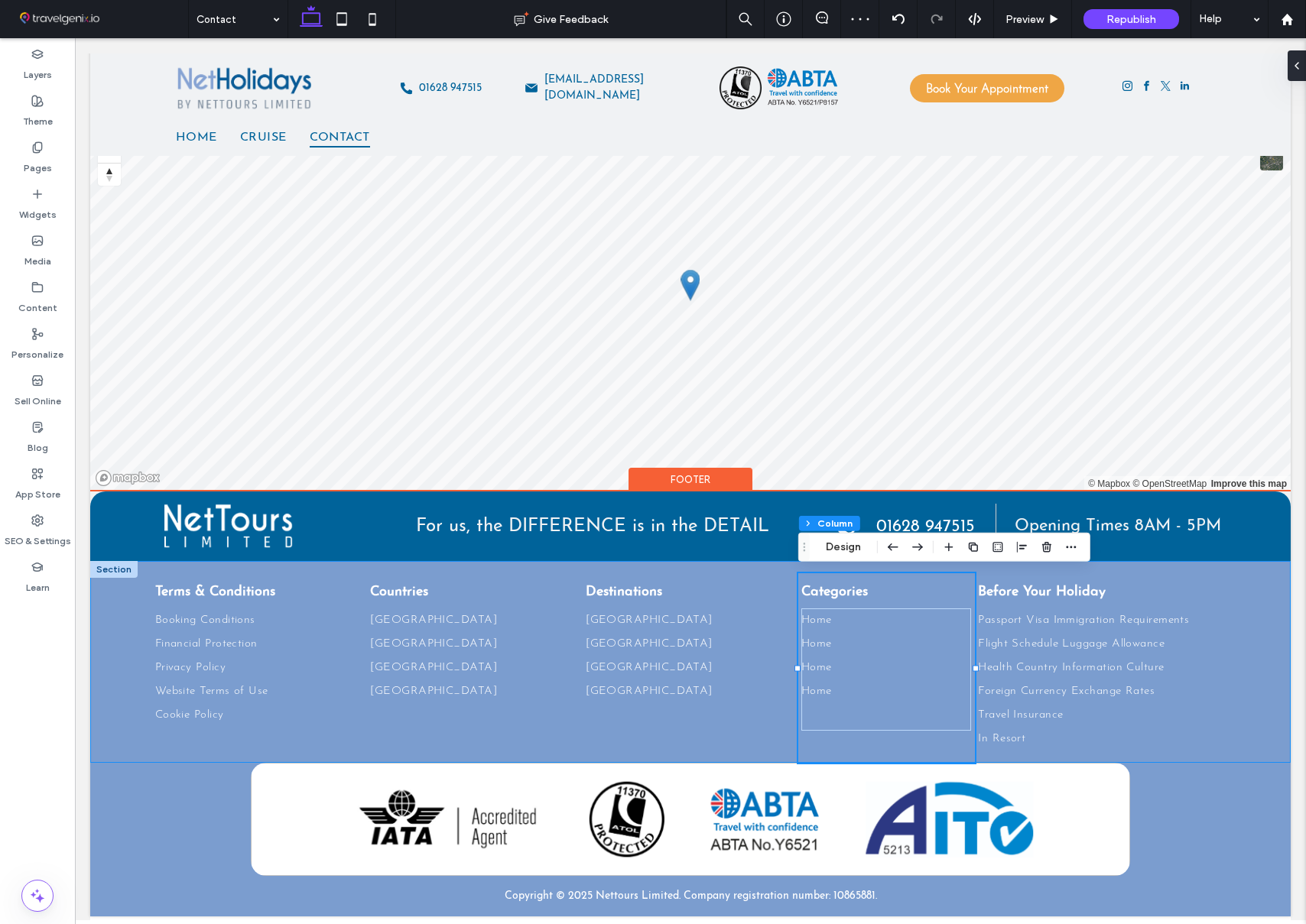
click at [1257, 577] on div "Terms & Conditions Booking Conditions Financial Protection Privacy Policy Websi…" at bounding box center [691, 662] width 1201 height 202
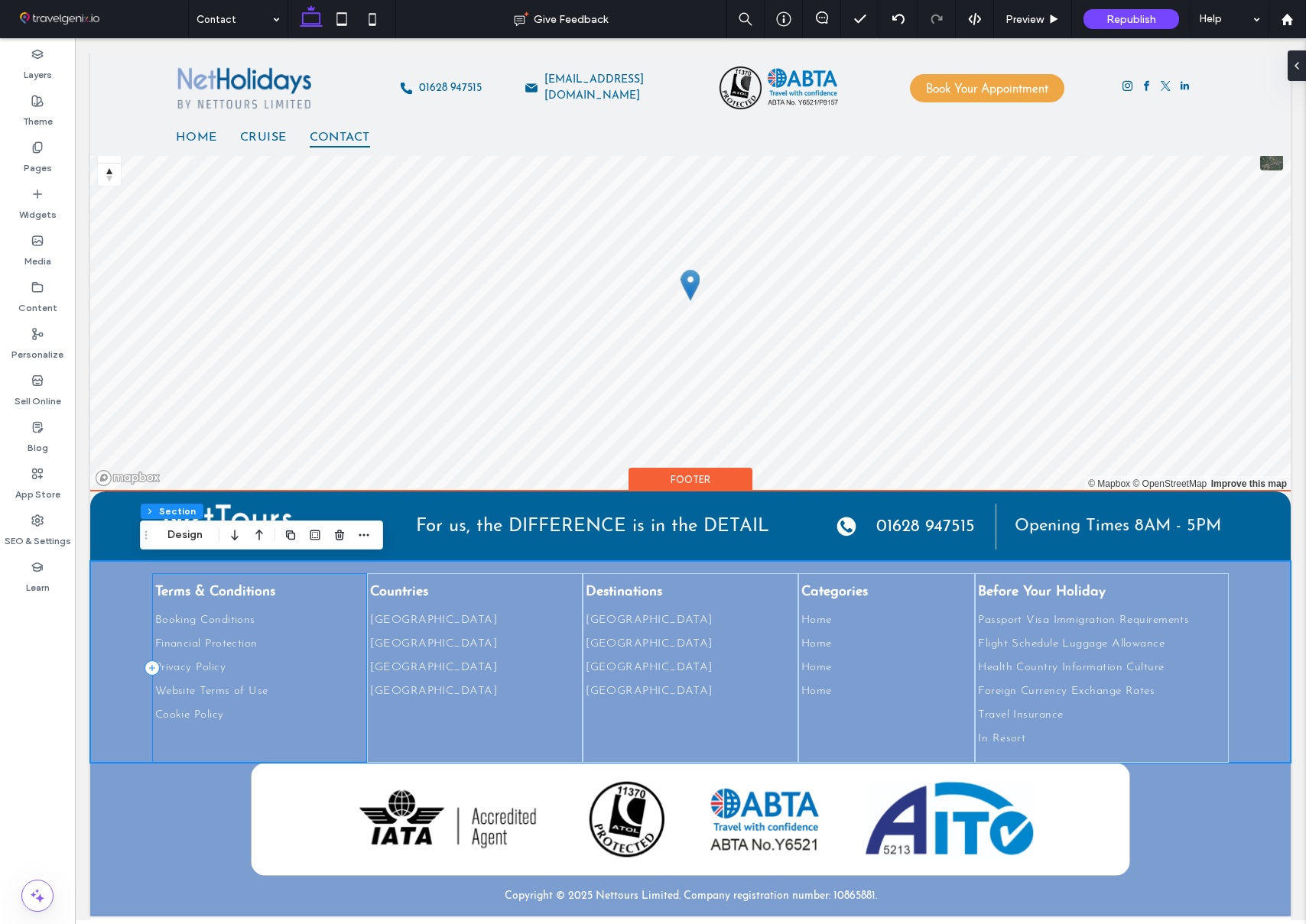
click at [309, 579] on div "Terms & Conditions Booking Conditions Financial Protection Privacy Policy Websi…" at bounding box center [260, 668] width 216 height 190
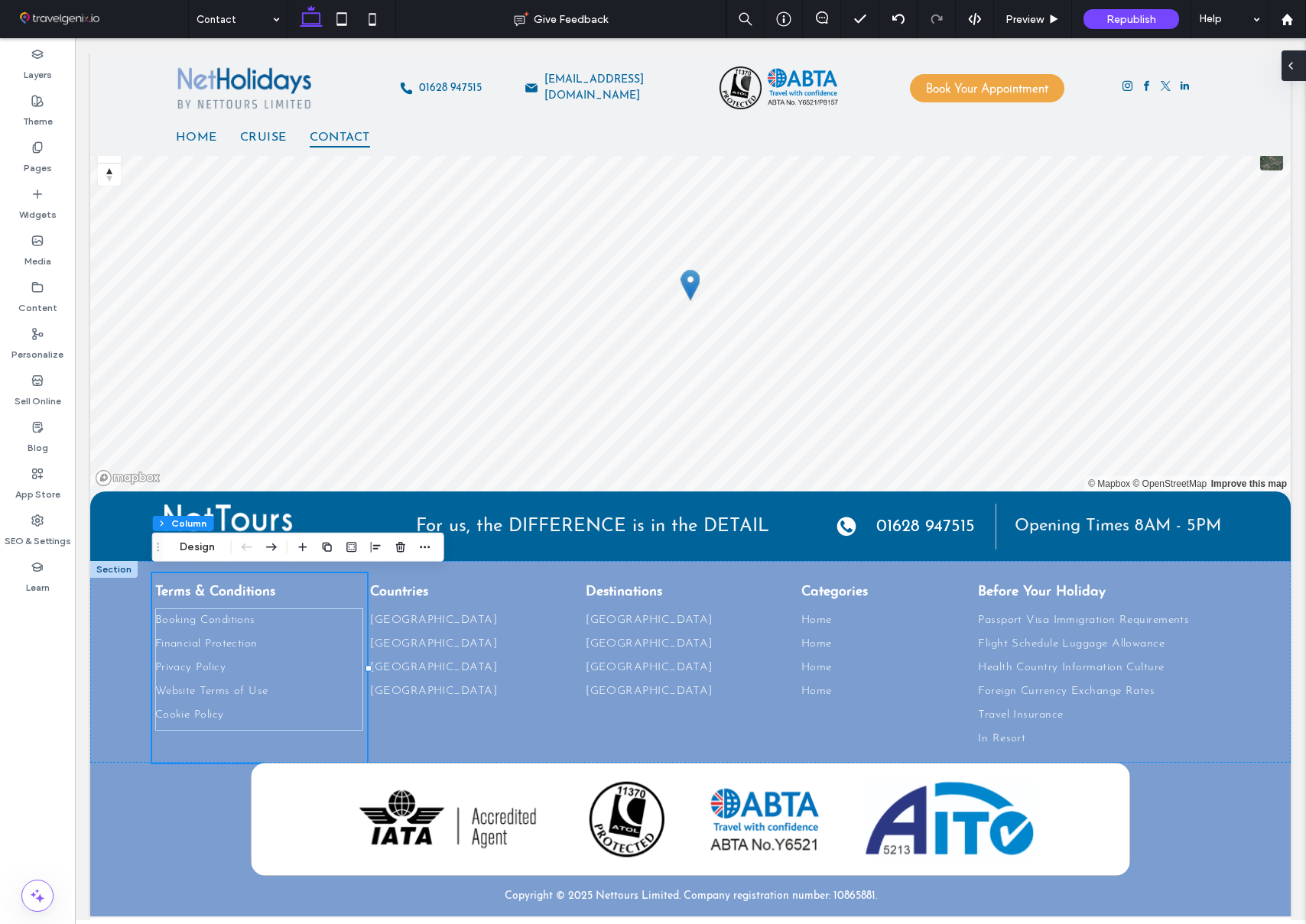
click at [1288, 67] on icon at bounding box center [1291, 66] width 12 height 12
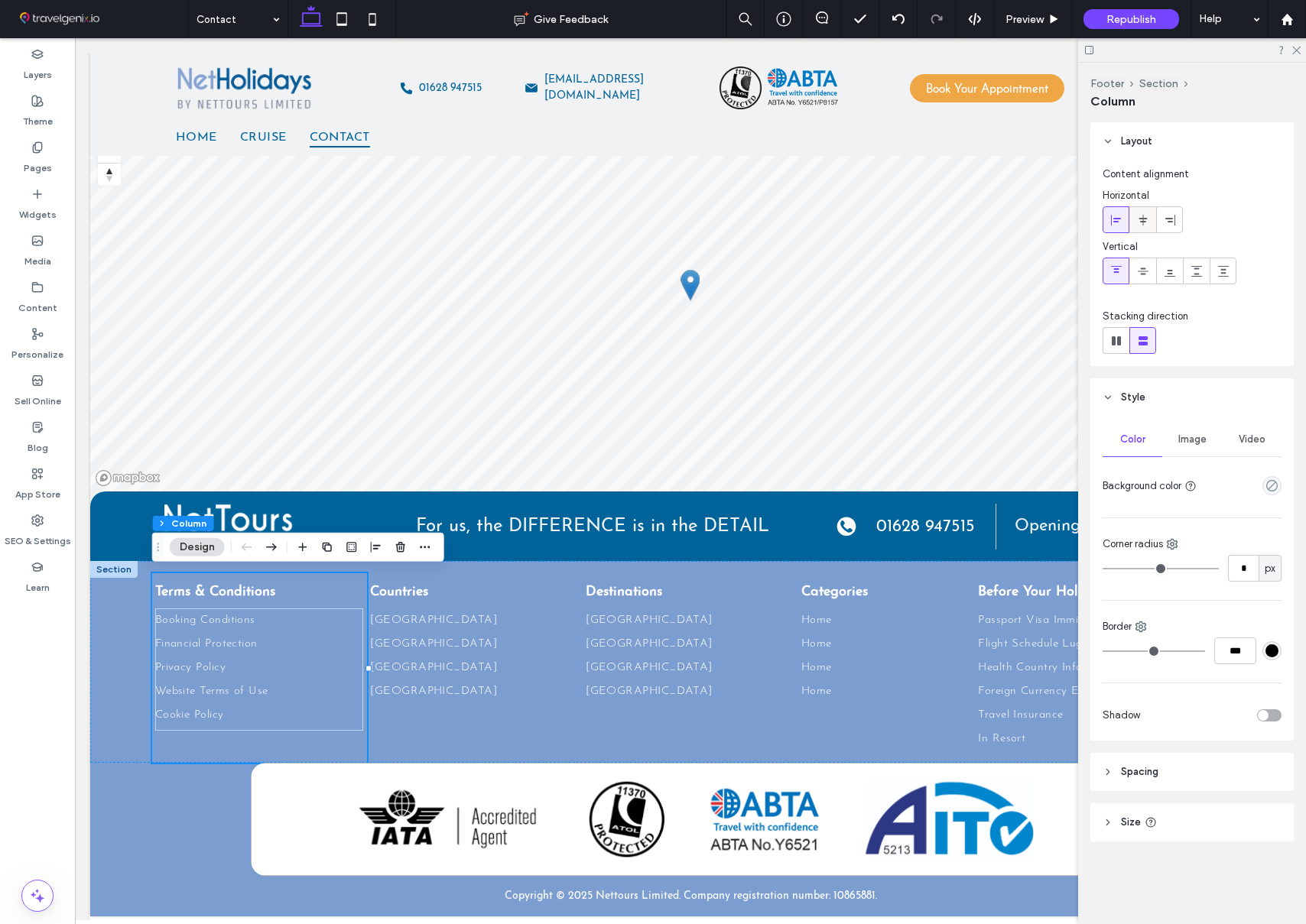
click at [1147, 214] on icon at bounding box center [1143, 221] width 12 height 12
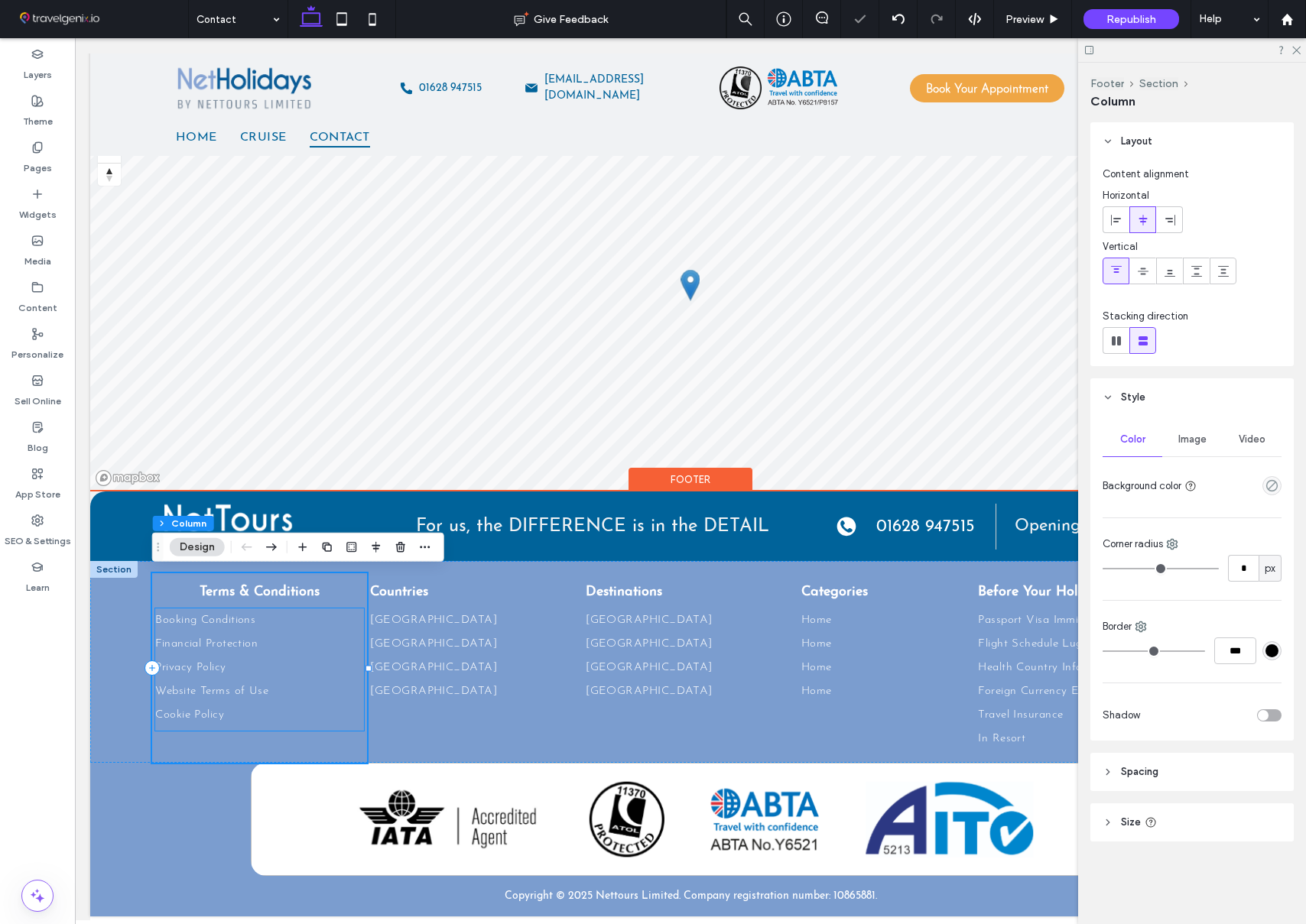
click at [351, 625] on link "Booking Conditions" at bounding box center [259, 620] width 209 height 24
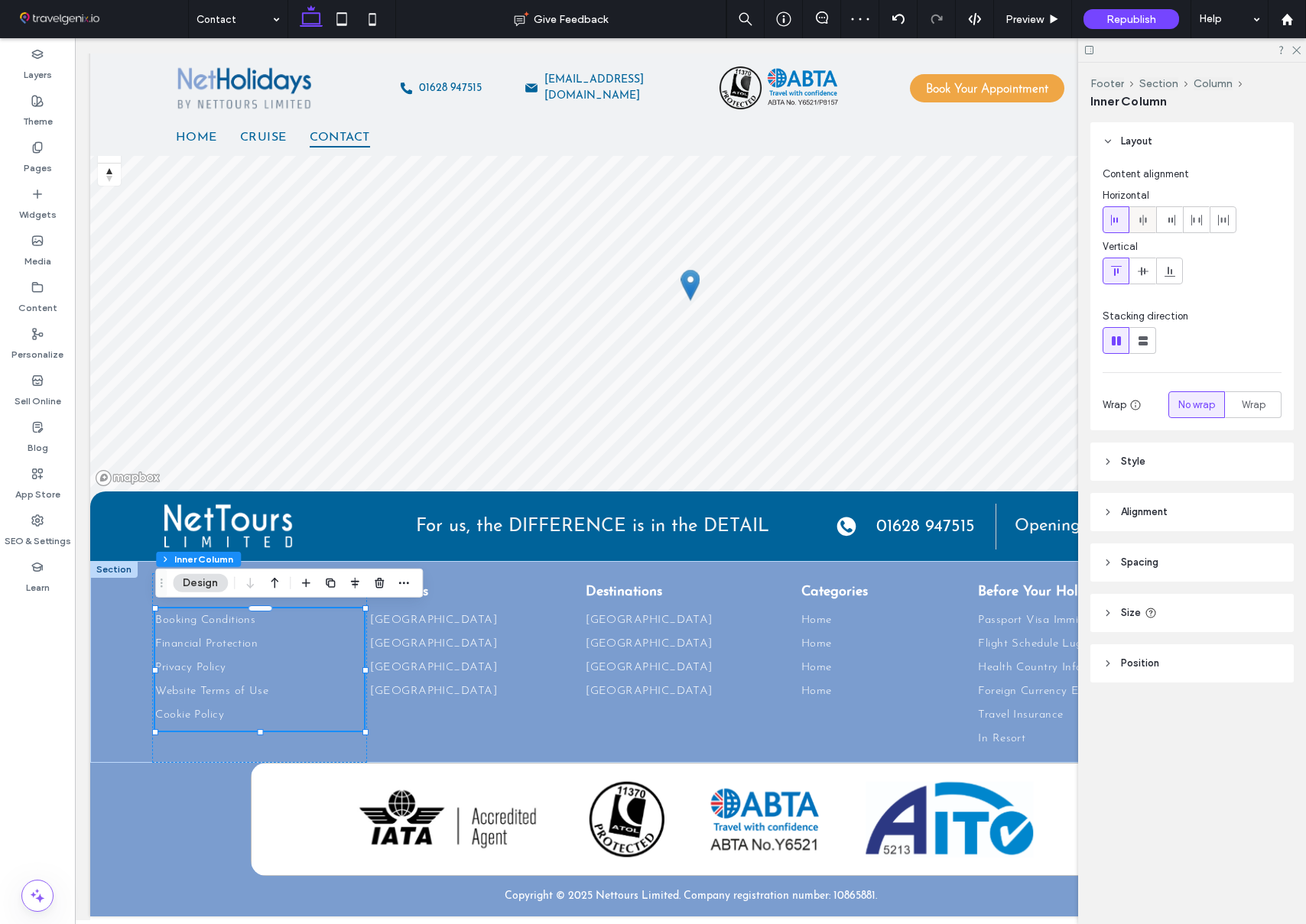
click at [1143, 217] on icon at bounding box center [1143, 221] width 12 height 12
type input "**"
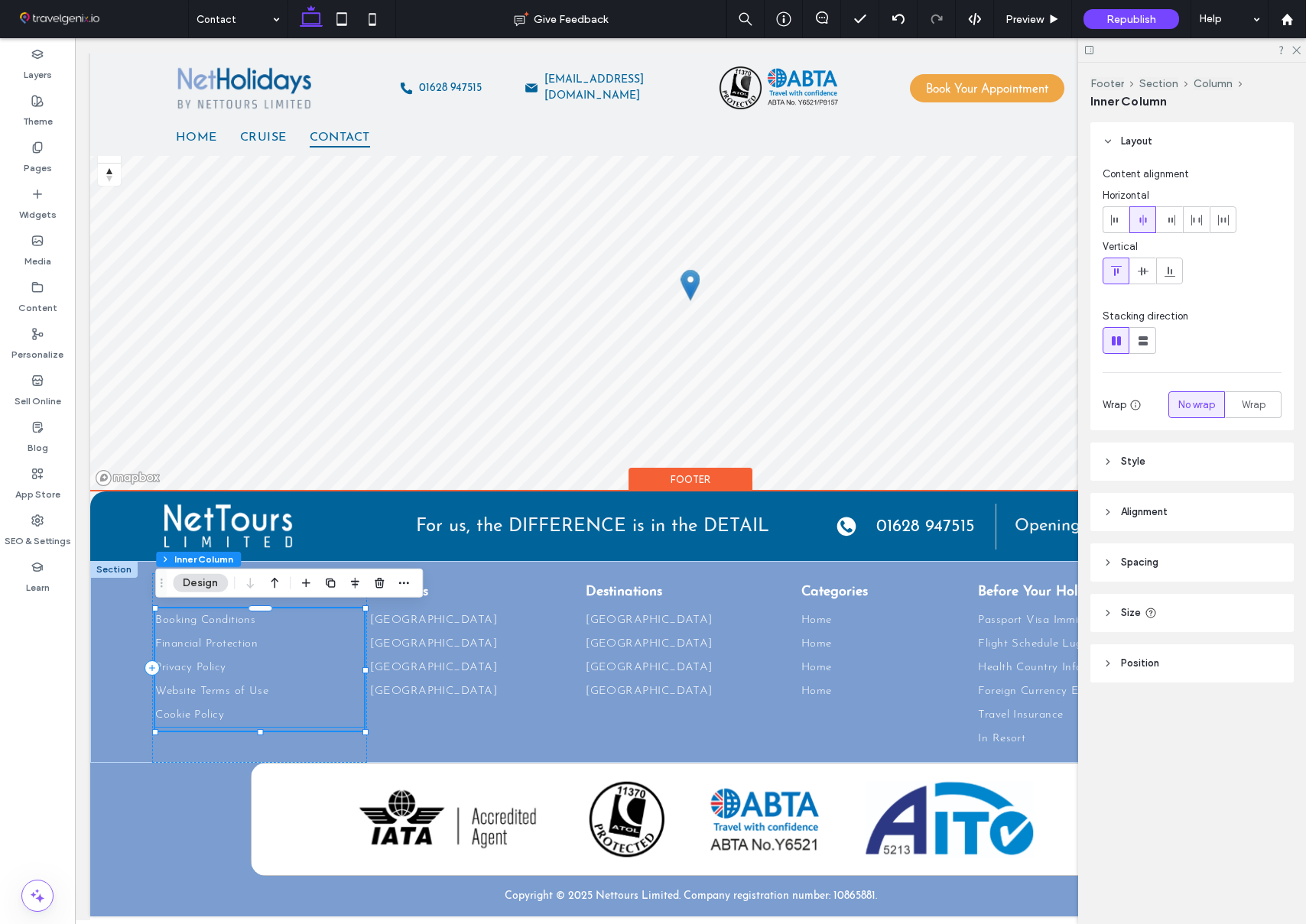
click at [344, 641] on link "Financial Protection" at bounding box center [259, 644] width 209 height 24
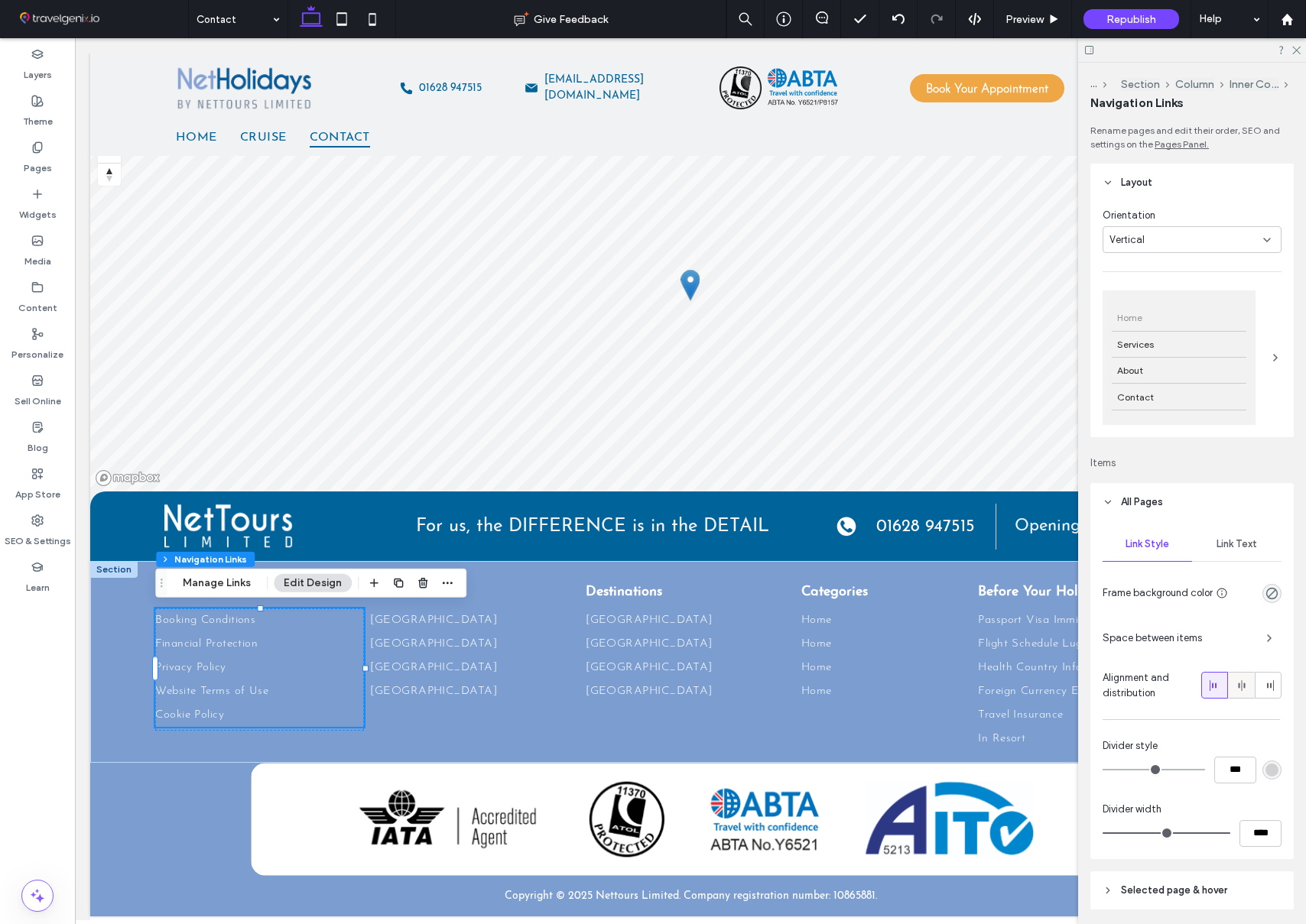
click at [1245, 679] on icon at bounding box center [1242, 686] width 12 height 12
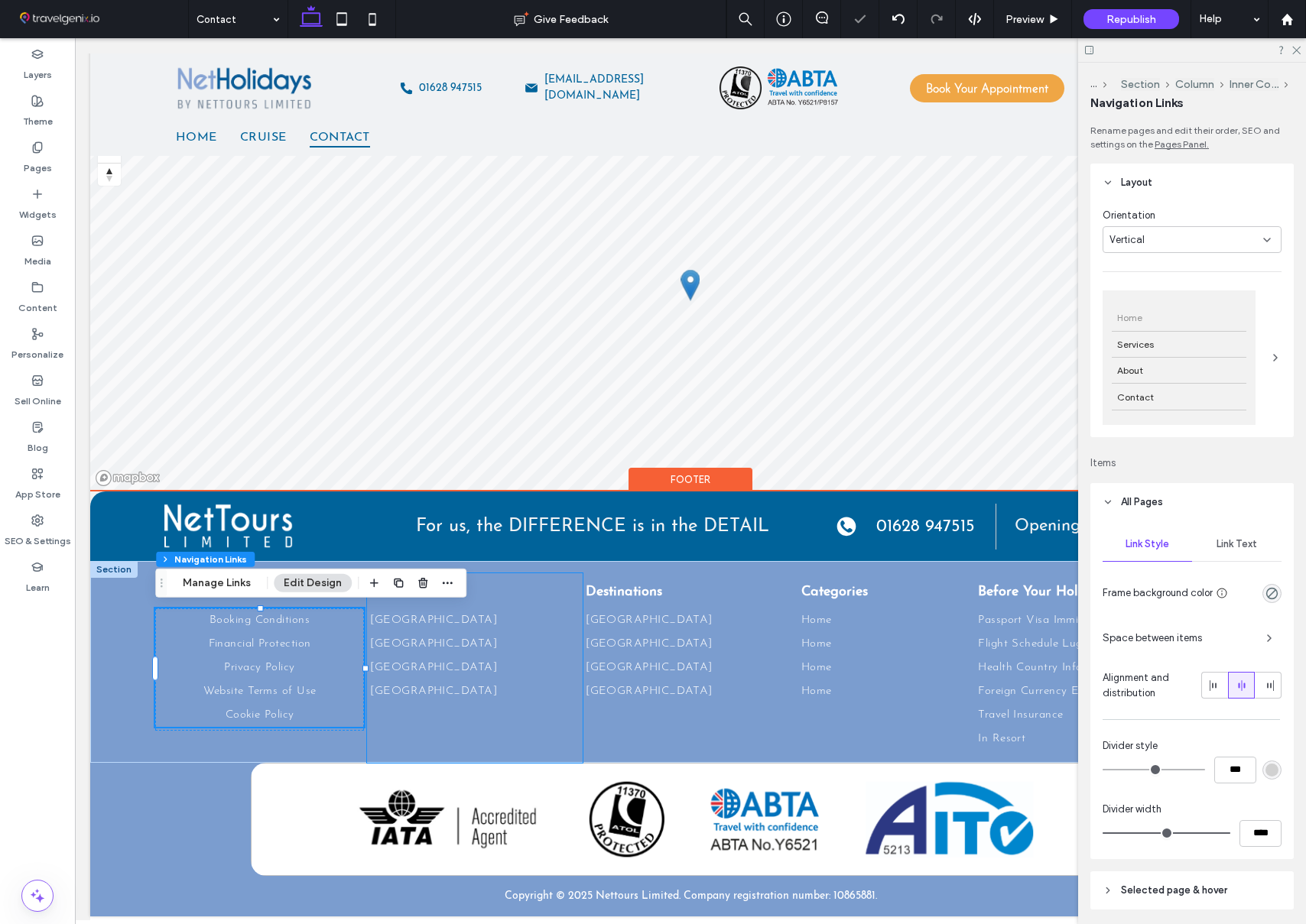
click at [536, 583] on div "Countries [GEOGRAPHIC_DATA] [GEOGRAPHIC_DATA] [GEOGRAPHIC_DATA] [GEOGRAPHIC_DAT…" at bounding box center [475, 668] width 216 height 190
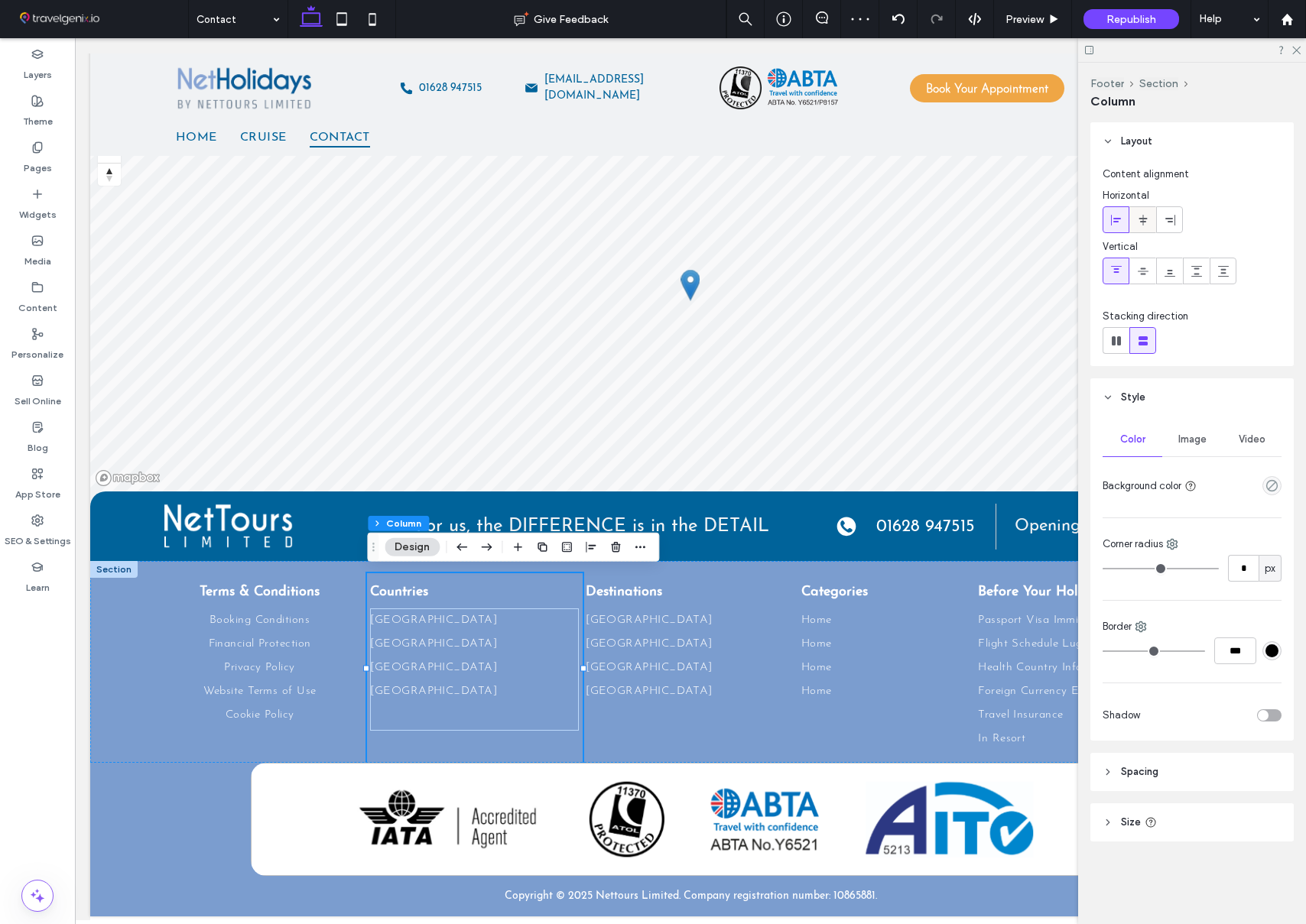
click at [1143, 223] on use at bounding box center [1143, 220] width 9 height 11
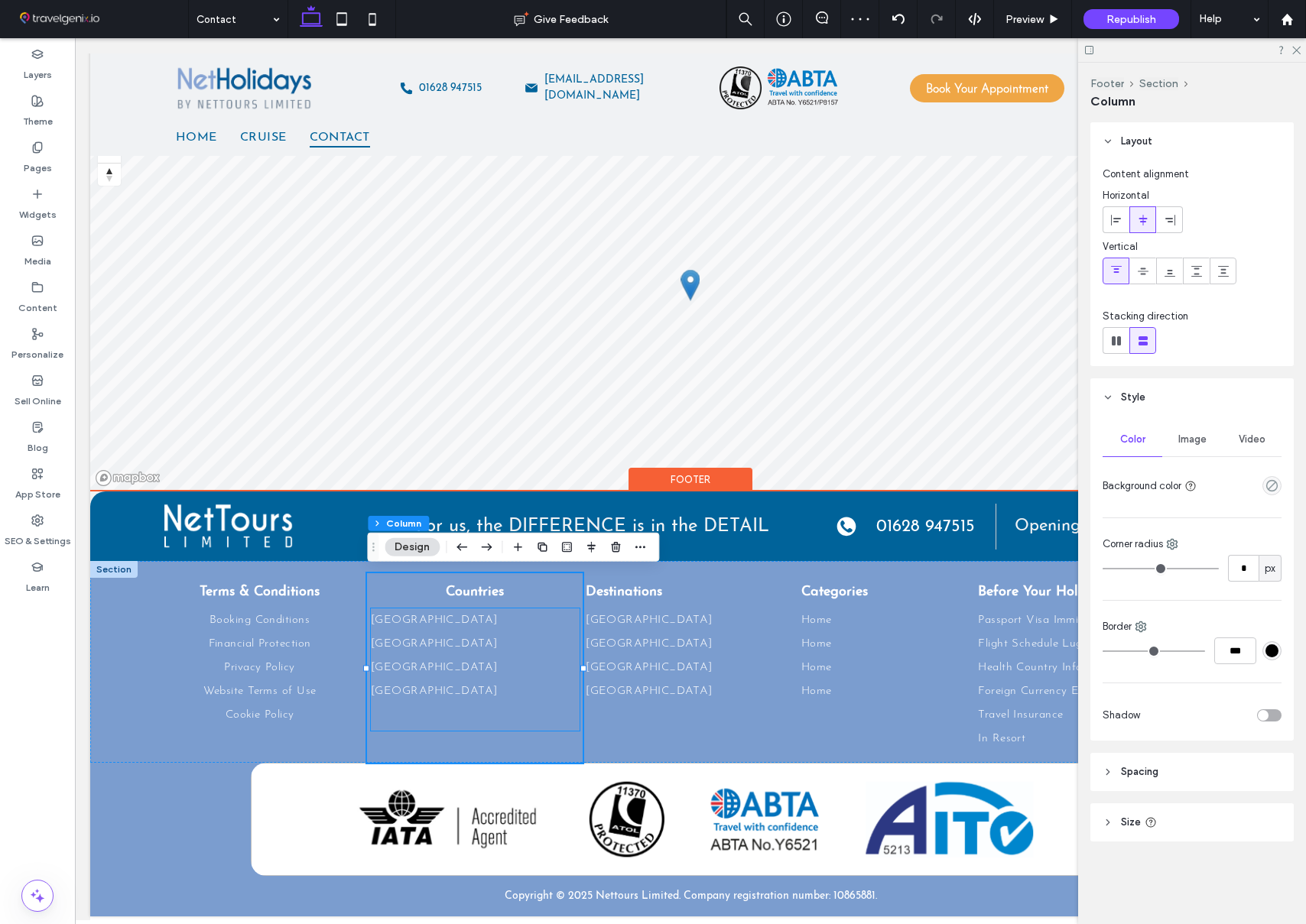
click at [564, 645] on link "[GEOGRAPHIC_DATA]" at bounding box center [475, 644] width 209 height 24
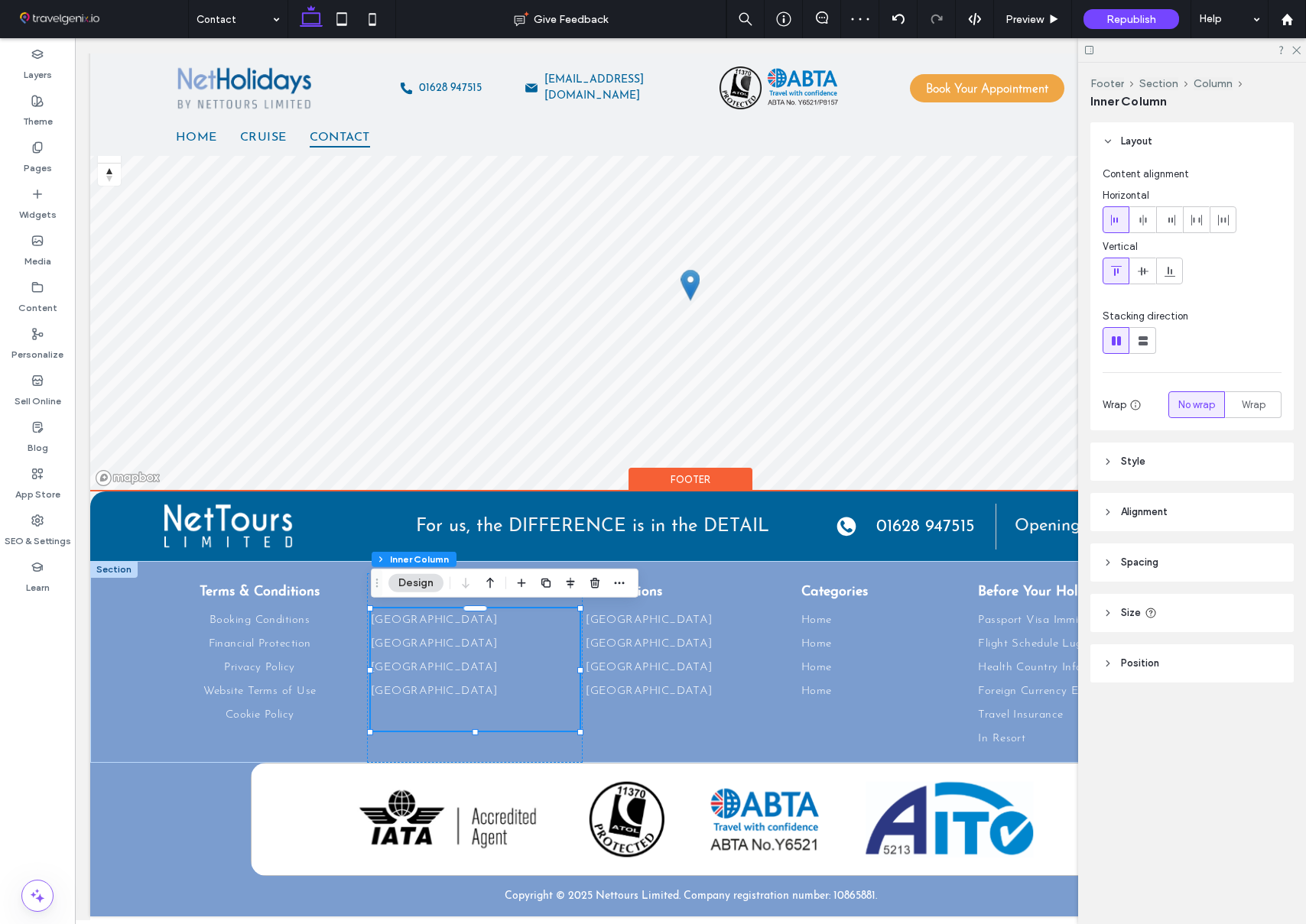
click at [564, 645] on link "[GEOGRAPHIC_DATA]" at bounding box center [475, 644] width 209 height 24
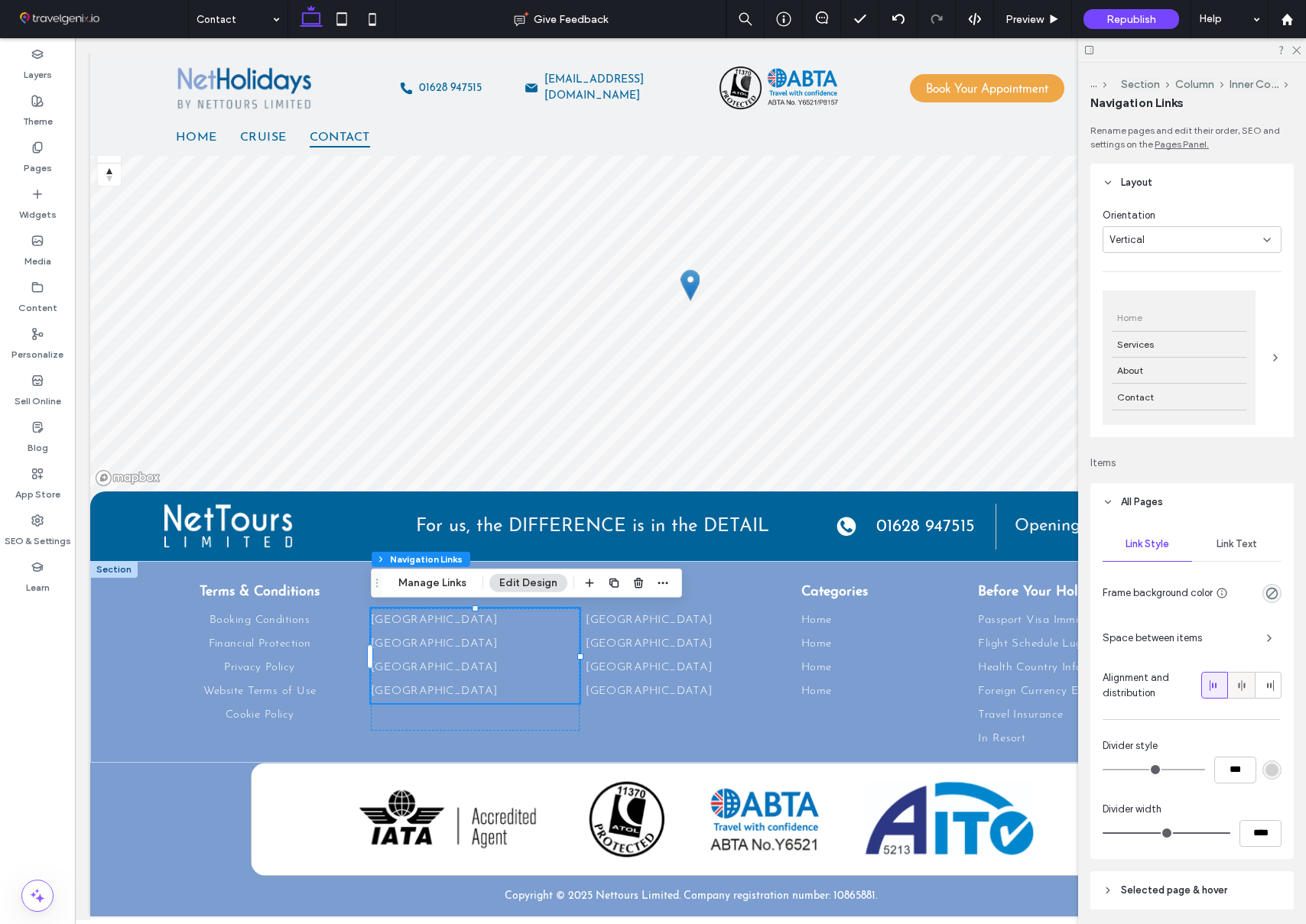
click at [1243, 686] on use at bounding box center [1241, 686] width 7 height 11
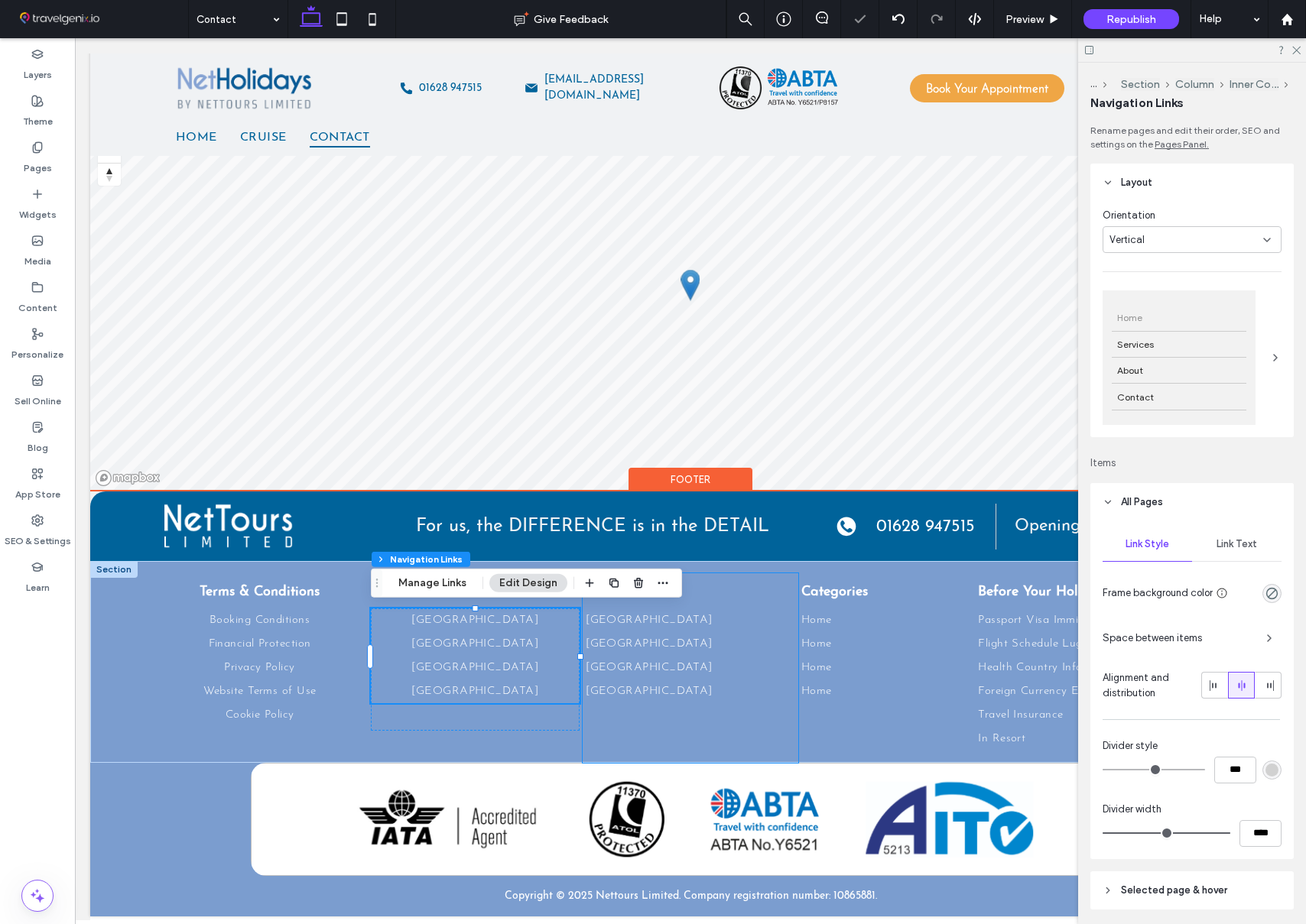
click at [735, 580] on div "Destinations [GEOGRAPHIC_DATA] [GEOGRAPHIC_DATA] [GEOGRAPHIC_DATA] [GEOGRAPHIC_…" at bounding box center [691, 668] width 216 height 190
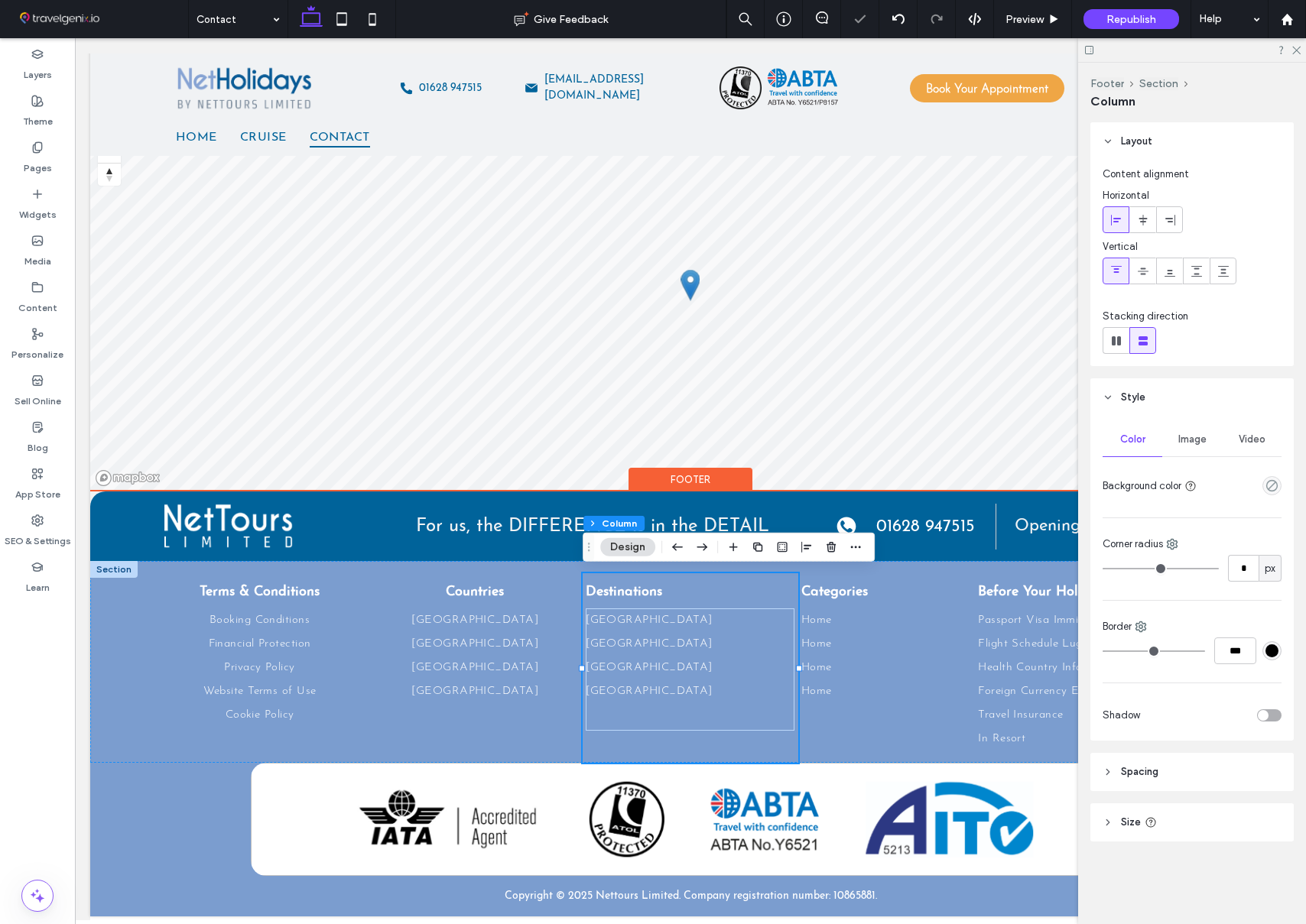
click at [735, 580] on div "Destinations [GEOGRAPHIC_DATA] [GEOGRAPHIC_DATA] [GEOGRAPHIC_DATA] [GEOGRAPHIC_…" at bounding box center [691, 668] width 216 height 190
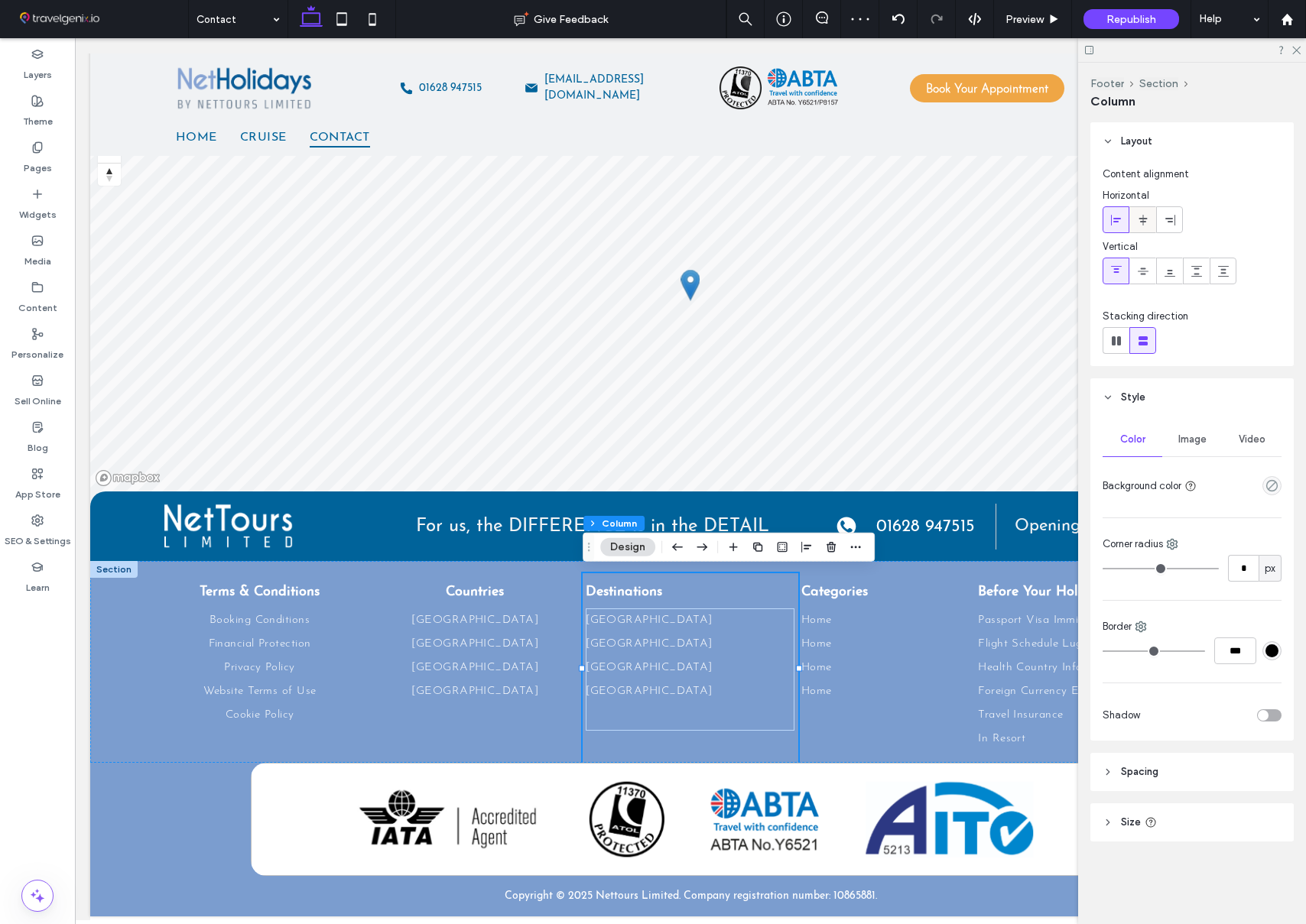
click at [1137, 219] on icon at bounding box center [1143, 221] width 12 height 12
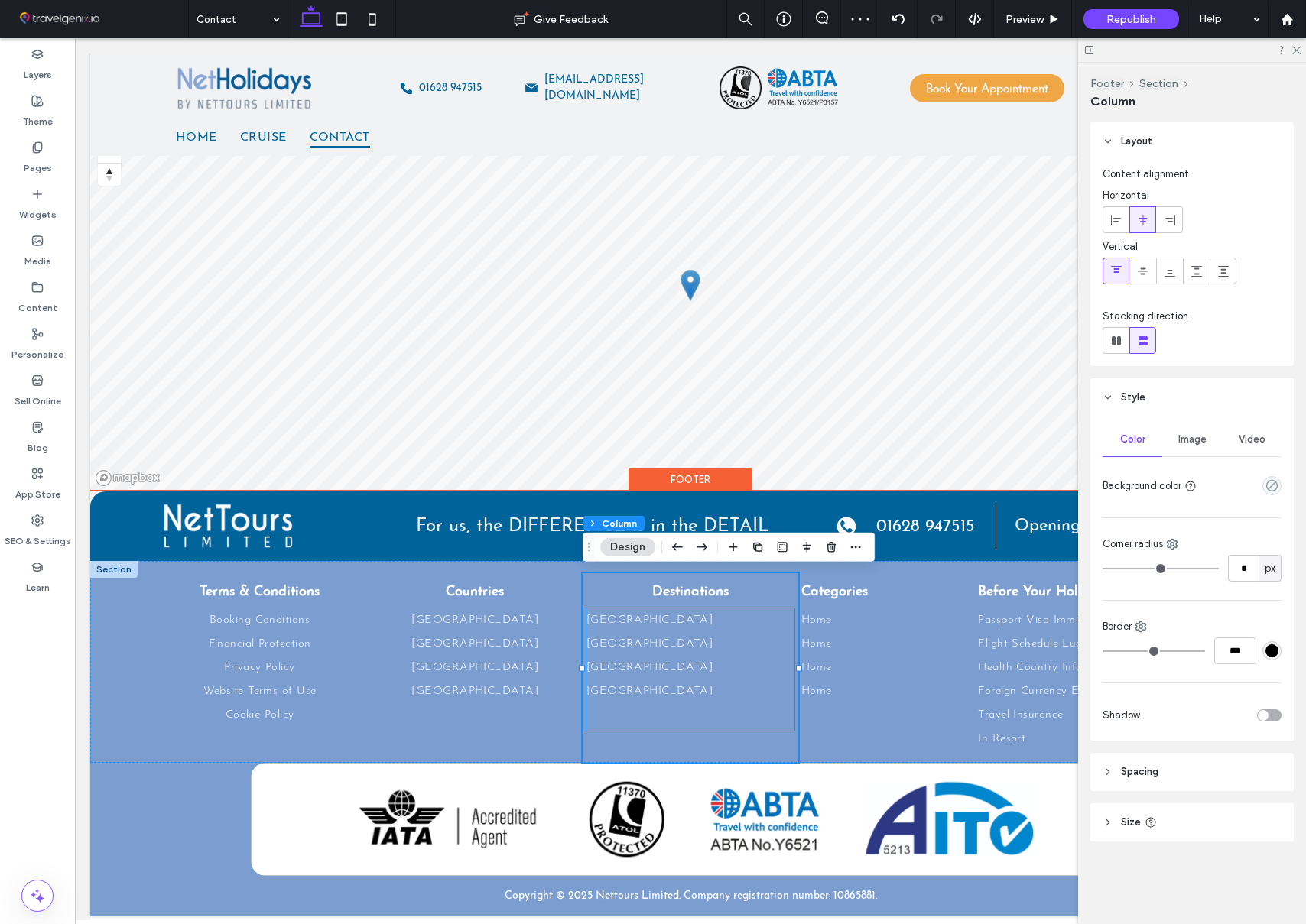
click at [730, 645] on link "[GEOGRAPHIC_DATA]" at bounding box center [691, 644] width 209 height 24
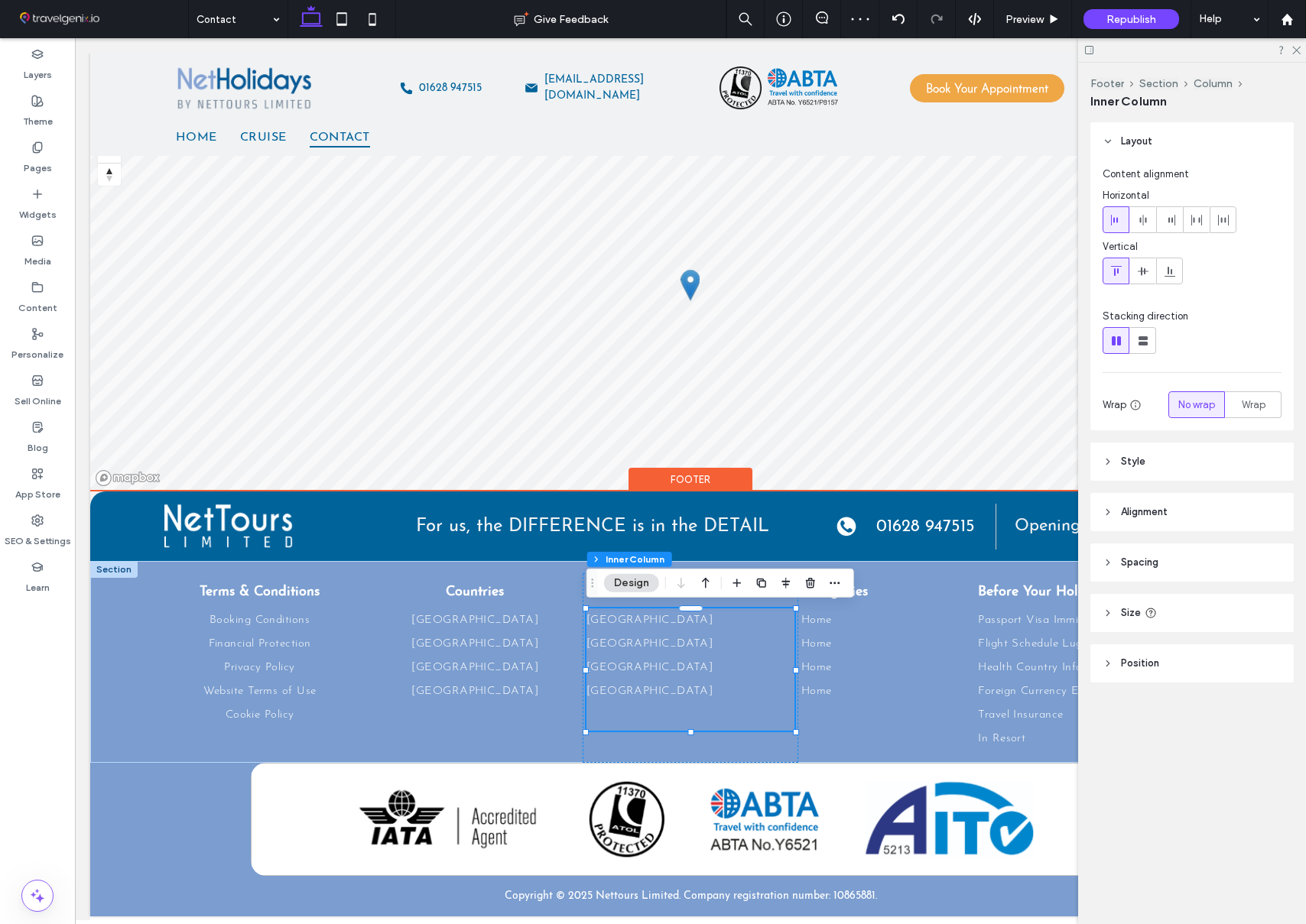
click at [730, 645] on link "[GEOGRAPHIC_DATA]" at bounding box center [691, 644] width 209 height 24
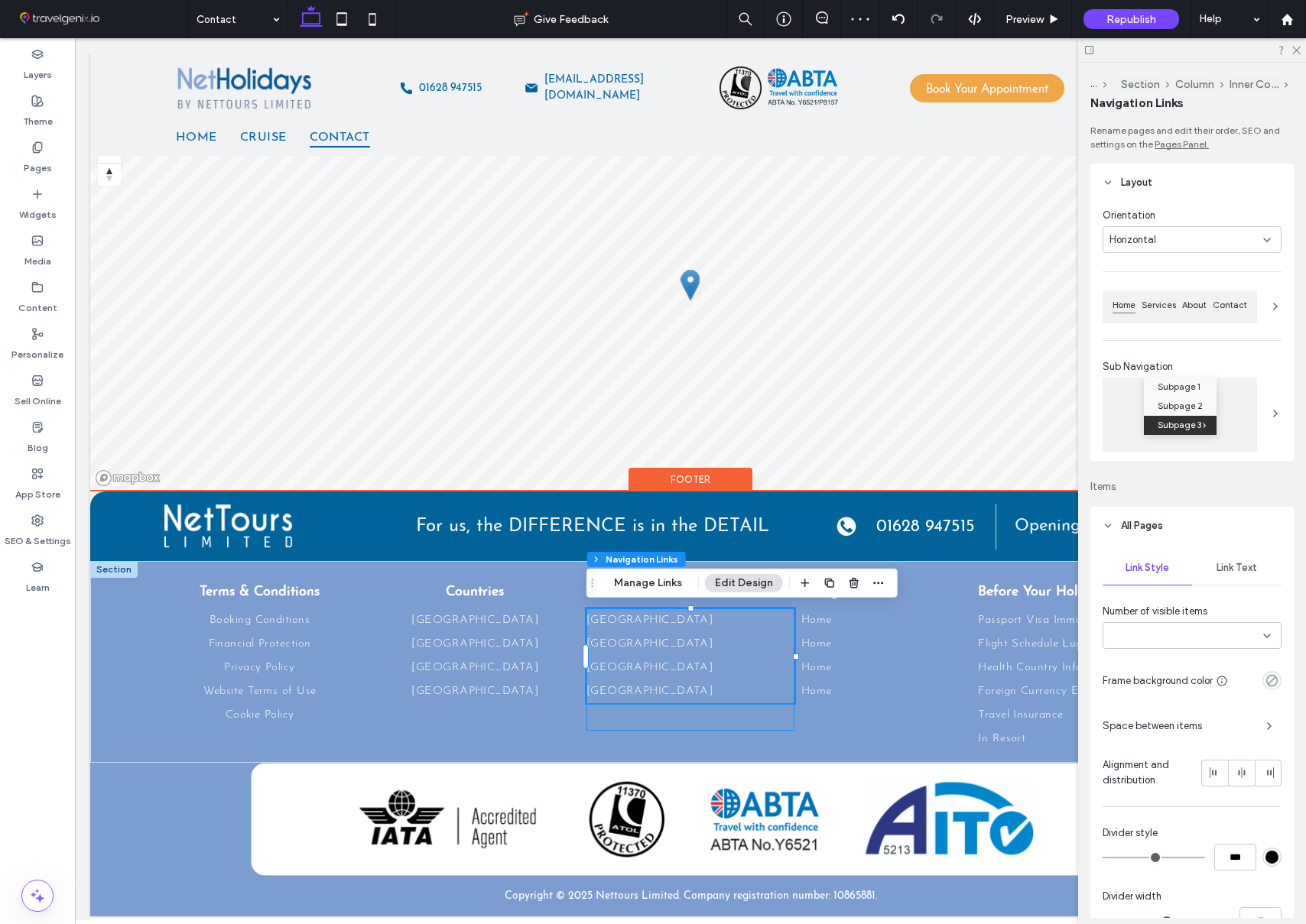
type input "***"
type input "****"
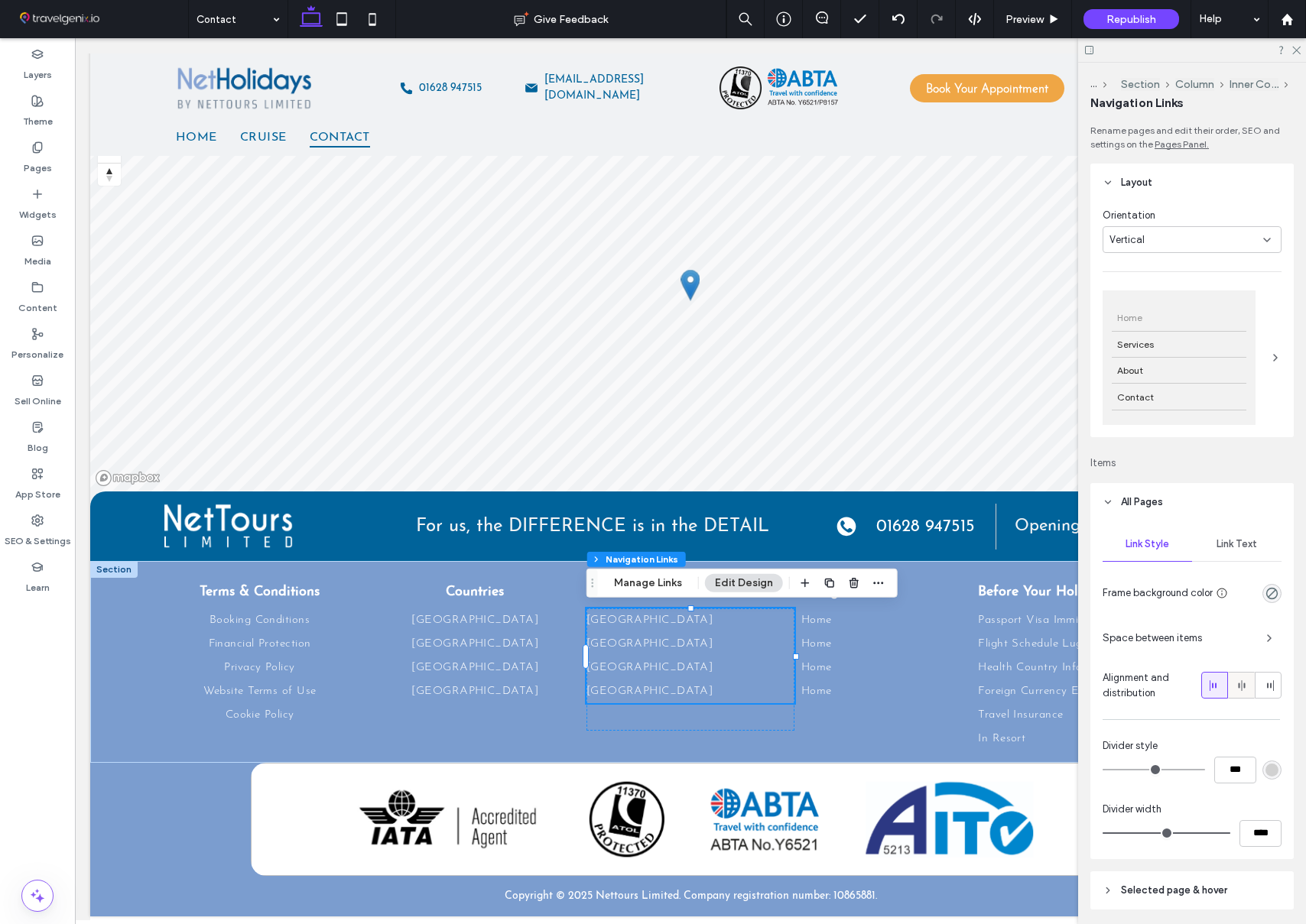
click at [1246, 683] on icon at bounding box center [1242, 686] width 12 height 12
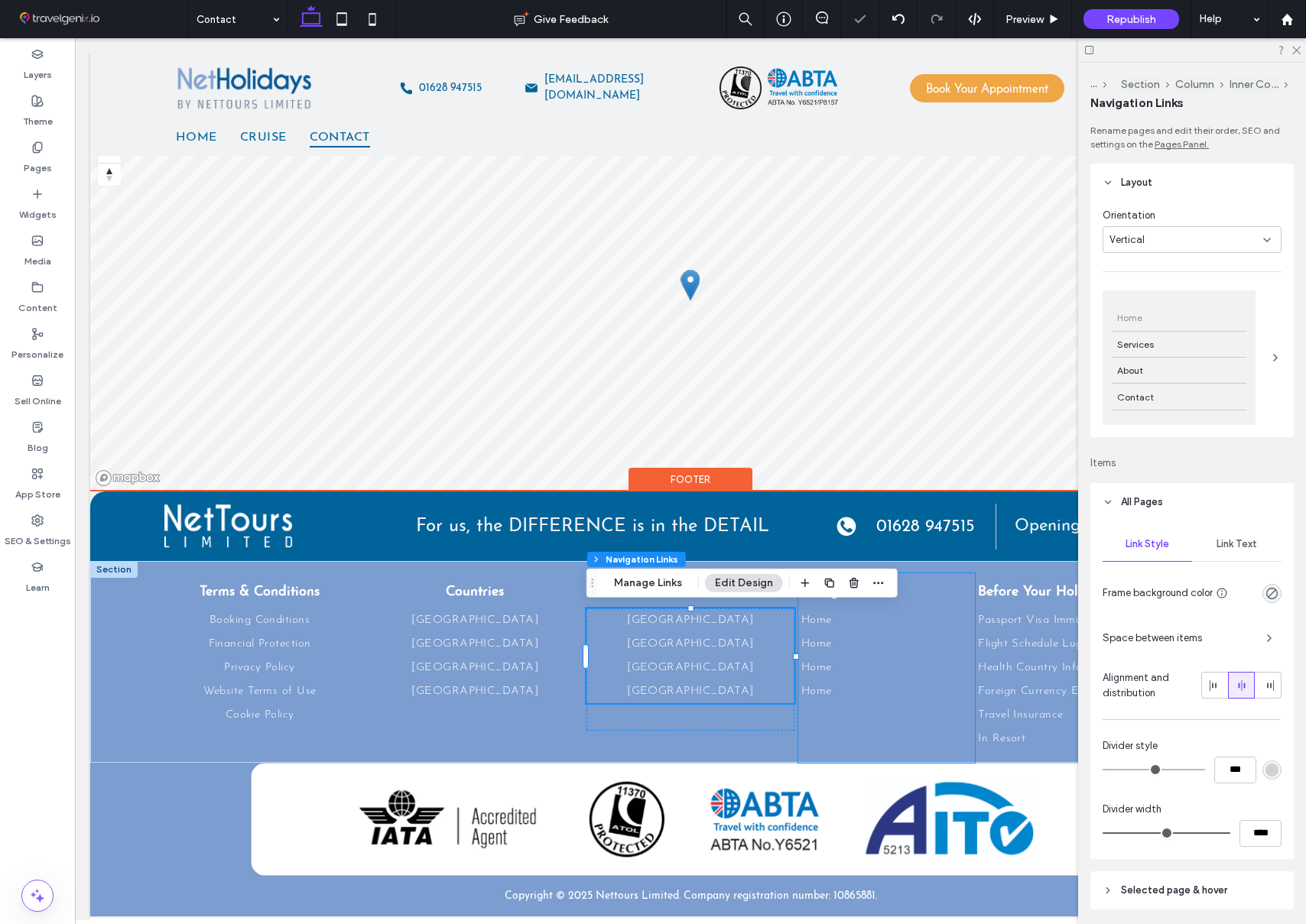
click at [938, 578] on div "Categories Home Home Home Home" at bounding box center [886, 668] width 177 height 190
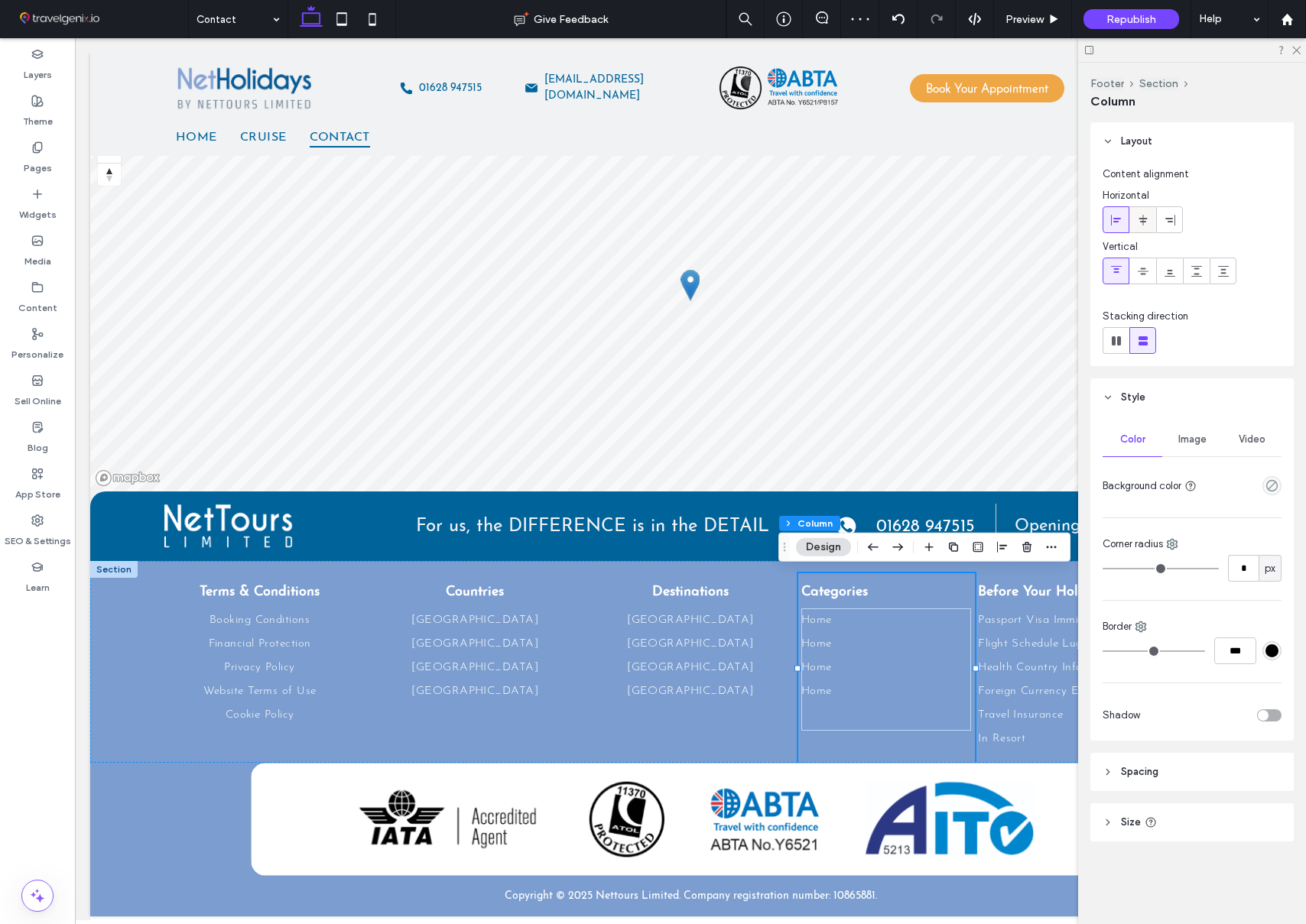
click at [1147, 222] on icon at bounding box center [1143, 221] width 12 height 12
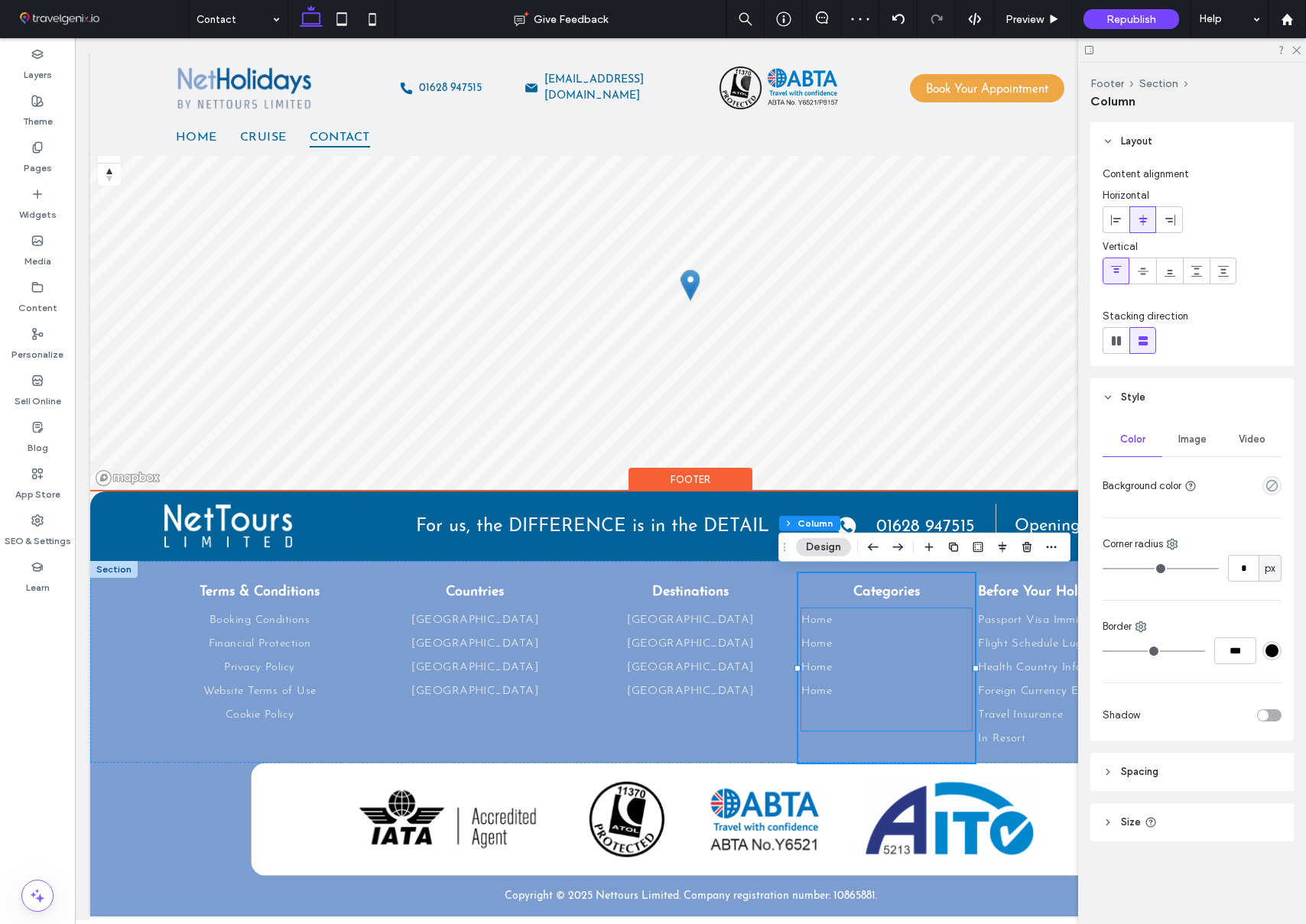
click at [914, 664] on link "Home" at bounding box center [886, 667] width 170 height 24
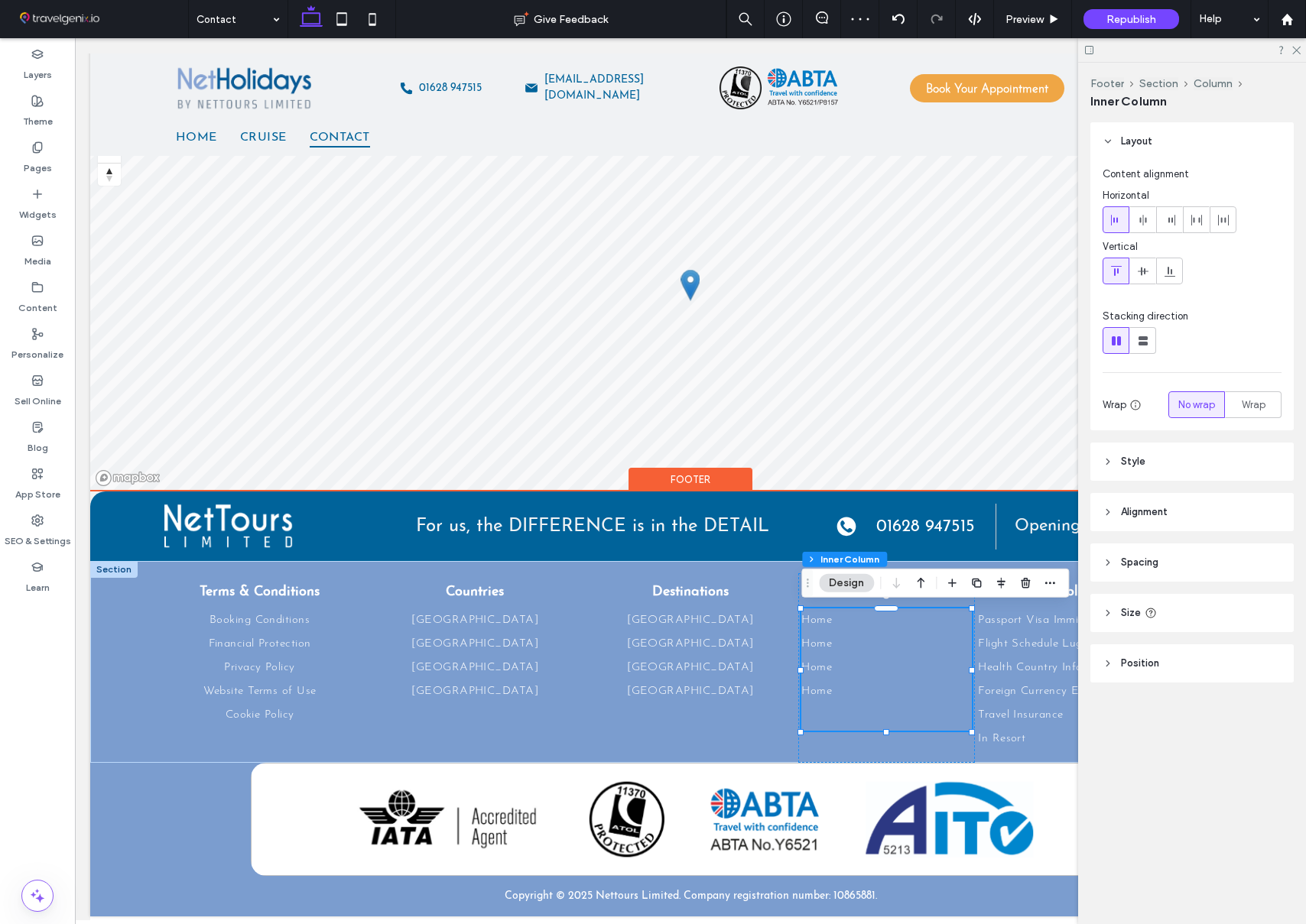
click at [914, 664] on link "Home" at bounding box center [886, 667] width 170 height 24
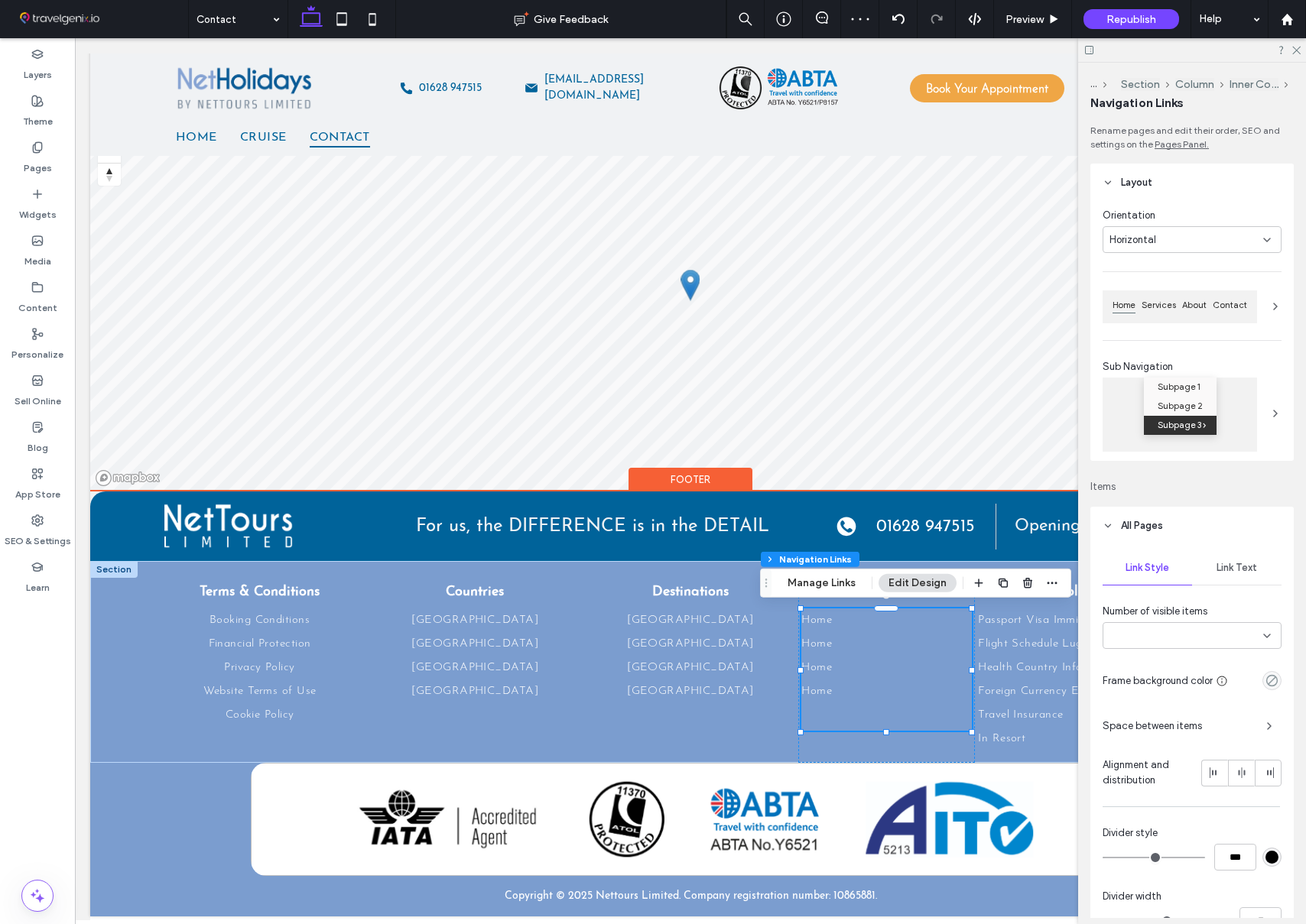
type input "***"
type input "****"
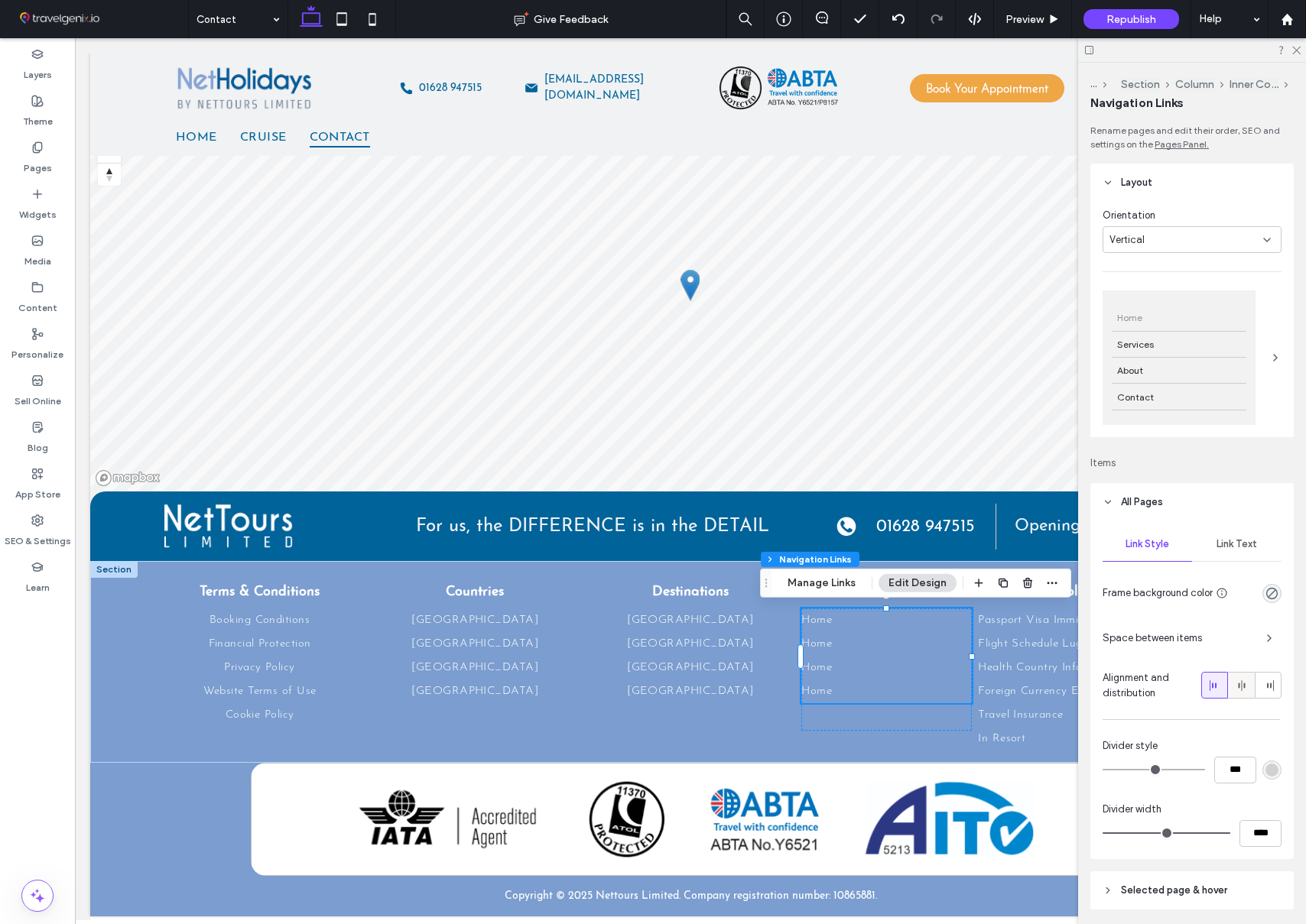
click at [1246, 690] on icon at bounding box center [1242, 686] width 12 height 12
click at [1301, 51] on div at bounding box center [1192, 50] width 228 height 24
click at [1298, 46] on icon at bounding box center [1295, 49] width 10 height 10
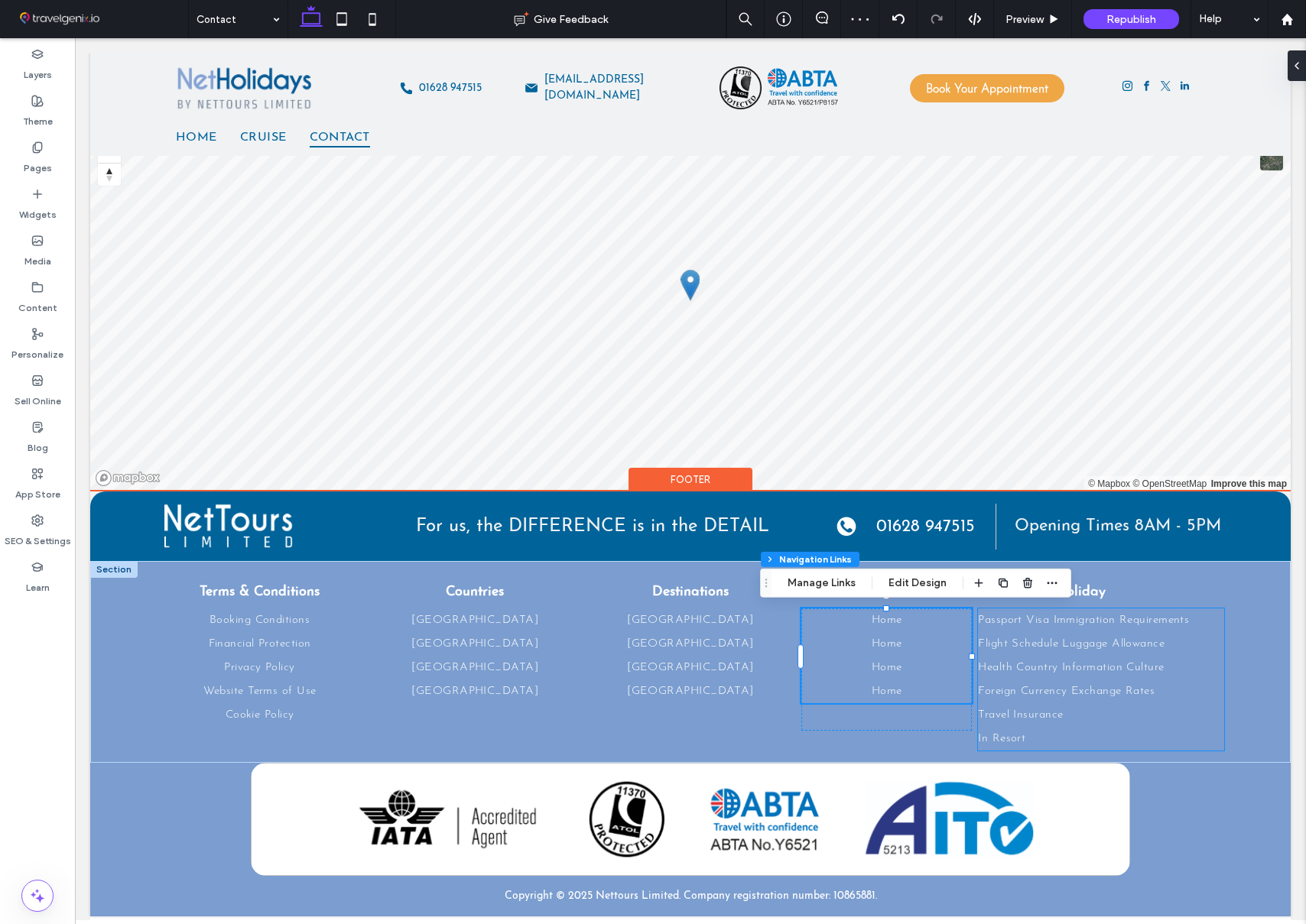
click at [1170, 625] on span "Passport Visa Immigration Requirements" at bounding box center [1083, 620] width 211 height 12
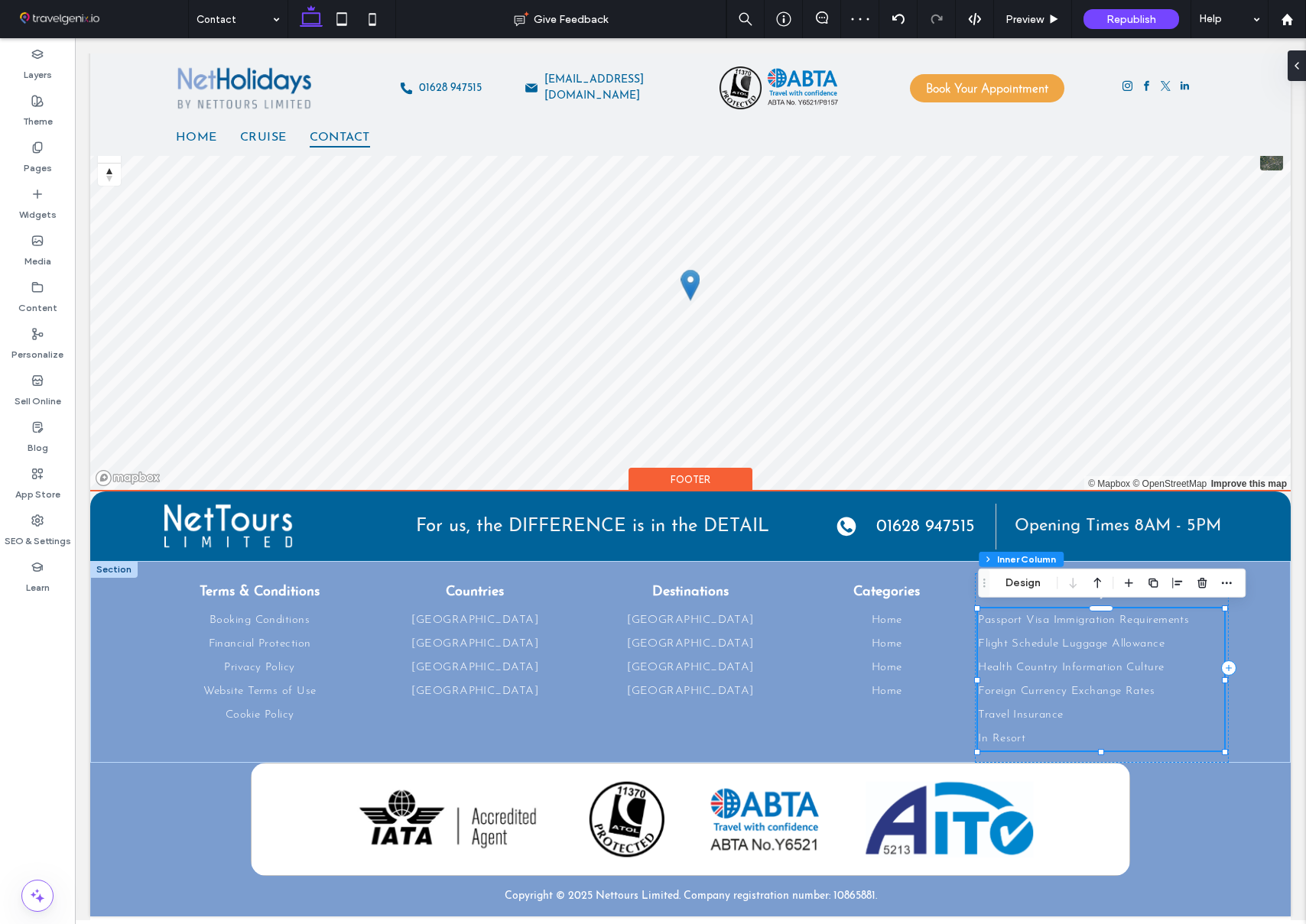
click at [1170, 625] on span "Passport Visa Immigration Requirements" at bounding box center [1083, 620] width 211 height 12
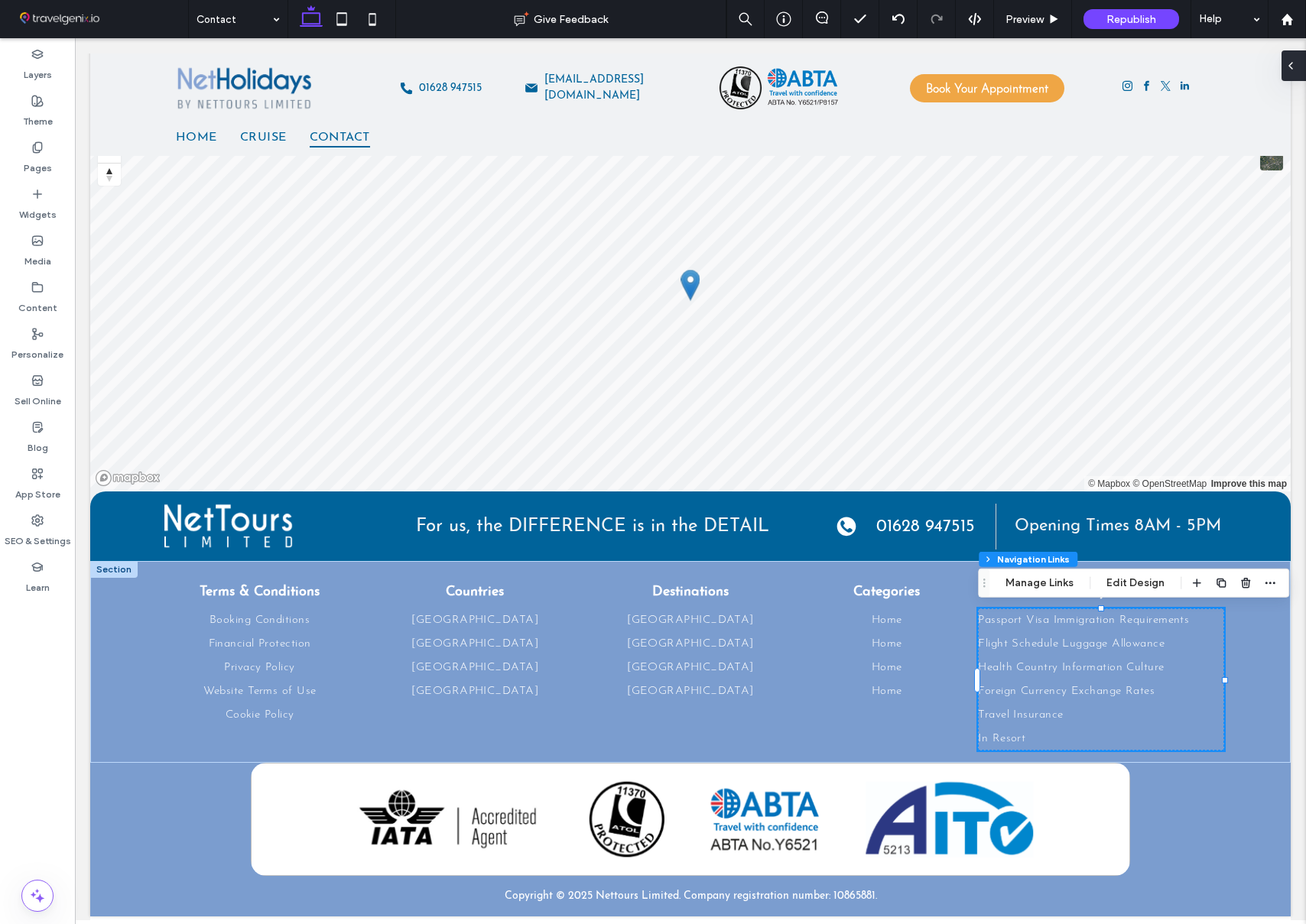
click at [1294, 73] on span at bounding box center [1291, 66] width 12 height 31
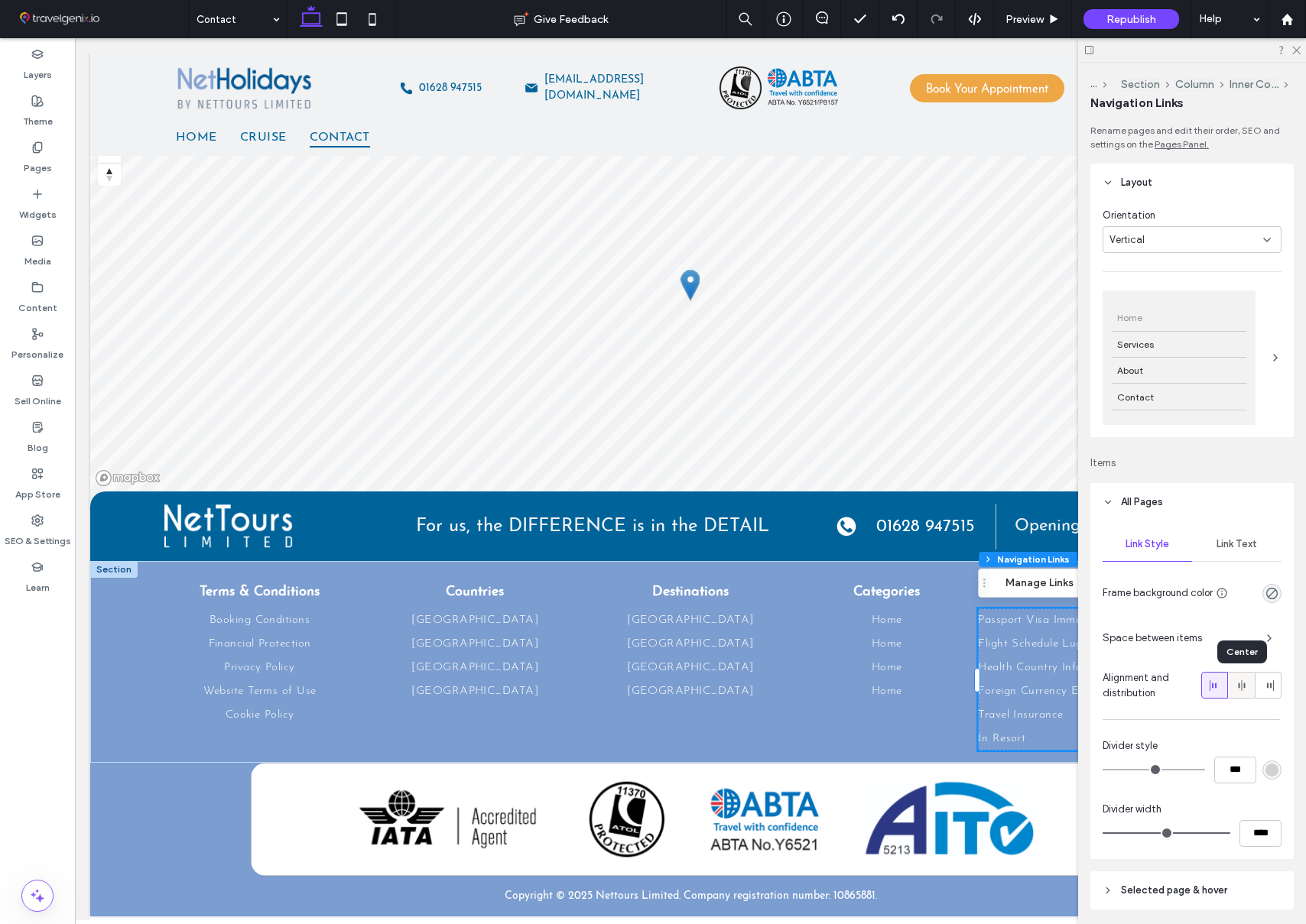
click at [1245, 679] on icon at bounding box center [1242, 686] width 12 height 12
click at [1300, 47] on icon at bounding box center [1295, 49] width 10 height 10
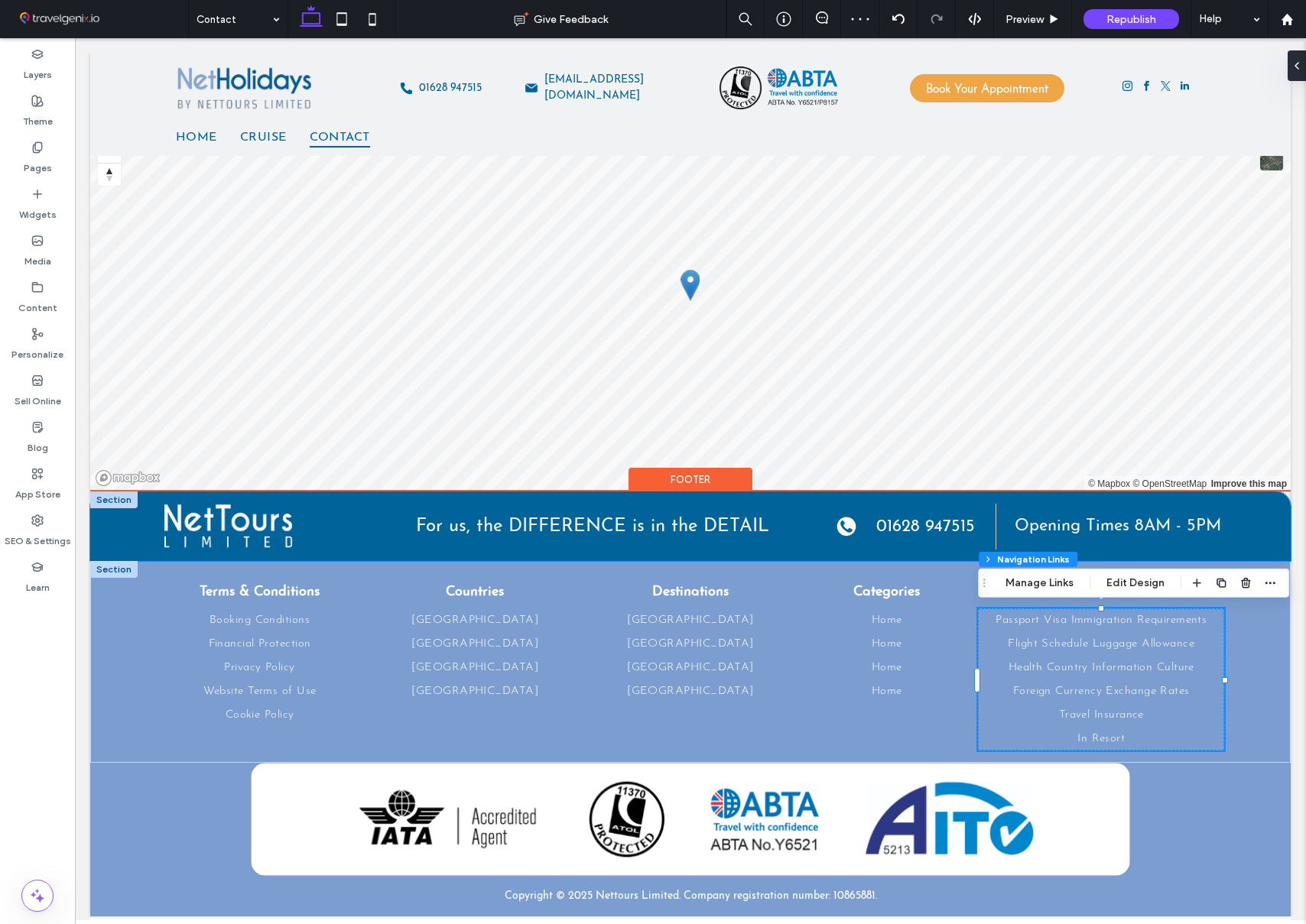
click at [1236, 546] on div "For us, the DIFFERENCE is in the DETAIL A phone icon in a black circle on a whi…" at bounding box center [691, 526] width 1101 height 70
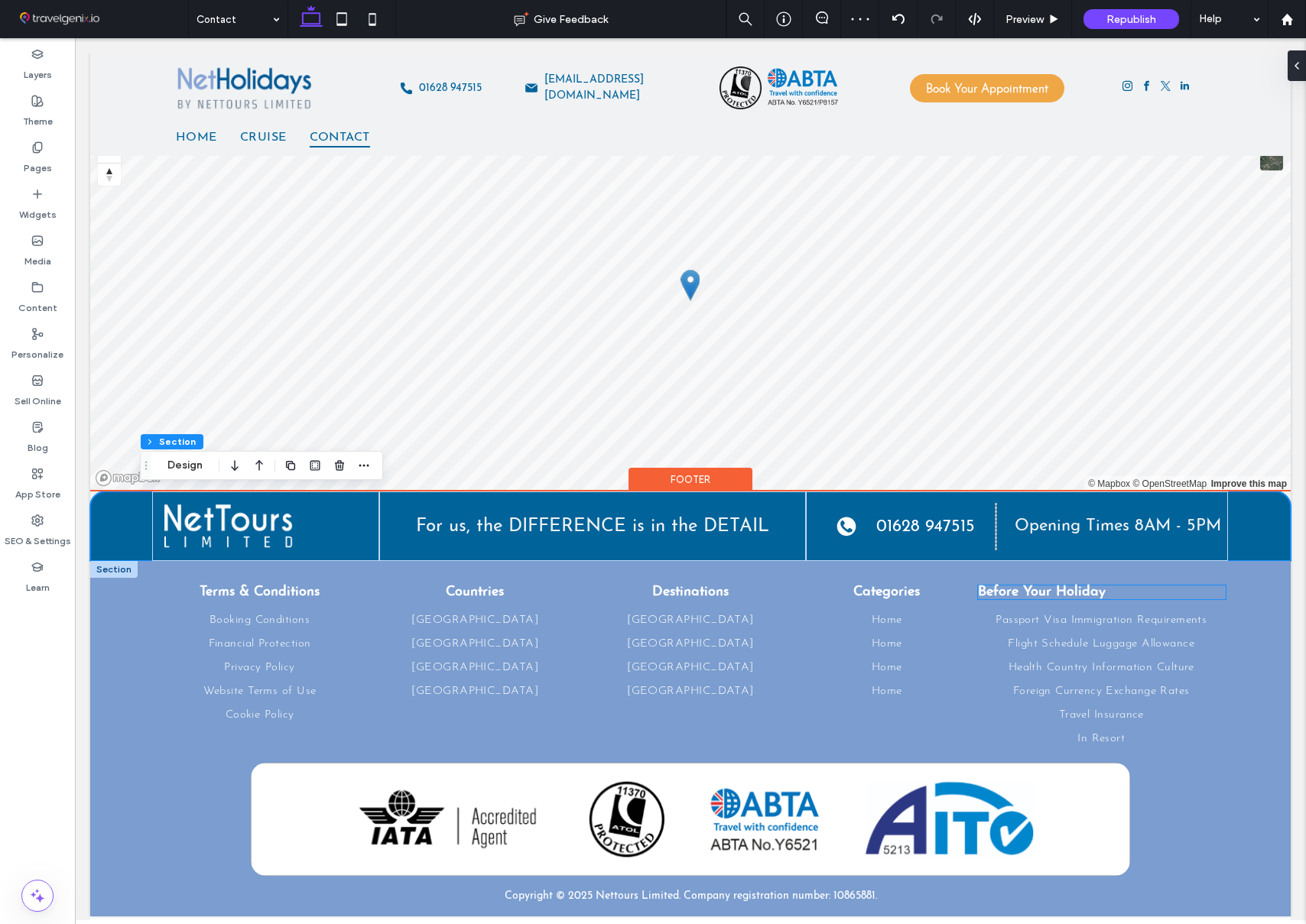
click at [1144, 590] on h5 "Before Your Holiday" at bounding box center [1101, 593] width 247 height 14
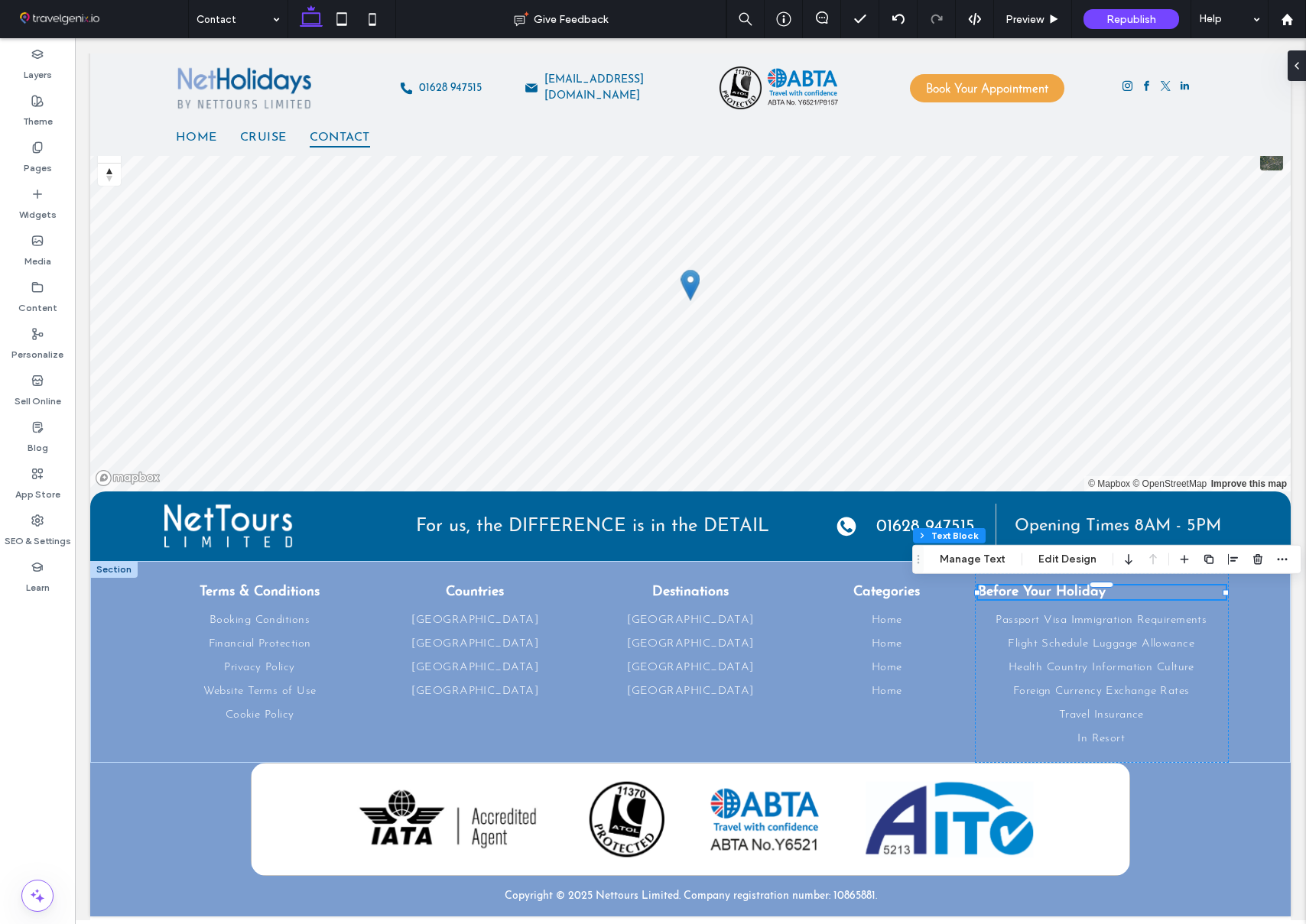
click at [1294, 71] on icon at bounding box center [1297, 66] width 12 height 12
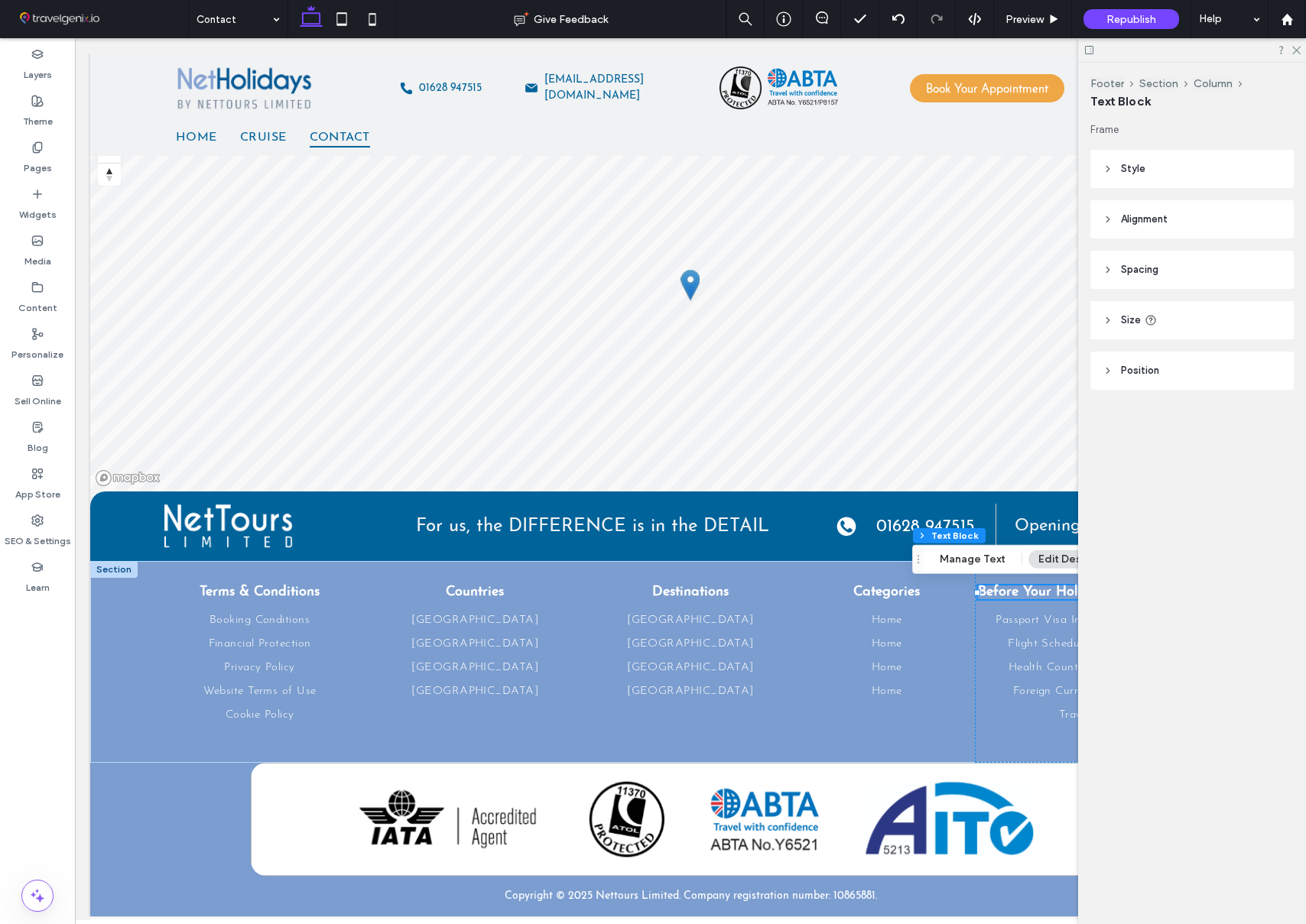
click at [1186, 173] on header "Style" at bounding box center [1191, 169] width 204 height 38
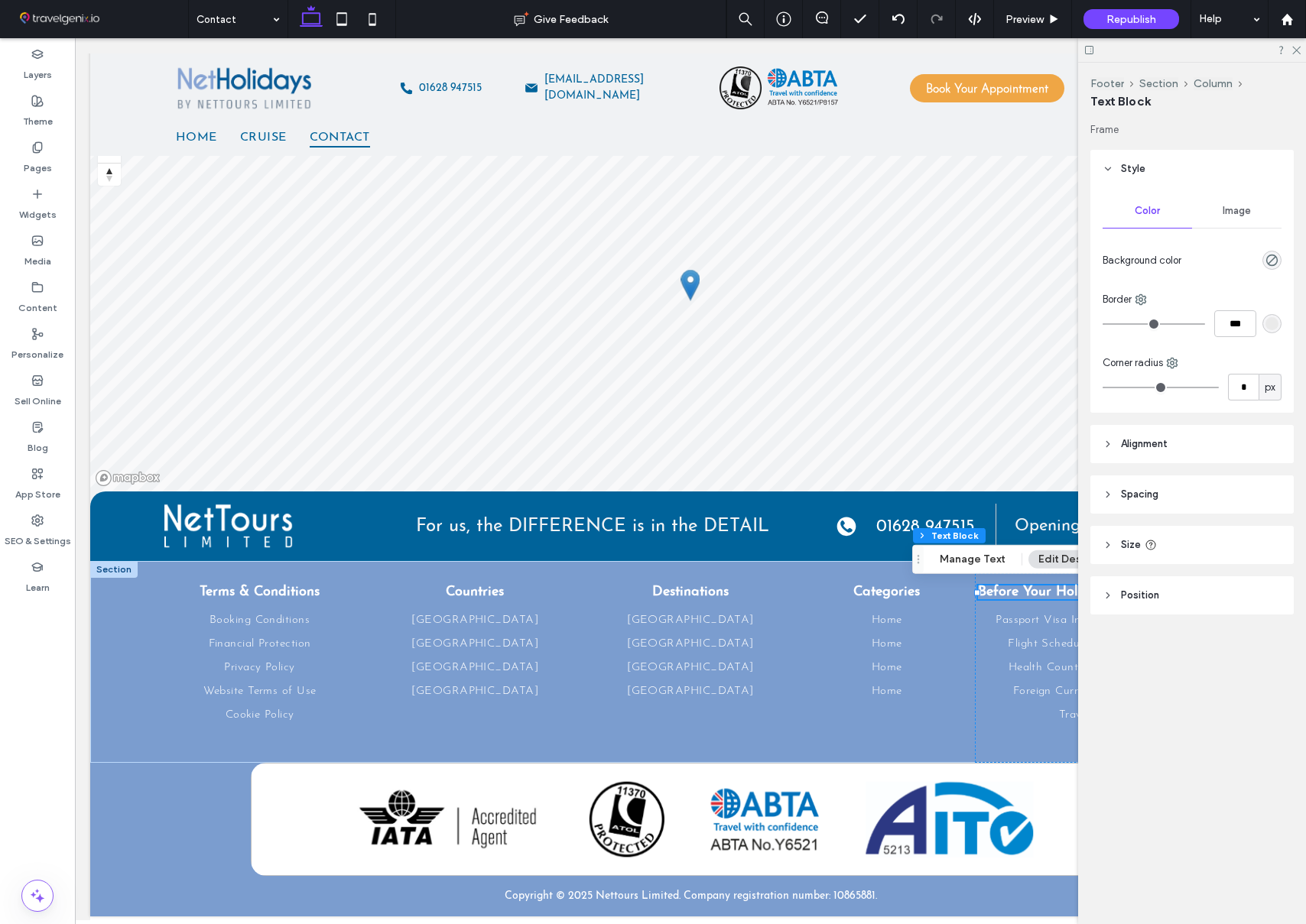
click at [1171, 452] on header "Alignment" at bounding box center [1191, 443] width 204 height 38
click at [1142, 481] on icon at bounding box center [1143, 483] width 12 height 12
click at [1297, 47] on icon at bounding box center [1295, 49] width 10 height 10
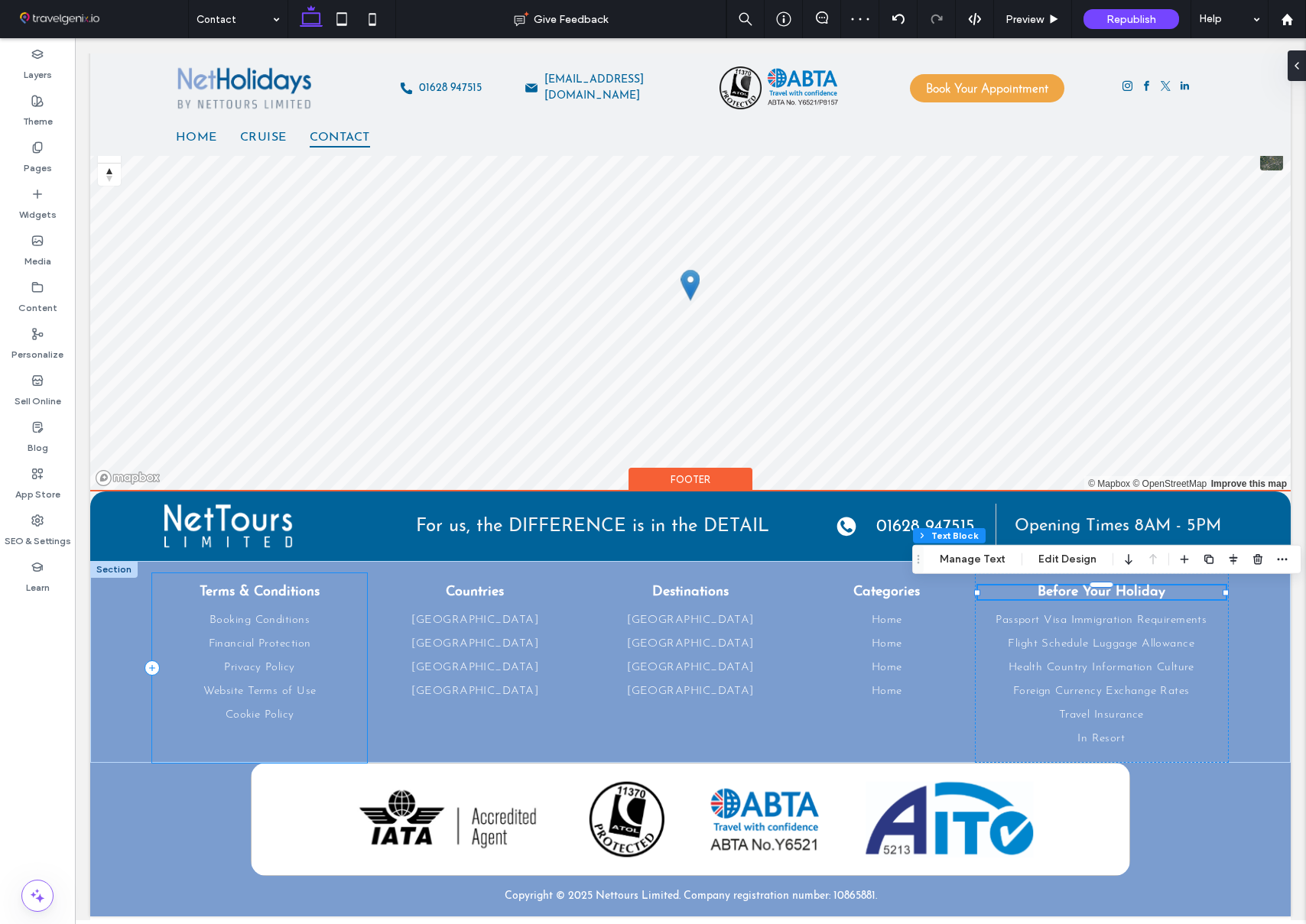
click at [186, 607] on div "Terms & Conditions Booking Conditions Financial Protection Privacy Policy Websi…" at bounding box center [260, 668] width 216 height 190
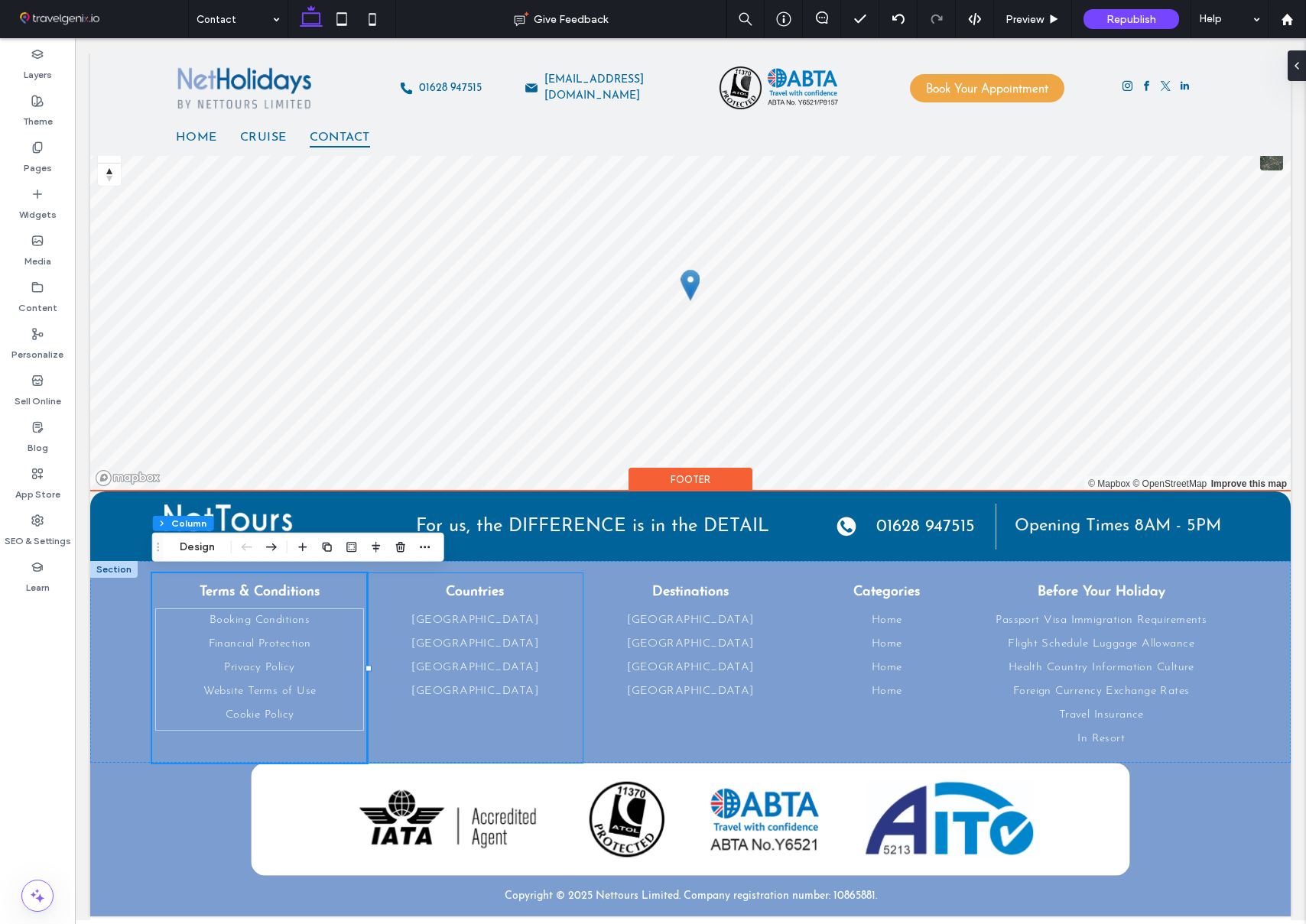
click at [574, 575] on div "Countries [GEOGRAPHIC_DATA] [GEOGRAPHIC_DATA] [GEOGRAPHIC_DATA] [GEOGRAPHIC_DAT…" at bounding box center [475, 668] width 216 height 190
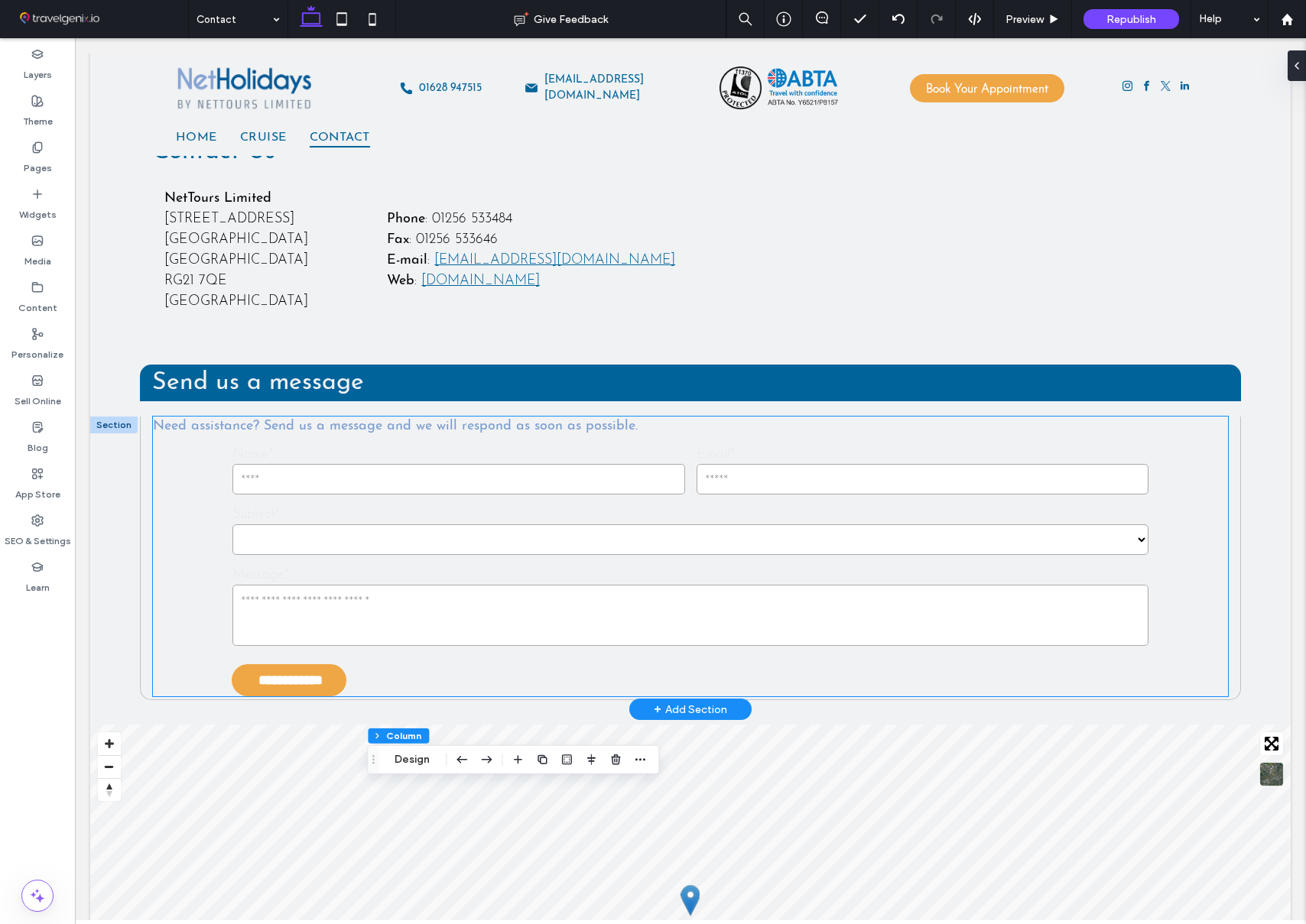
scroll to position [0, 0]
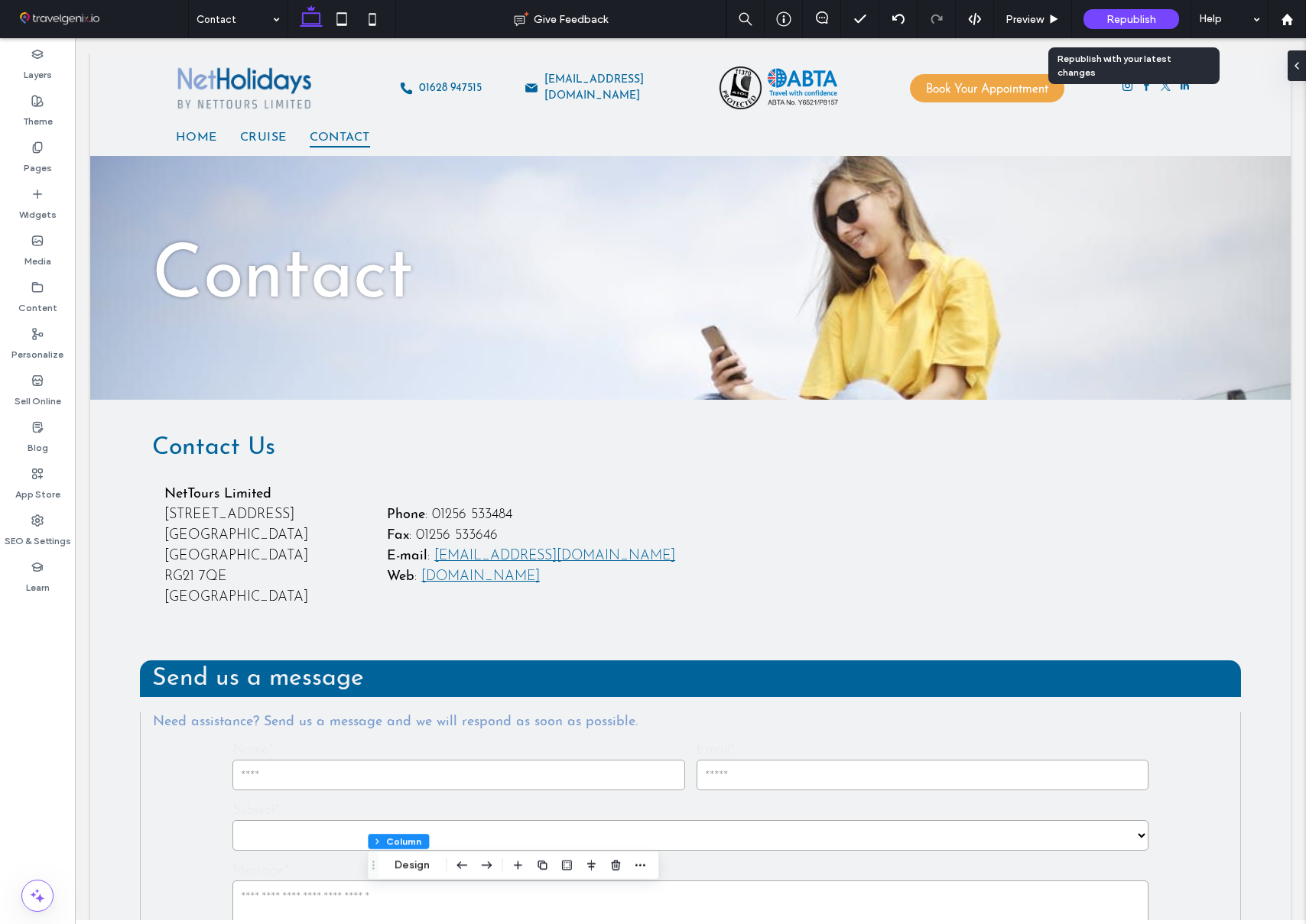
click at [1111, 15] on span "Republish" at bounding box center [1131, 19] width 50 height 13
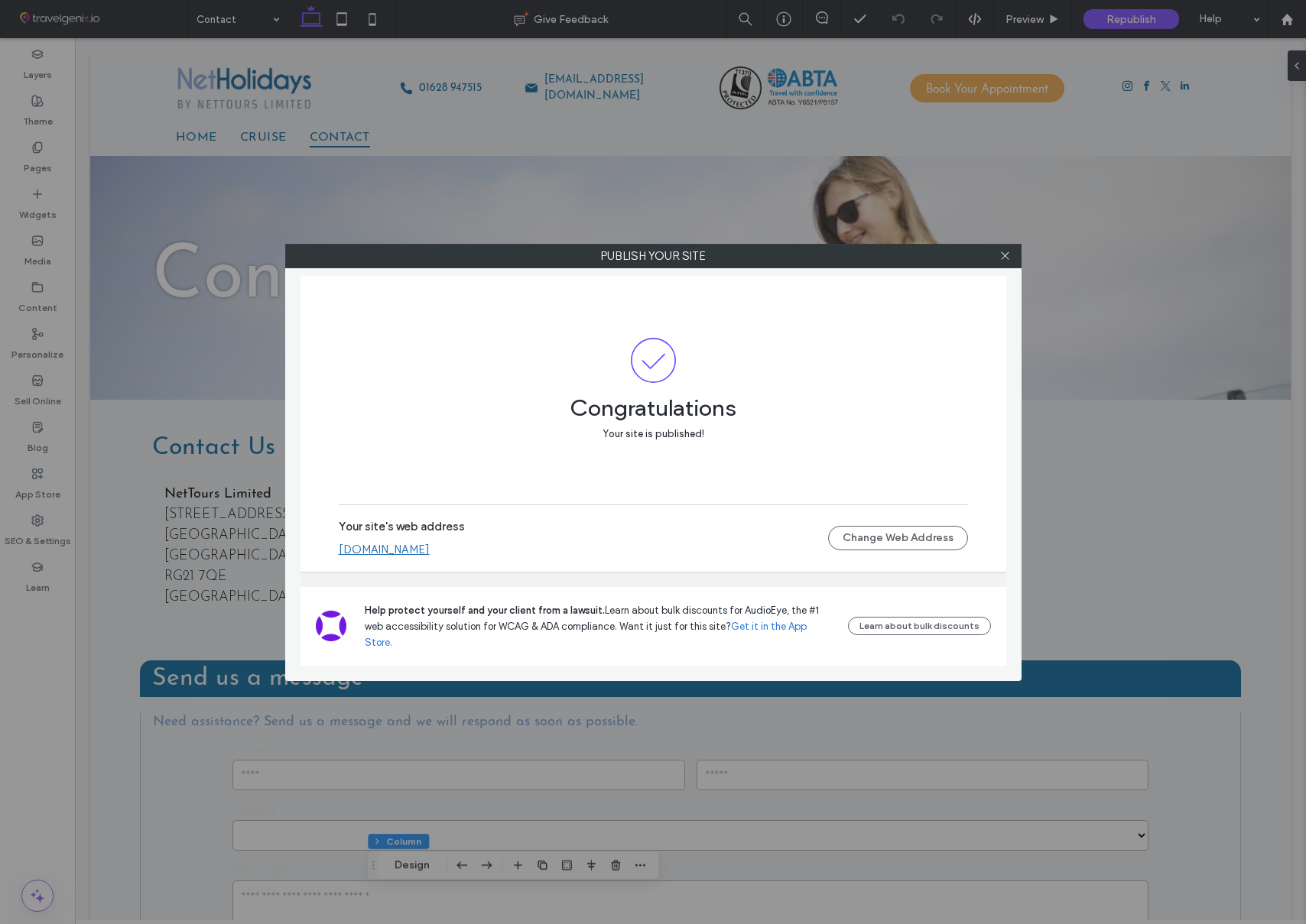
click at [430, 556] on link "[DOMAIN_NAME]" at bounding box center [385, 549] width 91 height 14
